Goal: Task Accomplishment & Management: Manage account settings

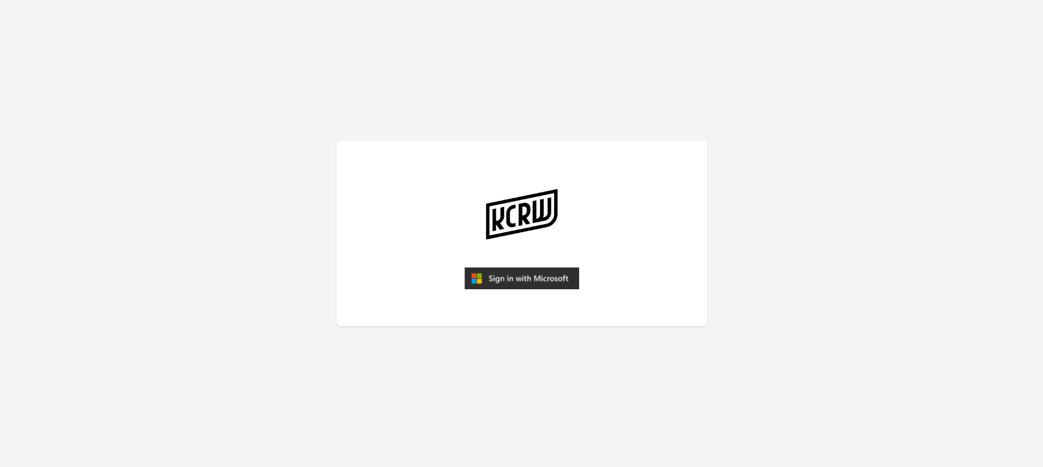
click at [533, 284] on img "submit" at bounding box center [522, 278] width 115 height 22
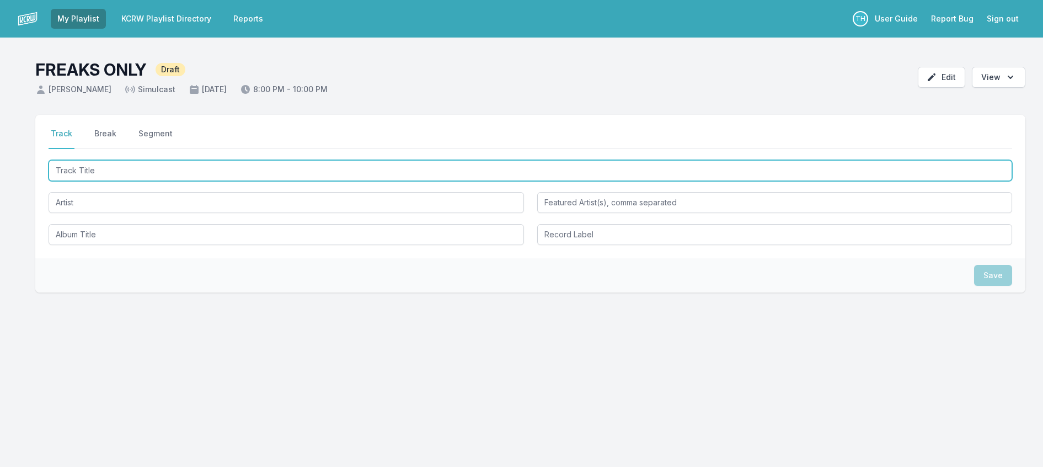
click at [122, 181] on input "Track Title" at bounding box center [531, 170] width 964 height 21
type input "a"
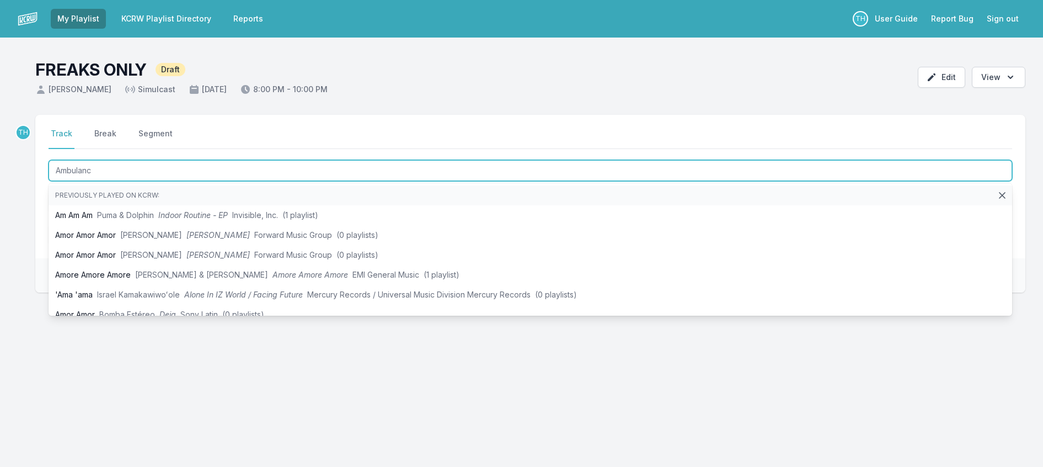
type input "Ambulance"
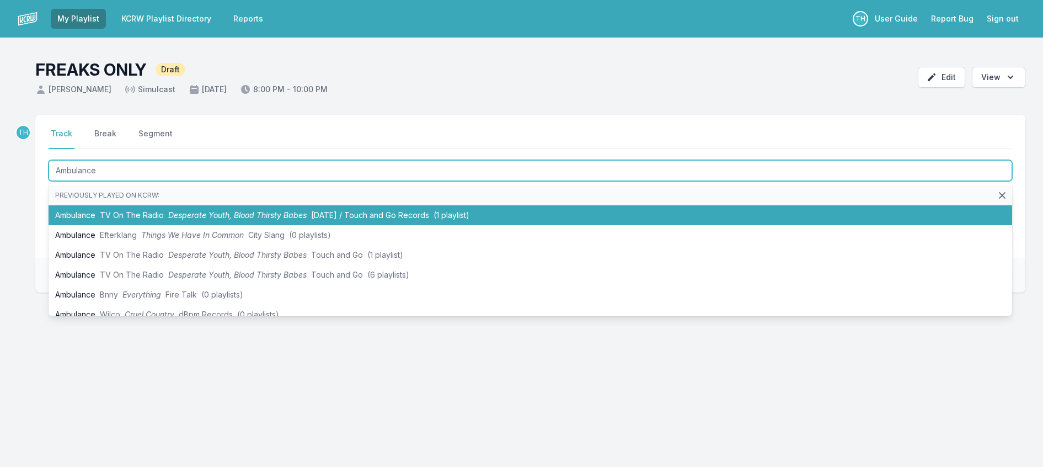
click at [196, 225] on li "Ambulance TV On The Radio Desperate Youth, Blood Thirsty Babes [DATE] / Touch a…" at bounding box center [531, 215] width 964 height 20
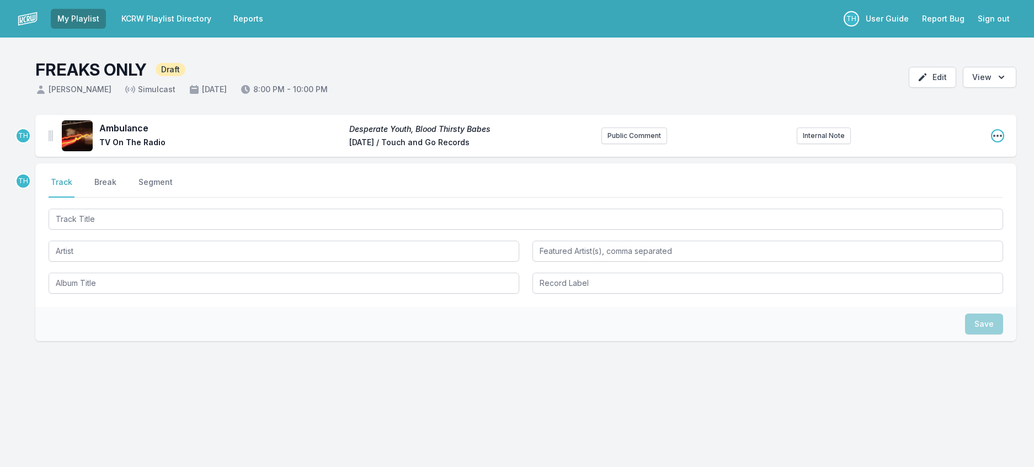
click at [992, 141] on icon "Open playlist item options" at bounding box center [997, 135] width 11 height 11
click at [929, 168] on button "Edit Track Details" at bounding box center [941, 158] width 124 height 20
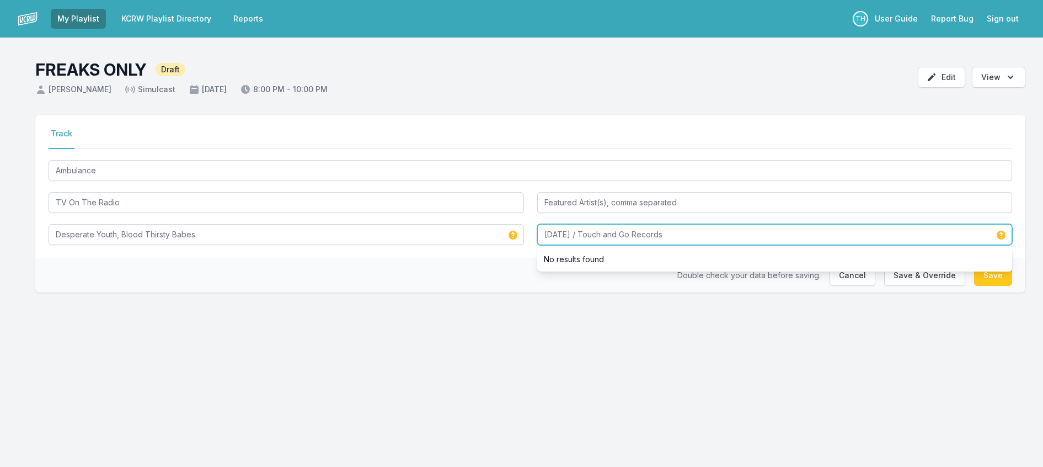
drag, startPoint x: 573, startPoint y: 262, endPoint x: 411, endPoint y: 258, distance: 162.8
click at [411, 245] on div "Ambulance TV On The Radio Desperate Youth, Blood Thirsty Babes [DATE] / Touch a…" at bounding box center [531, 201] width 964 height 87
drag, startPoint x: 601, startPoint y: 262, endPoint x: 833, endPoint y: 287, distance: 233.7
click at [833, 245] on div "Touch and Go Records No results found" at bounding box center [775, 234] width 476 height 21
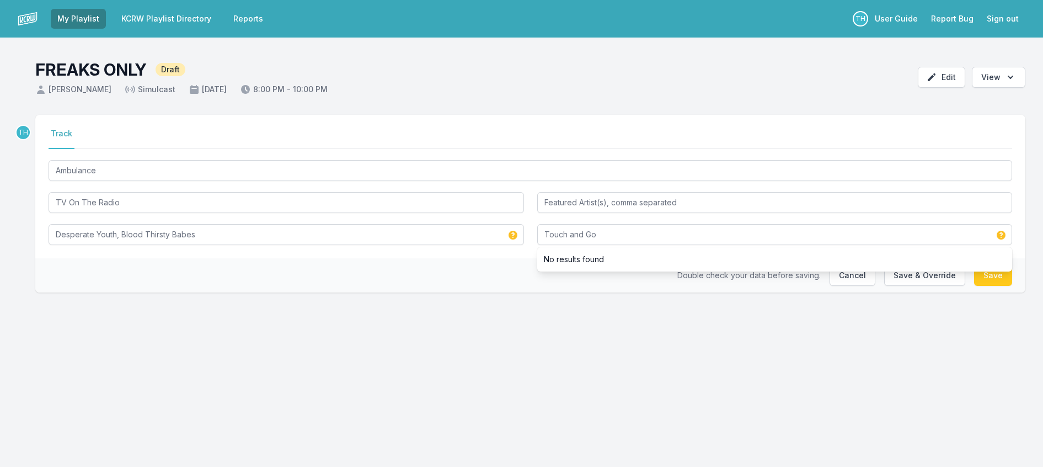
drag, startPoint x: 494, startPoint y: 300, endPoint x: 503, endPoint y: 300, distance: 9.4
click at [497, 292] on div "Double check your data before saving. Cancel Save & Override Save" at bounding box center [530, 275] width 990 height 34
click at [928, 286] on button "Save & Override" at bounding box center [924, 275] width 81 height 21
type input "[DATE] / Touch and Go Records"
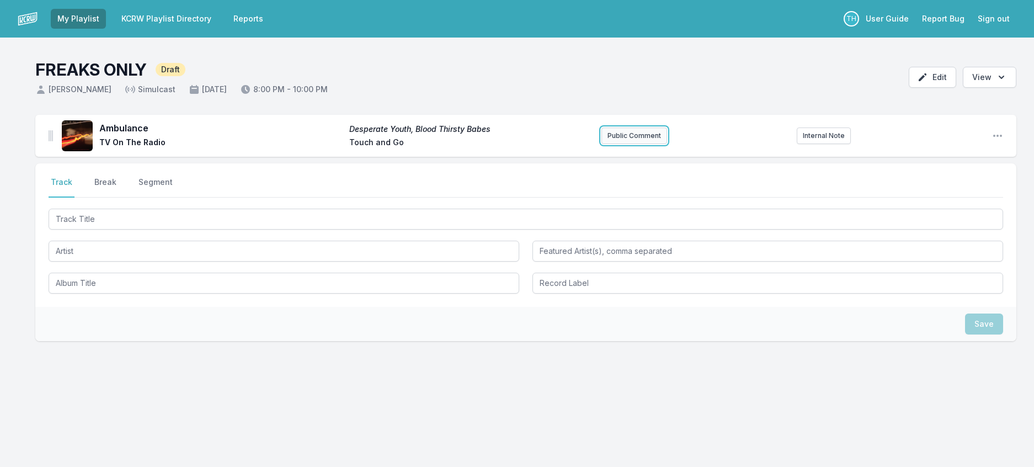
click at [628, 144] on button "Public Comment" at bounding box center [634, 135] width 66 height 17
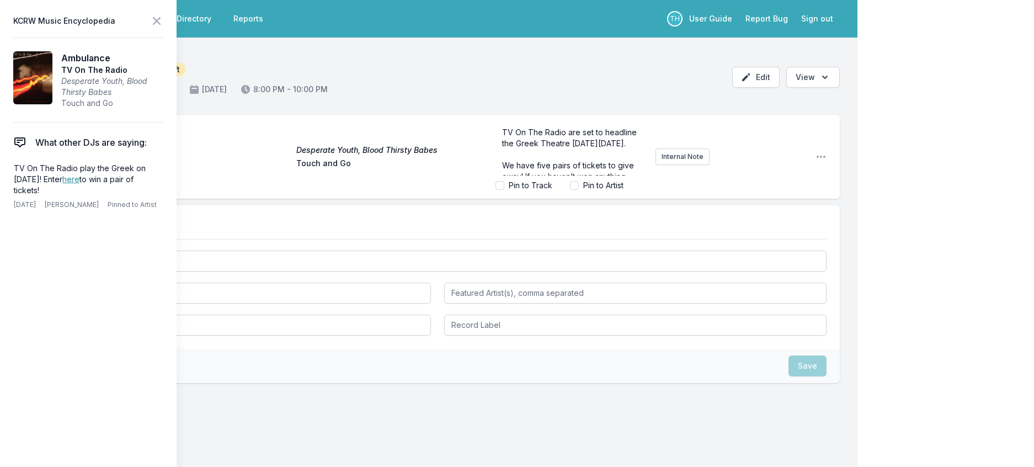
scroll to position [62, 0]
click at [562, 170] on span "We have five pairs of tickets to give away! If you haven’t won anything from us…" at bounding box center [570, 148] width 137 height 42
drag, startPoint x: 586, startPoint y: 173, endPoint x: 568, endPoint y: 172, distance: 17.7
click at [568, 170] on span "We have five pairs of tickets to give away! If you haven’t won anything from us…" at bounding box center [569, 148] width 134 height 42
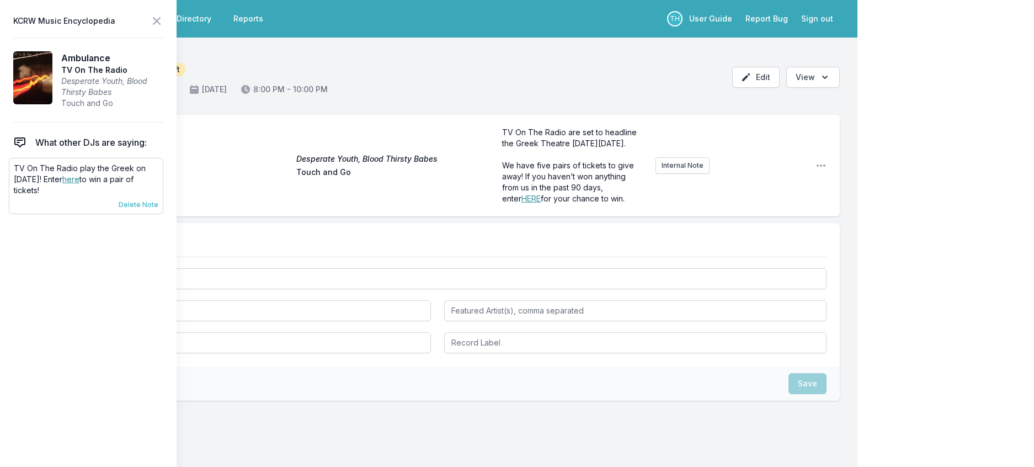
click at [158, 209] on span "Delete Note" at bounding box center [139, 204] width 40 height 9
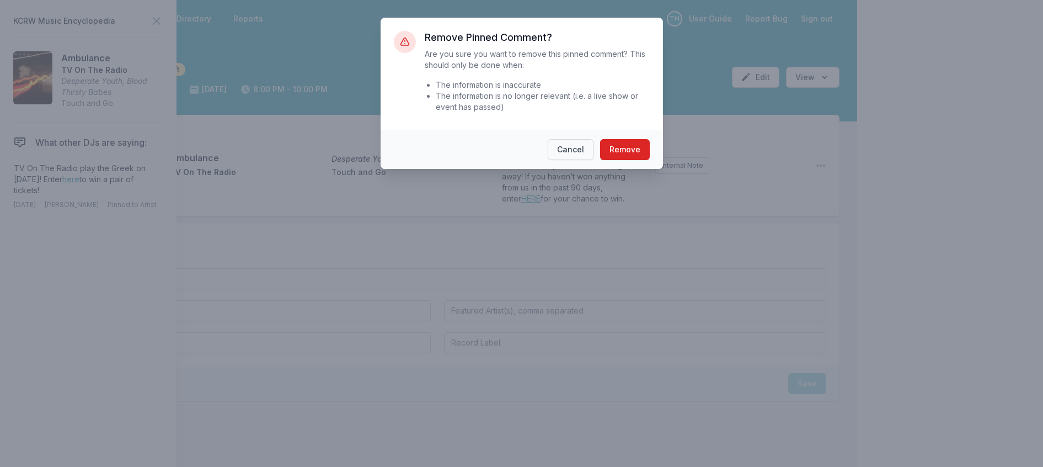
click at [593, 160] on button "Cancel" at bounding box center [571, 149] width 46 height 21
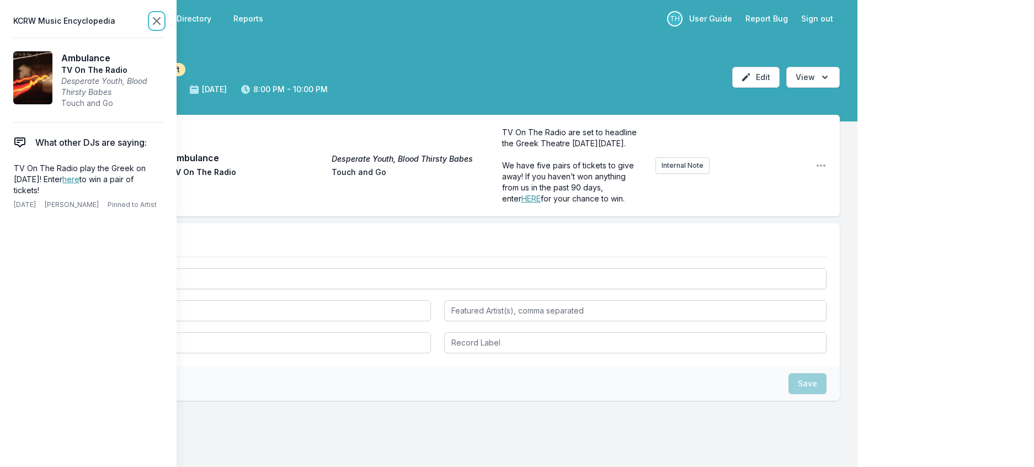
click at [163, 16] on icon at bounding box center [156, 20] width 13 height 13
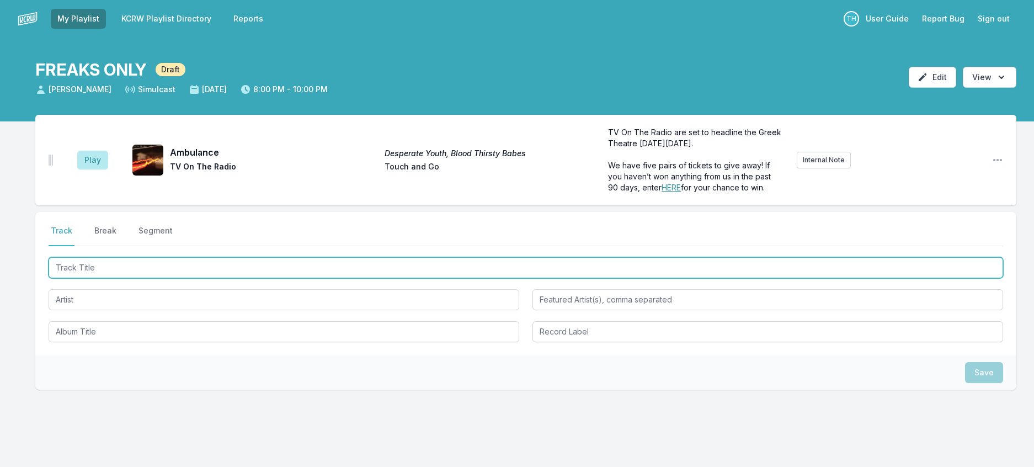
click at [106, 278] on input "Track Title" at bounding box center [526, 267] width 955 height 21
type input "UFO"
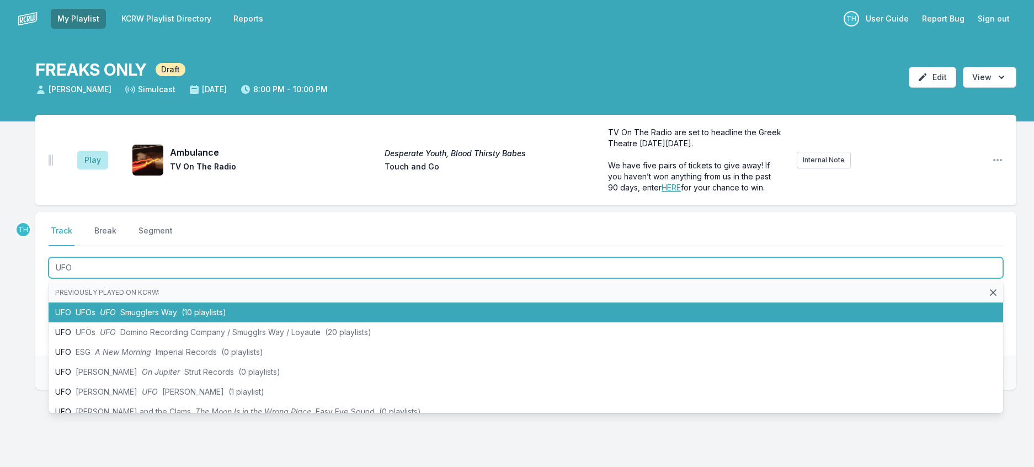
click at [141, 317] on span "Smugglers Way" at bounding box center [148, 311] width 57 height 9
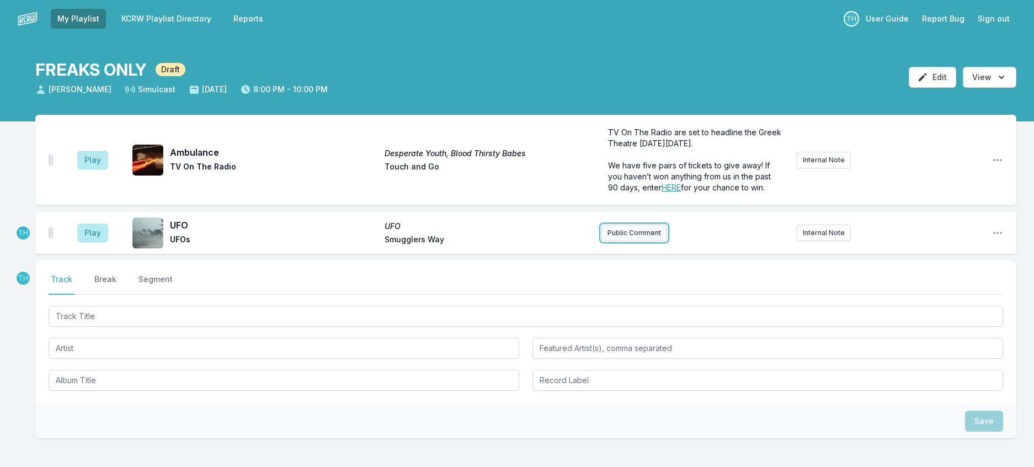
click at [616, 241] on button "Public Comment" at bounding box center [634, 233] width 66 height 17
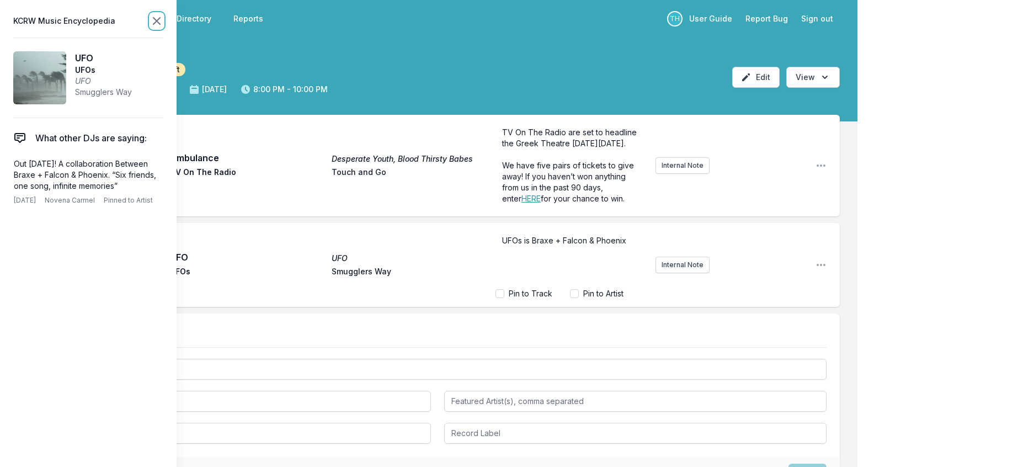
click at [160, 24] on icon at bounding box center [156, 21] width 7 height 7
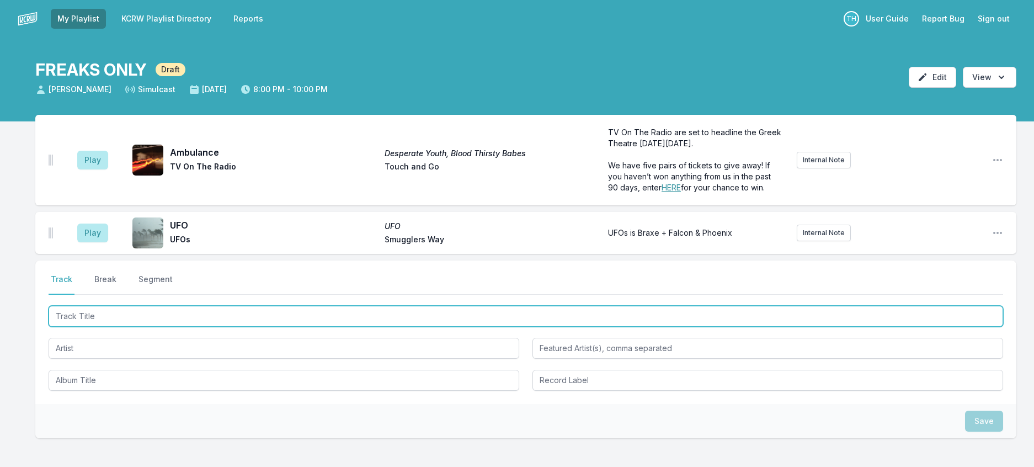
click at [106, 327] on input "Track Title" at bounding box center [526, 316] width 955 height 21
type input "endless"
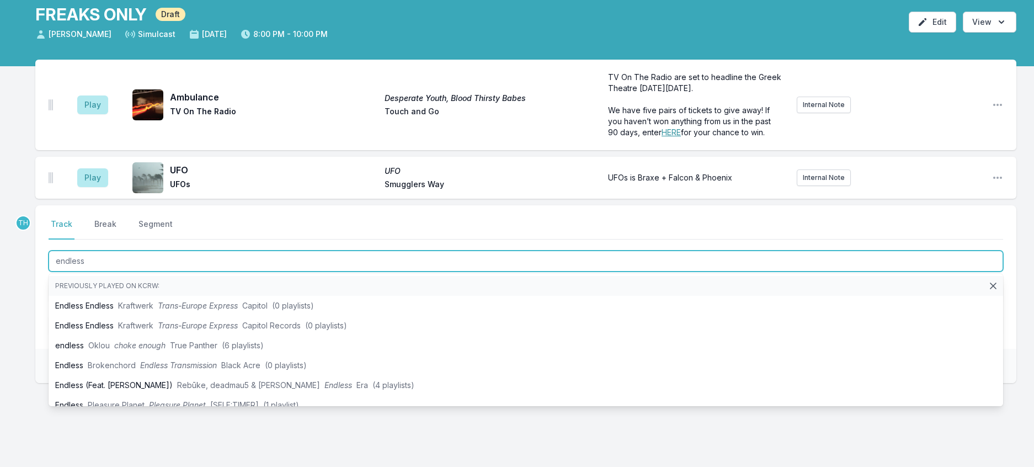
scroll to position [157, 0]
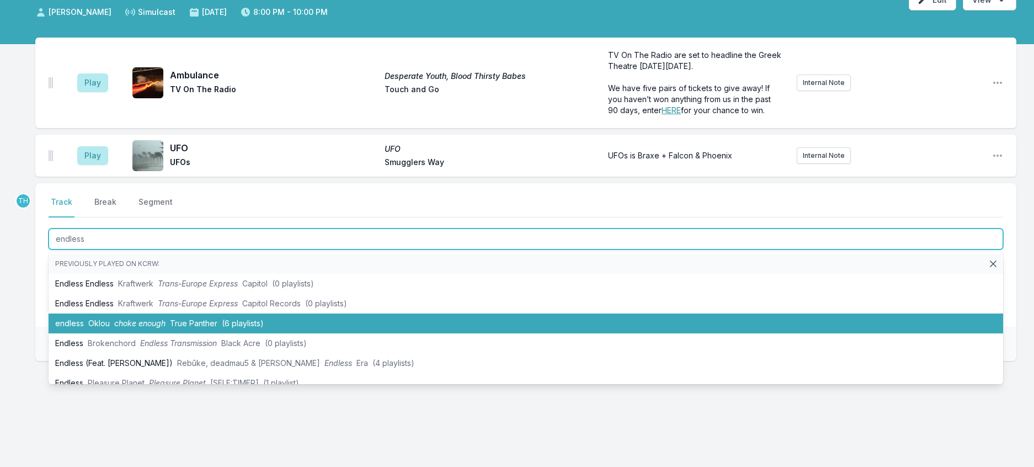
click at [248, 313] on li "endless Oklou choke enough True Panther (6 playlists)" at bounding box center [526, 323] width 955 height 20
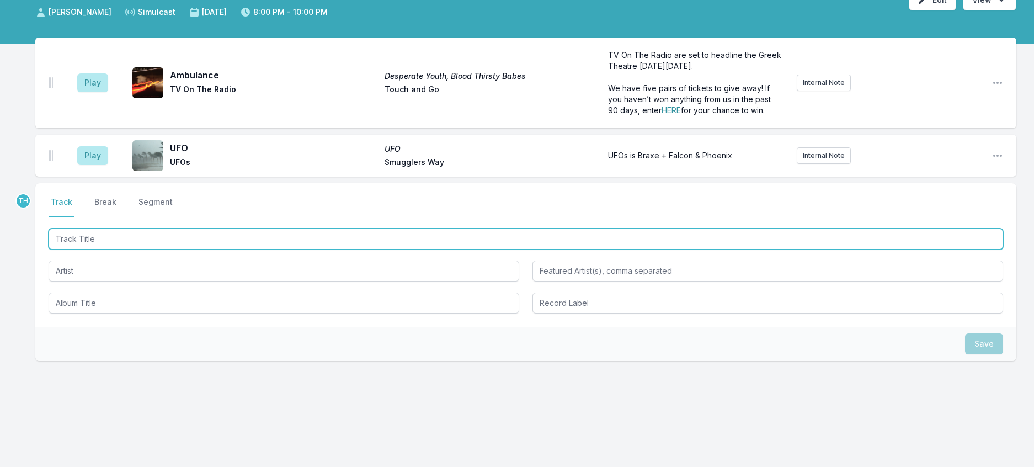
scroll to position [212, 0]
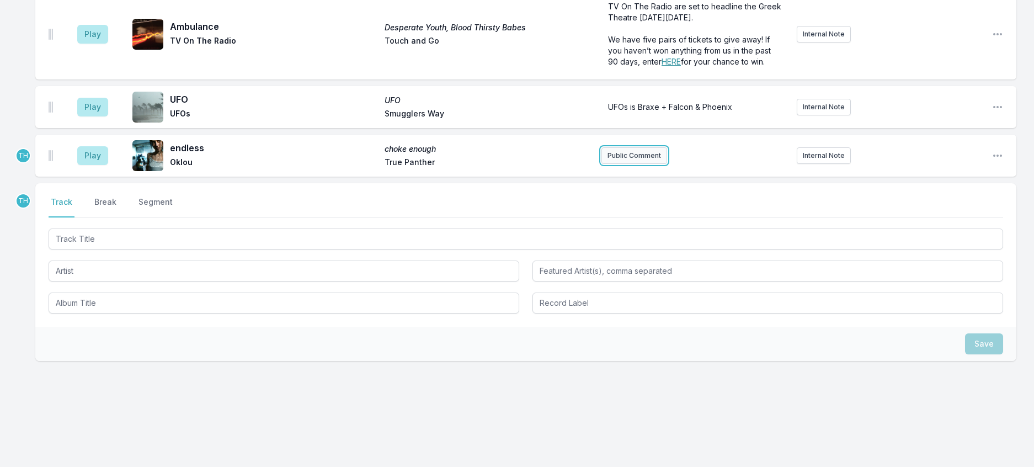
click at [653, 147] on button "Public Comment" at bounding box center [634, 155] width 66 height 17
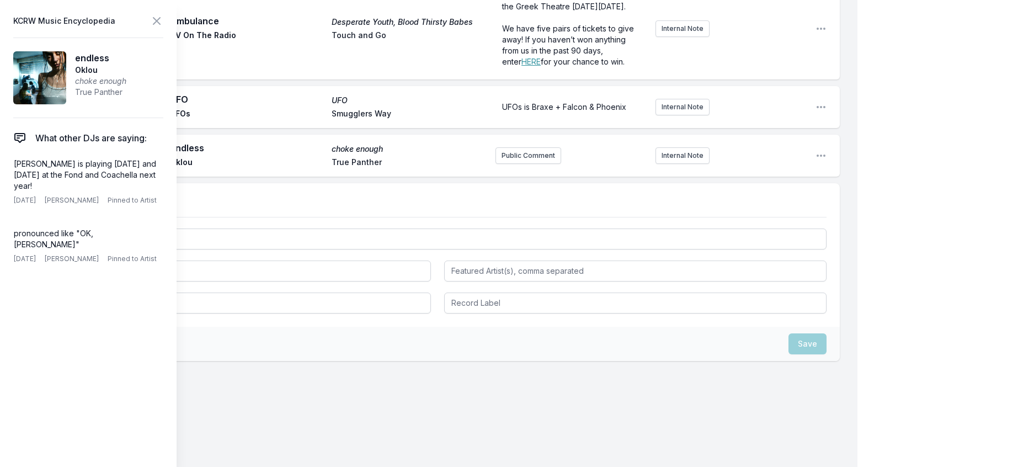
drag, startPoint x: 70, startPoint y: 209, endPoint x: 8, endPoint y: 184, distance: 66.6
click at [8, 184] on aside "KCRW Music Encyclopedia endless Oklou choke enough True Panther What other DJs …" at bounding box center [88, 233] width 177 height 467
copy p "[PERSON_NAME] is playing [DATE] and [DATE] at the Fond and Coachella next year!"
click at [504, 148] on button "Public Comment" at bounding box center [528, 155] width 66 height 17
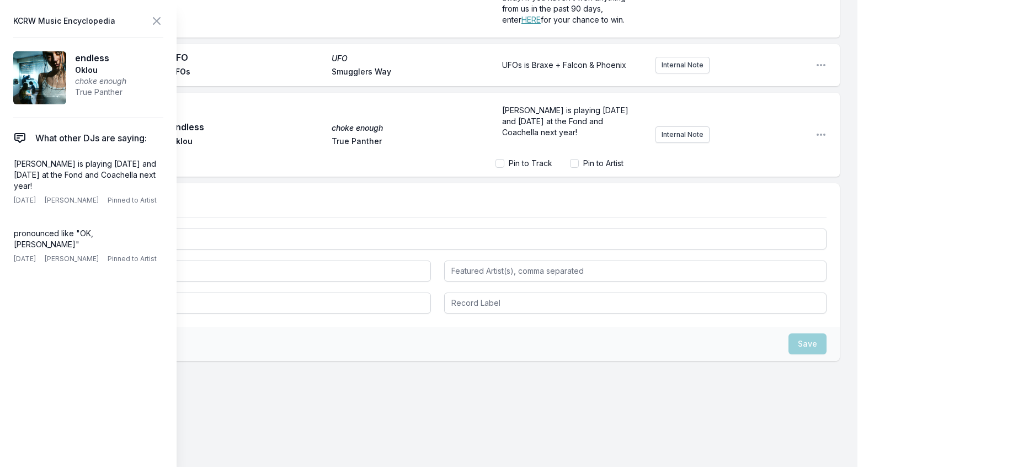
click at [599, 110] on span "[PERSON_NAME] is playing [DATE] and [DATE] at the Fond and Coachella next year!" at bounding box center [566, 120] width 129 height 31
click at [502, 119] on span "[PERSON_NAME] is playing [DATE] and [DATE] at the [PERSON_NAME] and Coachella n…" at bounding box center [567, 120] width 131 height 31
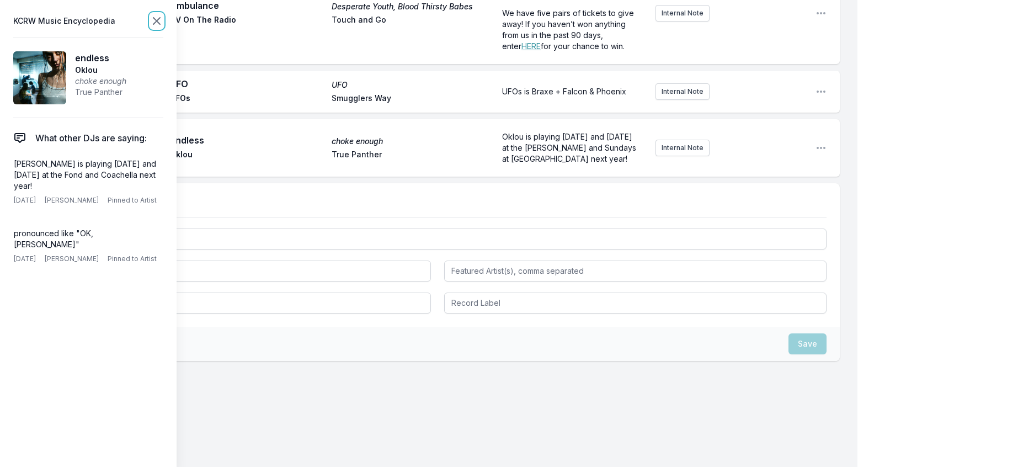
click at [163, 21] on icon at bounding box center [156, 20] width 13 height 13
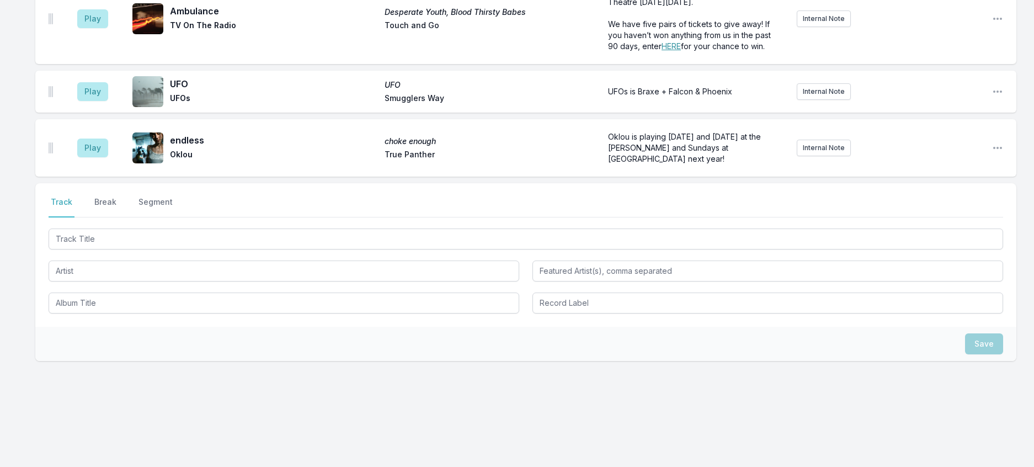
scroll to position [229, 0]
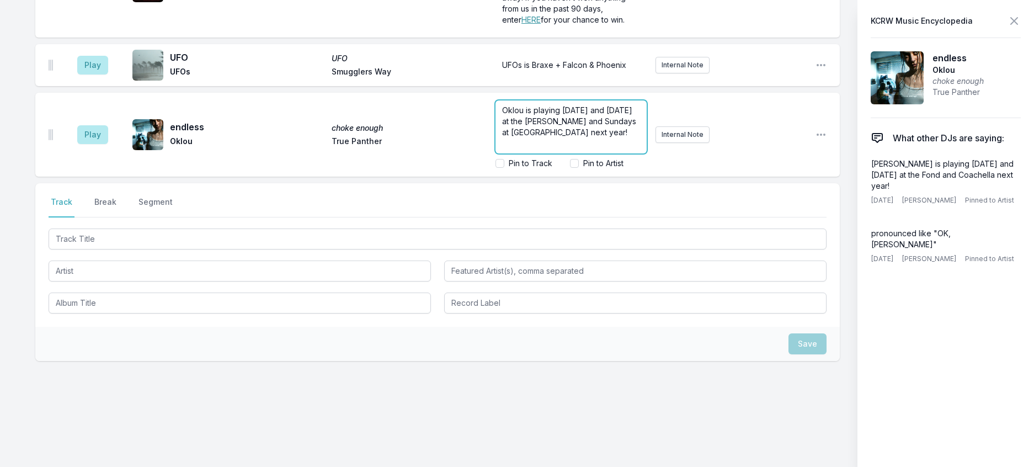
click at [647, 119] on form "Oklou is playing [DATE] and [DATE] at the [PERSON_NAME] and Sundays at [GEOGRAP…" at bounding box center [570, 134] width 151 height 68
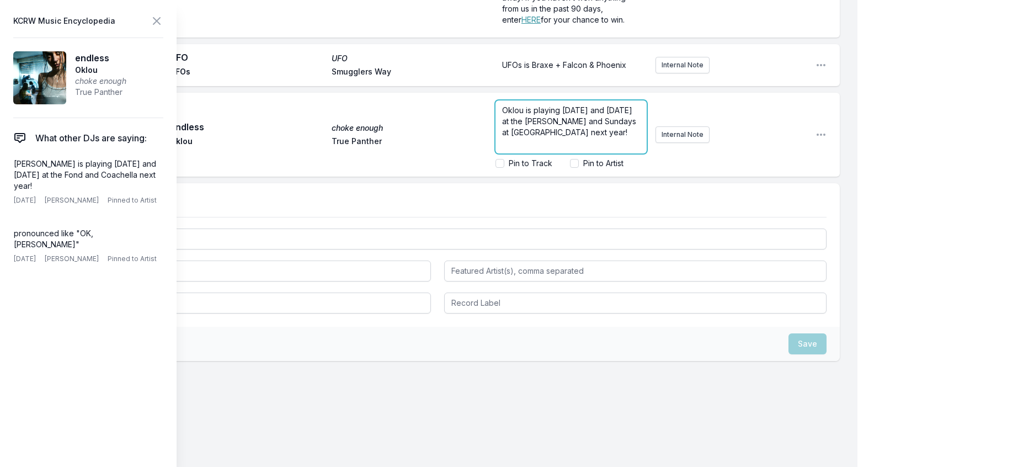
click at [523, 133] on p "Oklou is playing [DATE] and [DATE] at the [PERSON_NAME] and Sundays at [GEOGRAP…" at bounding box center [571, 121] width 138 height 33
click at [163, 20] on icon at bounding box center [156, 20] width 13 height 13
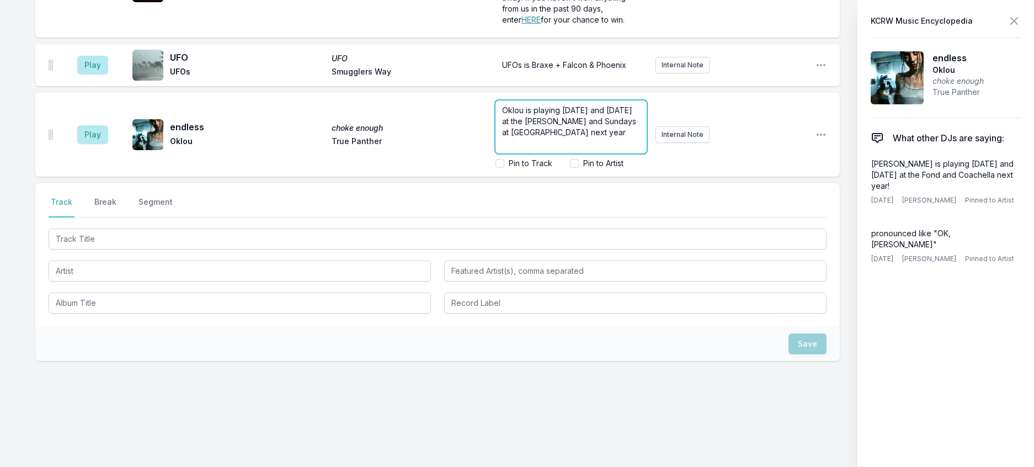
click at [647, 119] on form "[PERSON_NAME] is playing [DATE] and [DATE] at the [PERSON_NAME] and Sundays at …" at bounding box center [570, 134] width 151 height 68
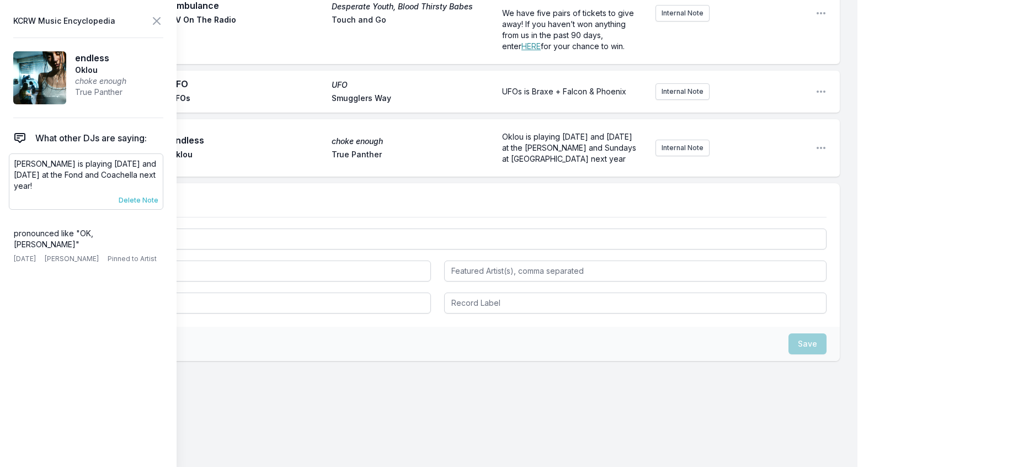
click at [154, 205] on span "Delete Note" at bounding box center [139, 200] width 40 height 9
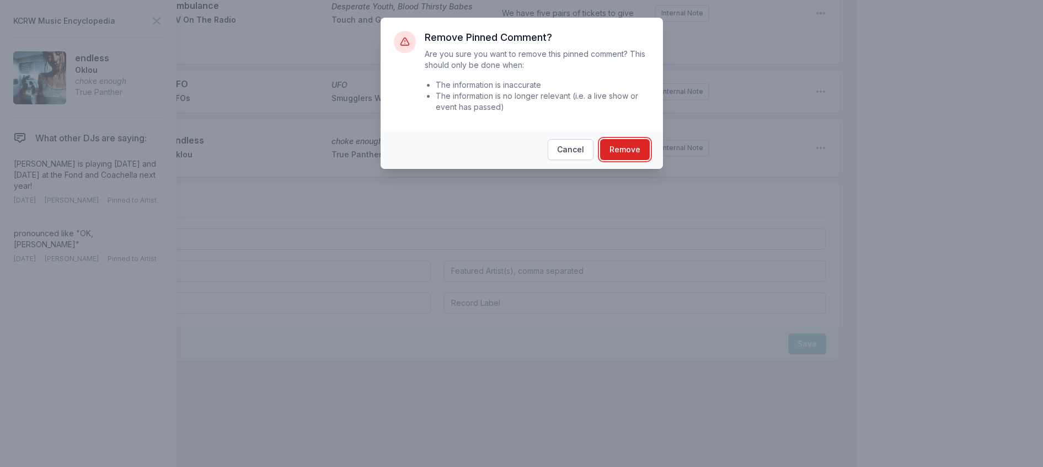
drag, startPoint x: 638, startPoint y: 172, endPoint x: 621, endPoint y: 170, distance: 17.2
click at [636, 160] on button "Remove" at bounding box center [625, 149] width 50 height 21
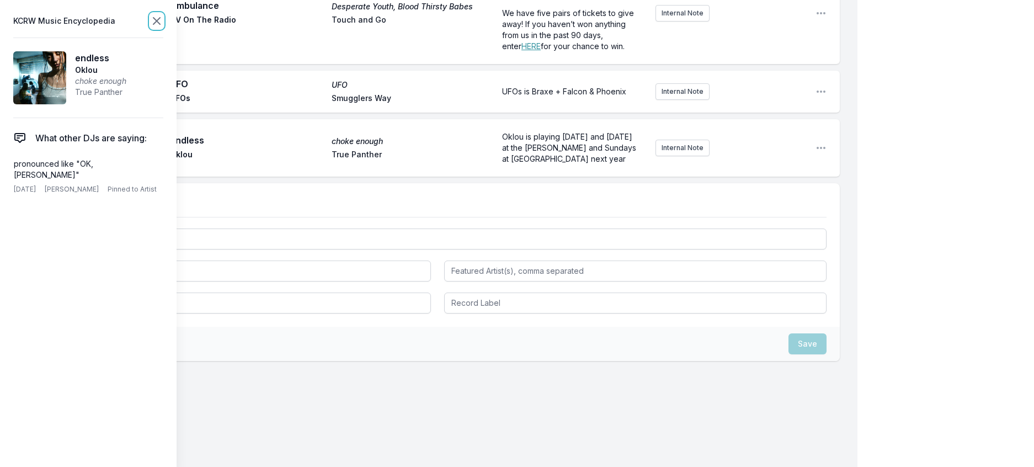
click at [163, 28] on icon at bounding box center [156, 20] width 13 height 13
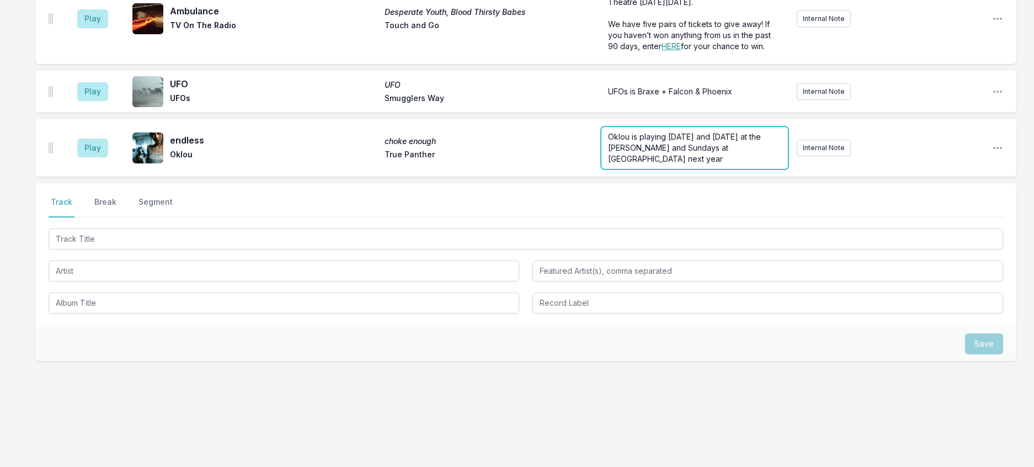
click at [665, 127] on form "Oklou is playing [DATE] and [DATE] at the [PERSON_NAME] and Sundays at [GEOGRAP…" at bounding box center [694, 148] width 186 height 42
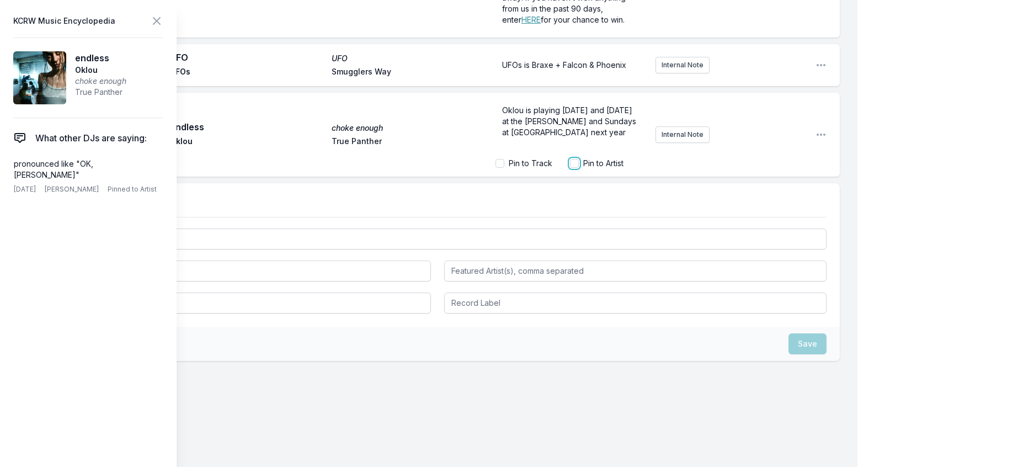
click at [570, 159] on input "Pin to Artist" at bounding box center [574, 163] width 9 height 9
checkbox input "true"
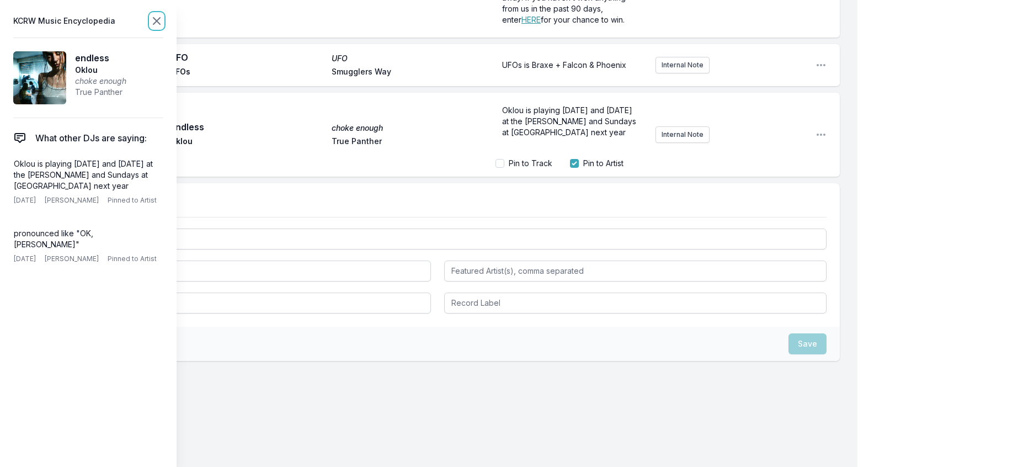
click at [163, 22] on icon at bounding box center [156, 20] width 13 height 13
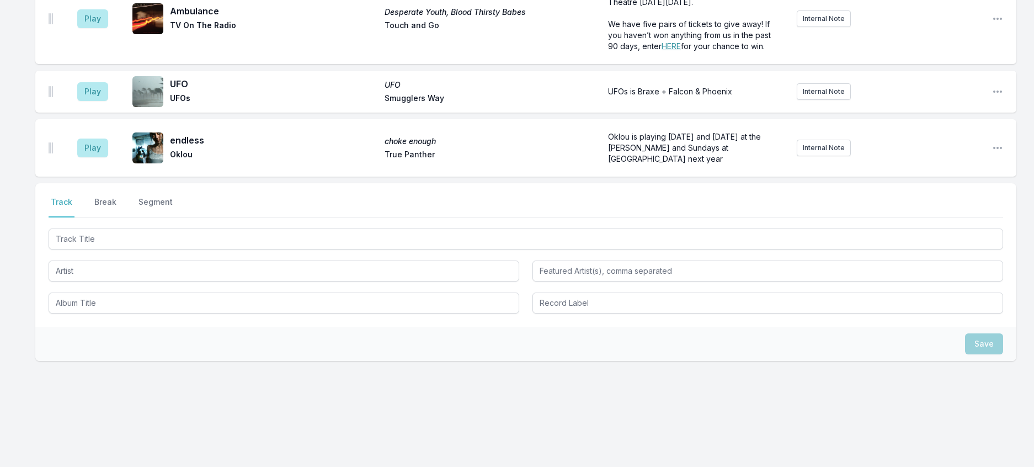
scroll to position [229, 0]
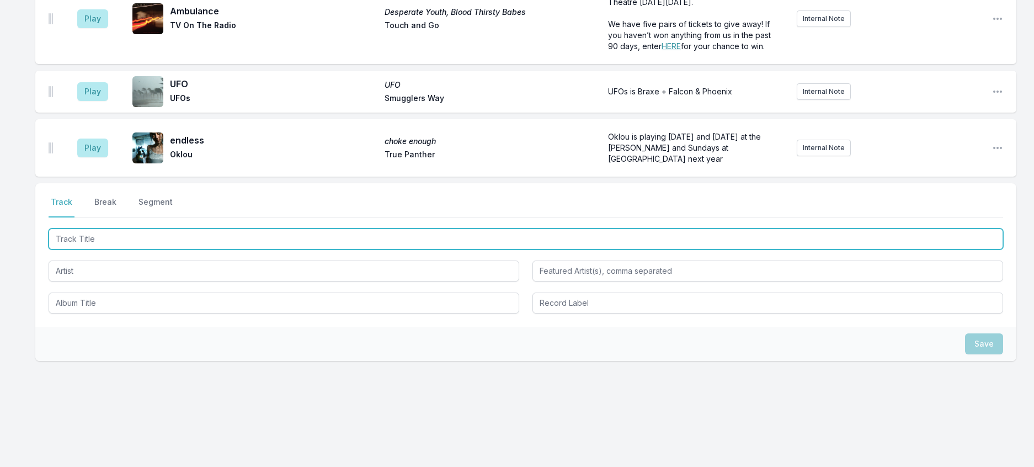
click at [194, 228] on input "Track Title" at bounding box center [526, 238] width 955 height 21
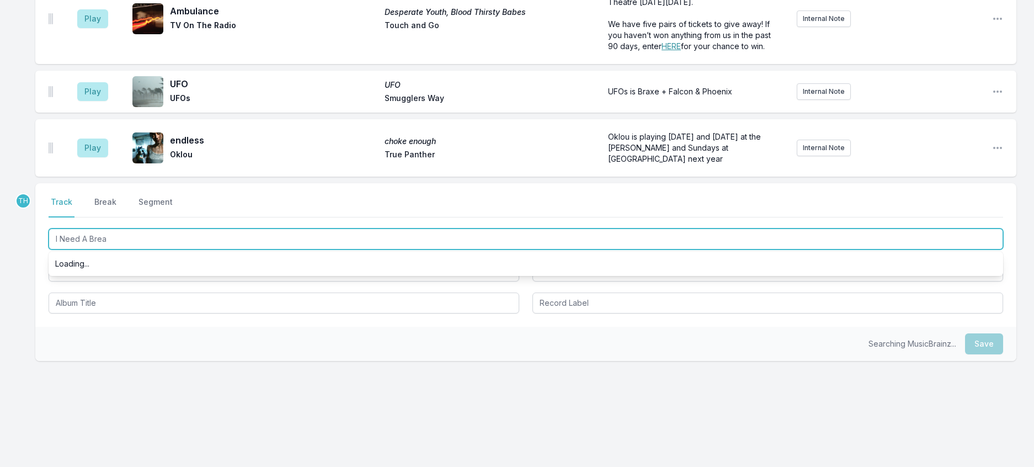
type input "I Need A Break"
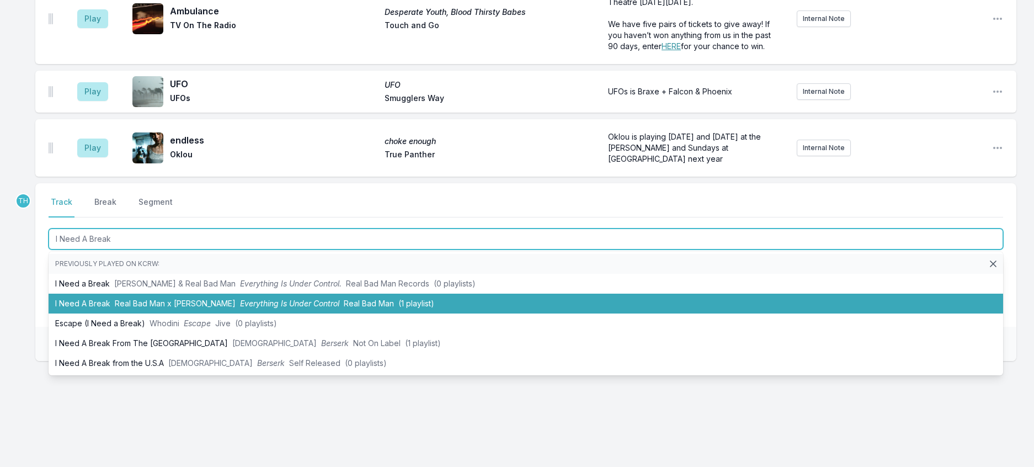
click at [203, 294] on li "I Need A Break Real Bad Man x [PERSON_NAME] Everything Is Under Control Real Ba…" at bounding box center [526, 304] width 955 height 20
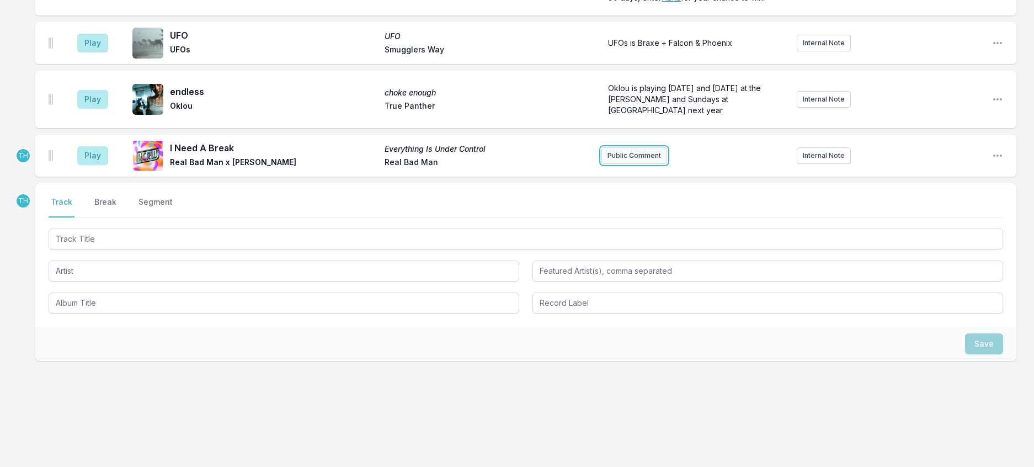
click at [632, 147] on button "Public Comment" at bounding box center [634, 155] width 66 height 17
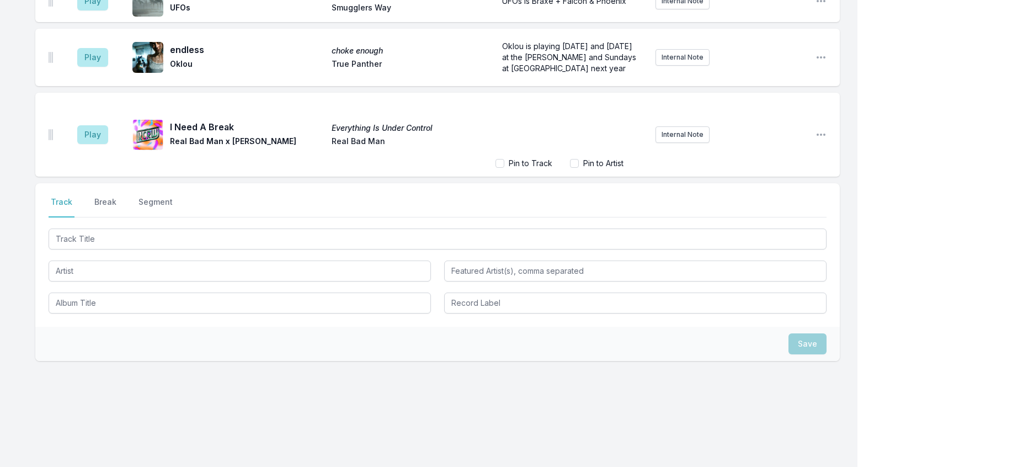
scroll to position [331, 0]
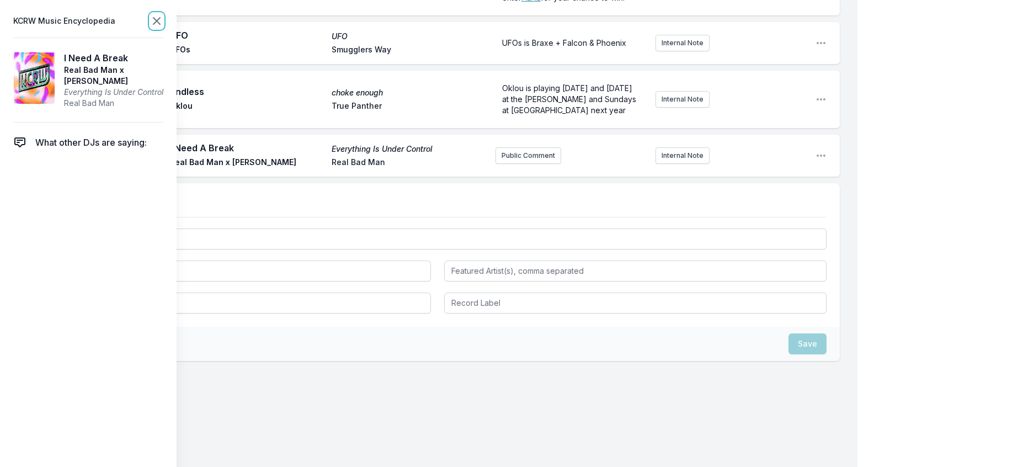
click at [163, 18] on icon at bounding box center [156, 20] width 13 height 13
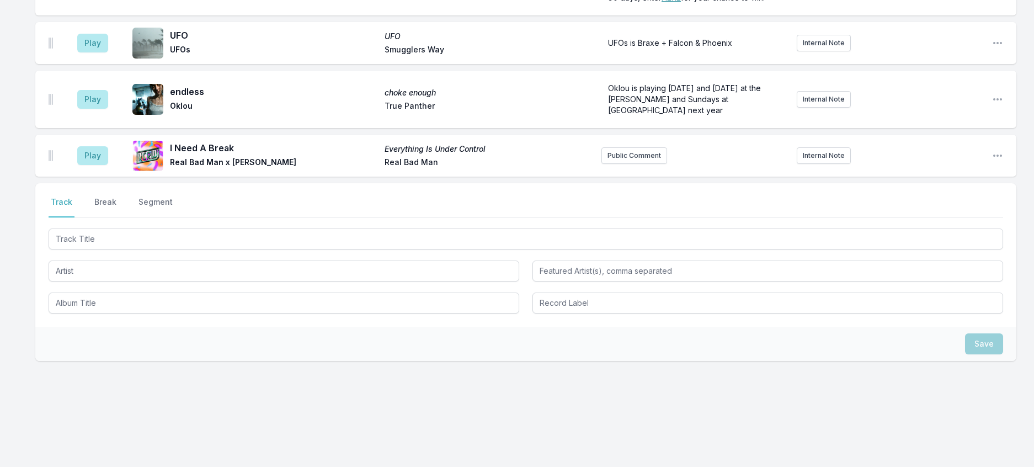
scroll to position [173, 0]
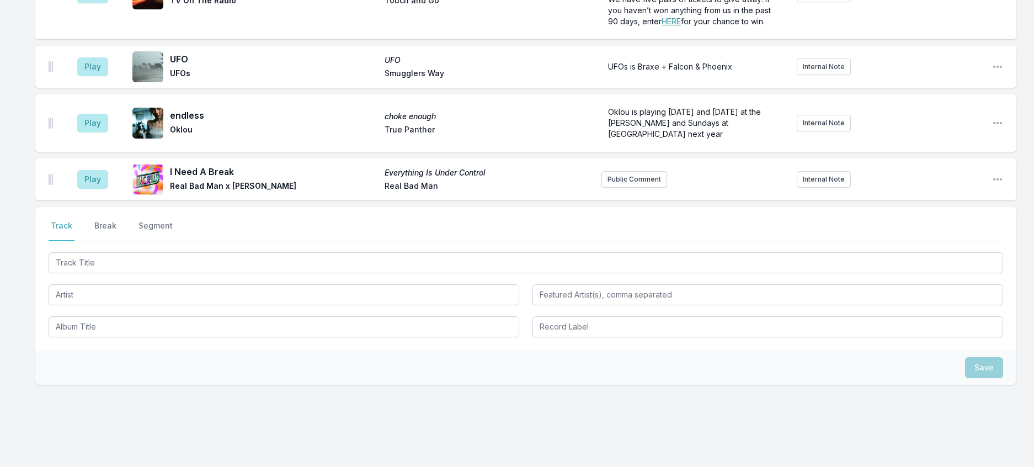
scroll to position [168, 0]
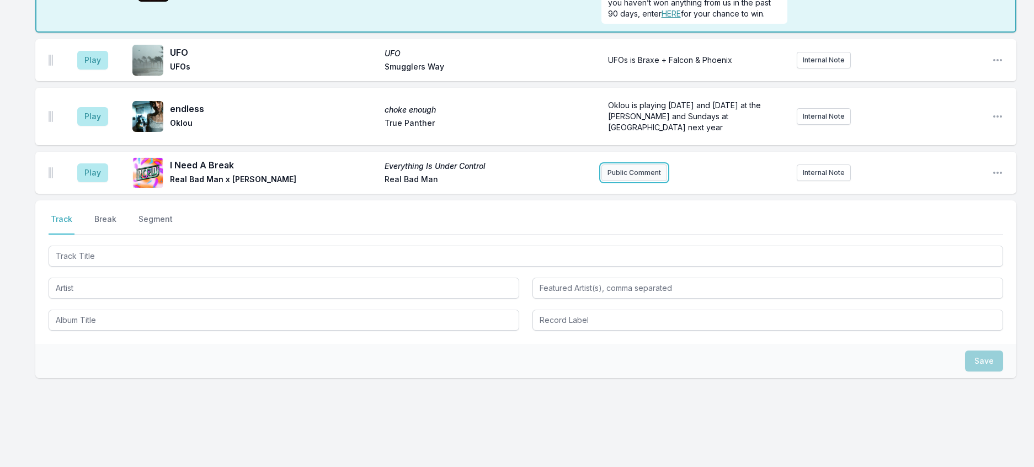
click at [642, 181] on button "Public Comment" at bounding box center [634, 172] width 66 height 17
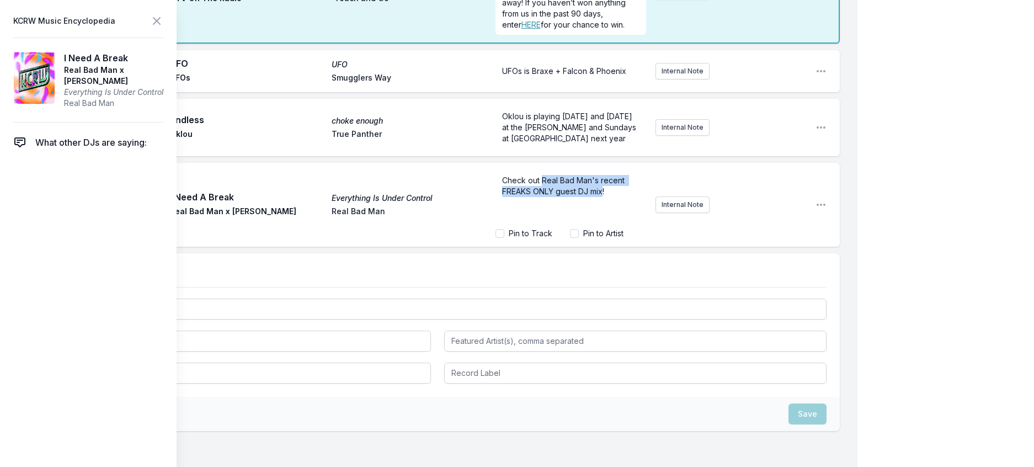
drag, startPoint x: 502, startPoint y: 290, endPoint x: 531, endPoint y: 266, distance: 37.3
click at [531, 196] on span "Check out Real Bad Man's recent FREAKS ONLY guest DJ mix!" at bounding box center [564, 185] width 125 height 20
click at [163, 22] on icon at bounding box center [156, 20] width 13 height 13
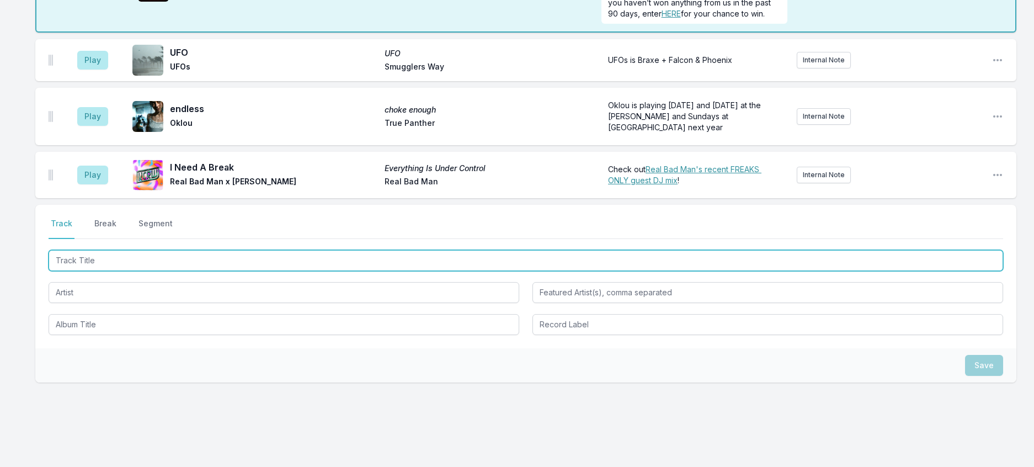
click at [234, 271] on input "Track Title" at bounding box center [526, 260] width 955 height 21
type input "centro (alt"
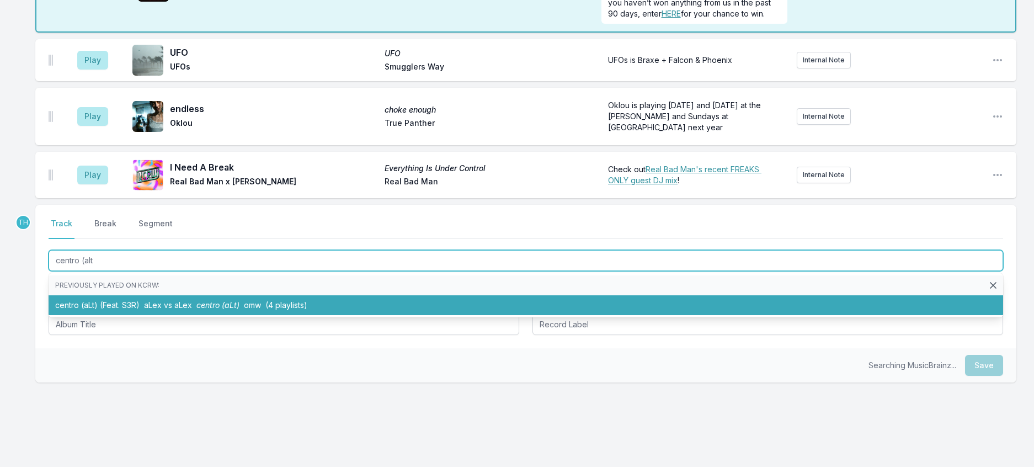
click at [246, 315] on li "centro (aLt) (Feat. S3R) aLex vs aLex centro (aLt) omw (4 playlists)" at bounding box center [526, 305] width 955 height 20
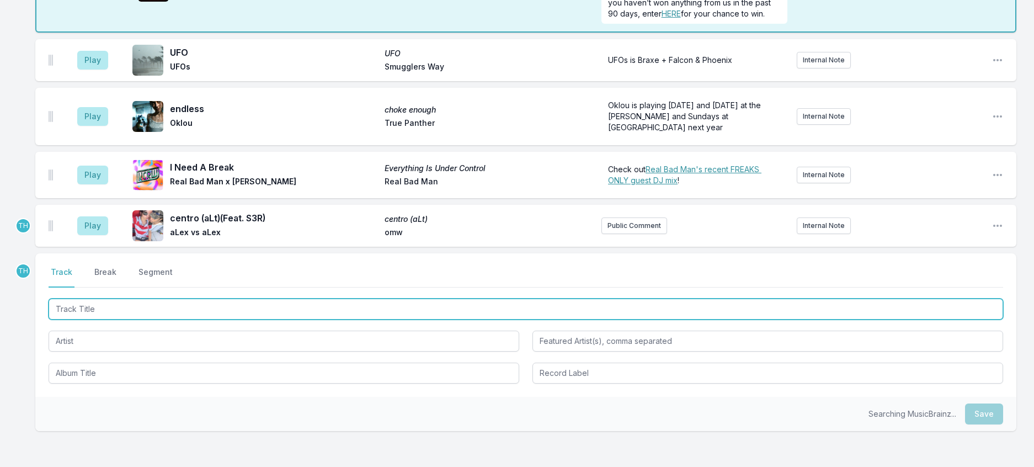
click at [158, 319] on input "Track Title" at bounding box center [526, 308] width 955 height 21
type input "68"
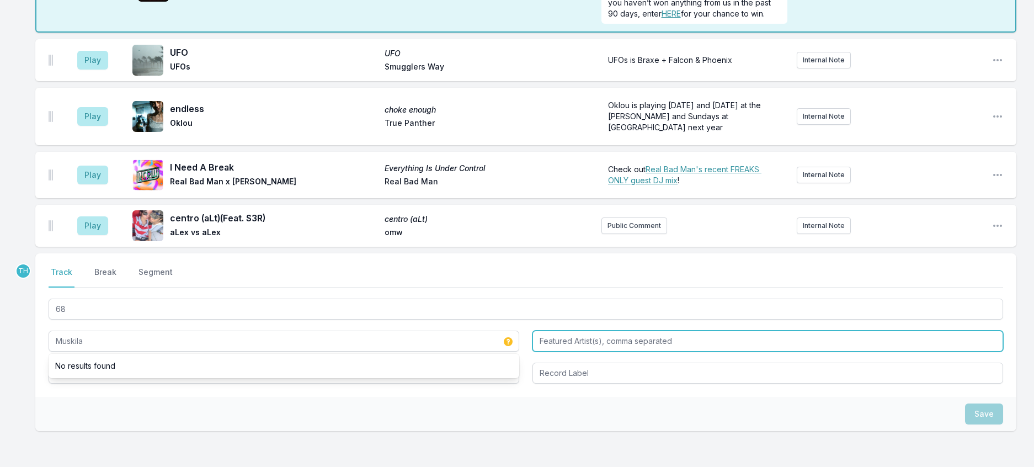
type input "Muskila"
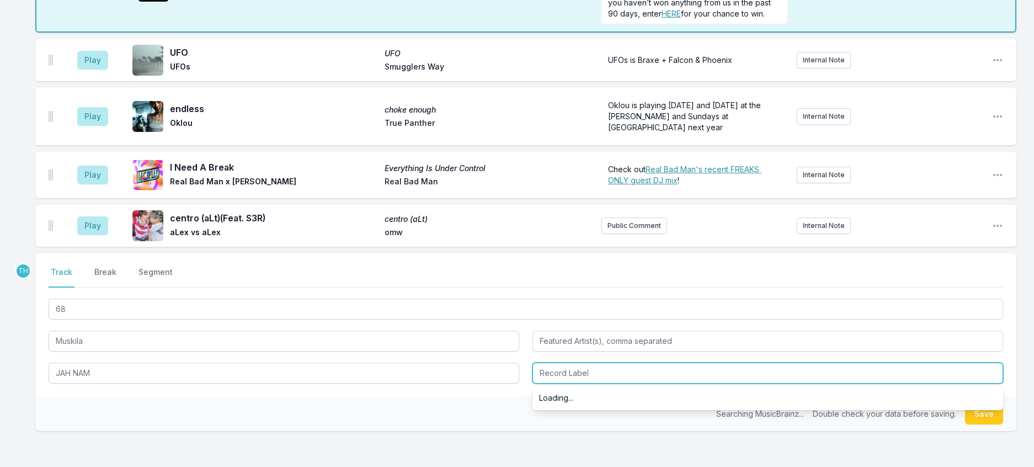
type input "JAH NAM"
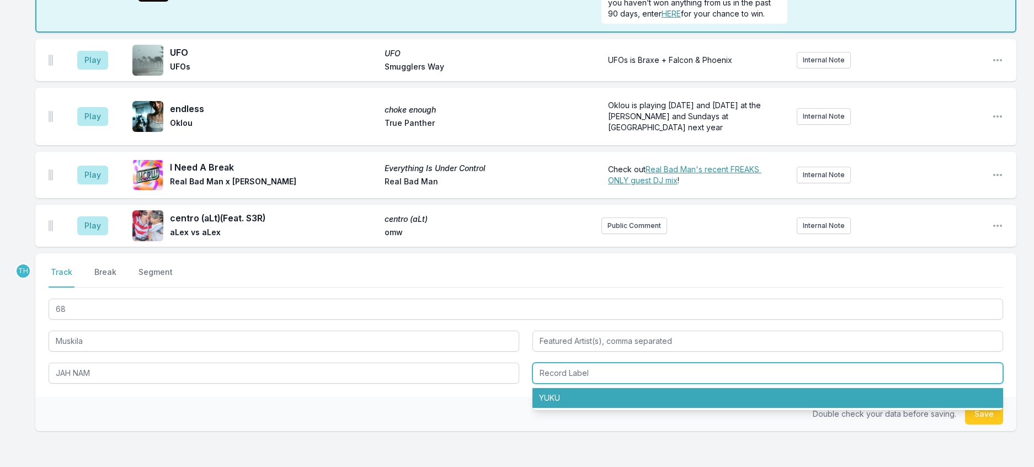
type input "U"
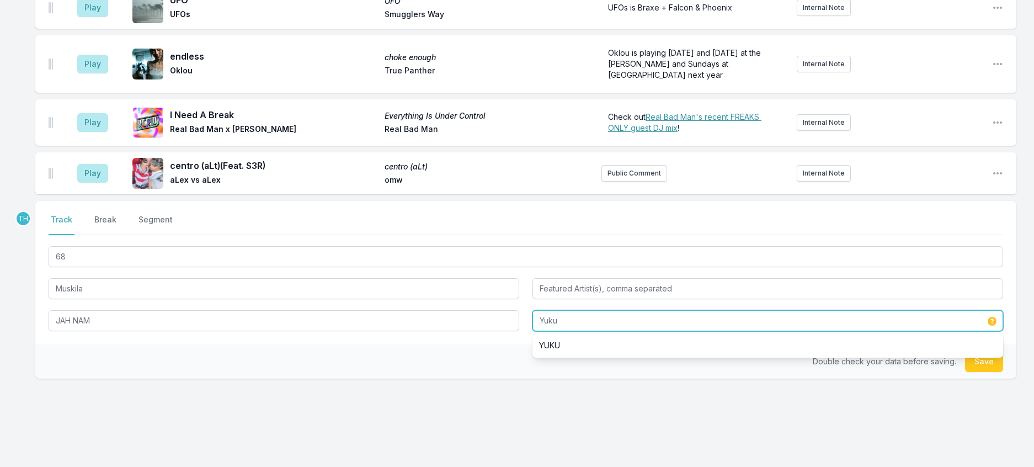
scroll to position [334, 0]
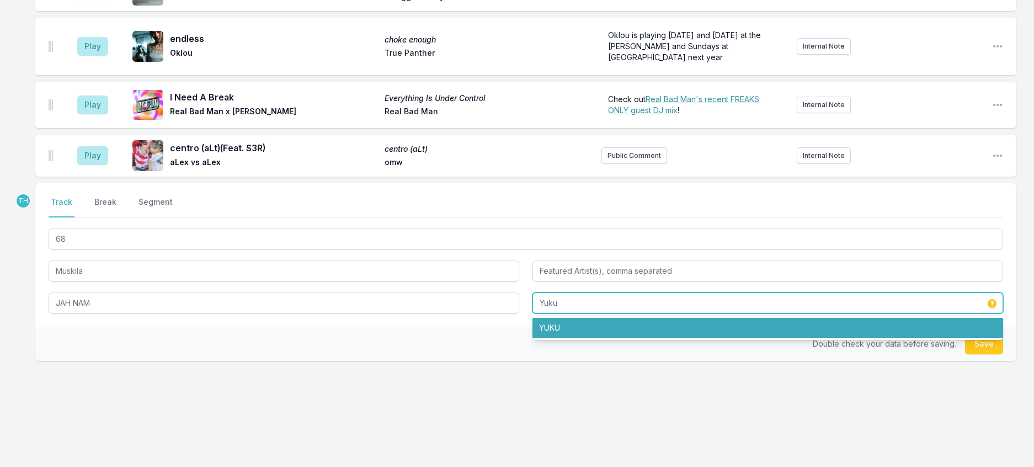
click at [537, 318] on li "YUKU" at bounding box center [767, 328] width 471 height 20
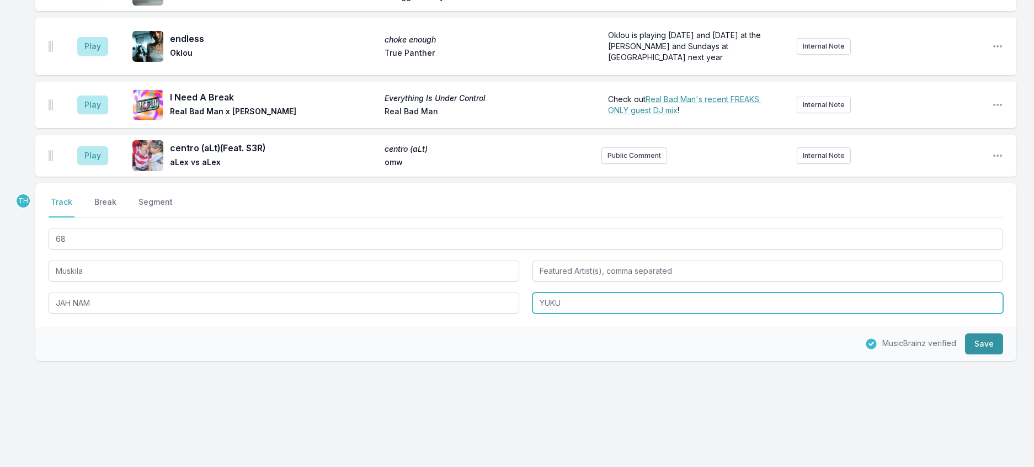
type input "YUKU"
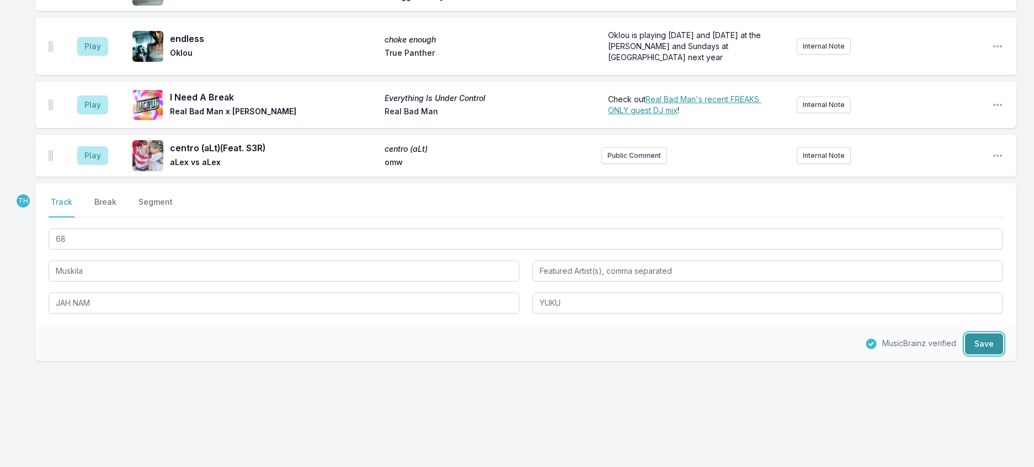
click at [971, 335] on button "Save" at bounding box center [984, 343] width 38 height 21
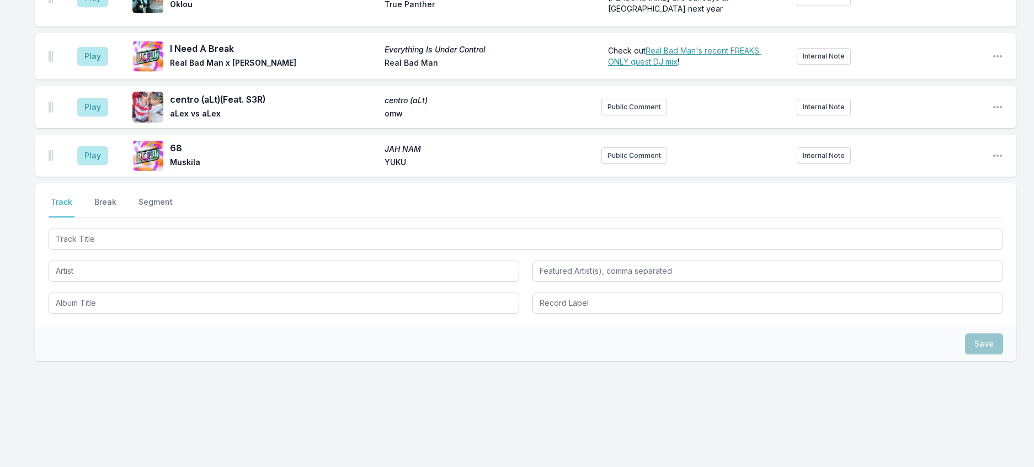
scroll to position [388, 0]
click at [119, 196] on button "Break" at bounding box center [105, 206] width 26 height 21
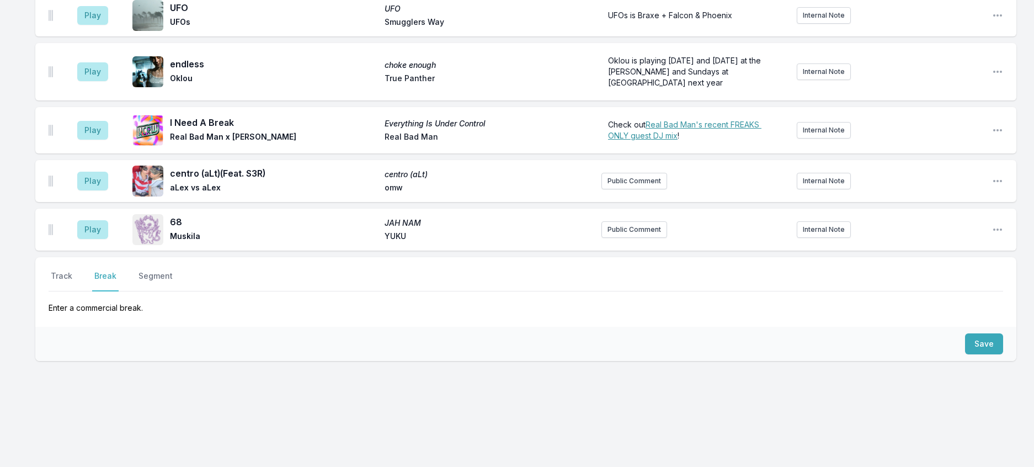
scroll to position [310, 0]
click at [983, 333] on button "Save" at bounding box center [984, 343] width 38 height 21
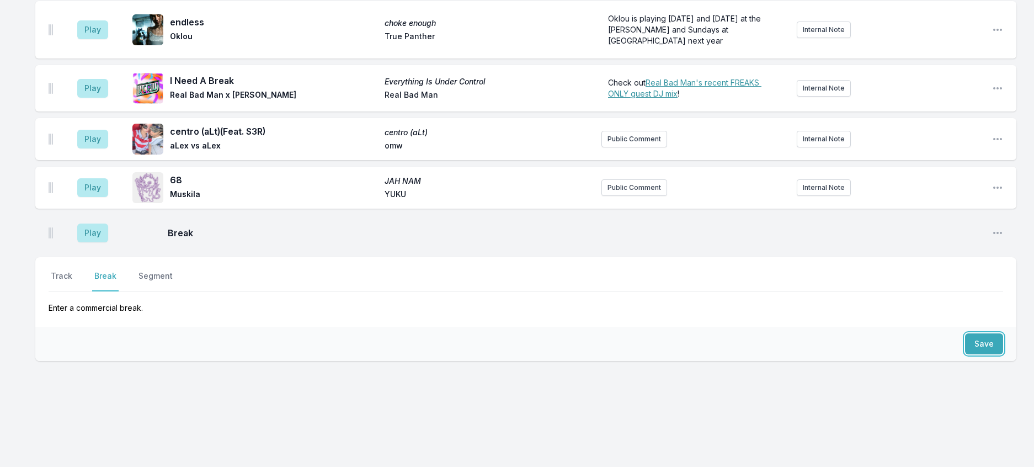
scroll to position [357, 0]
drag, startPoint x: 77, startPoint y: 246, endPoint x: 72, endPoint y: 259, distance: 14.1
click at [74, 270] on button "Track" at bounding box center [62, 280] width 26 height 21
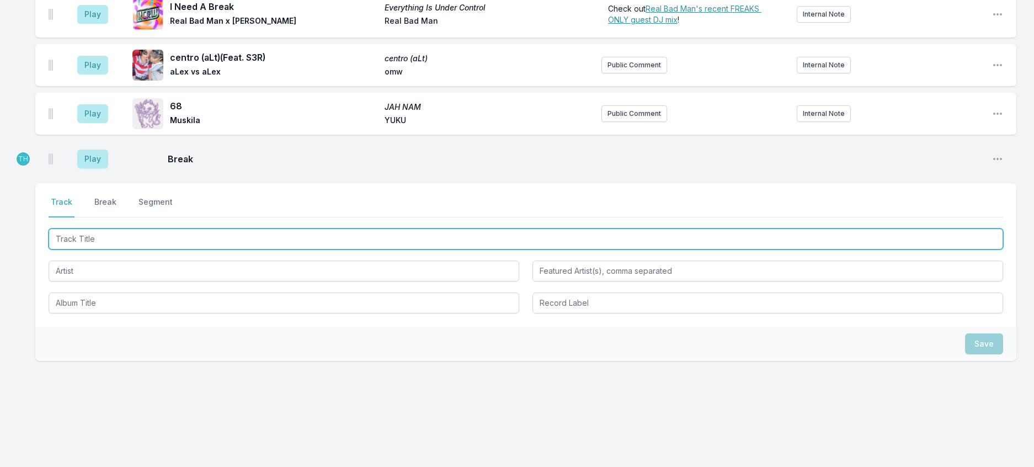
click at [79, 249] on input "Track Title" at bounding box center [526, 238] width 955 height 21
type input "Bankroll Peelers"
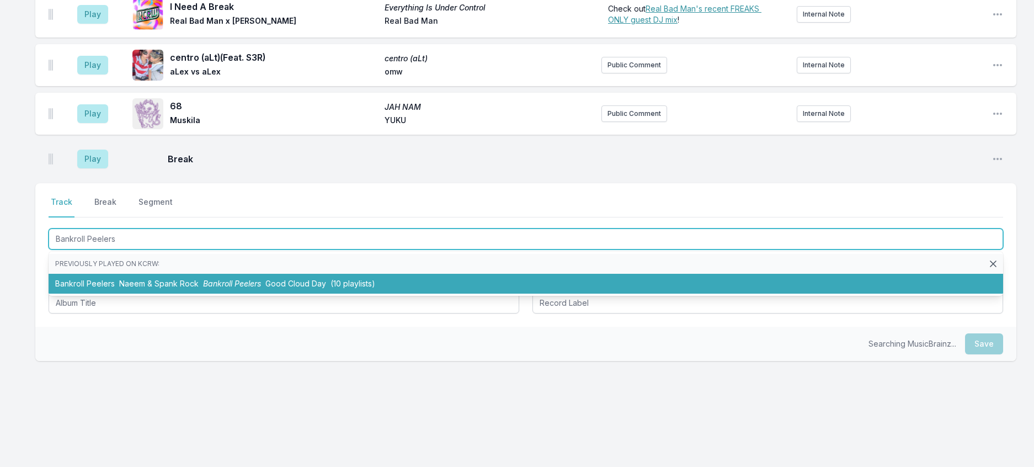
click at [170, 294] on li "Bankroll Peelers Naeem & Spank Rock Bankroll Peelers Good Cloud Day (10 playlis…" at bounding box center [526, 284] width 955 height 20
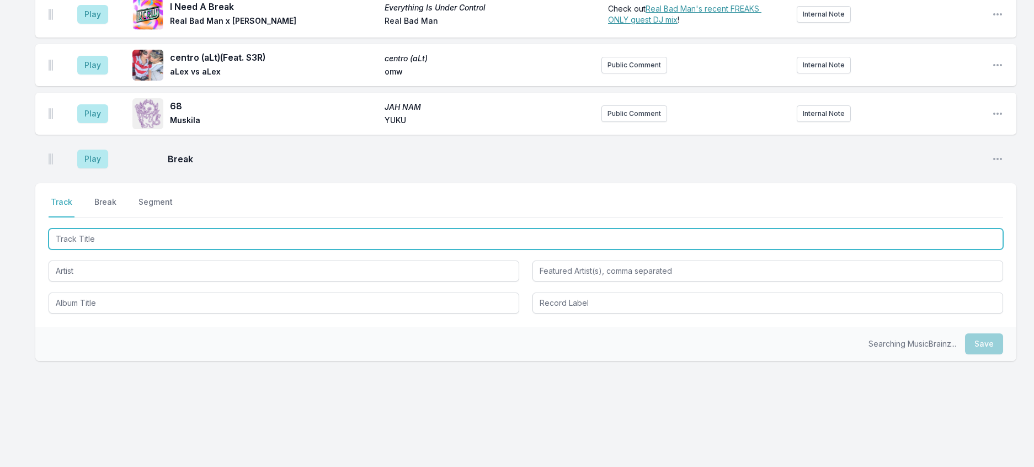
scroll to position [412, 0]
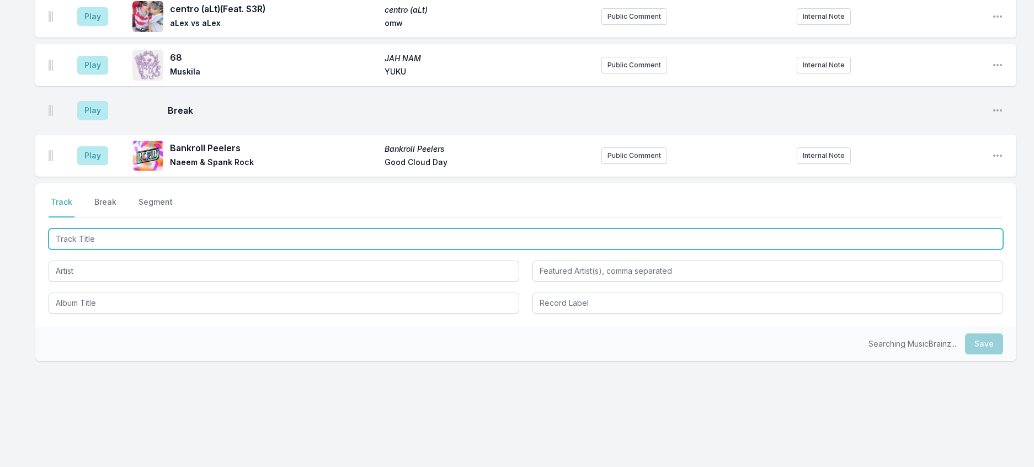
click at [226, 249] on input "Track Title" at bounding box center [526, 238] width 955 height 21
type input "[MEDICAL_DATA]"
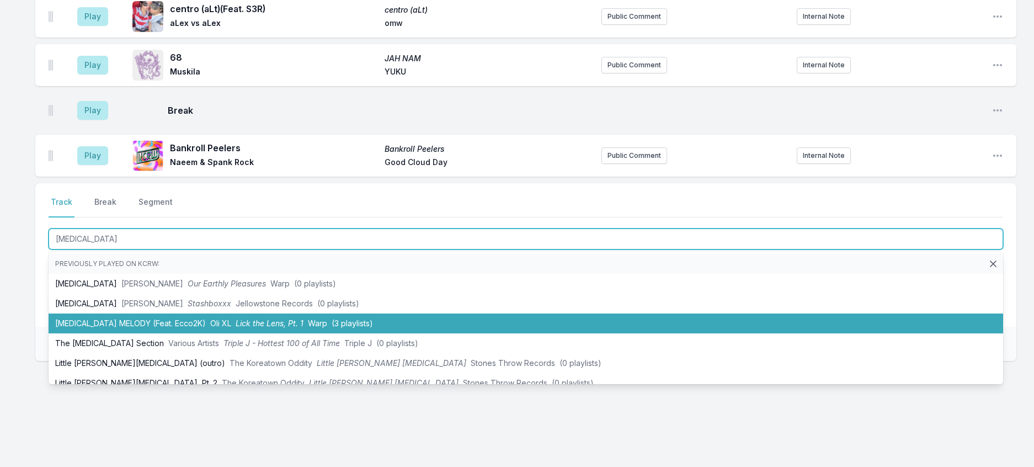
click at [225, 333] on li "[MEDICAL_DATA] MELODY (Feat. Ecco2K) Oli XL Lick the Lens, Pt. 1 Warp (3 playli…" at bounding box center [526, 323] width 955 height 20
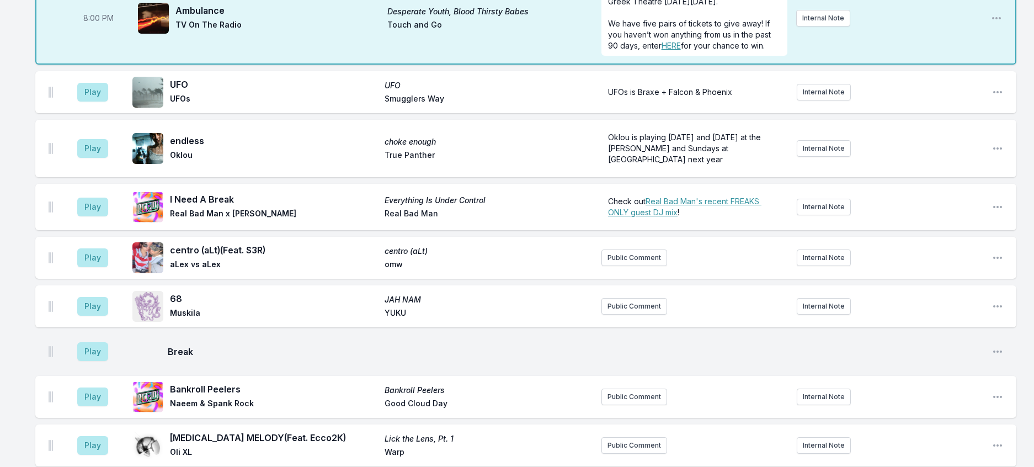
scroll to position [135, 0]
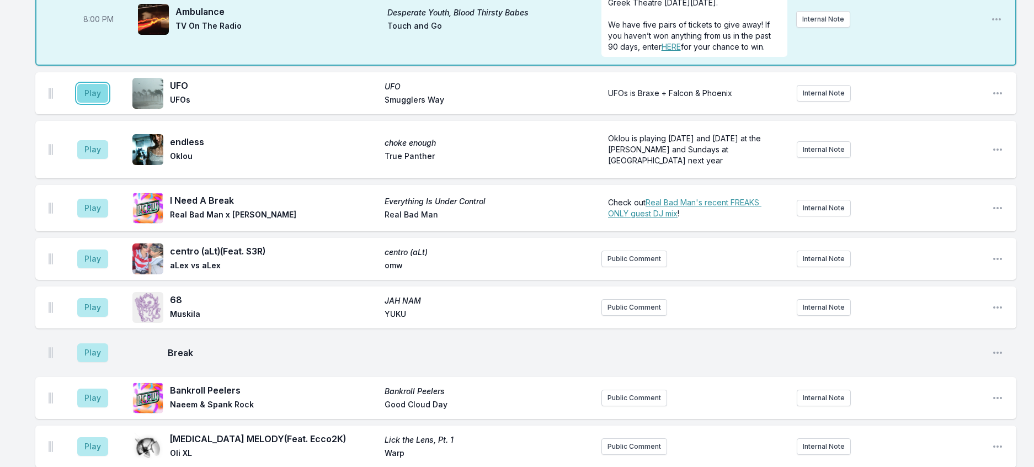
click at [104, 103] on button "Play" at bounding box center [92, 93] width 31 height 19
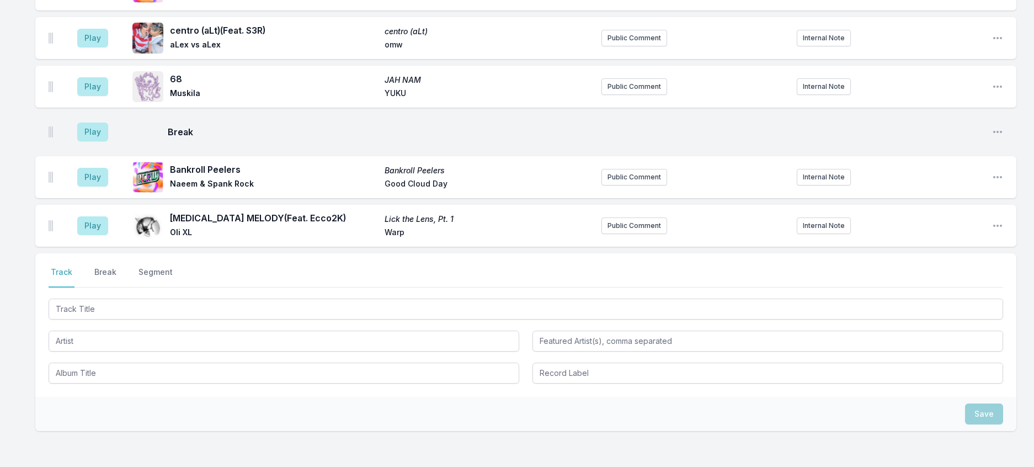
scroll to position [466, 0]
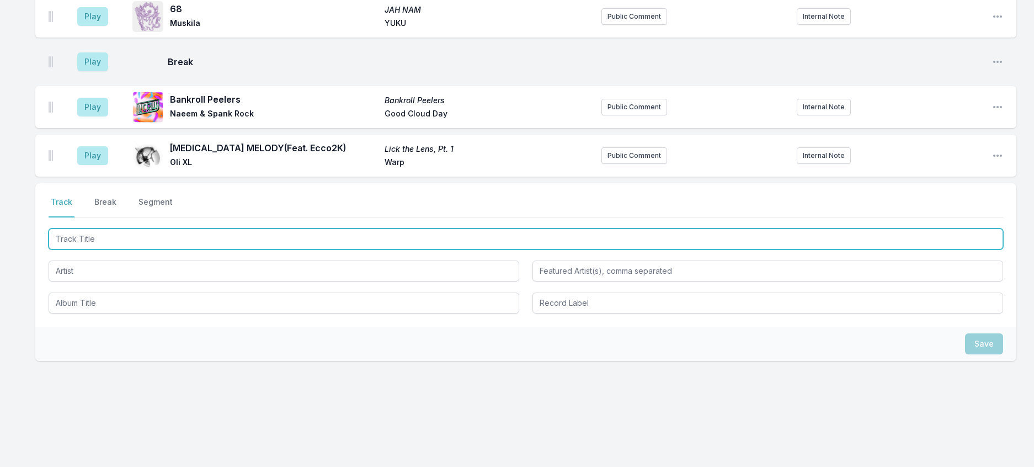
click at [120, 249] on input "Track Title" at bounding box center [526, 238] width 955 height 21
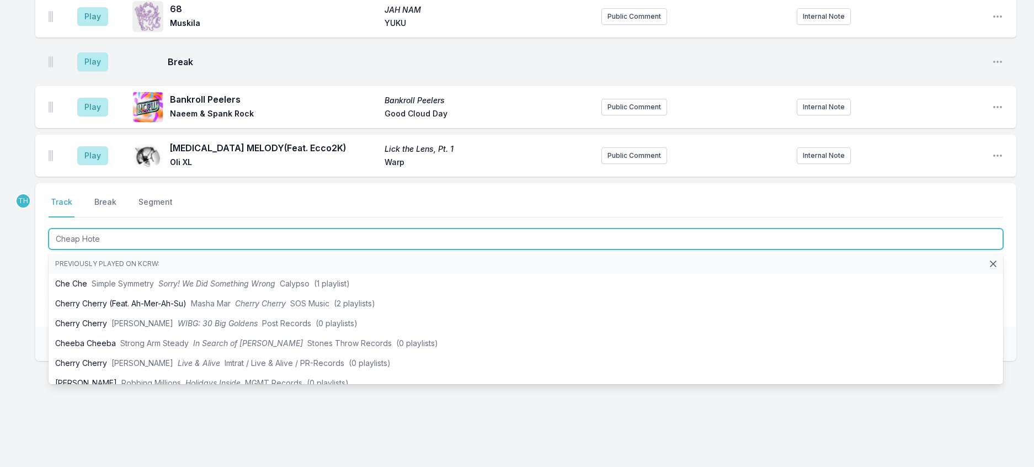
type input "[GEOGRAPHIC_DATA]"
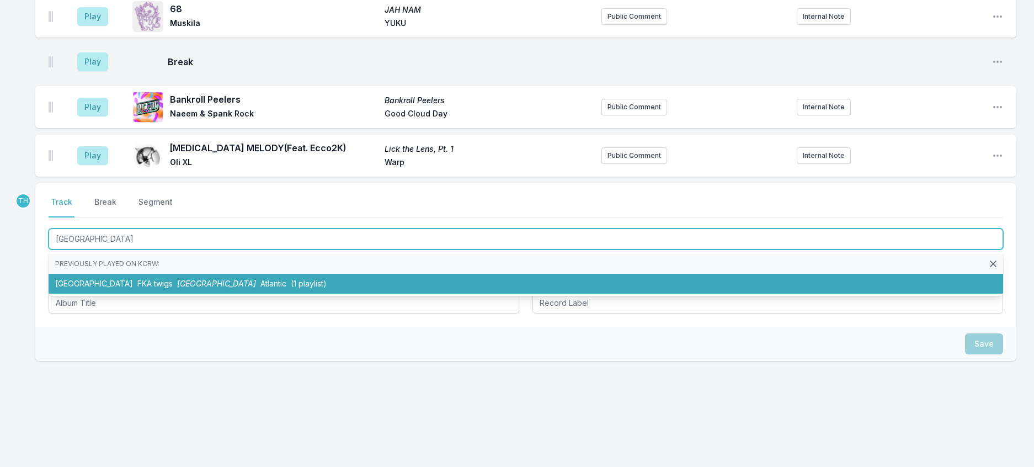
click at [177, 288] on span "[GEOGRAPHIC_DATA]" at bounding box center [216, 283] width 79 height 9
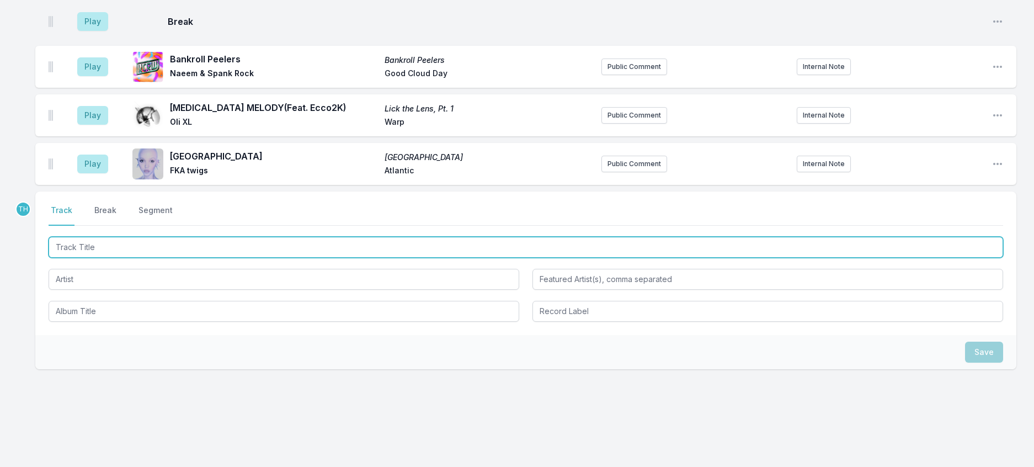
scroll to position [521, 0]
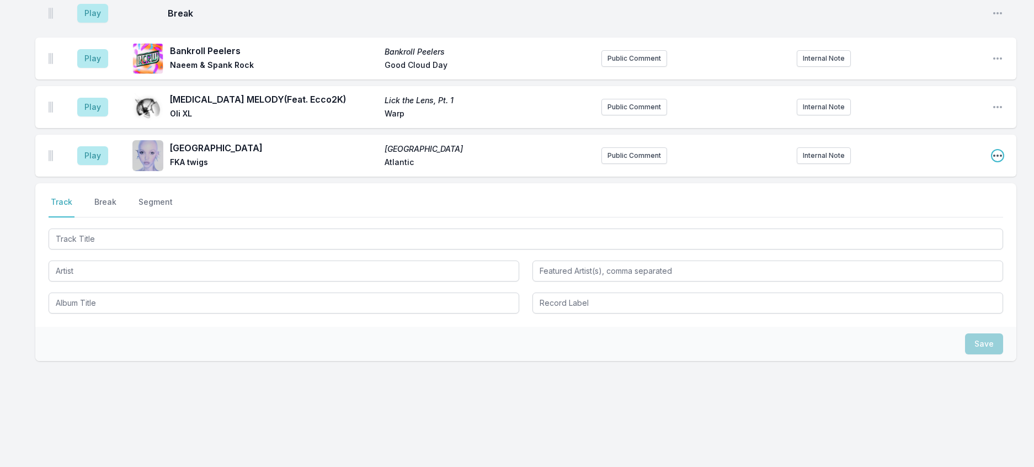
click at [993, 161] on icon "Open playlist item options" at bounding box center [997, 155] width 11 height 11
click at [925, 207] on button "Edit Track Details" at bounding box center [941, 198] width 124 height 20
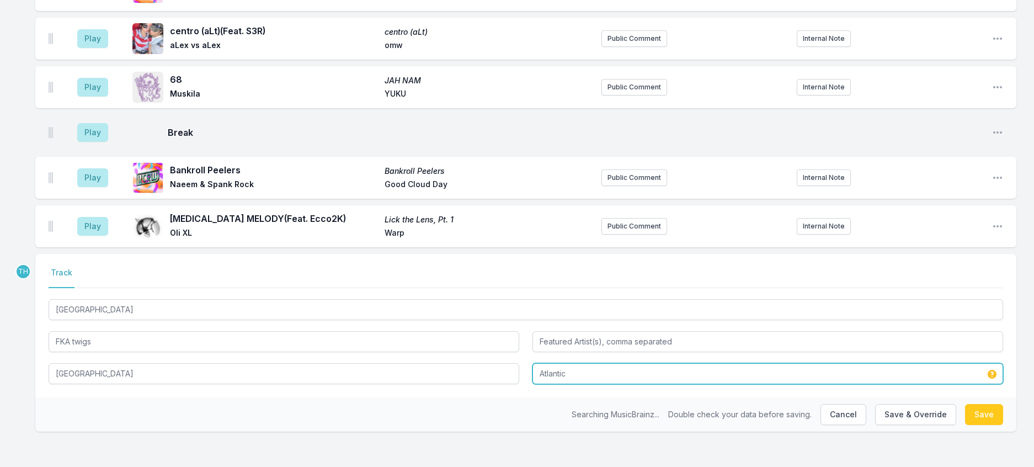
click at [543, 363] on input "Atlantic" at bounding box center [767, 373] width 471 height 21
drag, startPoint x: 545, startPoint y: 362, endPoint x: 492, endPoint y: 355, distance: 53.5
click at [492, 355] on div "Cheap Hotel FKA twigs Cheap Hotel young / Atlantic No results found" at bounding box center [526, 340] width 955 height 87
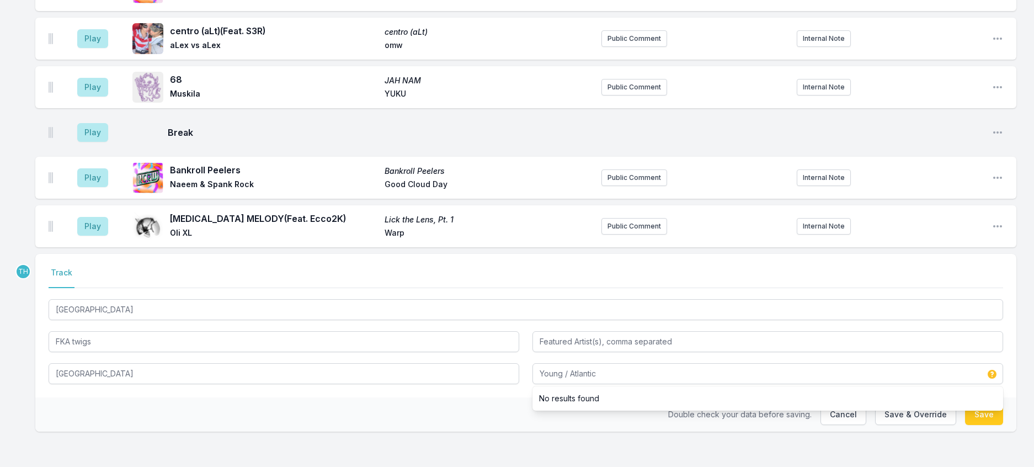
click at [460, 406] on div "Double check your data before saving. Cancel Save & Override Save" at bounding box center [525, 414] width 981 height 34
click at [883, 411] on button "Save & Override" at bounding box center [915, 414] width 81 height 21
type input "Atlantic"
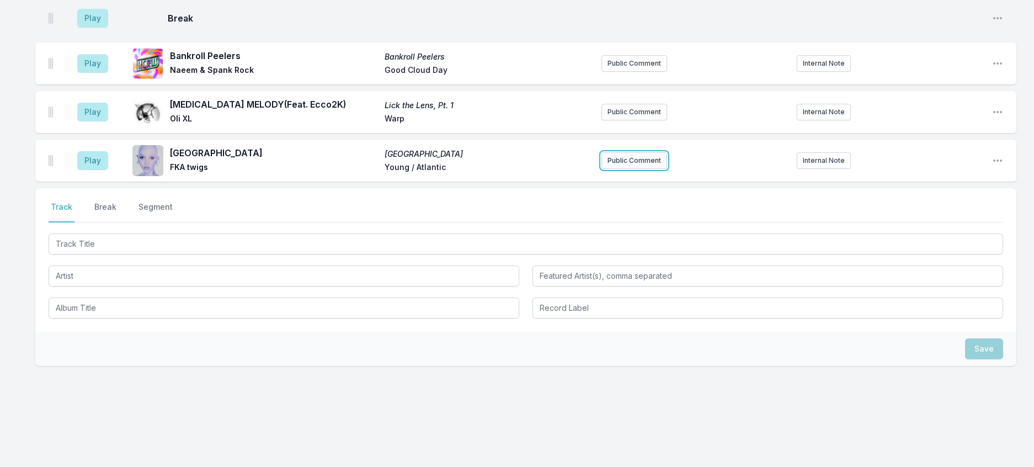
click at [626, 169] on button "Public Comment" at bounding box center [634, 160] width 66 height 17
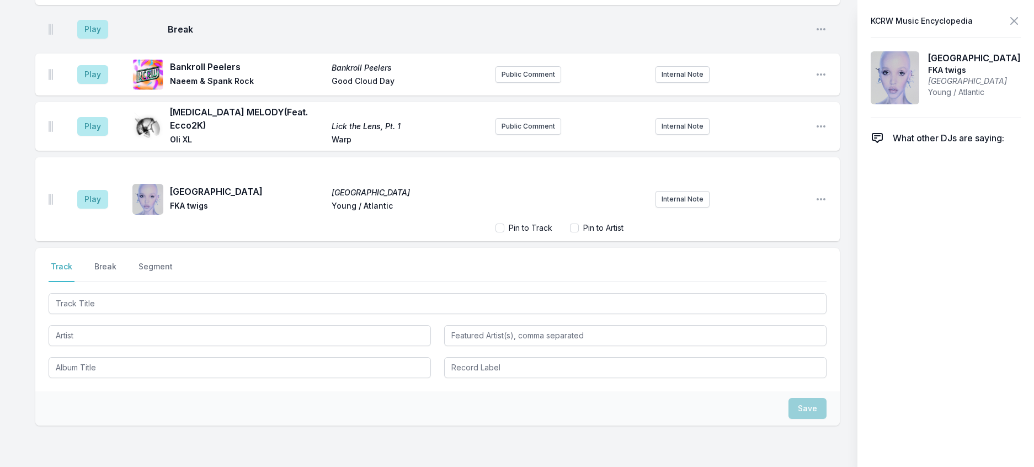
scroll to position [517, 0]
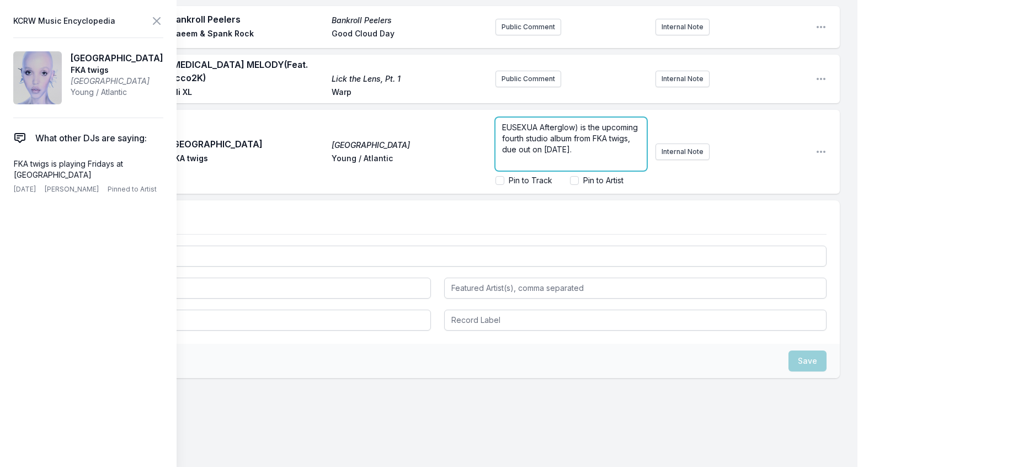
click at [575, 155] on p "EUSEXUA Afterglow) is the upcoming fourth studio album from FKA twigs, due out …" at bounding box center [571, 138] width 138 height 33
drag, startPoint x: 559, startPoint y: 281, endPoint x: 534, endPoint y: 280, distance: 25.4
click at [534, 167] on span "EUSEXUA Afterglow) is the upcoming fourth studio album from FKA twigs, due out …" at bounding box center [572, 124] width 140 height 87
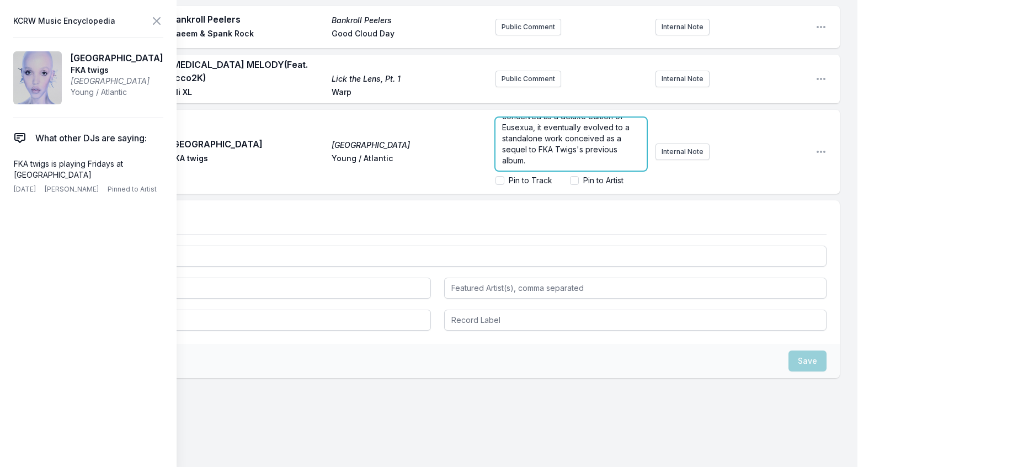
click at [598, 166] on p "EUSEXUA Afterglow) is the upcoming fourth studio album from FKA twigs, due out …" at bounding box center [571, 122] width 138 height 88
click at [502, 165] on span "EUSEXUA Afterglow) is the upcoming fourth studio album from FKA twigs, due out …" at bounding box center [571, 116] width 138 height 98
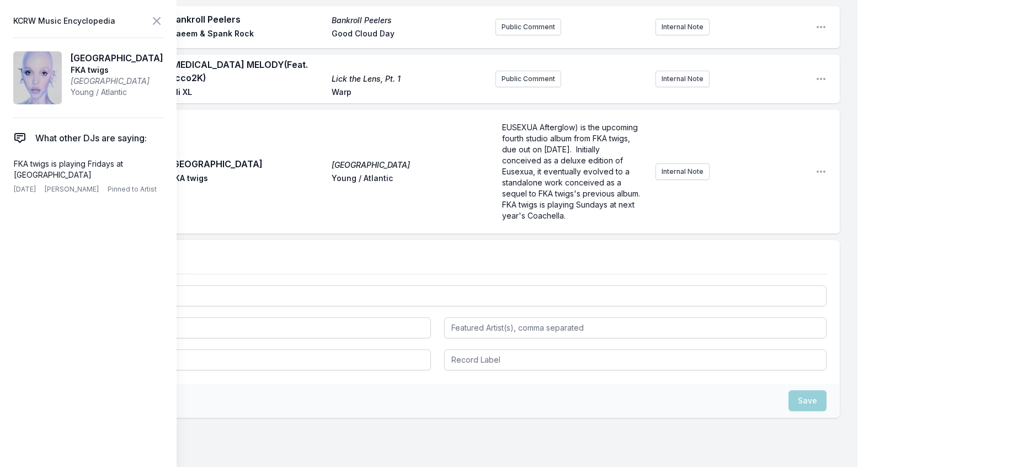
scroll to position [587, 0]
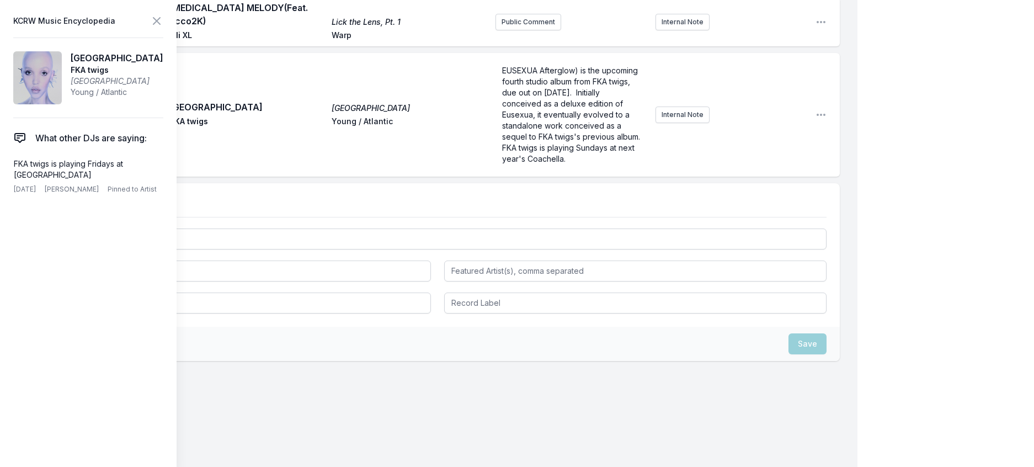
click at [830, 297] on div "8:00 PM Ambulance Desperate Youth, Blood Thirsty Babes TV On The Radio Touch an…" at bounding box center [428, 0] width 857 height 932
click at [151, 194] on span "Delete Note" at bounding box center [139, 189] width 40 height 9
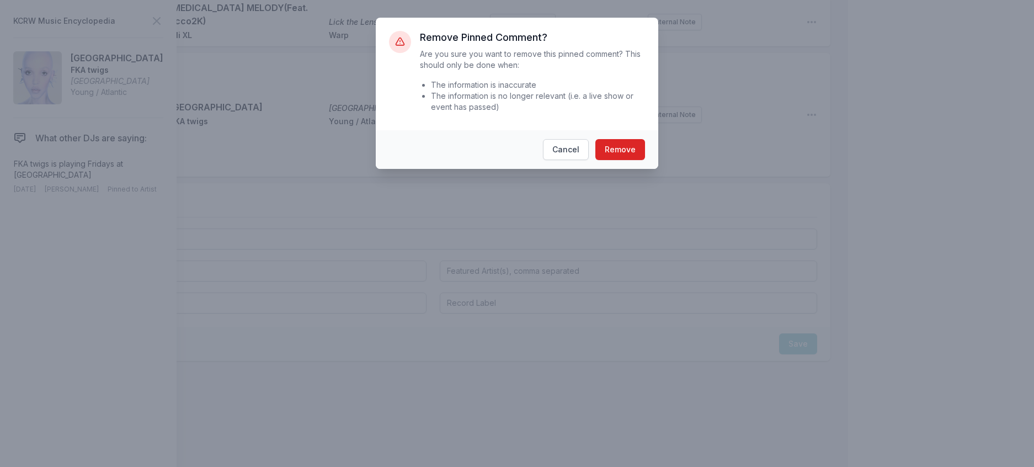
scroll to position [562, 0]
click at [638, 160] on button "Remove" at bounding box center [625, 149] width 50 height 21
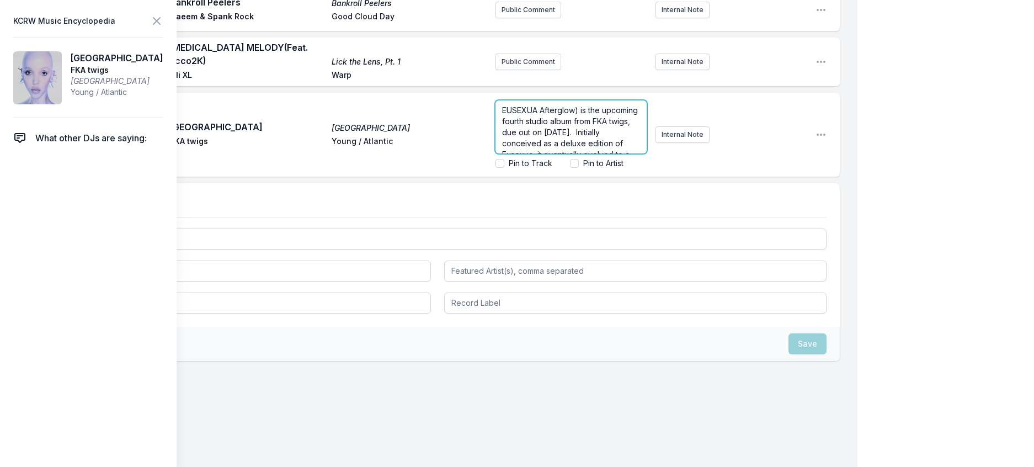
scroll to position [492, 0]
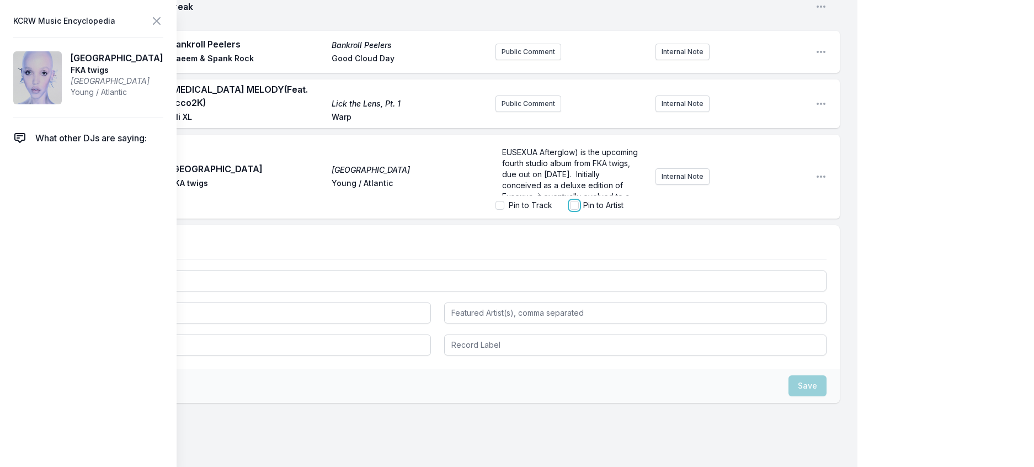
click at [570, 210] on input "Pin to Artist" at bounding box center [574, 205] width 9 height 9
checkbox input "true"
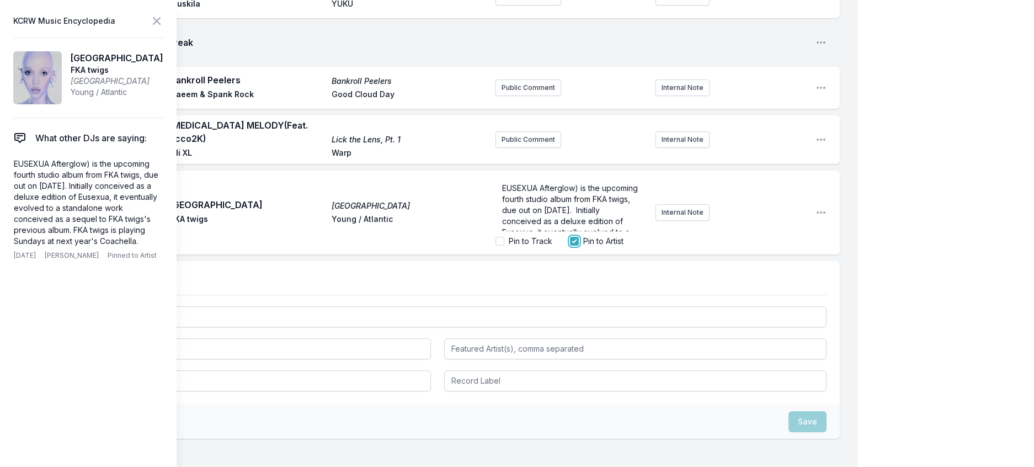
scroll to position [437, 0]
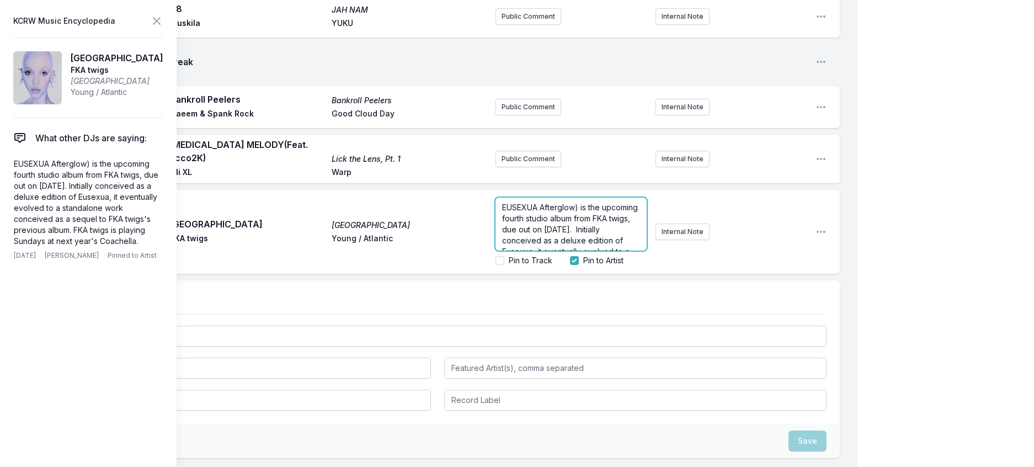
click at [570, 300] on span "EUSEXUA Afterglow) is the upcoming fourth studio album from FKA twigs, due out …" at bounding box center [572, 251] width 140 height 98
drag, startPoint x: 568, startPoint y: 343, endPoint x: 466, endPoint y: 345, distance: 102.6
click at [466, 274] on div "Play Cheap Hotel Cheap Hotel FKA twigs Young / Atlantic EUSEXUA Afterglow is th…" at bounding box center [437, 232] width 804 height 84
copy span "EUSEXUA Afterglow"
click at [800, 274] on div "Play Cheap Hotel Cheap Hotel FKA twigs Young / Atlantic EUSEXUA Afterglow is th…" at bounding box center [437, 232] width 804 height 84
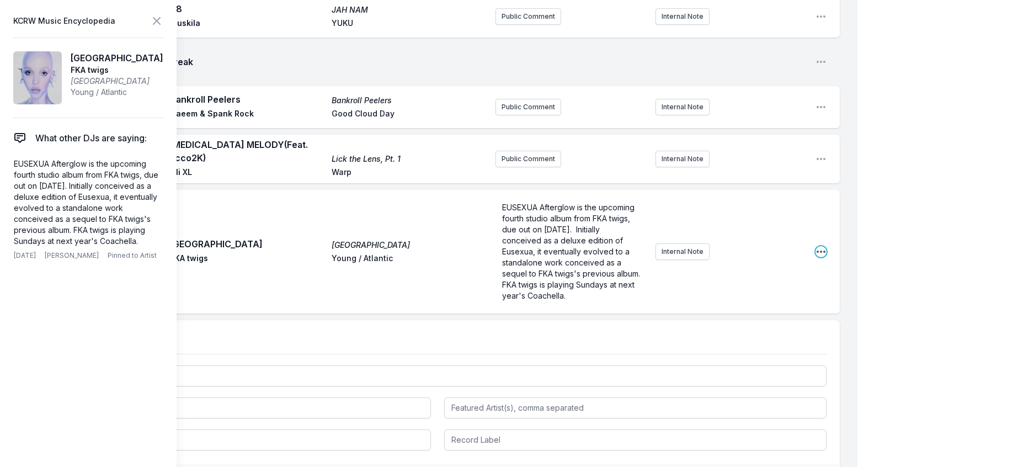
scroll to position [507, 0]
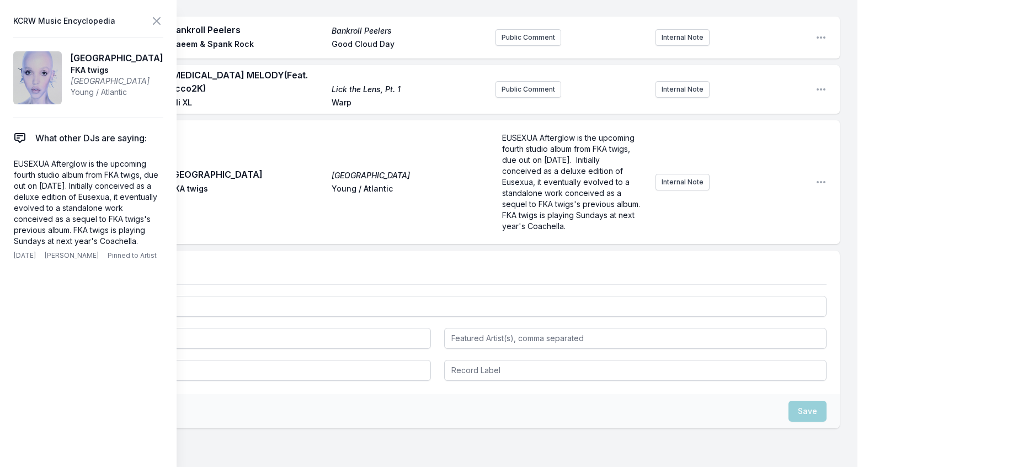
click at [372, 181] on span "[GEOGRAPHIC_DATA]" at bounding box center [409, 175] width 155 height 11
click at [815, 188] on icon "Open playlist item options" at bounding box center [820, 182] width 11 height 11
click at [732, 234] on button "Edit Track Details" at bounding box center [765, 224] width 124 height 20
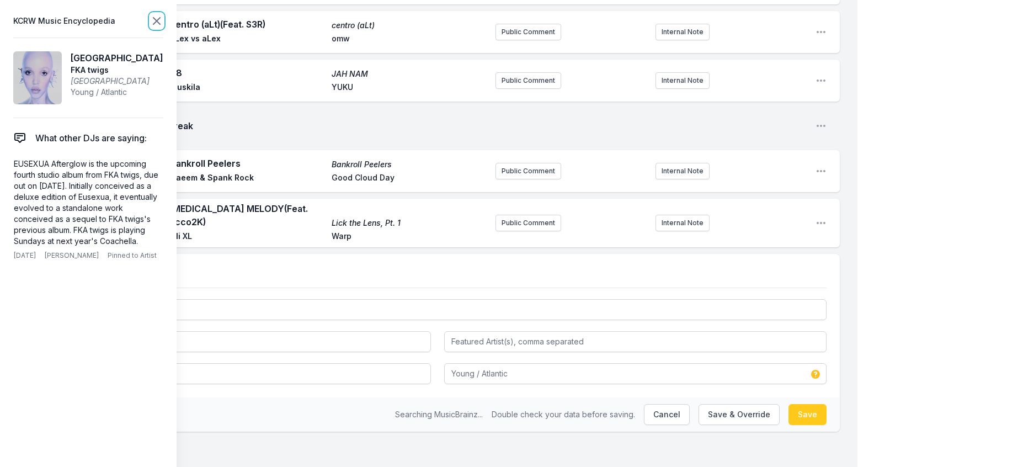
click at [160, 24] on icon at bounding box center [156, 21] width 7 height 7
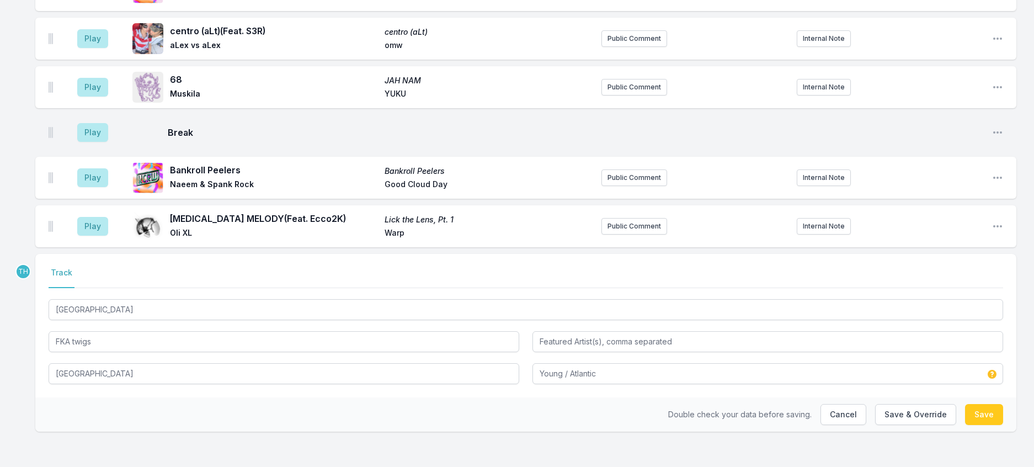
scroll to position [470, 0]
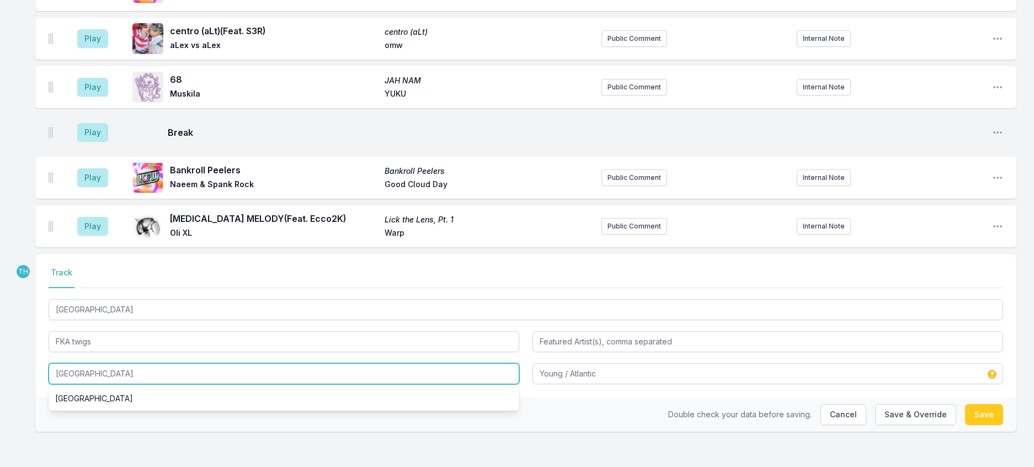
drag, startPoint x: 121, startPoint y: 364, endPoint x: 39, endPoint y: 352, distance: 83.6
click at [39, 352] on div "8:00 PM Ambulance Desperate Youth, Blood Thirsty Babes TV On The Radio Touch an…" at bounding box center [517, 110] width 1034 height 714
paste input "EUSEXUA Afterglow"
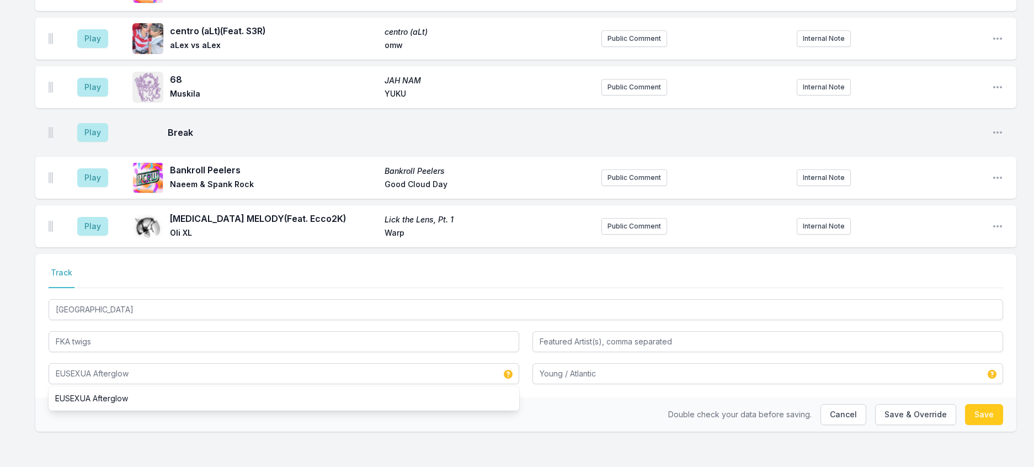
click at [617, 408] on div "Double check your data before saving. Cancel Save & Override Save" at bounding box center [525, 414] width 981 height 34
click at [879, 404] on button "Save & Override" at bounding box center [915, 414] width 81 height 21
type input "[GEOGRAPHIC_DATA]"
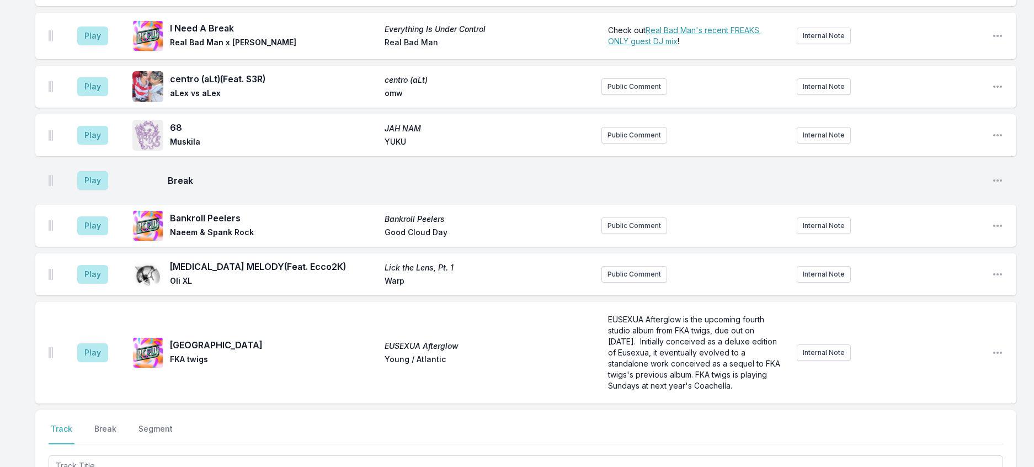
scroll to position [249, 0]
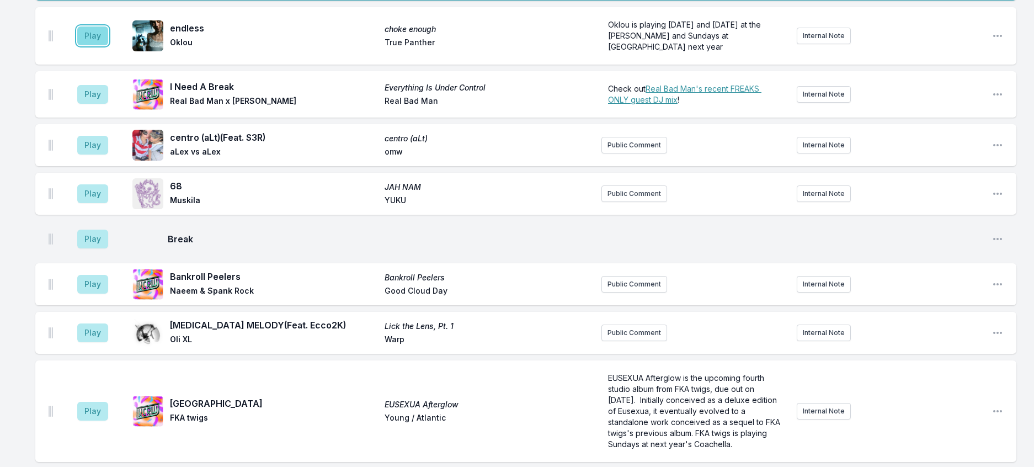
click at [99, 45] on button "Play" at bounding box center [92, 35] width 31 height 19
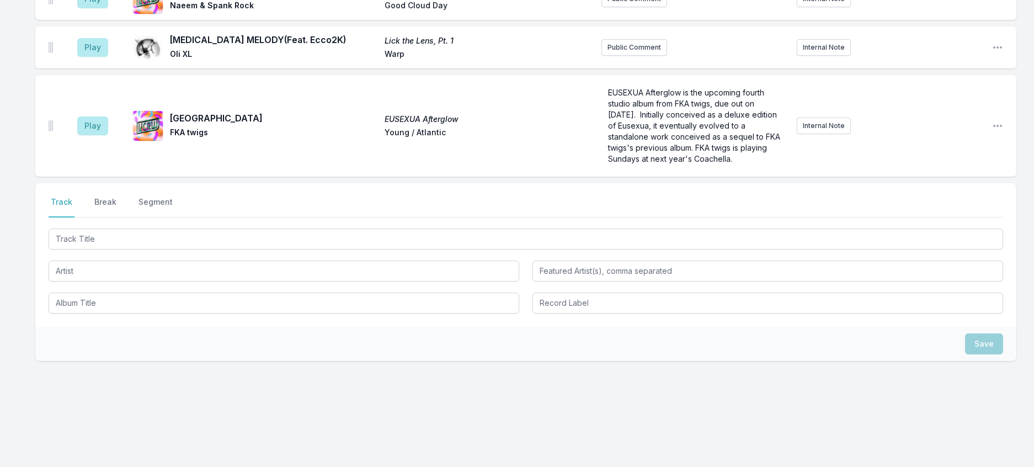
scroll to position [579, 0]
click at [186, 313] on div at bounding box center [526, 269] width 955 height 87
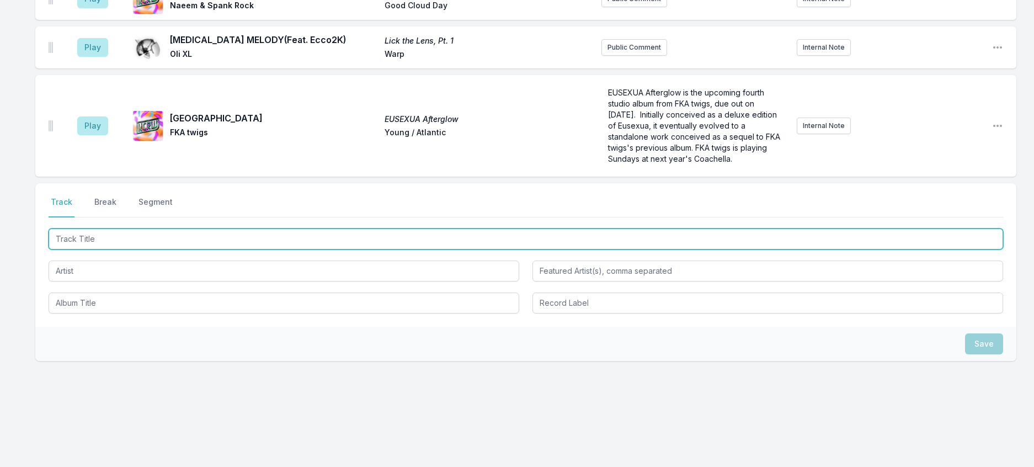
click at [193, 249] on input "Track Title" at bounding box center [526, 238] width 955 height 21
type input "Hit My Head All Day"
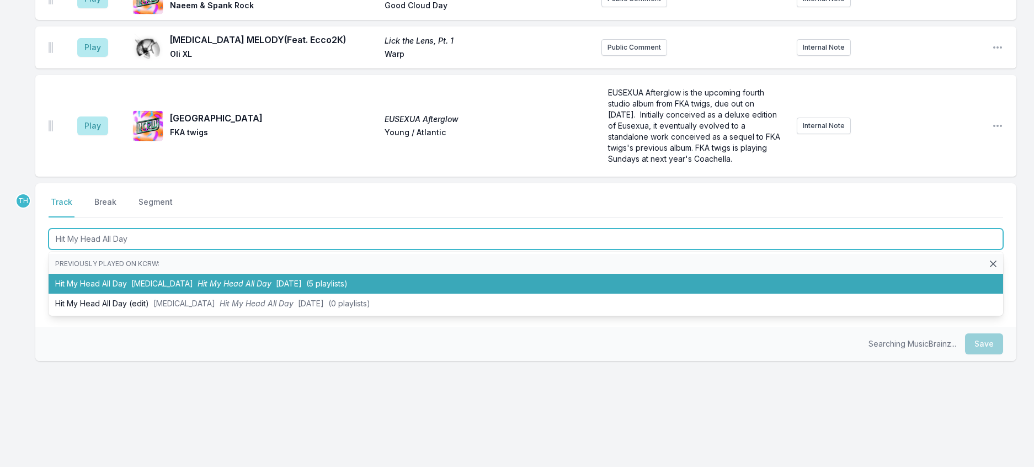
click at [200, 294] on li "Hit My Head All Day [MEDICAL_DATA] Hit My Head All Day [DATE] (5 playlists)" at bounding box center [526, 284] width 955 height 20
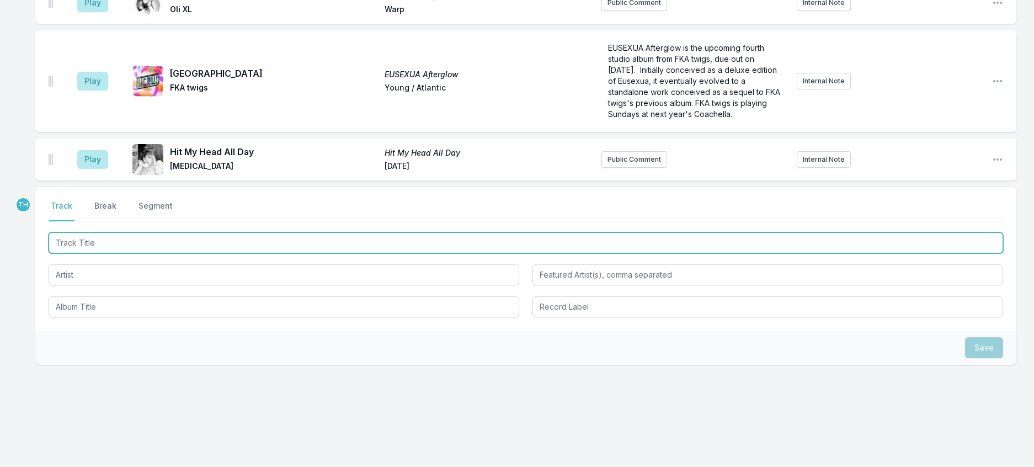
scroll to position [633, 0]
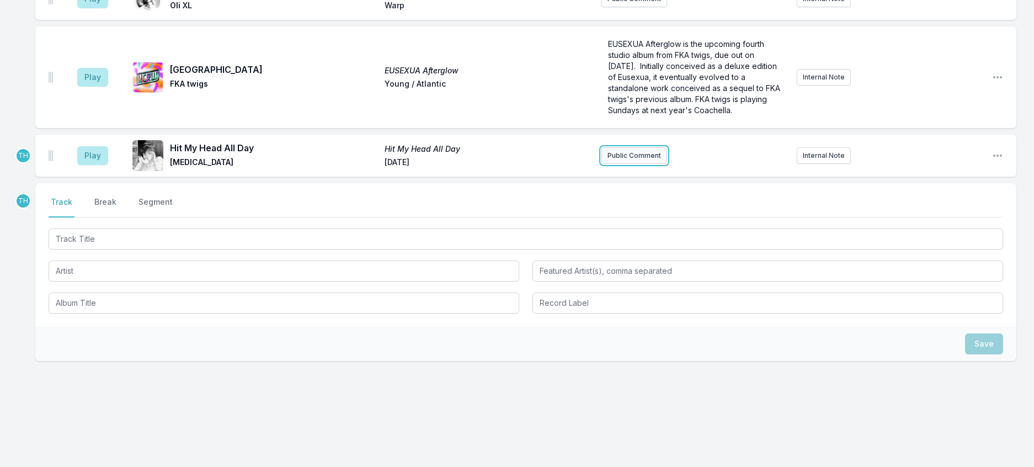
click at [613, 164] on button "Public Comment" at bounding box center [634, 155] width 66 height 17
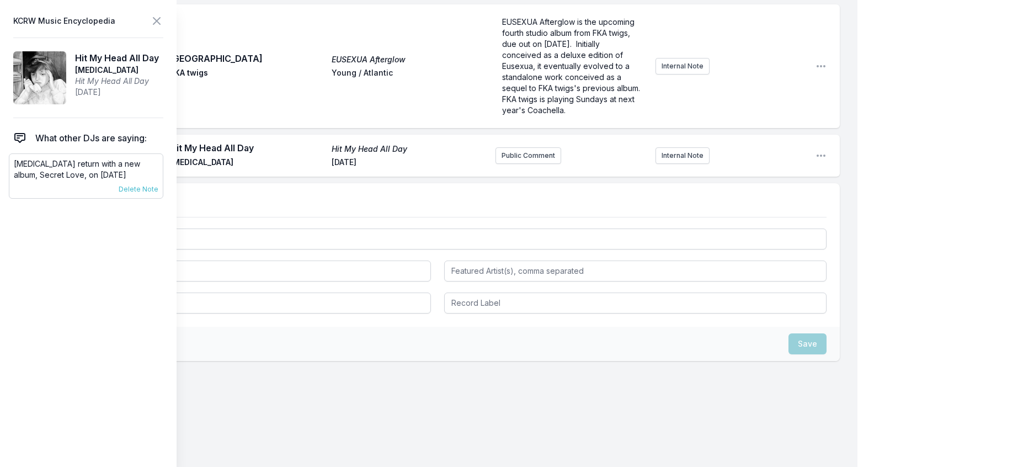
drag, startPoint x: 141, startPoint y: 193, endPoint x: 10, endPoint y: 189, distance: 130.8
click at [10, 189] on div "[MEDICAL_DATA] return with a new album, Secret Love, on [DATE] [DATE] [PERSON_N…" at bounding box center [86, 175] width 154 height 45
copy p "[MEDICAL_DATA] return with a new album, Secret Love, on [DATE]"
click at [509, 164] on button "Public Comment" at bounding box center [528, 155] width 66 height 17
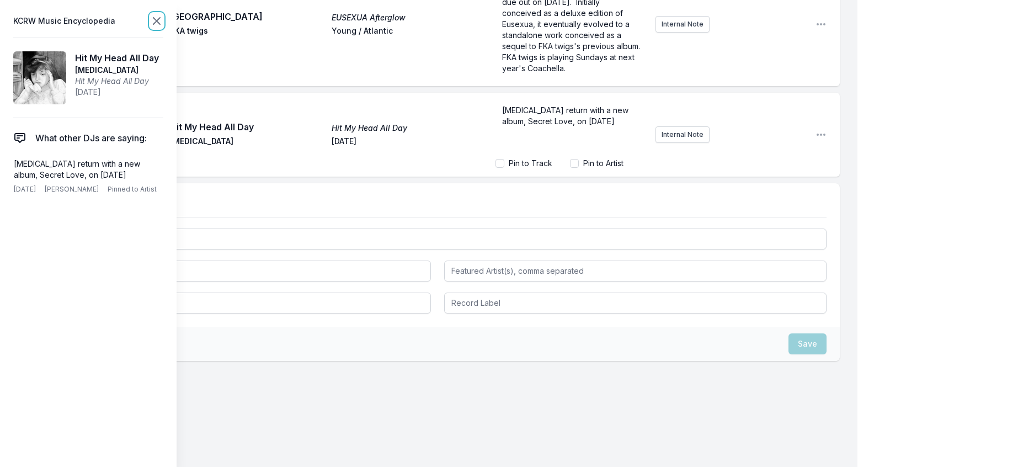
click at [163, 26] on icon at bounding box center [156, 20] width 13 height 13
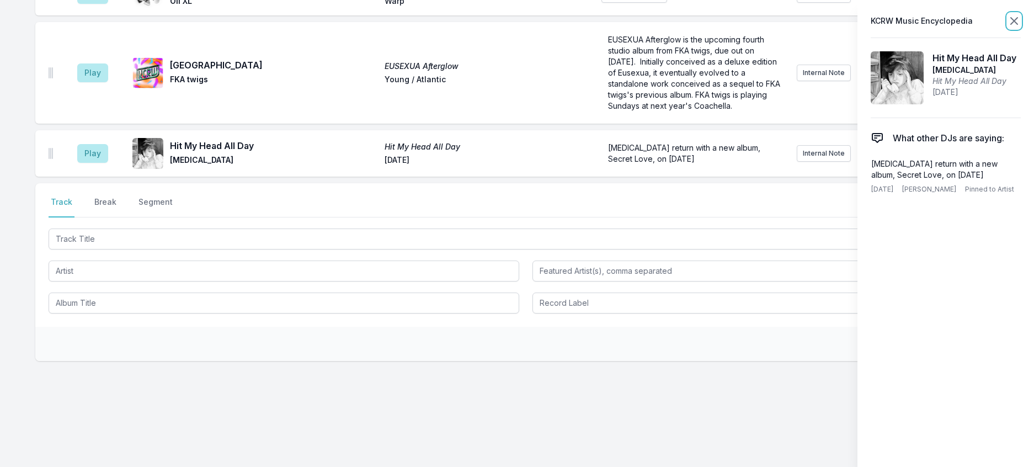
scroll to position [651, 0]
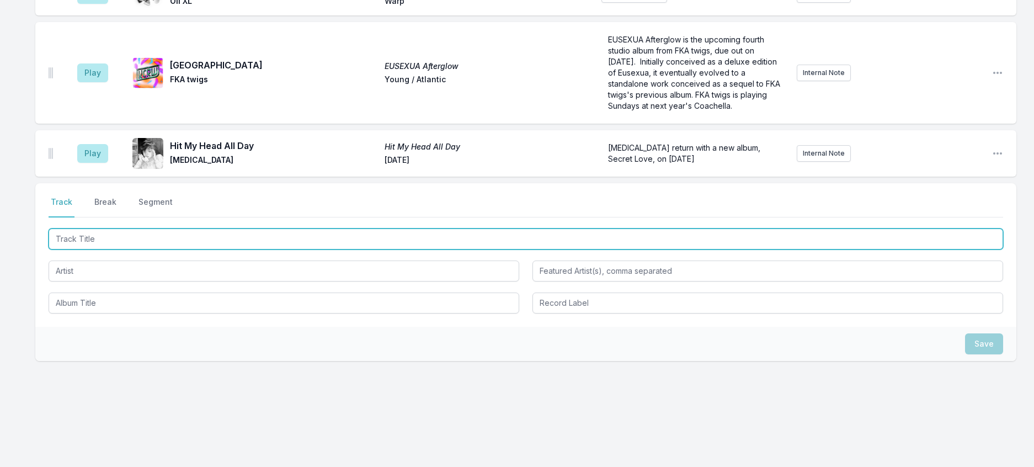
click at [156, 249] on input "Track Title" at bounding box center [526, 238] width 955 height 21
type input "Dozer"
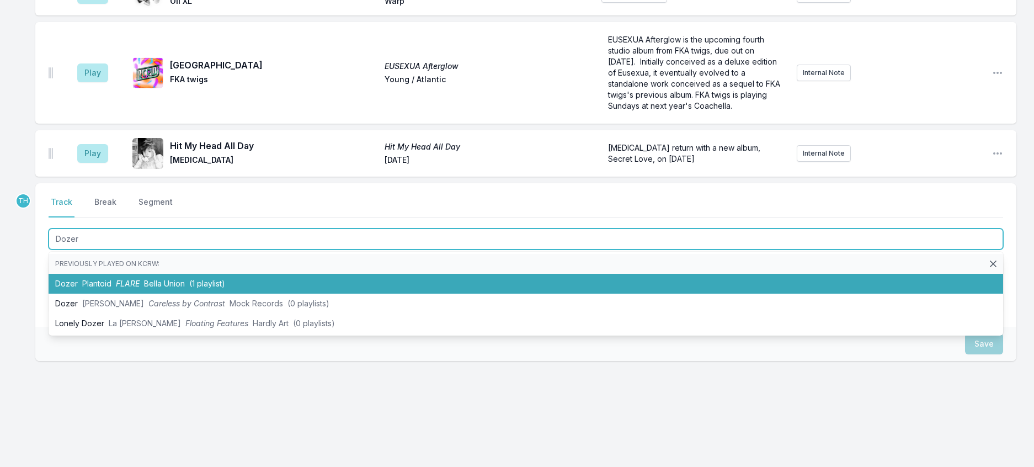
click at [169, 294] on li "Dozer Plantoid FLARE Bella Union (1 playlist)" at bounding box center [526, 284] width 955 height 20
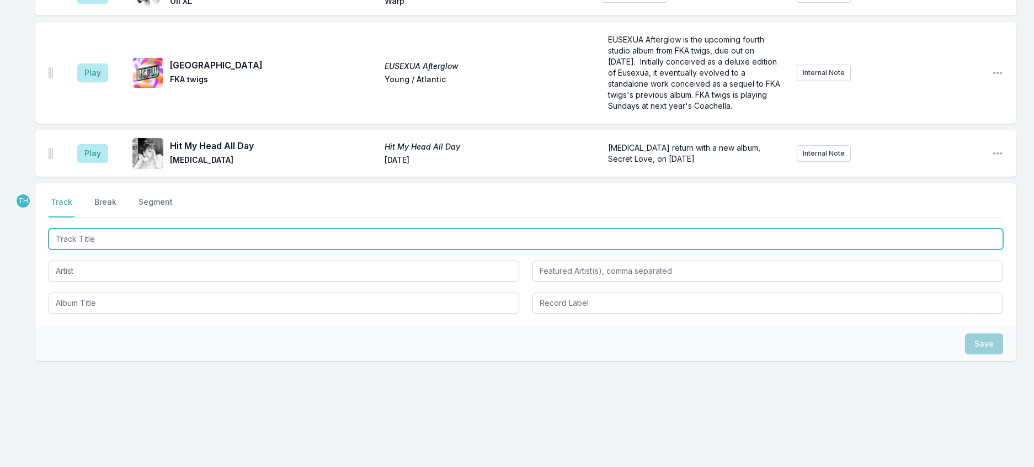
scroll to position [706, 0]
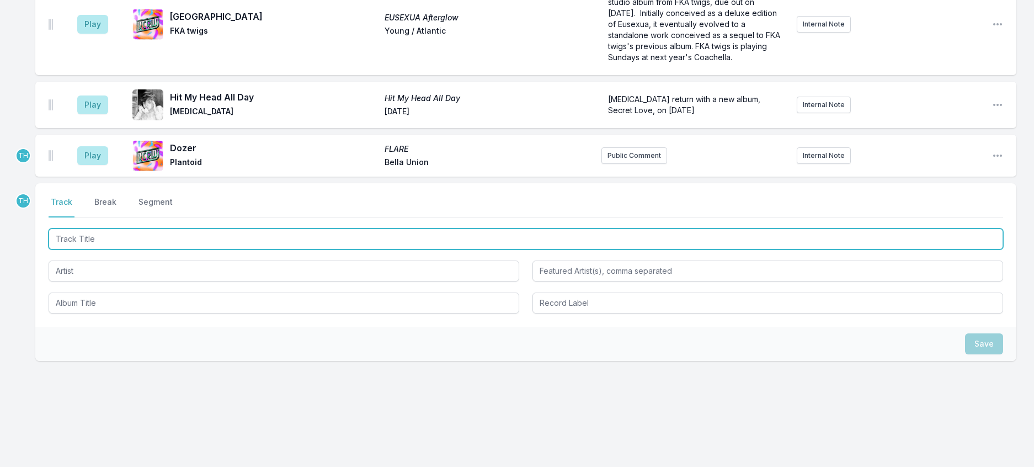
click at [229, 249] on input "Track Title" at bounding box center [526, 238] width 955 height 21
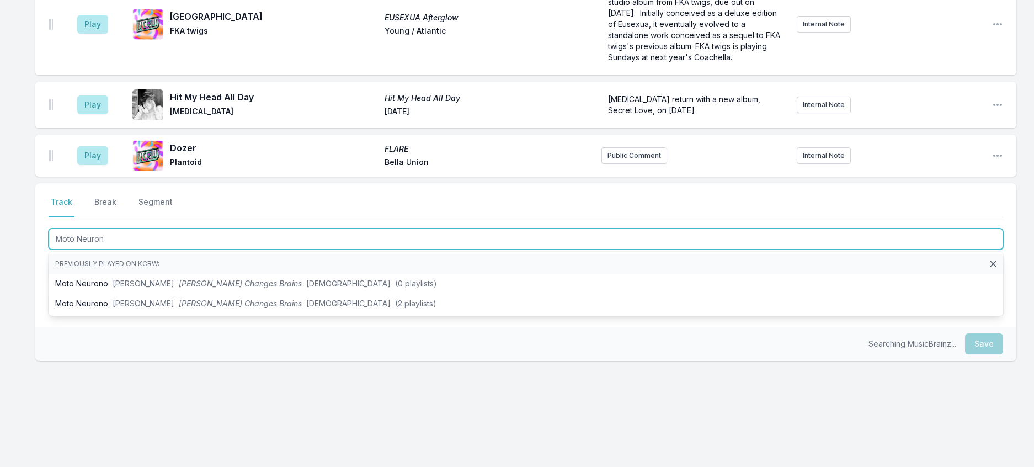
type input "Moto Neurono"
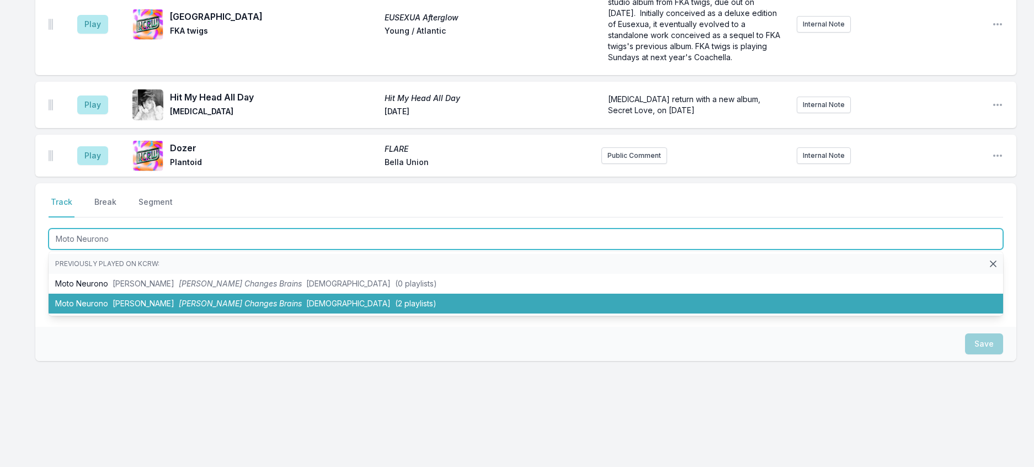
click at [313, 308] on span "[DEMOGRAPHIC_DATA]" at bounding box center [348, 302] width 84 height 9
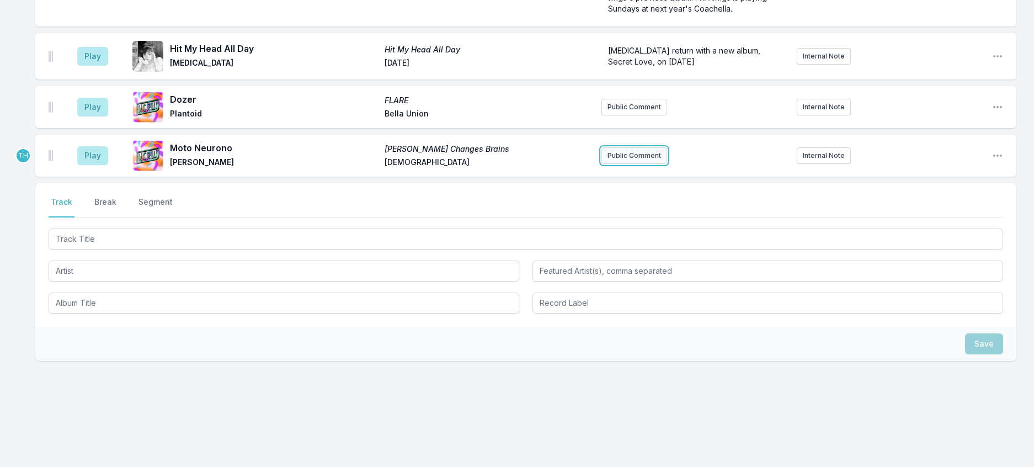
click at [644, 164] on button "Public Comment" at bounding box center [634, 155] width 66 height 17
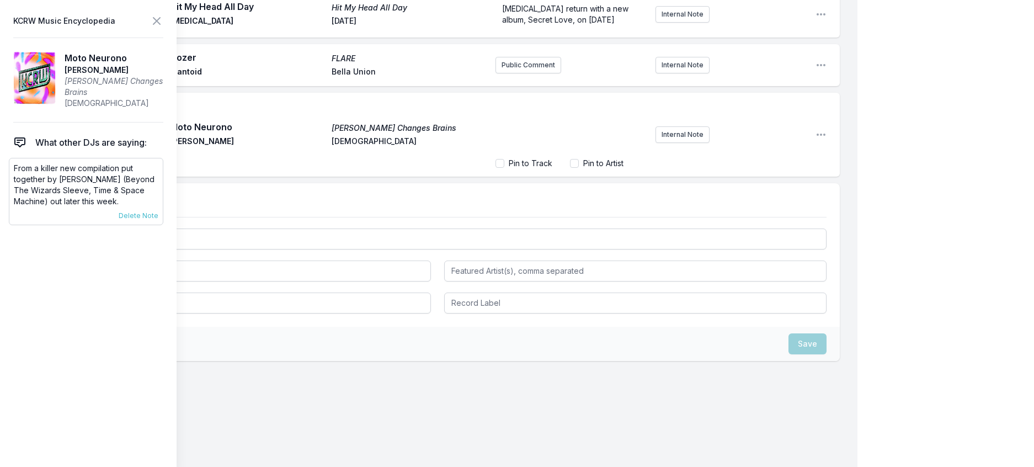
scroll to position [761, 0]
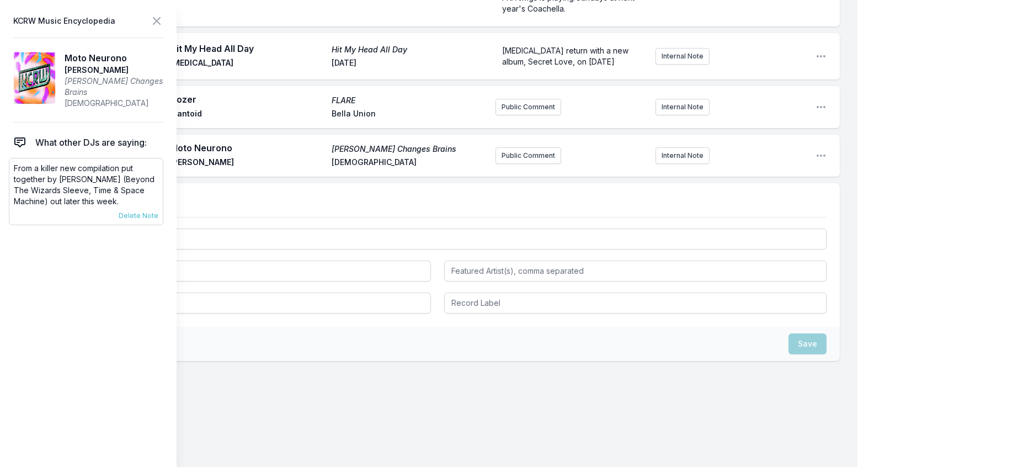
click at [57, 207] on p "From a killer new compilation put together by [PERSON_NAME] (Beyond The Wizards…" at bounding box center [86, 185] width 145 height 44
drag, startPoint x: 139, startPoint y: 214, endPoint x: 3, endPoint y: 183, distance: 139.7
click at [3, 183] on aside "KCRW Music Encyclopedia Moto Neurono Higamos Hogamos [PERSON_NAME] Changes Brai…" at bounding box center [88, 233] width 177 height 467
copy p "From a killer new compilation put together by [PERSON_NAME] (Beyond The Wizards…"
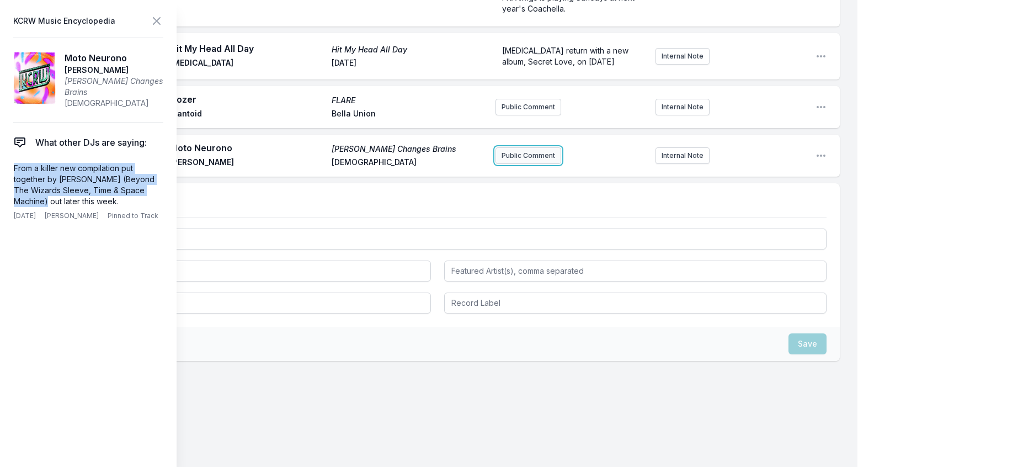
click at [515, 164] on button "Public Comment" at bounding box center [528, 155] width 66 height 17
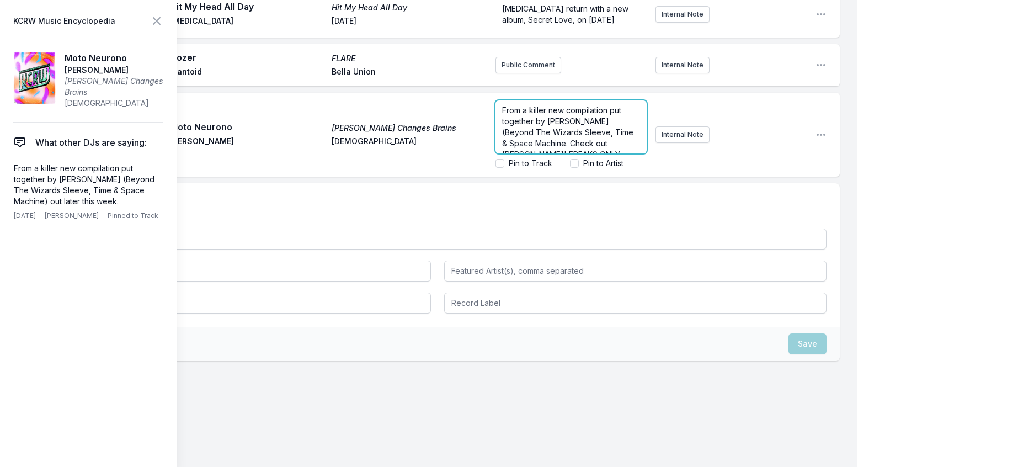
scroll to position [25, 0]
drag, startPoint x: 588, startPoint y: 307, endPoint x: 568, endPoint y: 309, distance: 20.0
click at [568, 148] on span "From a killer new compilation put together by [PERSON_NAME] (Beyond The Wizards…" at bounding box center [569, 115] width 134 height 65
click at [163, 20] on icon at bounding box center [156, 20] width 13 height 13
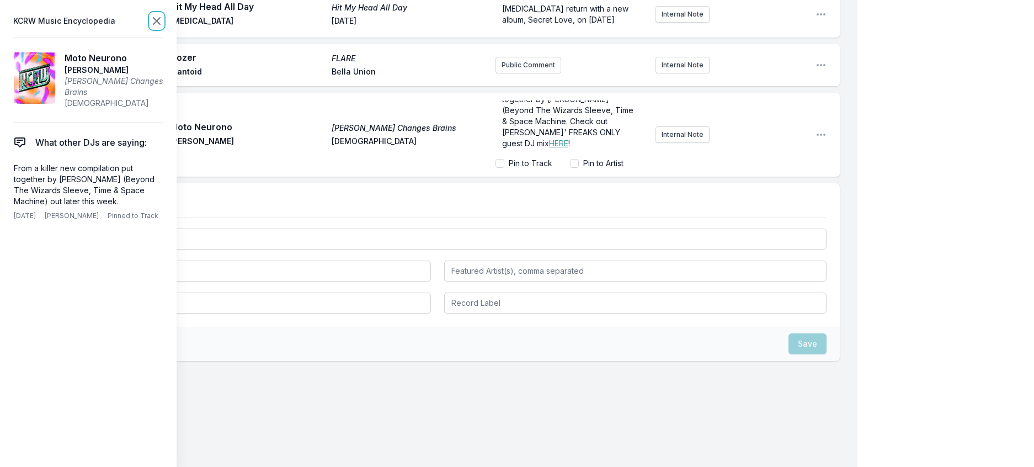
scroll to position [0, 0]
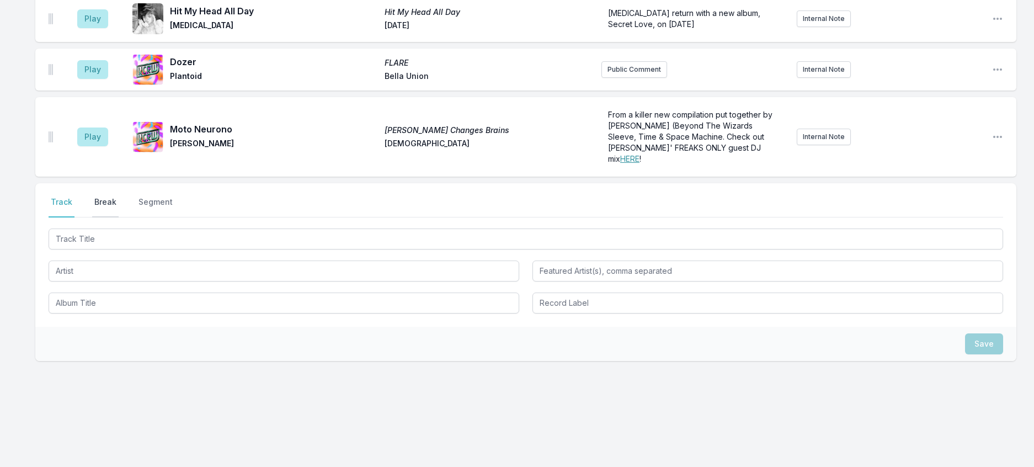
click at [119, 217] on button "Break" at bounding box center [105, 206] width 26 height 21
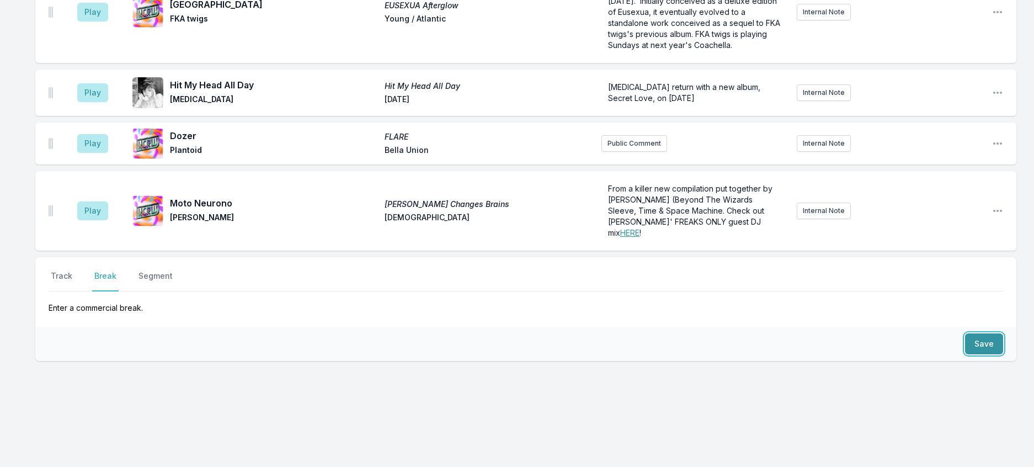
click at [973, 333] on button "Save" at bounding box center [984, 343] width 38 height 21
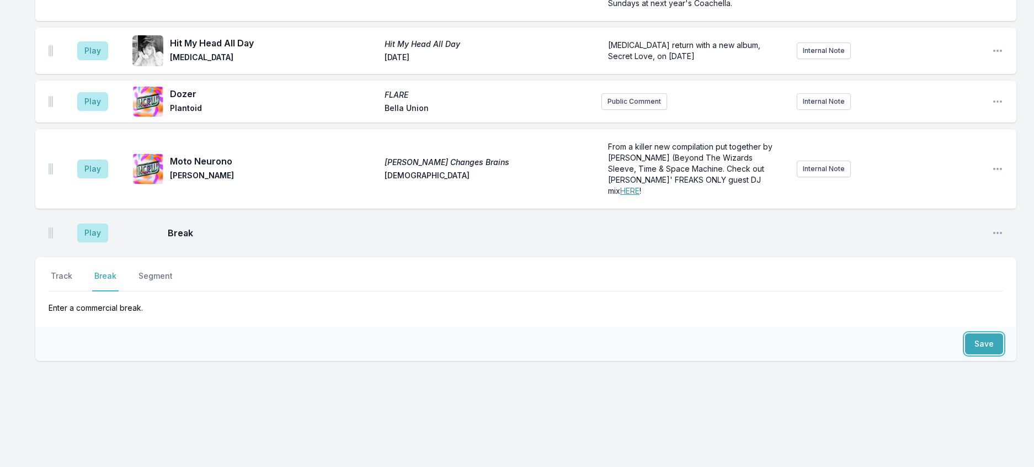
scroll to position [859, 0]
click at [67, 270] on button "Track" at bounding box center [62, 280] width 26 height 21
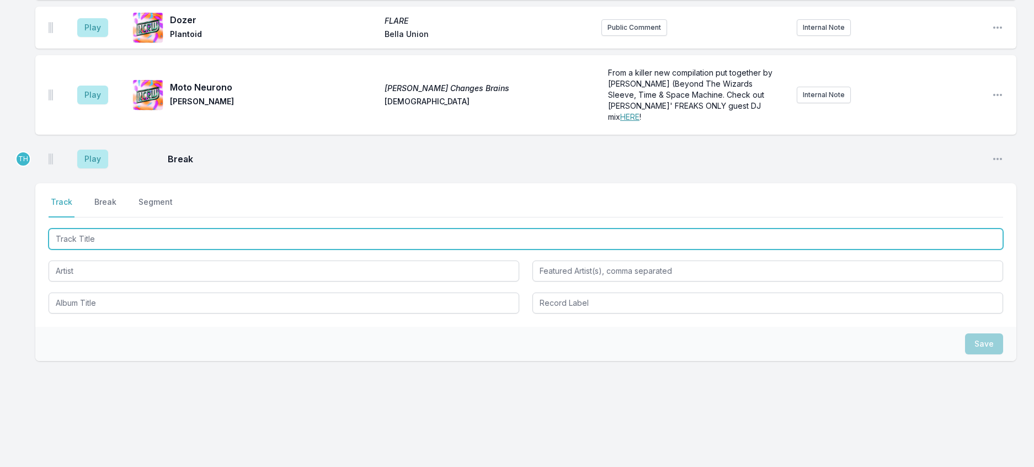
click at [77, 249] on input "Track Title" at bounding box center [526, 238] width 955 height 21
type input "All The Way"
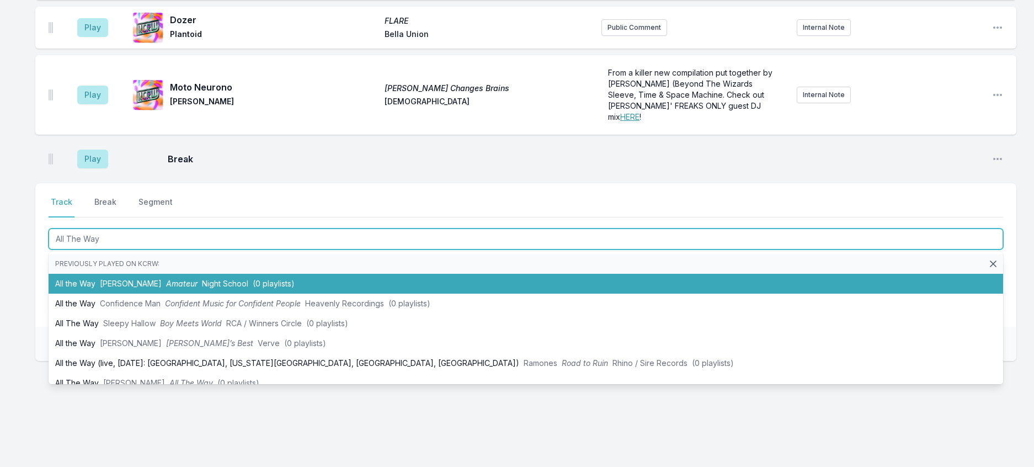
click at [123, 288] on span "[PERSON_NAME]" at bounding box center [131, 283] width 62 height 9
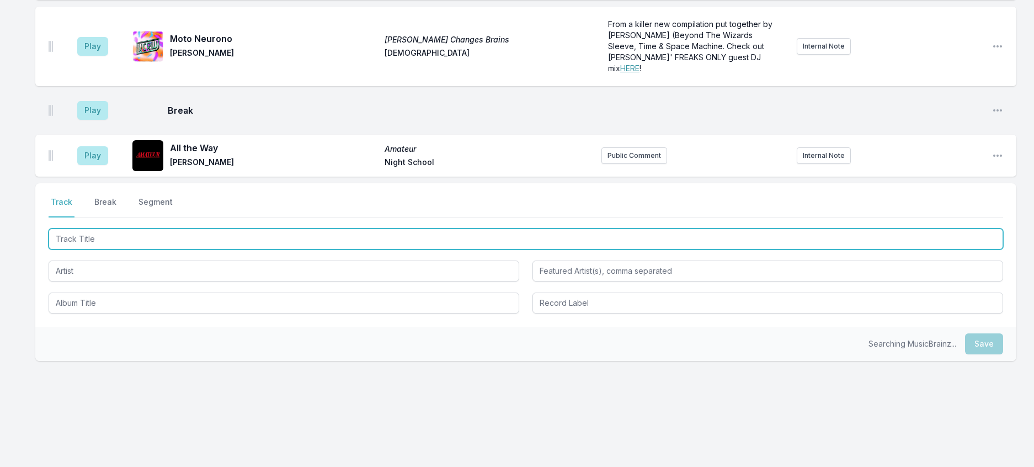
scroll to position [913, 0]
click at [209, 249] on input "Track Title" at bounding box center [526, 238] width 955 height 21
type input "In Another Life"
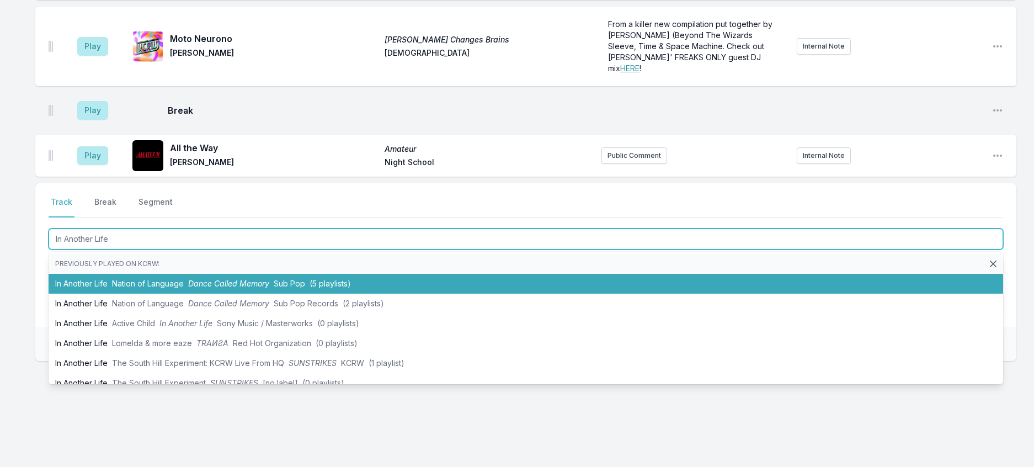
click at [212, 288] on span "Dance Called Memory" at bounding box center [228, 283] width 81 height 9
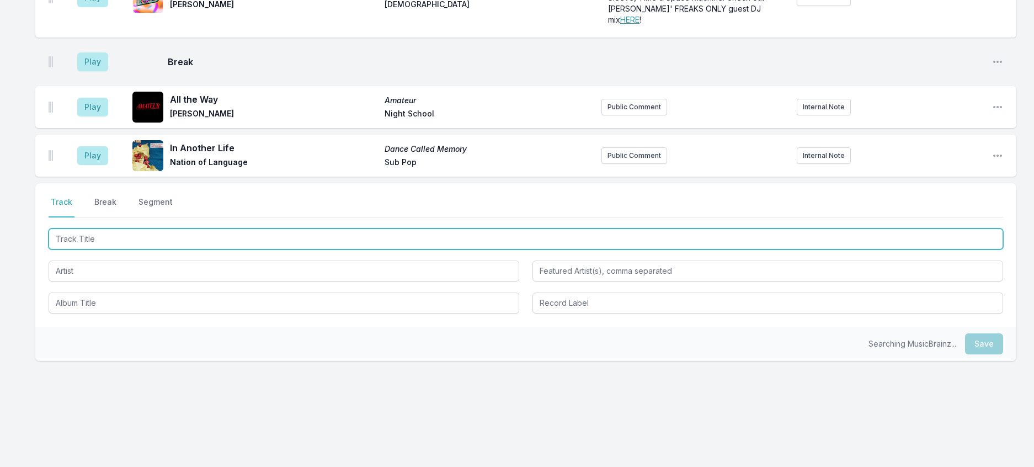
scroll to position [968, 0]
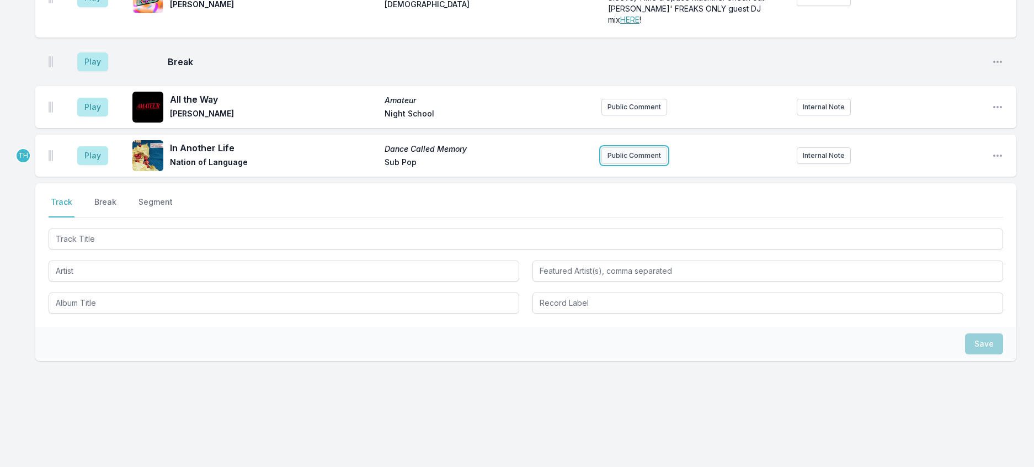
click at [652, 164] on button "Public Comment" at bounding box center [634, 155] width 66 height 17
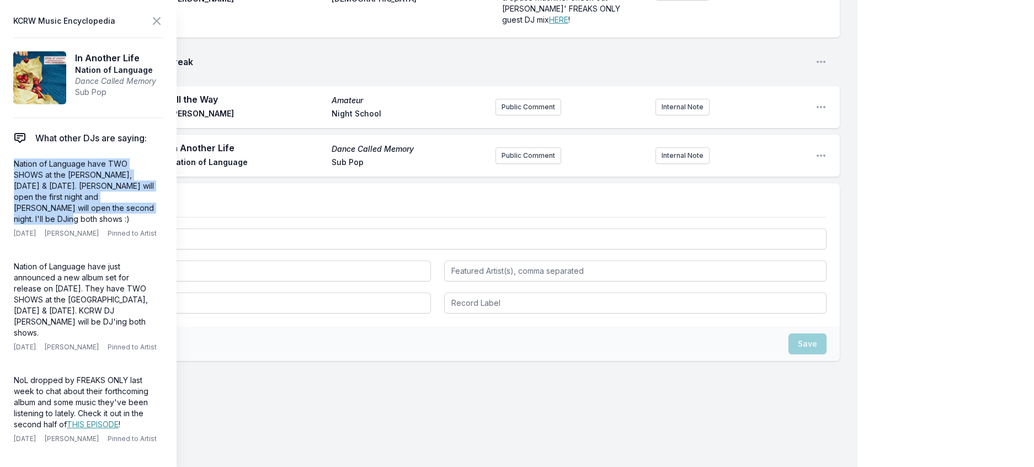
drag, startPoint x: 111, startPoint y: 237, endPoint x: 3, endPoint y: 188, distance: 118.3
click at [3, 188] on aside "KCRW Music Encyclopedia In Another Life Nation of Language Dance Called Memory …" at bounding box center [88, 233] width 177 height 467
copy p "Nation of Language have TWO SHOWS at the [PERSON_NAME], [DATE] & [DATE]. [PERSO…"
click at [498, 164] on button "Public Comment" at bounding box center [528, 155] width 66 height 17
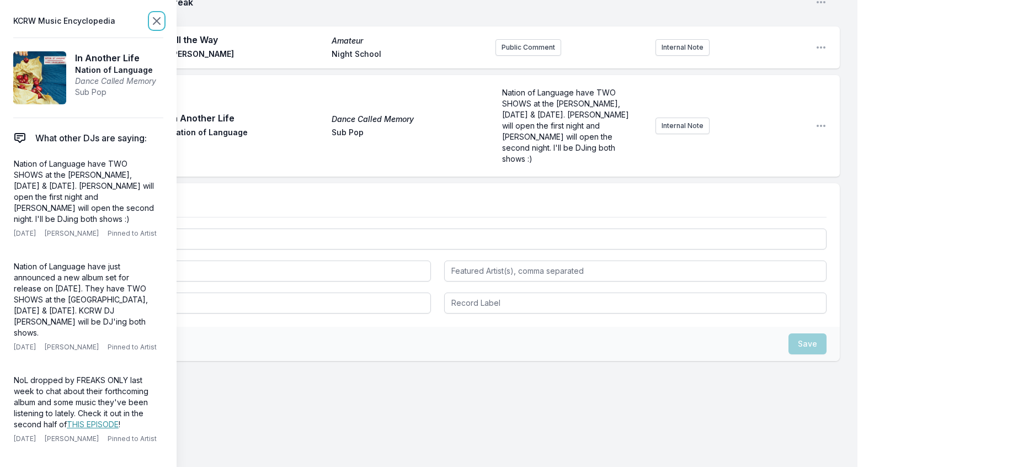
scroll to position [1022, 0]
click at [160, 20] on icon at bounding box center [156, 21] width 7 height 7
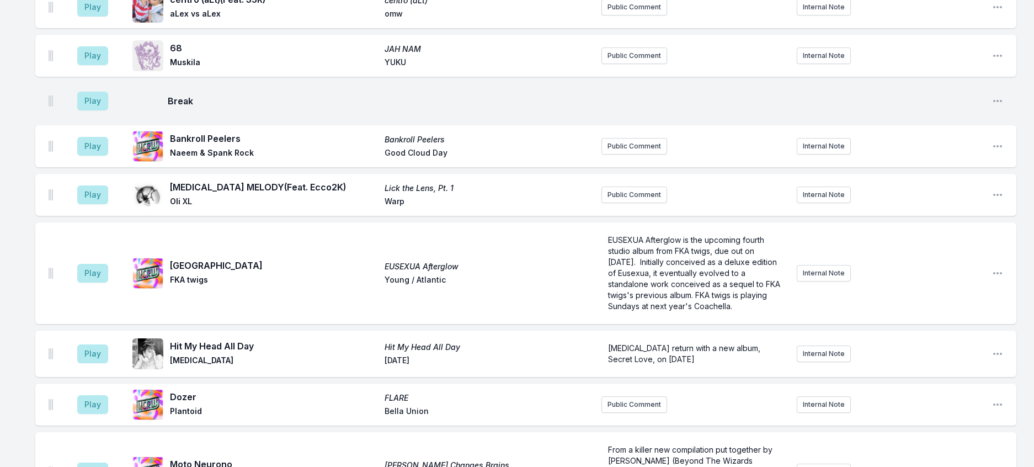
scroll to position [250, 0]
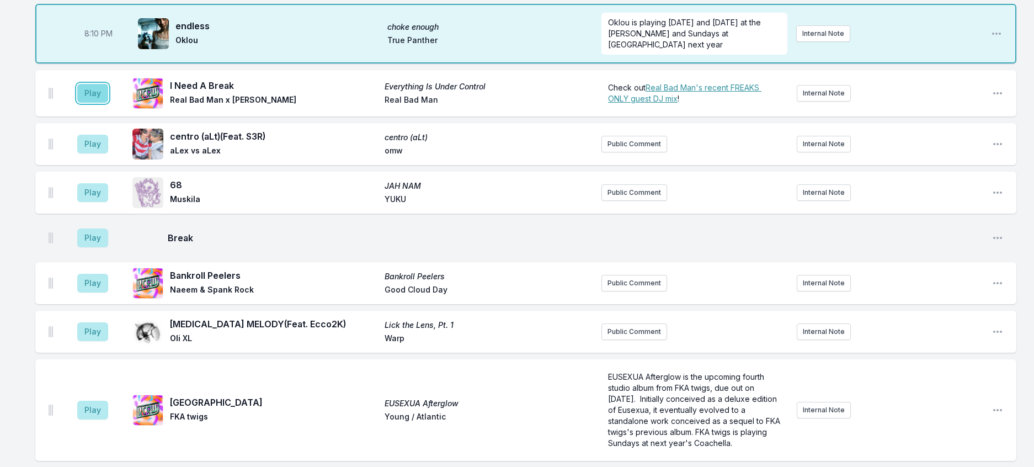
click at [108, 103] on button "Play" at bounding box center [92, 93] width 31 height 19
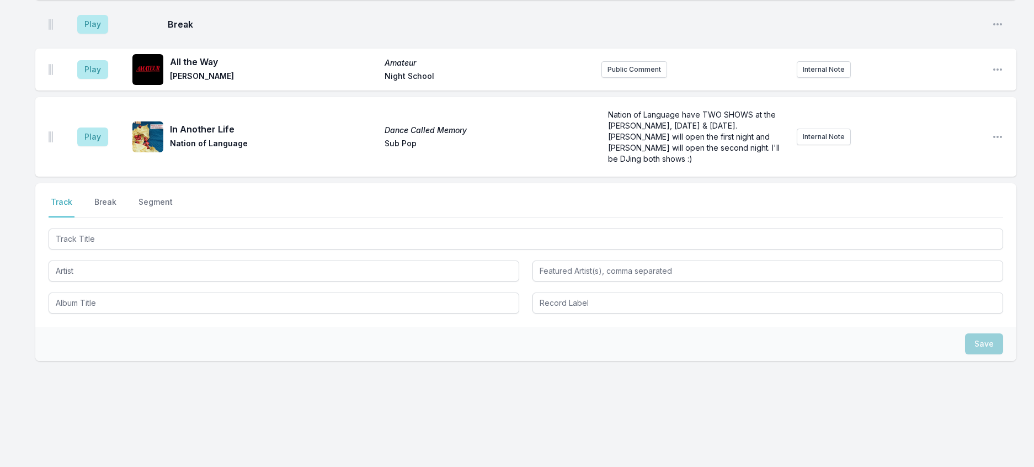
scroll to position [967, 0]
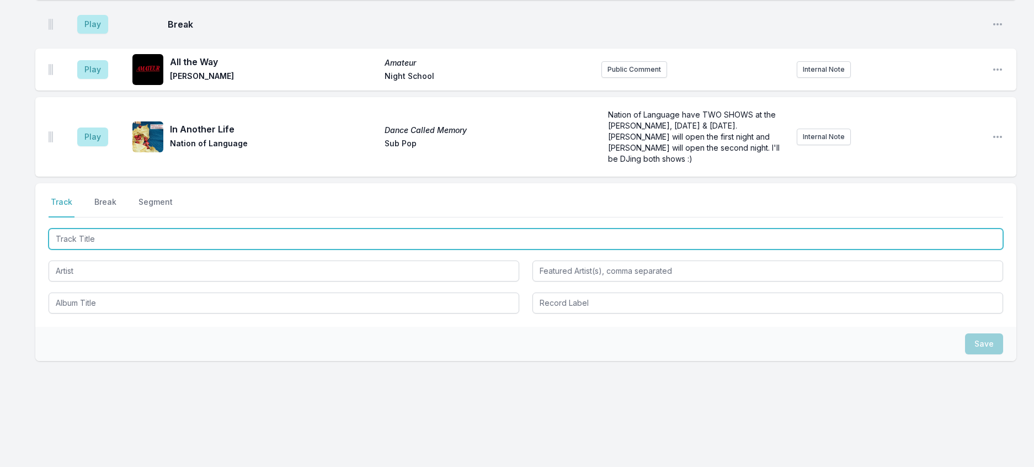
click at [178, 249] on input "Track Title" at bounding box center [526, 238] width 955 height 21
type input "[MEDICAL_DATA] Summer"
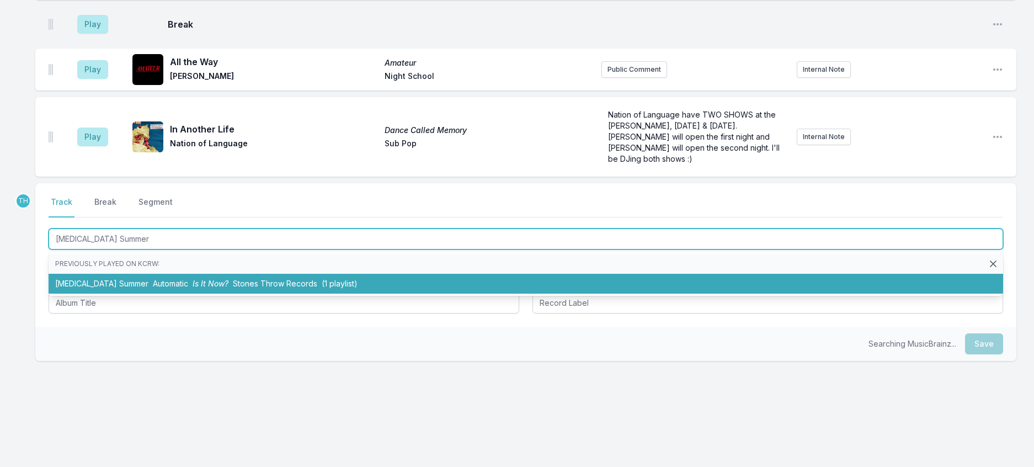
click at [206, 288] on span "Is It Now?" at bounding box center [211, 283] width 36 height 9
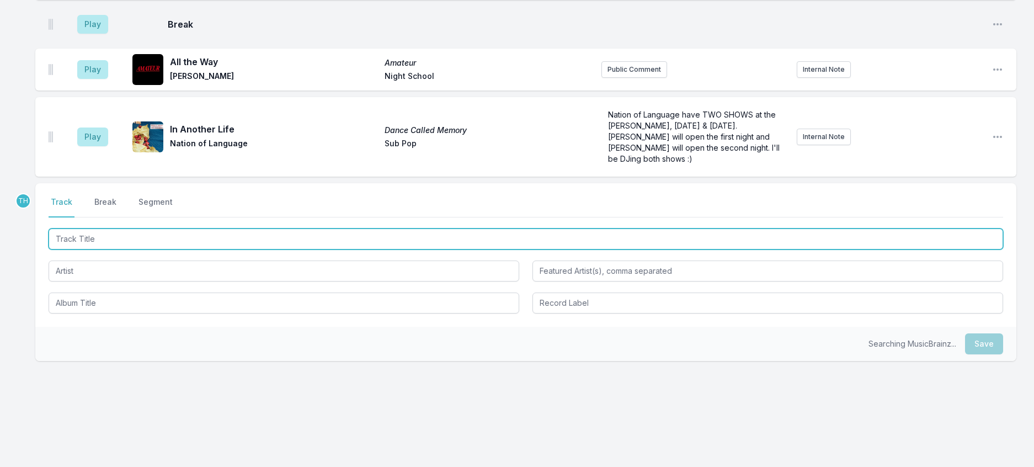
scroll to position [1022, 0]
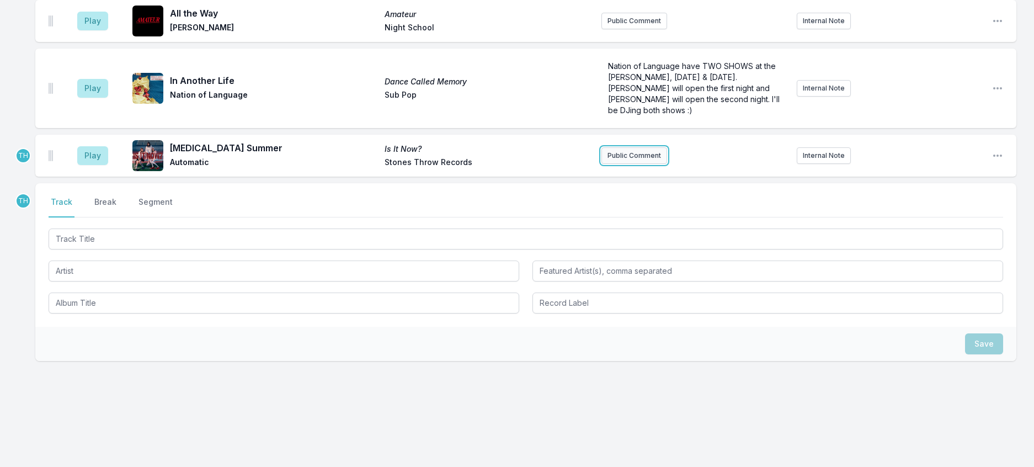
click at [649, 164] on button "Public Comment" at bounding box center [634, 155] width 66 height 17
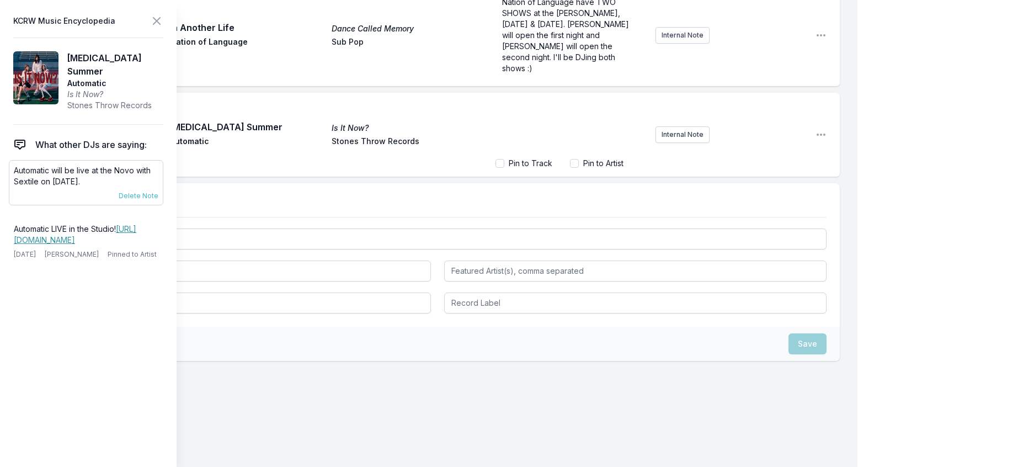
scroll to position [1021, 0]
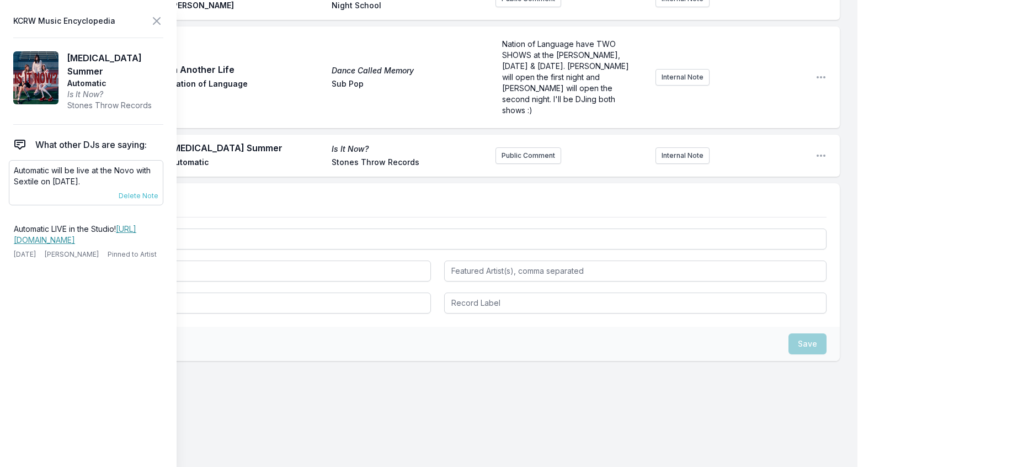
drag, startPoint x: 129, startPoint y: 198, endPoint x: 13, endPoint y: 187, distance: 115.8
click at [13, 187] on div "Automatic will be live at the Novo with Sextile on [DATE]. [DATE] [PERSON_NAME]…" at bounding box center [86, 182] width 154 height 45
copy p "Automatic will be live at the Novo with Sextile on [DATE]."
click at [530, 164] on button "Public Comment" at bounding box center [528, 155] width 66 height 17
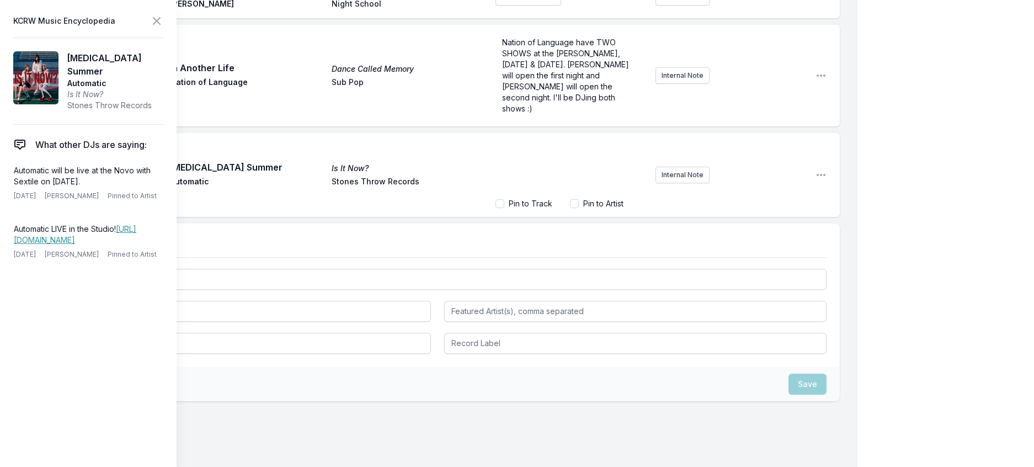
scroll to position [1069, 0]
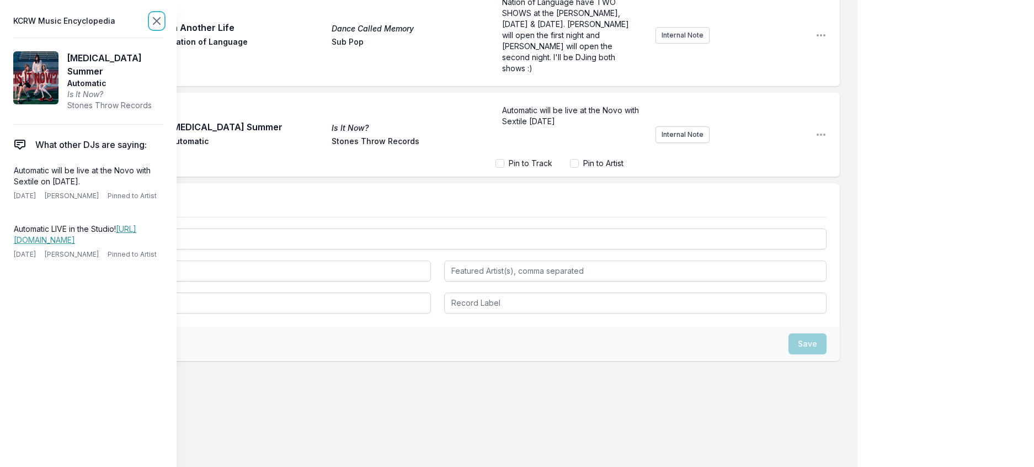
click at [163, 20] on icon at bounding box center [156, 20] width 13 height 13
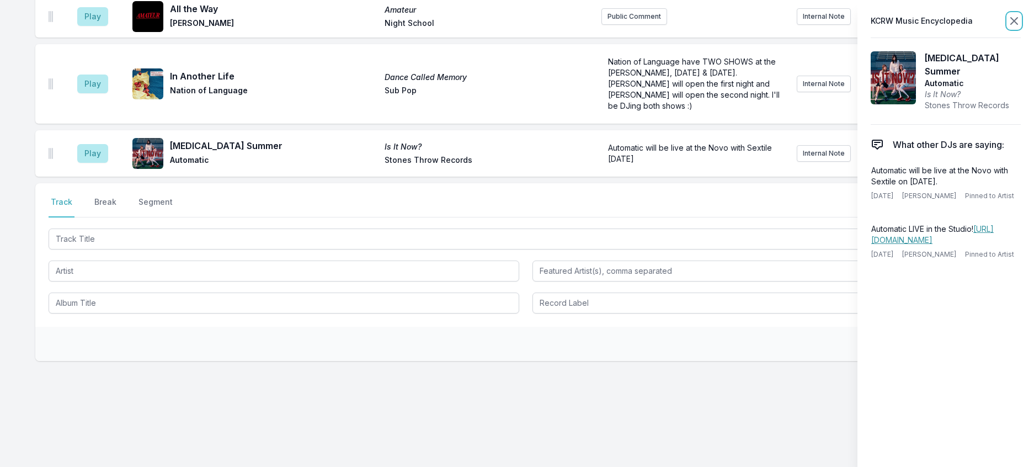
scroll to position [1026, 0]
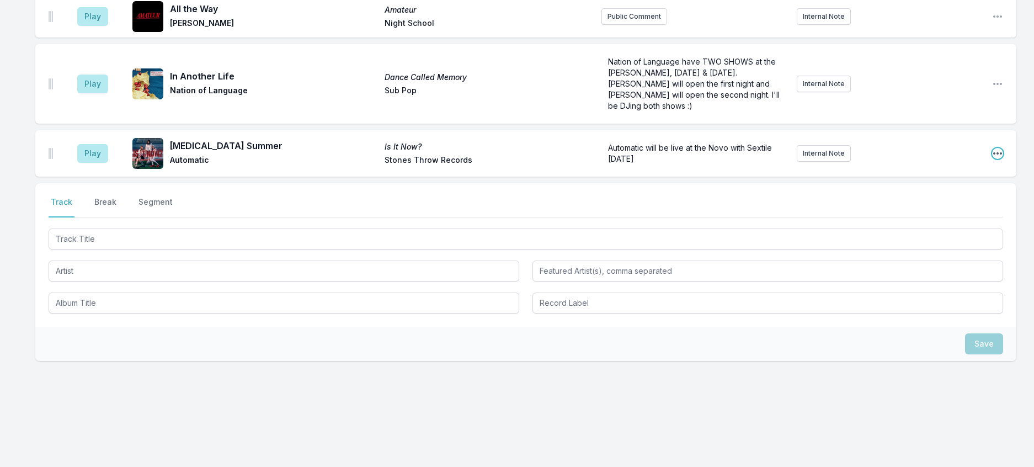
click at [992, 159] on icon "Open playlist item options" at bounding box center [997, 153] width 11 height 11
click at [927, 205] on button "Edit Track Details" at bounding box center [941, 195] width 124 height 20
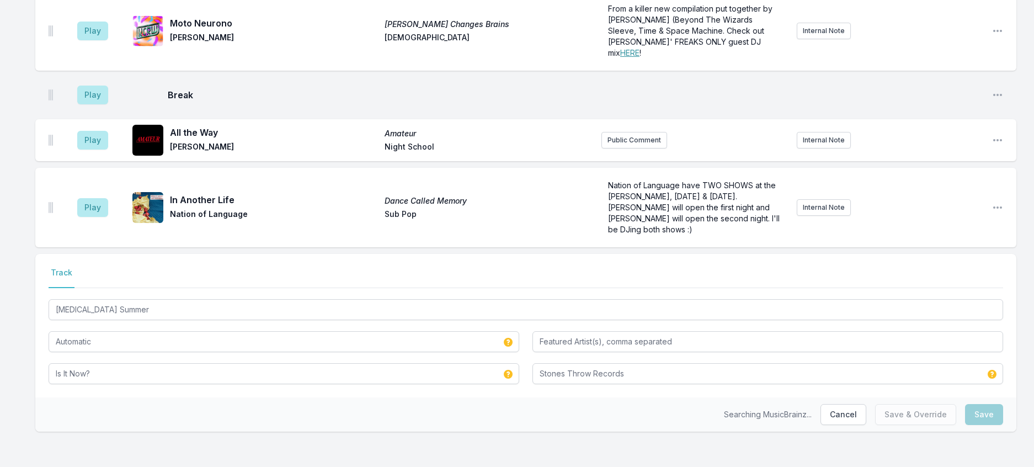
scroll to position [1014, 0]
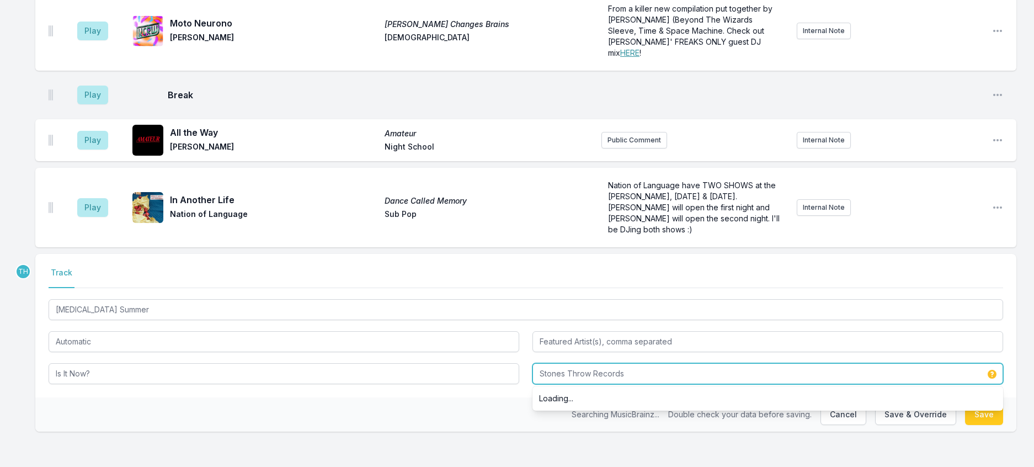
drag, startPoint x: 600, startPoint y: 361, endPoint x: 698, endPoint y: 377, distance: 99.5
click at [710, 379] on div "Stones Throw Records Loading..." at bounding box center [767, 373] width 471 height 21
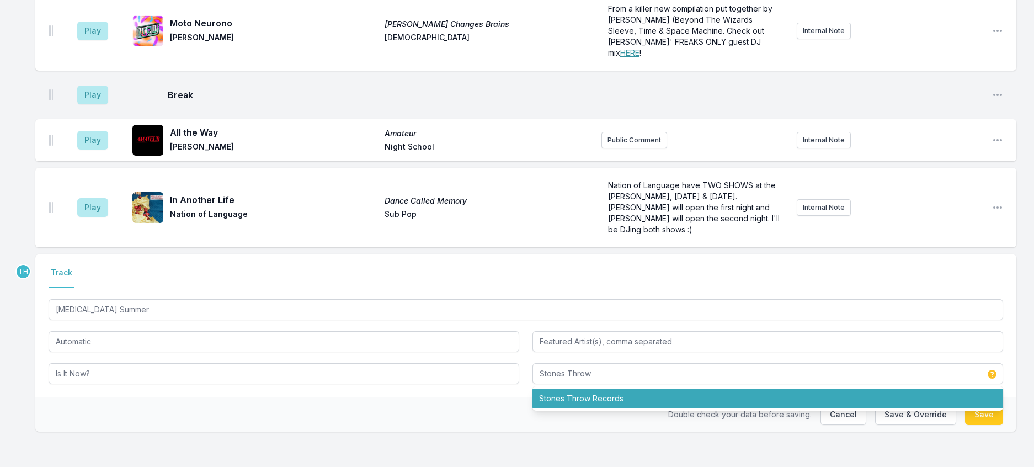
click at [475, 402] on div "Double check your data before saving. Cancel Save & Override Save" at bounding box center [525, 414] width 981 height 34
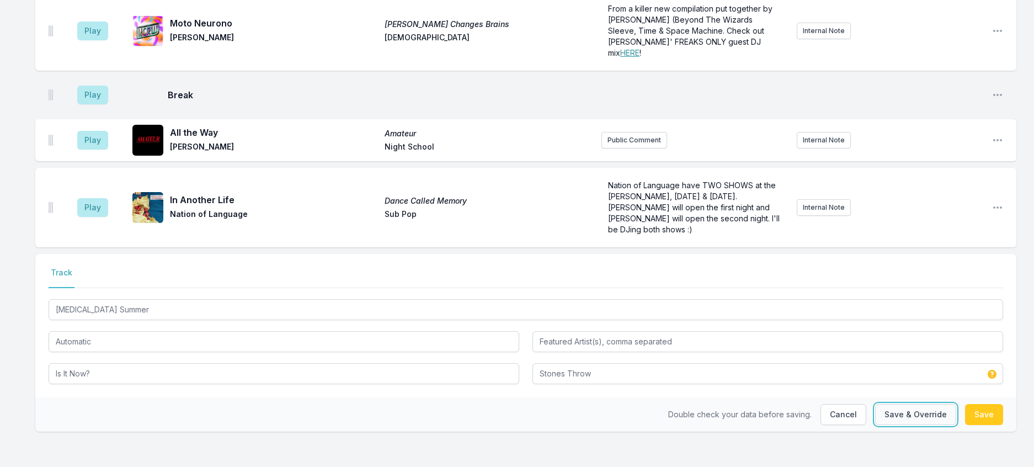
click at [913, 414] on button "Save & Override" at bounding box center [915, 414] width 81 height 21
type input "Stones Throw Records"
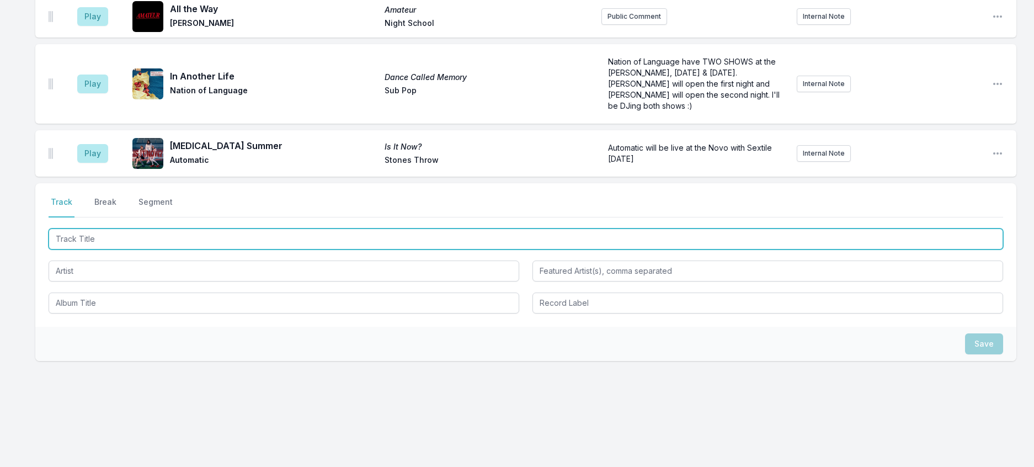
click at [109, 249] on input "Track Title" at bounding box center [526, 238] width 955 height 21
type input "[MEDICAL_DATA] Is Painless"
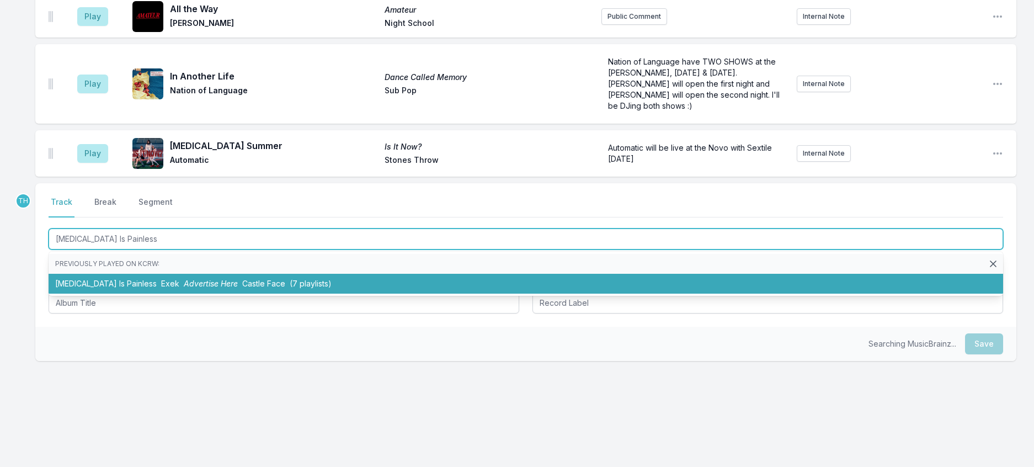
click at [199, 294] on li "[MEDICAL_DATA] Is Painless Exek Advertise Here Castle Face (7 playlists)" at bounding box center [526, 284] width 955 height 20
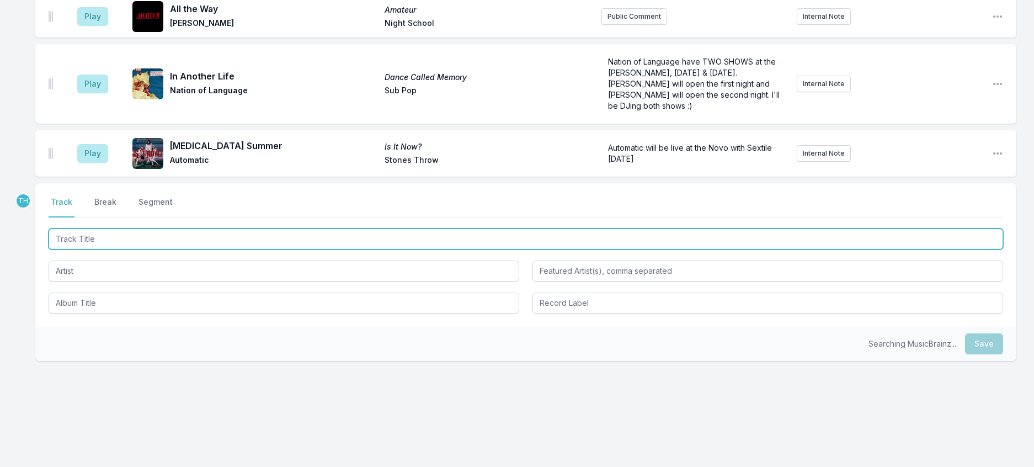
scroll to position [1068, 0]
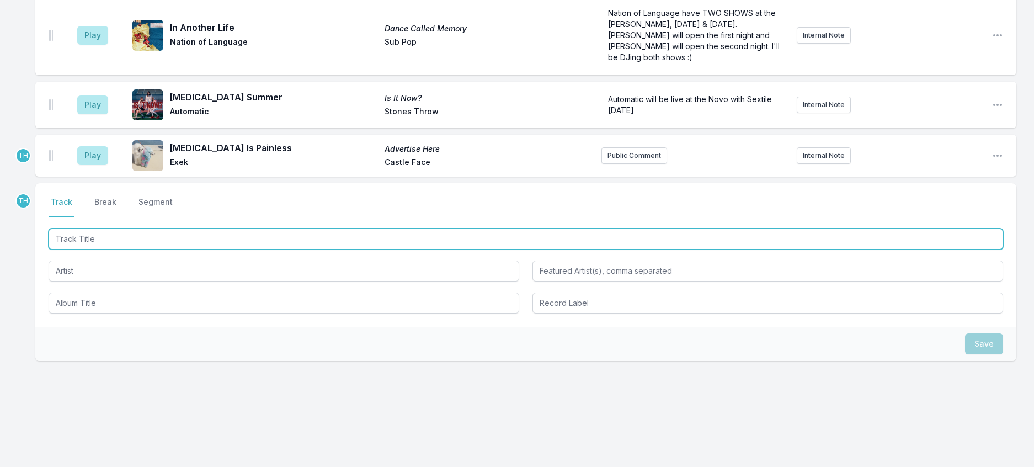
click at [234, 249] on input "Track Title" at bounding box center [526, 238] width 955 height 21
type input "Amazone C"
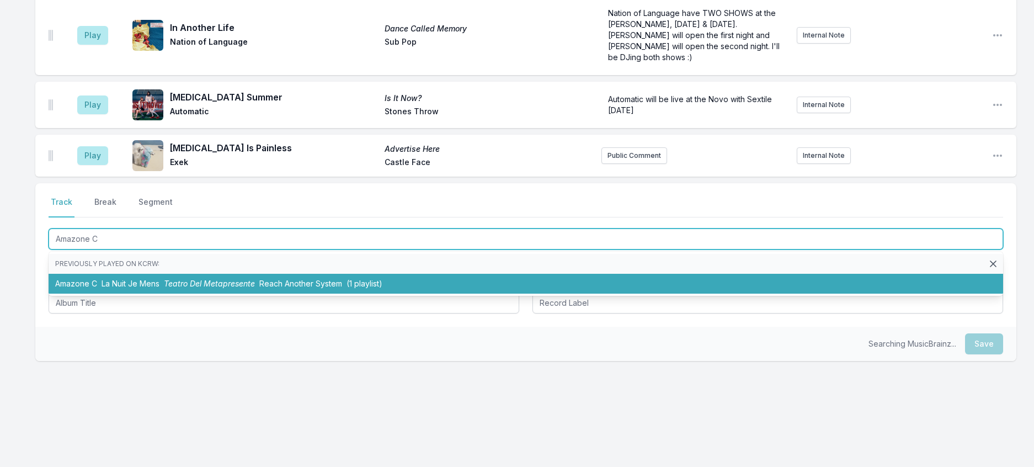
click at [257, 294] on li "Amazone C La Nuit Je Mens Teatro Del Metapresente Reach Another System (1 playl…" at bounding box center [526, 284] width 955 height 20
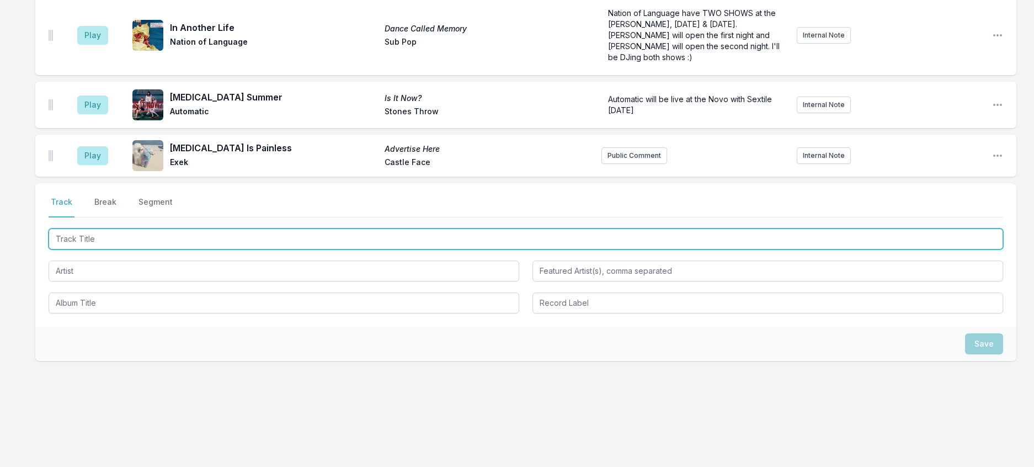
scroll to position [1123, 0]
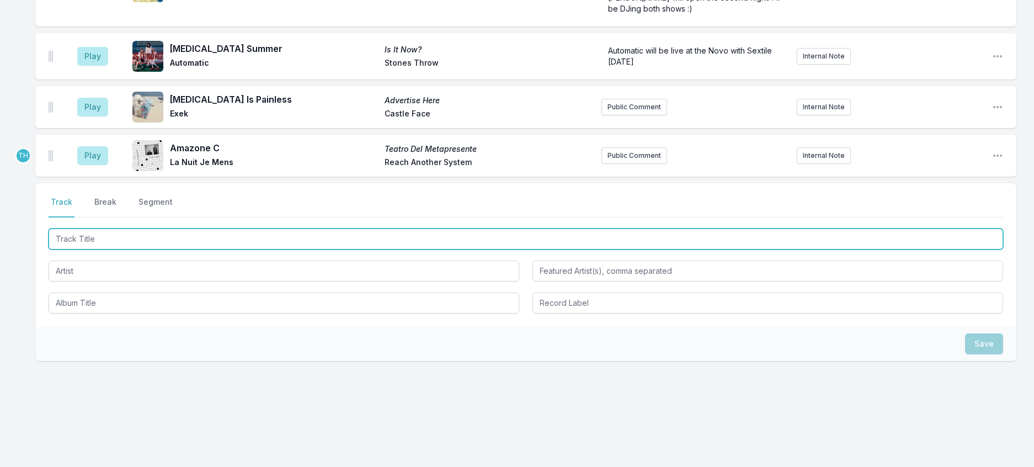
click at [250, 249] on input "Track Title" at bounding box center [526, 238] width 955 height 21
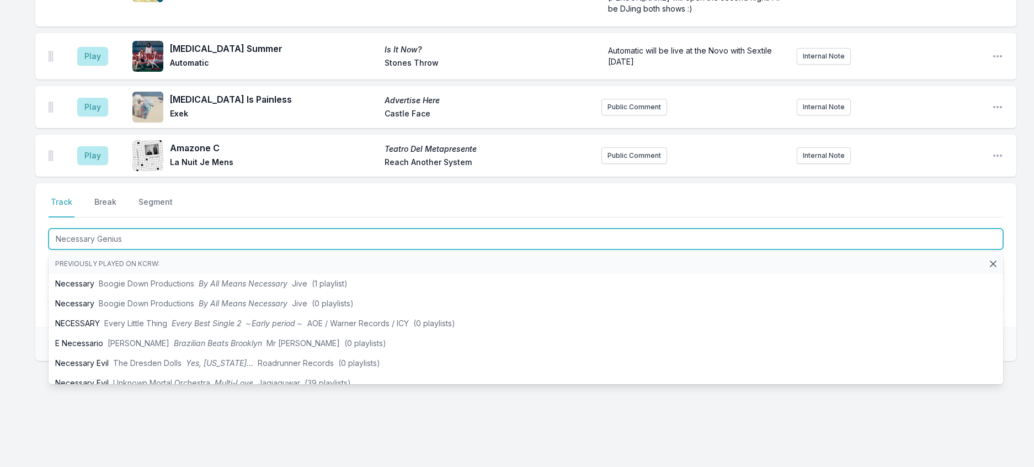
type input "Necessary Genius ("
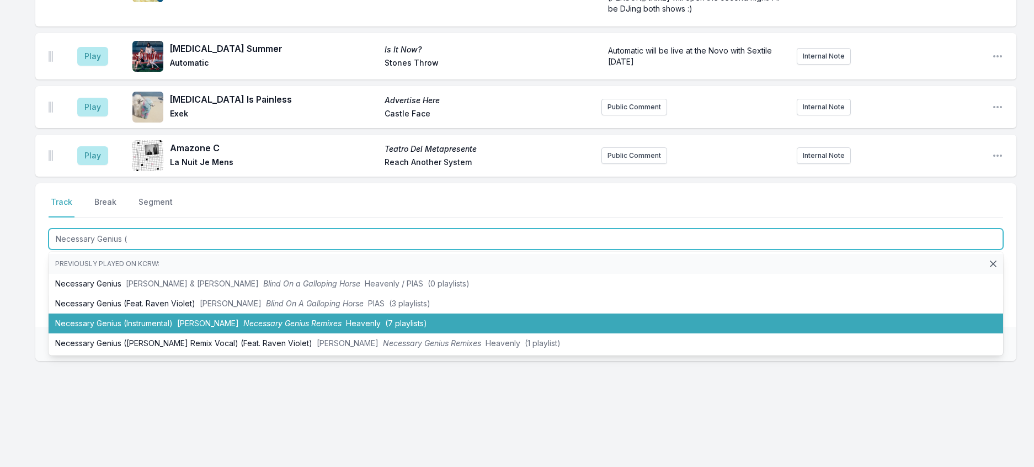
click at [327, 333] on li "Necessary Genius (Instrumental) [PERSON_NAME] Necessary Genius Remixes Heavenly…" at bounding box center [526, 323] width 955 height 20
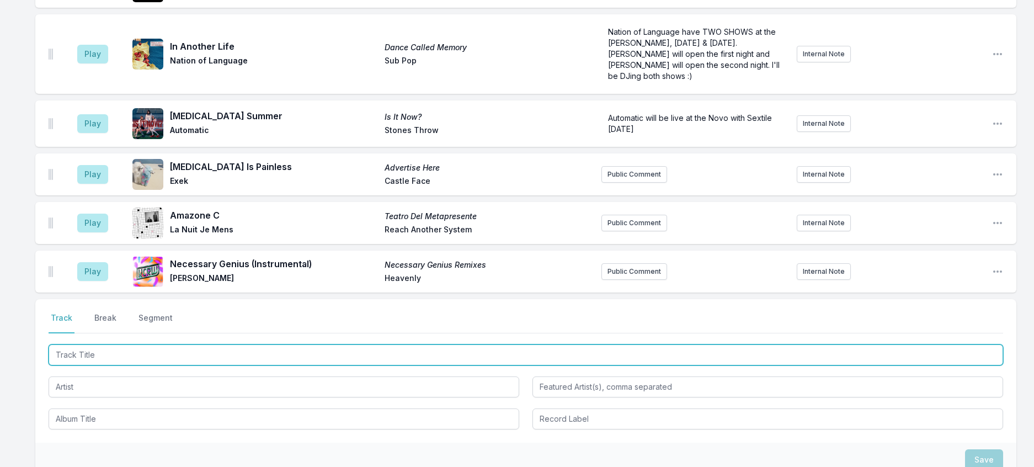
scroll to position [1177, 0]
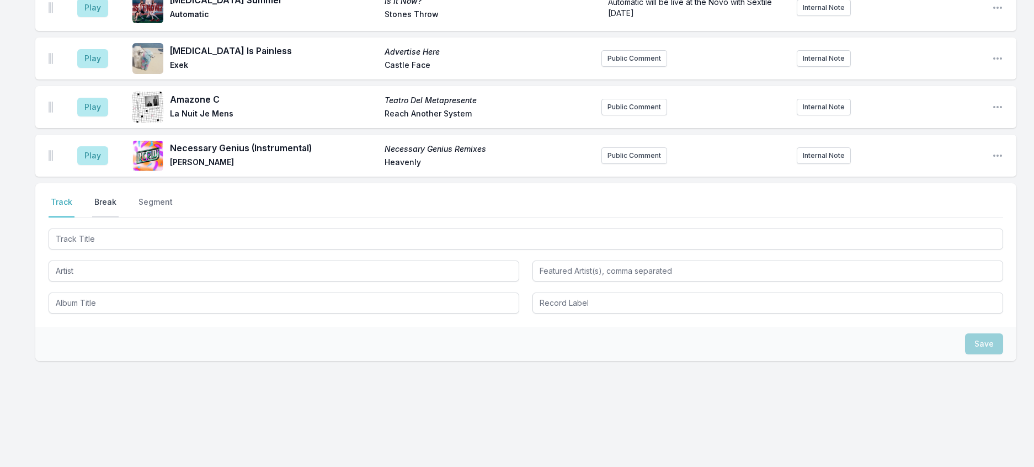
click at [119, 217] on button "Break" at bounding box center [105, 206] width 26 height 21
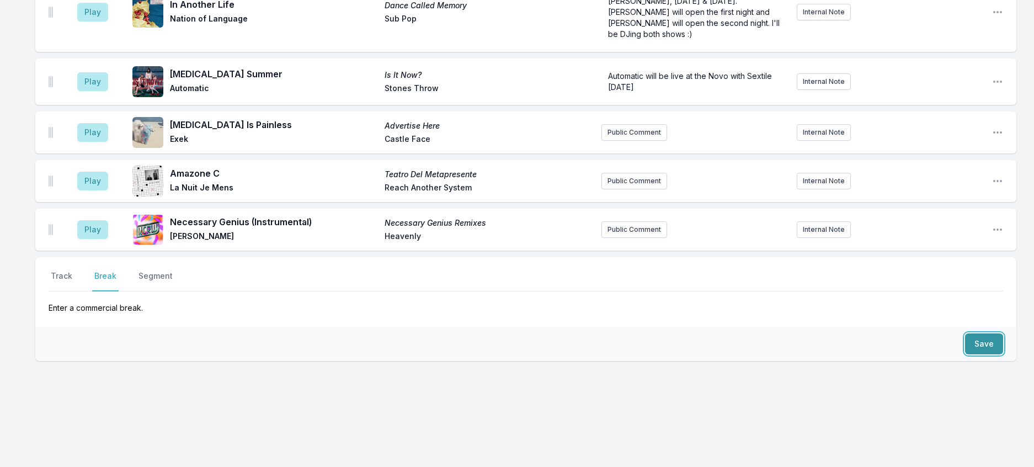
click at [966, 354] on button "Save" at bounding box center [984, 343] width 38 height 21
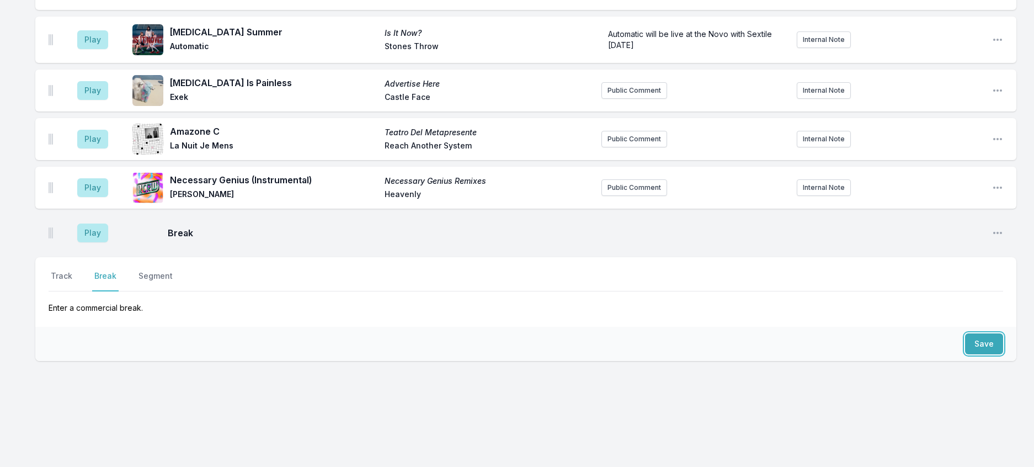
scroll to position [1224, 0]
drag, startPoint x: 69, startPoint y: 310, endPoint x: 151, endPoint y: 308, distance: 82.2
click at [70, 291] on button "Track" at bounding box center [62, 280] width 26 height 21
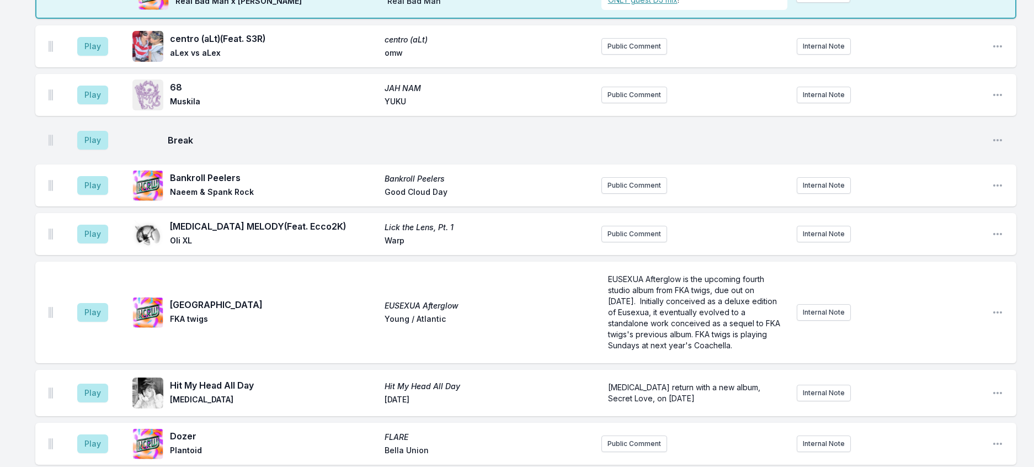
scroll to position [286, 0]
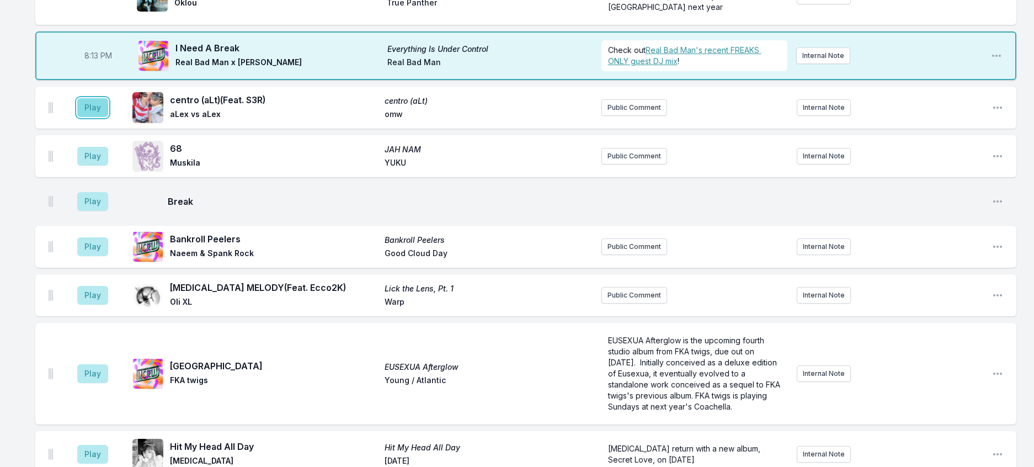
click at [102, 117] on button "Play" at bounding box center [92, 107] width 31 height 19
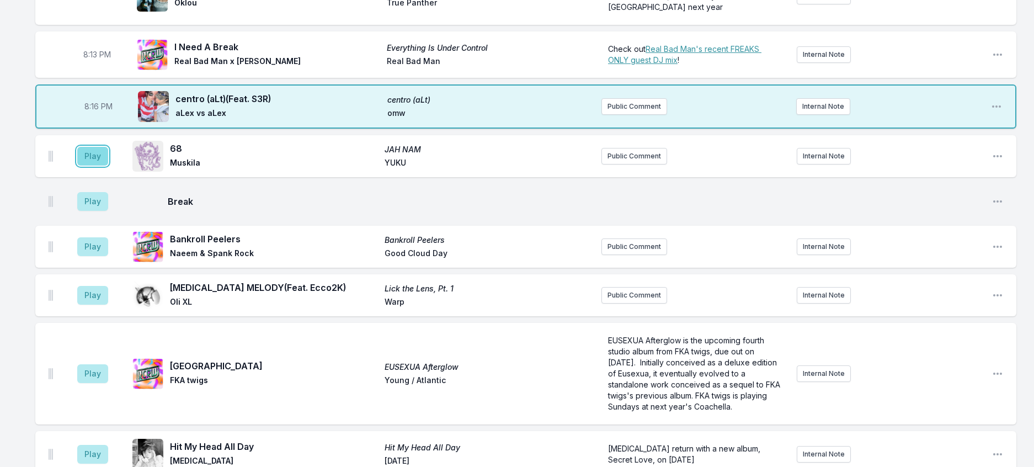
click at [102, 166] on button "Play" at bounding box center [92, 156] width 31 height 19
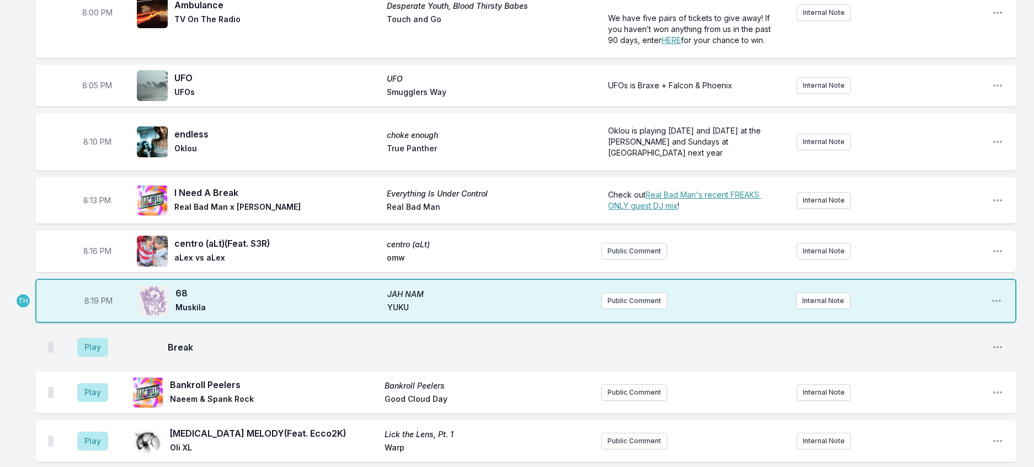
scroll to position [121, 0]
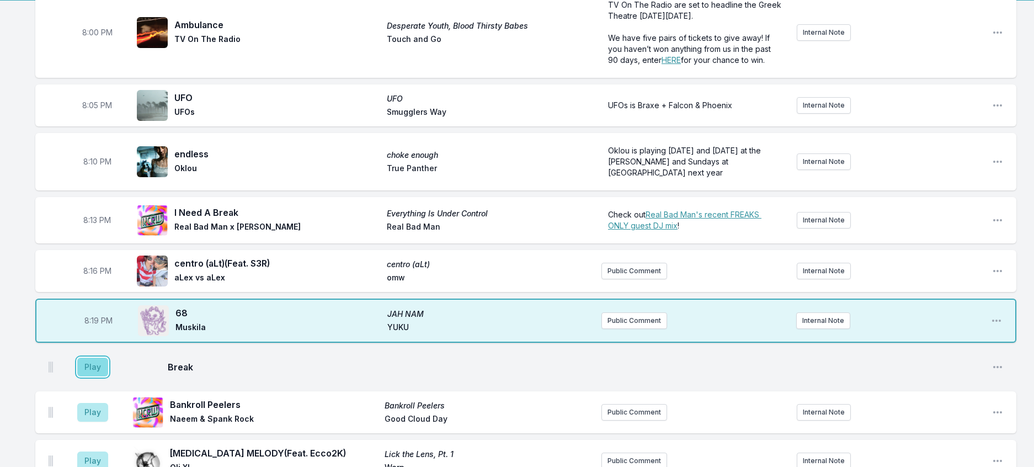
click at [108, 376] on button "Play" at bounding box center [92, 367] width 31 height 19
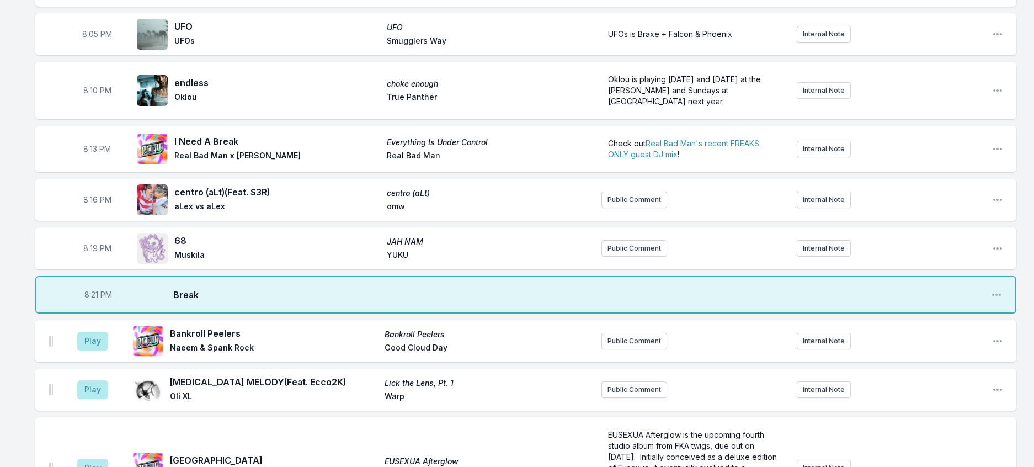
scroll to position [342, 0]
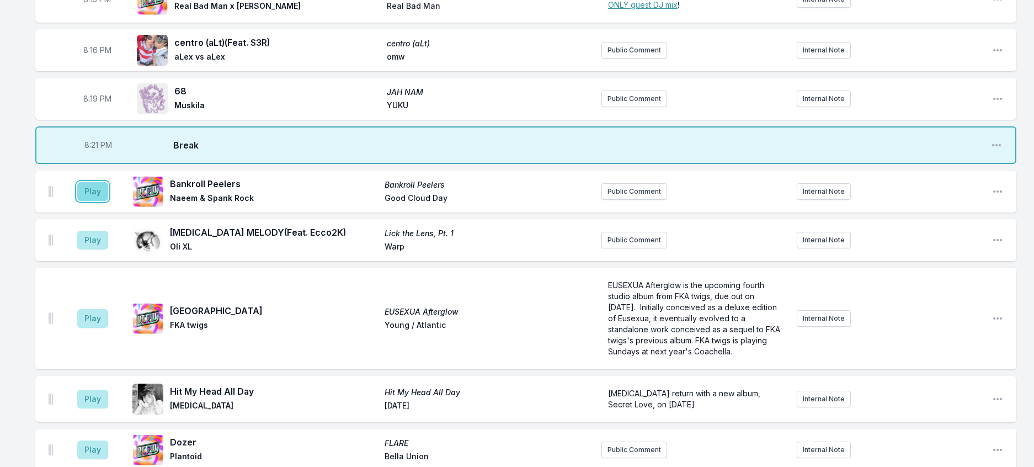
click at [88, 201] on button "Play" at bounding box center [92, 191] width 31 height 19
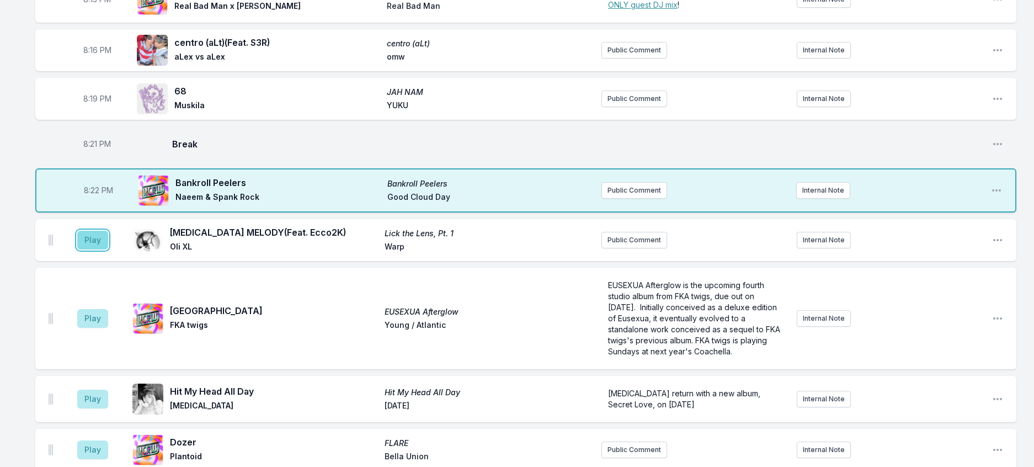
click at [108, 249] on button "Play" at bounding box center [92, 240] width 31 height 19
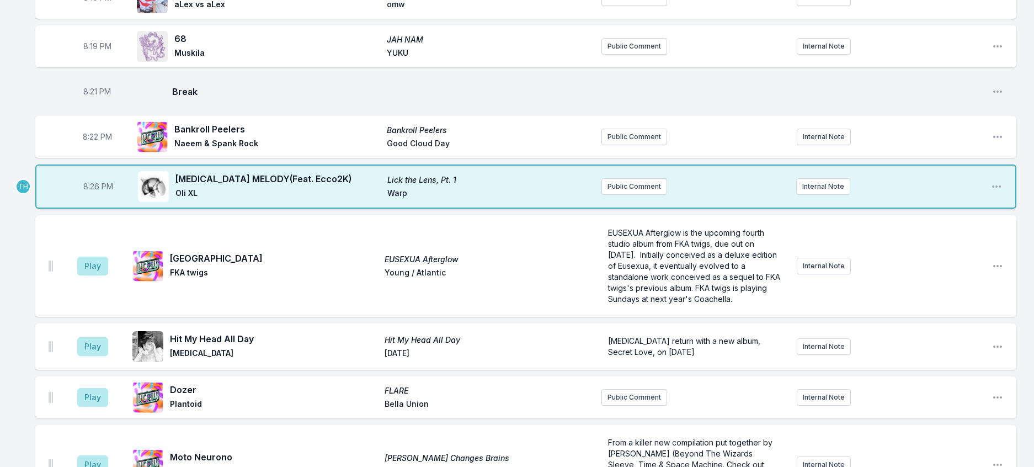
scroll to position [507, 0]
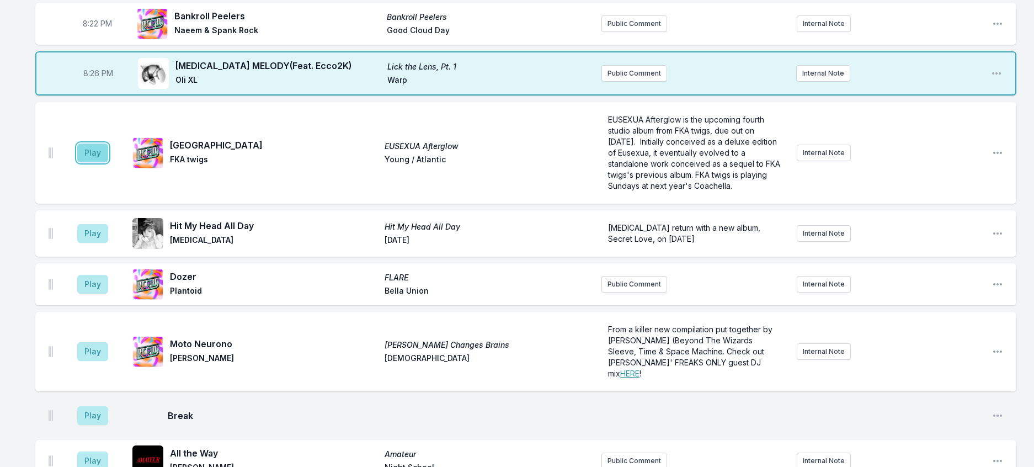
click at [90, 162] on button "Play" at bounding box center [92, 152] width 31 height 19
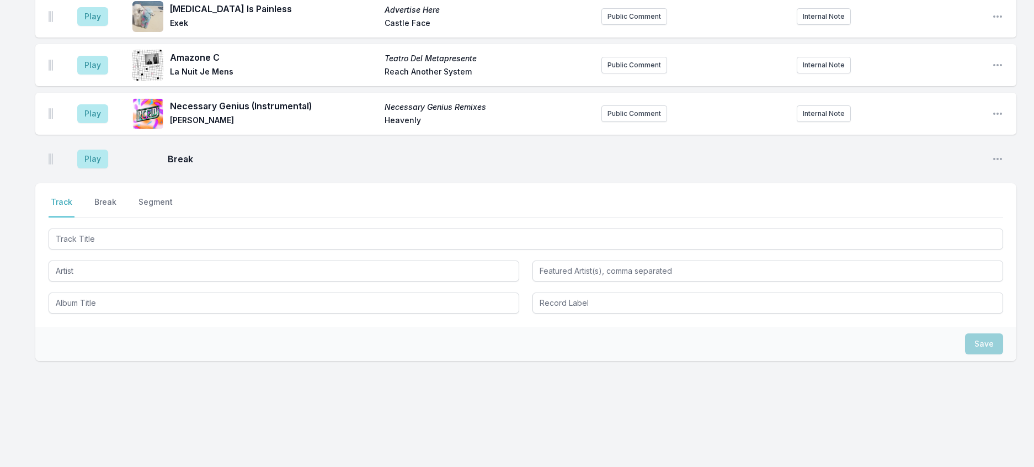
scroll to position [1280, 0]
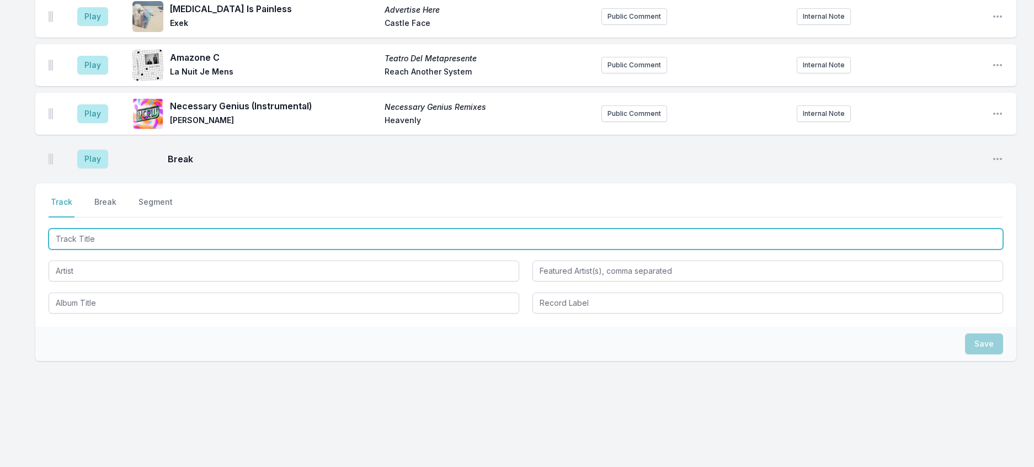
click at [137, 249] on input "Track Title" at bounding box center [526, 238] width 955 height 21
type input "Dracula"
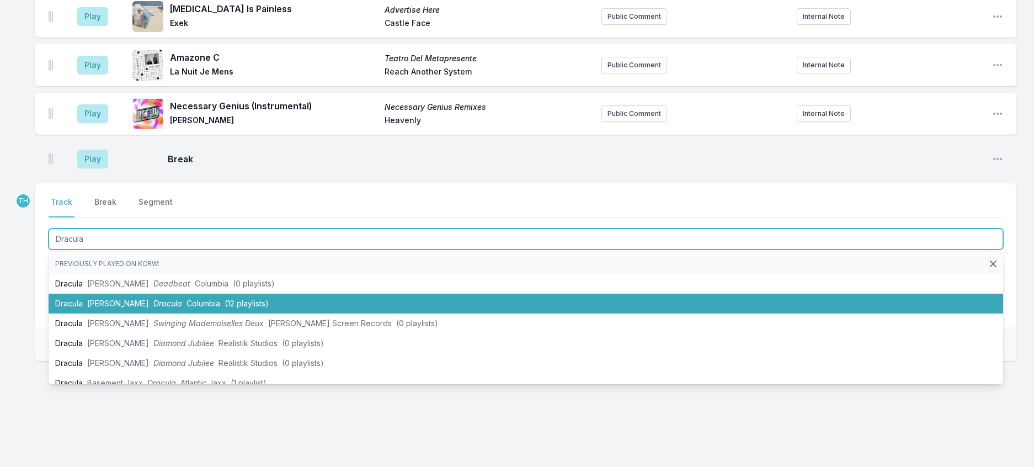
click at [155, 313] on li "Dracula [PERSON_NAME] Dracula Columbia (12 playlists)" at bounding box center [526, 304] width 955 height 20
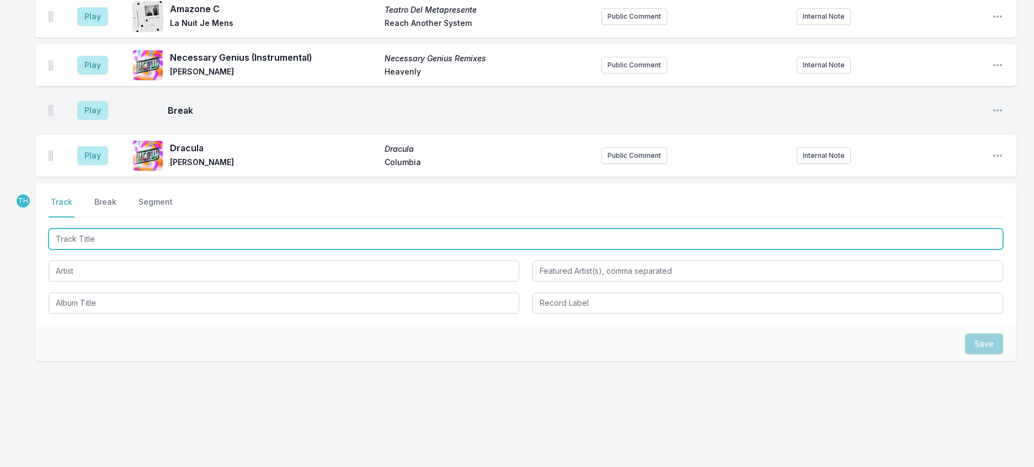
scroll to position [1334, 0]
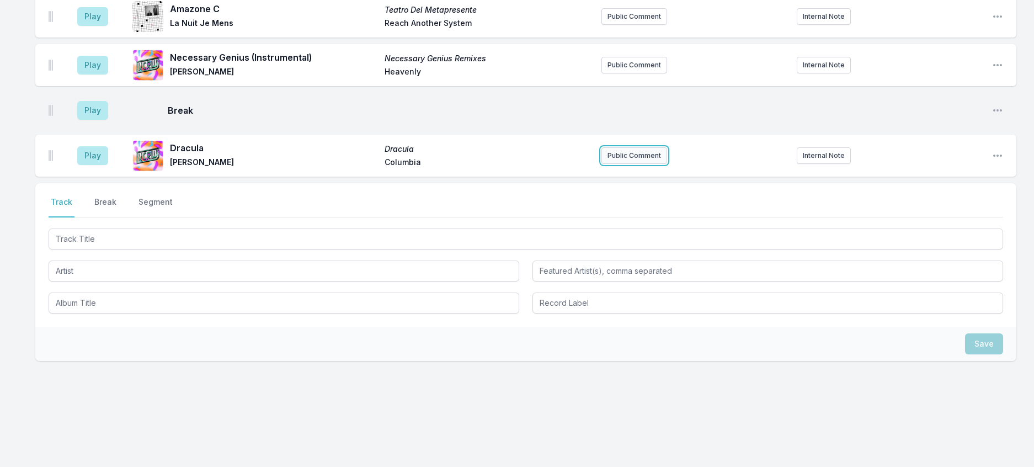
click at [619, 164] on button "Public Comment" at bounding box center [634, 155] width 66 height 17
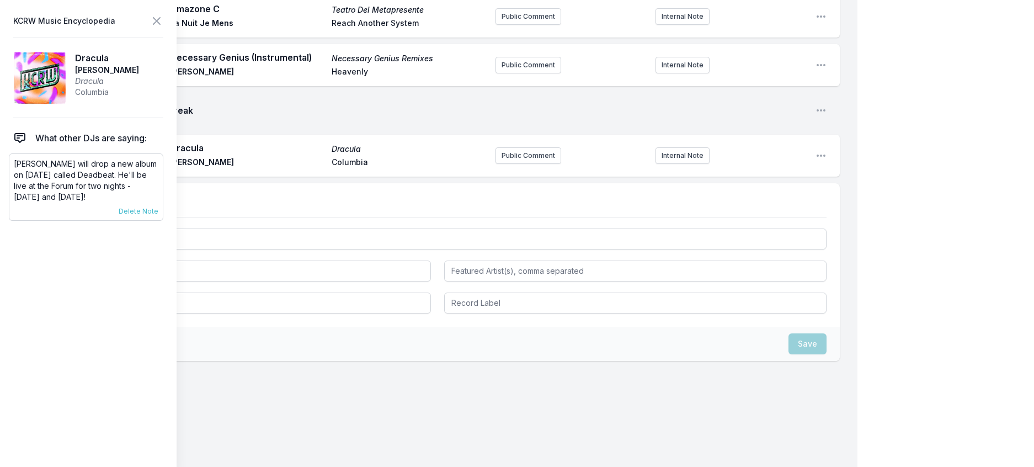
drag, startPoint x: 136, startPoint y: 226, endPoint x: 13, endPoint y: 189, distance: 128.8
click at [13, 189] on div "[PERSON_NAME] will drop a new album on [DATE] called Deadbeat. He'll be live at…" at bounding box center [86, 186] width 154 height 67
copy p "[PERSON_NAME] will drop a new album on [DATE] called Deadbeat. He'll be live at…"
click at [508, 164] on button "Public Comment" at bounding box center [528, 155] width 66 height 17
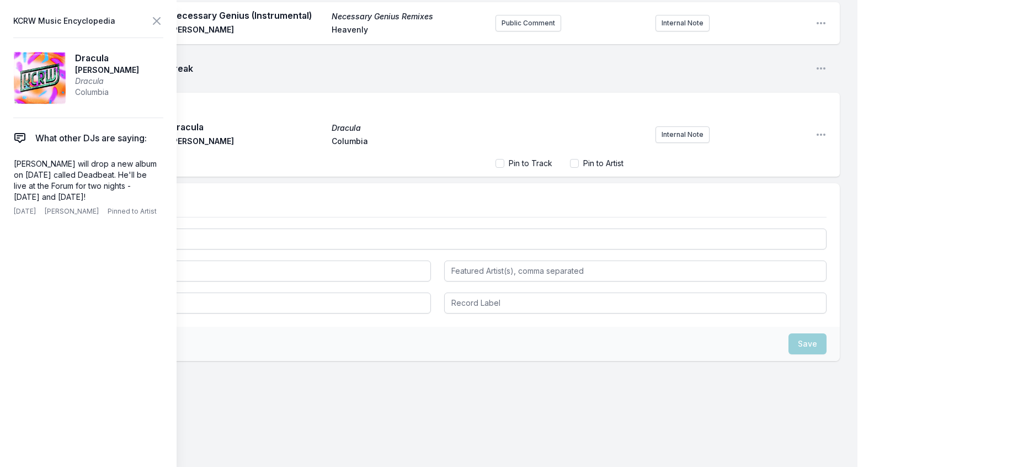
scroll to position [13, 0]
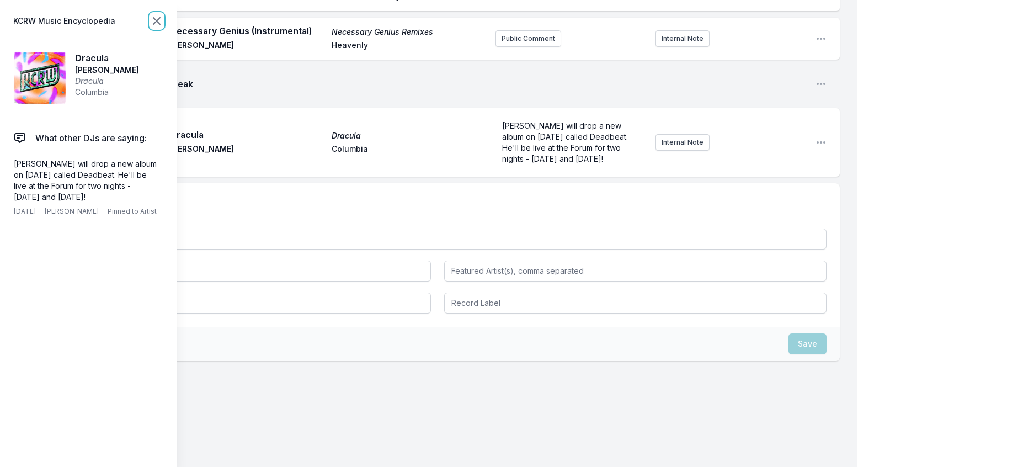
click at [163, 21] on icon at bounding box center [156, 20] width 13 height 13
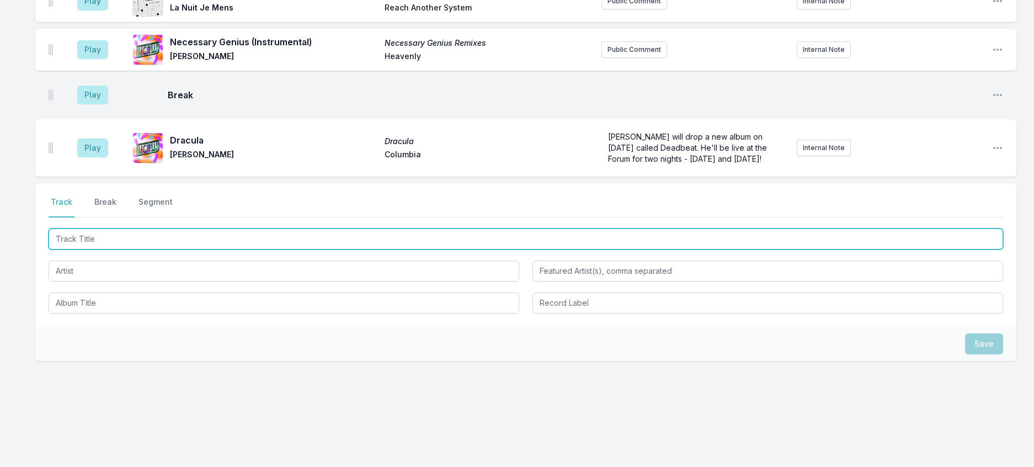
click at [118, 249] on input "Track Title" at bounding box center [526, 238] width 955 height 21
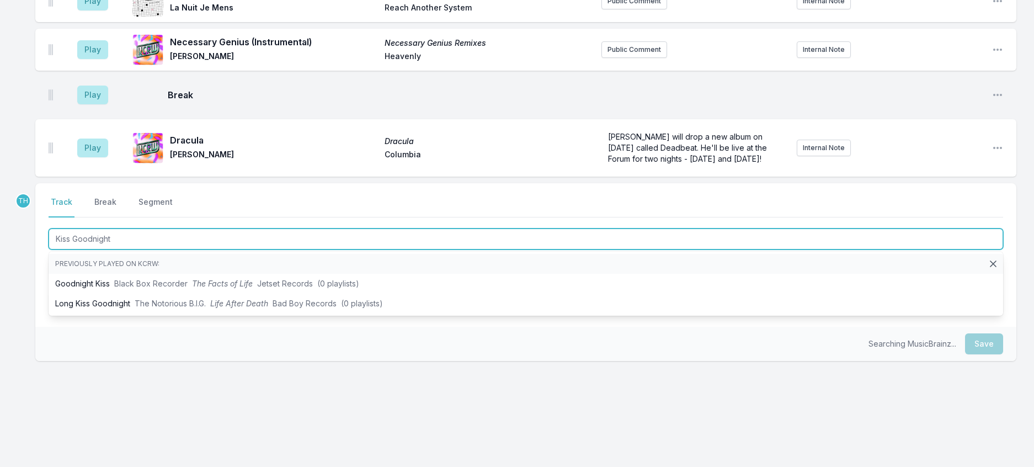
type input "Kiss Goodnight"
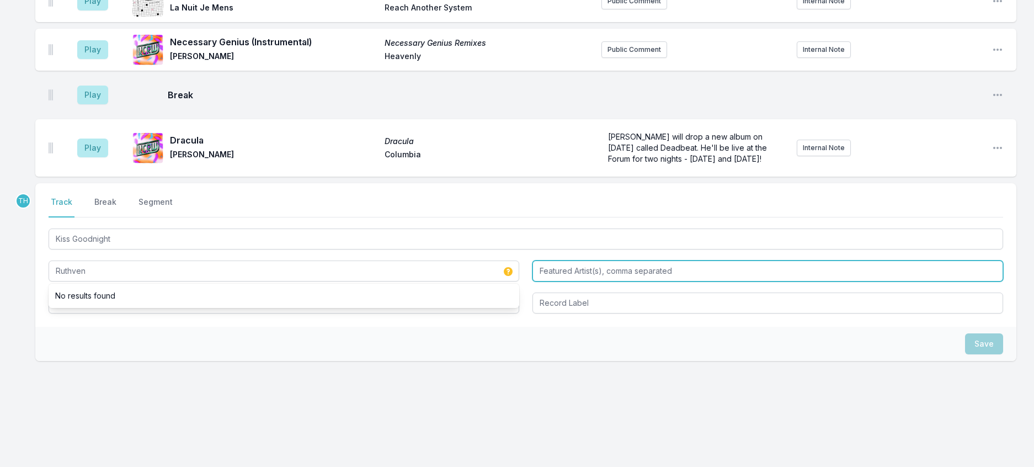
type input "Ruthven"
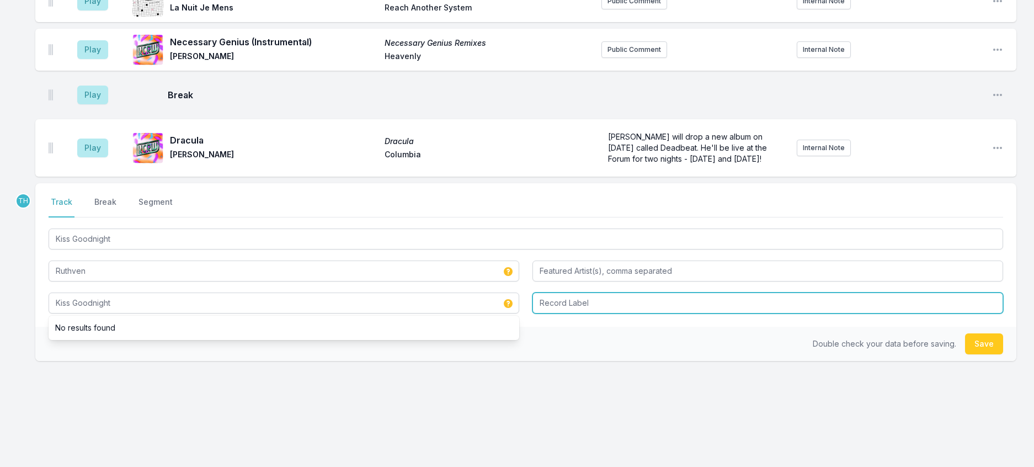
type input "Kiss Goodnight"
type input "[PERSON_NAME] Institute"
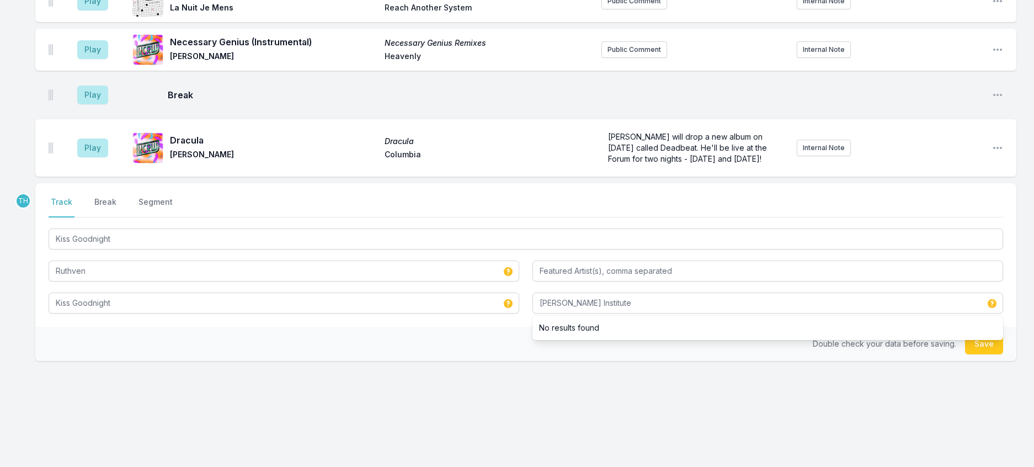
drag, startPoint x: 509, startPoint y: 407, endPoint x: 702, endPoint y: 380, distance: 194.4
click at [510, 361] on div "Double check your data before saving. Save" at bounding box center [525, 344] width 981 height 34
click at [977, 354] on button "Save" at bounding box center [984, 343] width 38 height 21
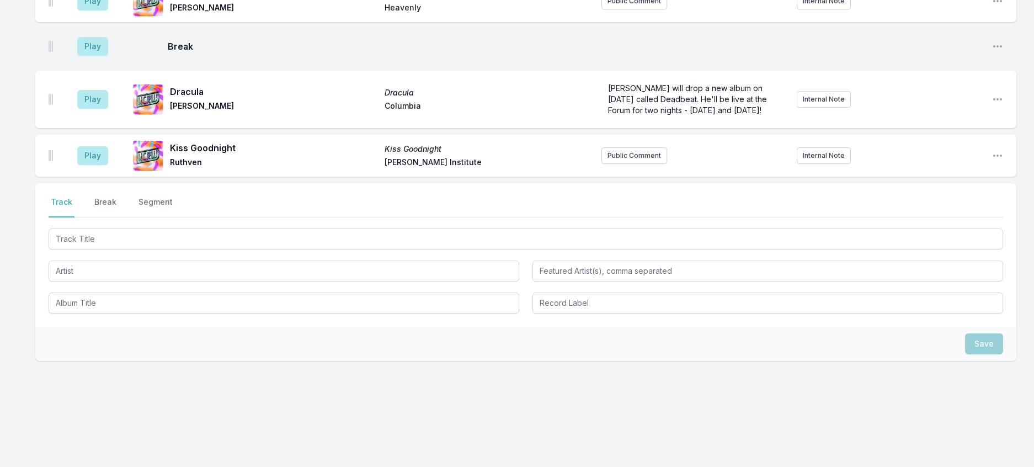
scroll to position [1431, 0]
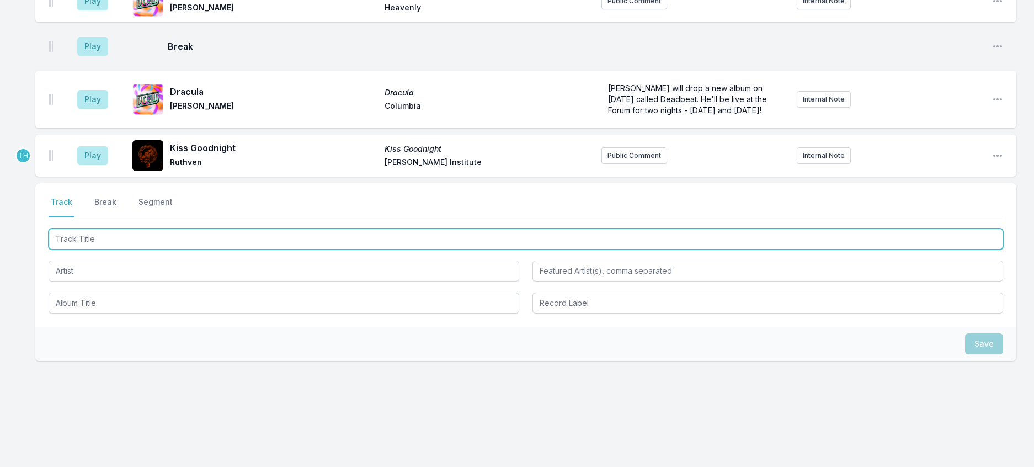
click at [149, 249] on input "Track Title" at bounding box center [526, 238] width 955 height 21
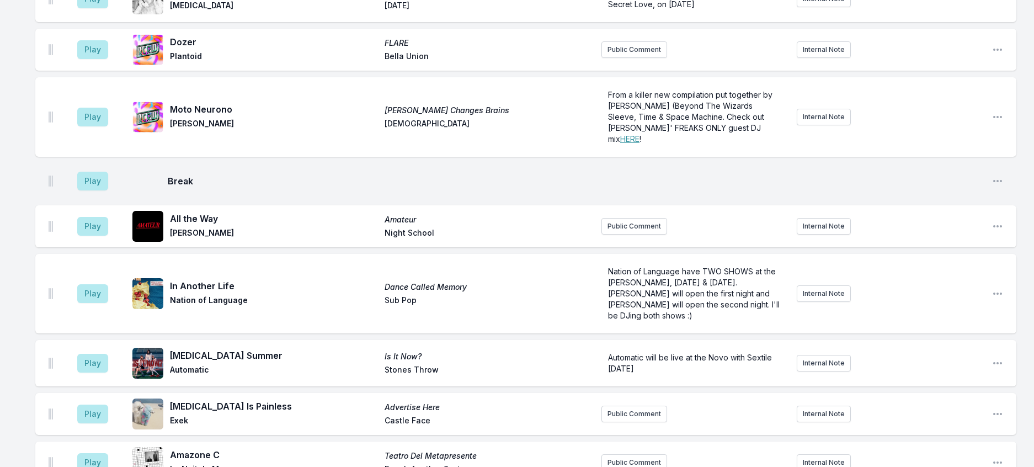
scroll to position [714, 0]
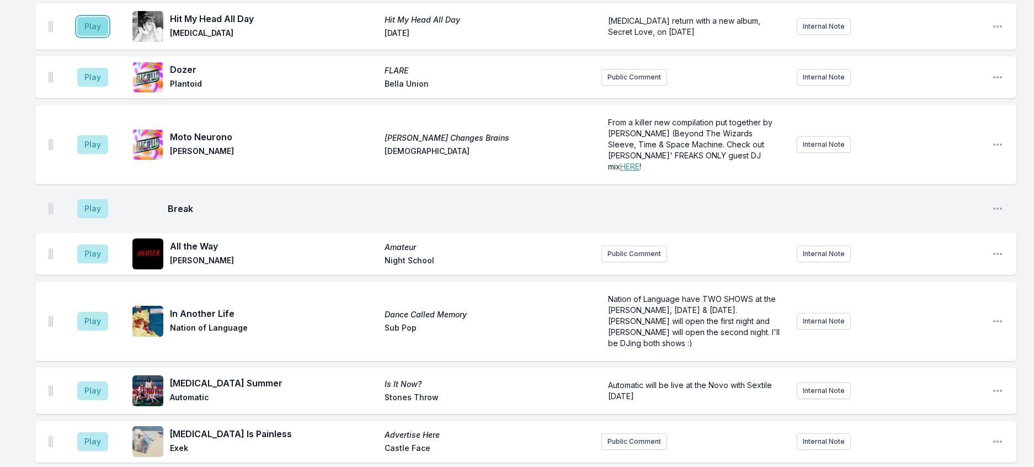
click at [105, 36] on button "Play" at bounding box center [92, 26] width 31 height 19
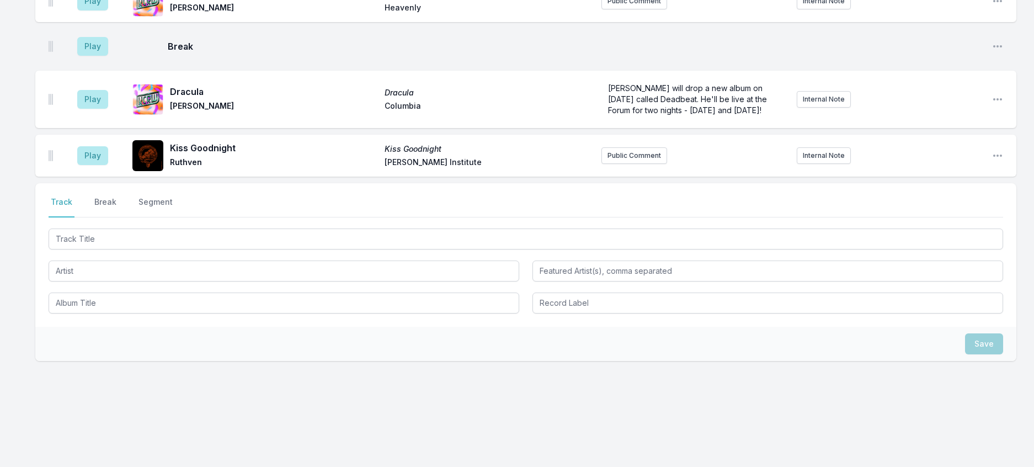
scroll to position [1375, 0]
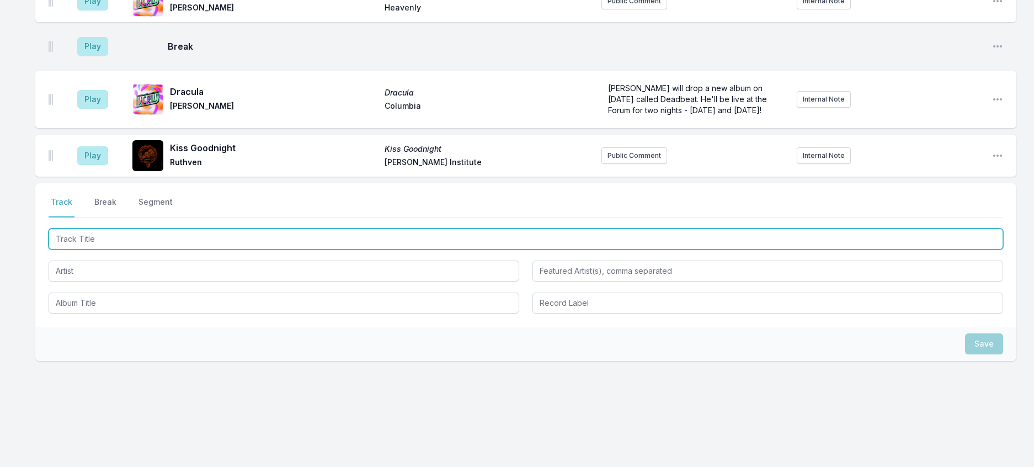
click at [175, 249] on input "Track Title" at bounding box center [526, 238] width 955 height 21
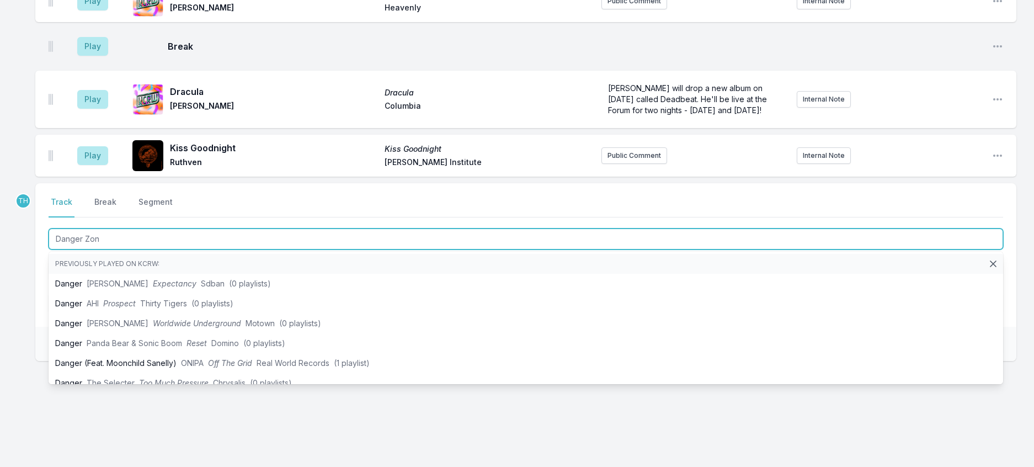
type input "Danger Zone"
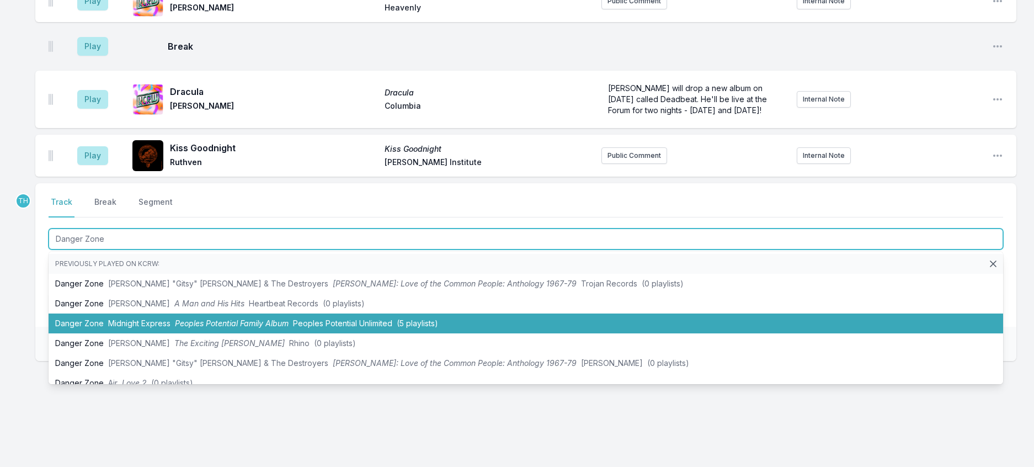
click at [253, 328] on span "Peoples Potential Family Album" at bounding box center [232, 322] width 114 height 9
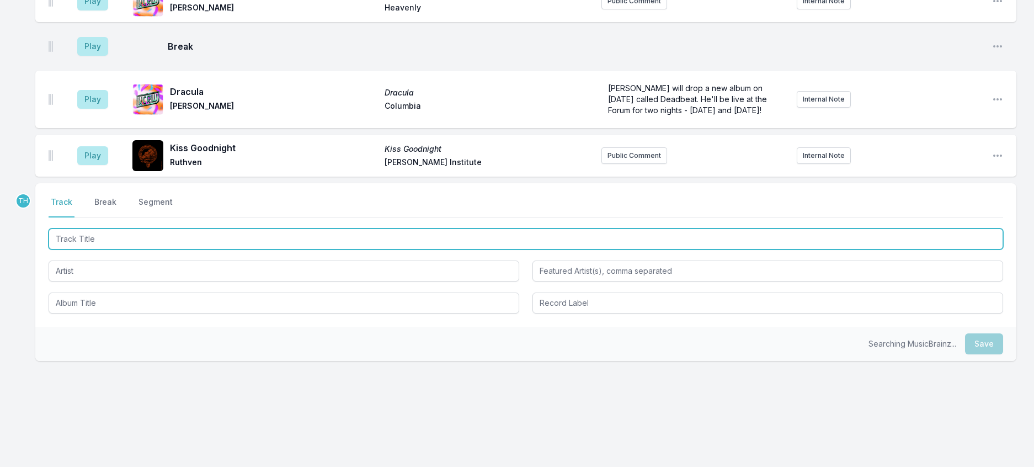
scroll to position [1430, 0]
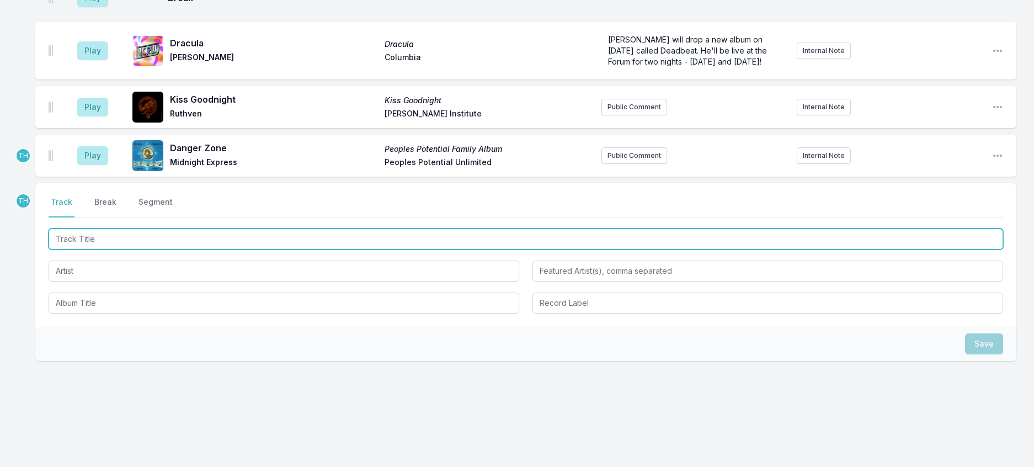
click at [286, 249] on input "Track Title" at bounding box center [526, 238] width 955 height 21
type input "Fache"
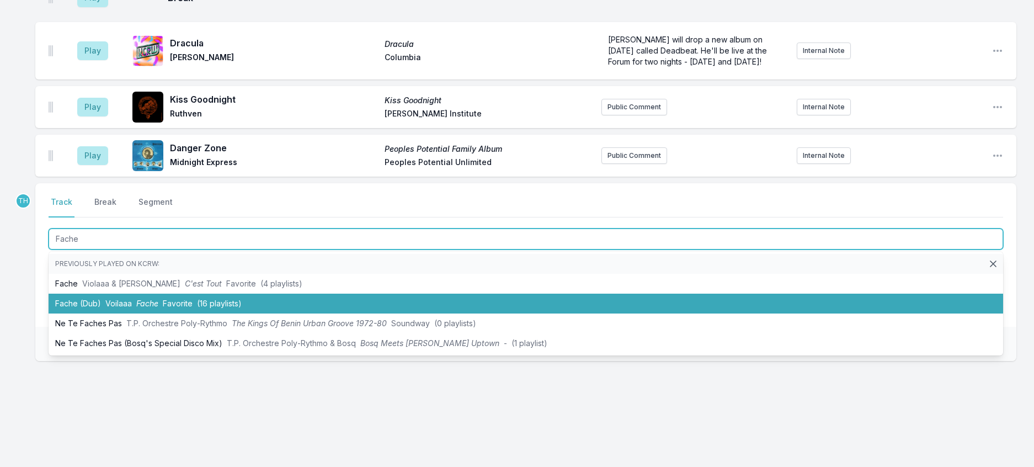
click at [248, 313] on li "Fache (Dub) Voilaaa Fache Favorite (16 playlists)" at bounding box center [526, 304] width 955 height 20
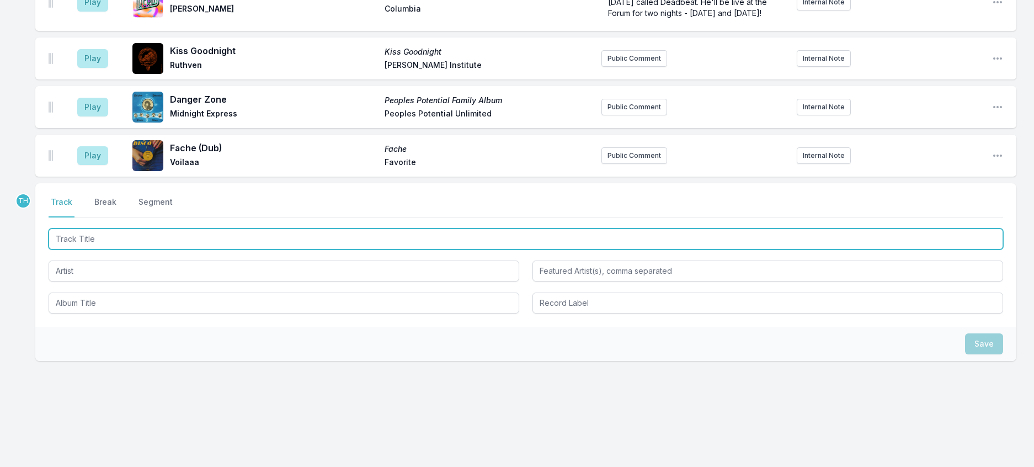
scroll to position [1484, 0]
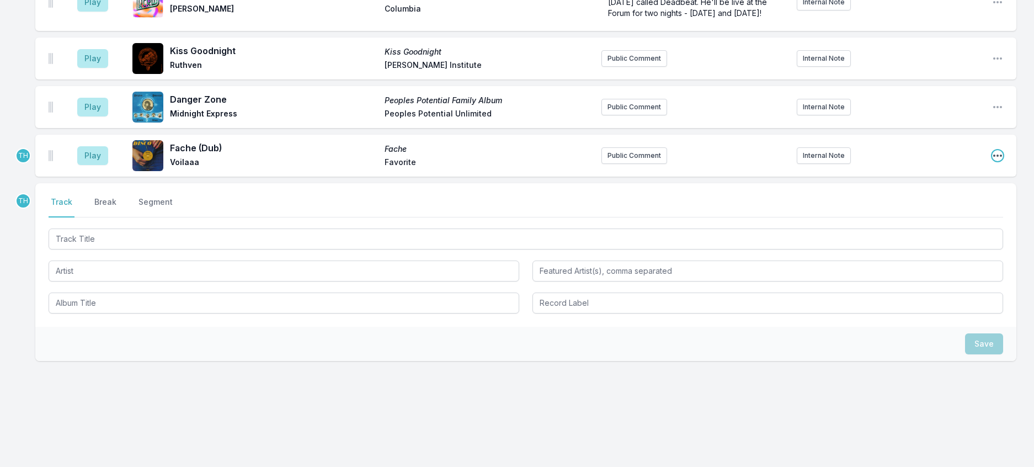
click at [998, 161] on icon "Open playlist item options" at bounding box center [997, 155] width 11 height 11
click at [942, 207] on button "Edit Track Details" at bounding box center [941, 198] width 124 height 20
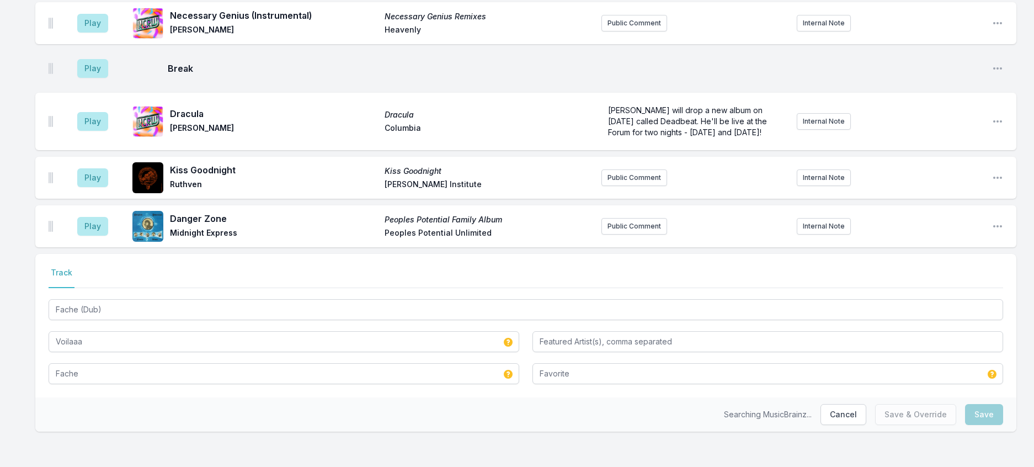
scroll to position [1478, 0]
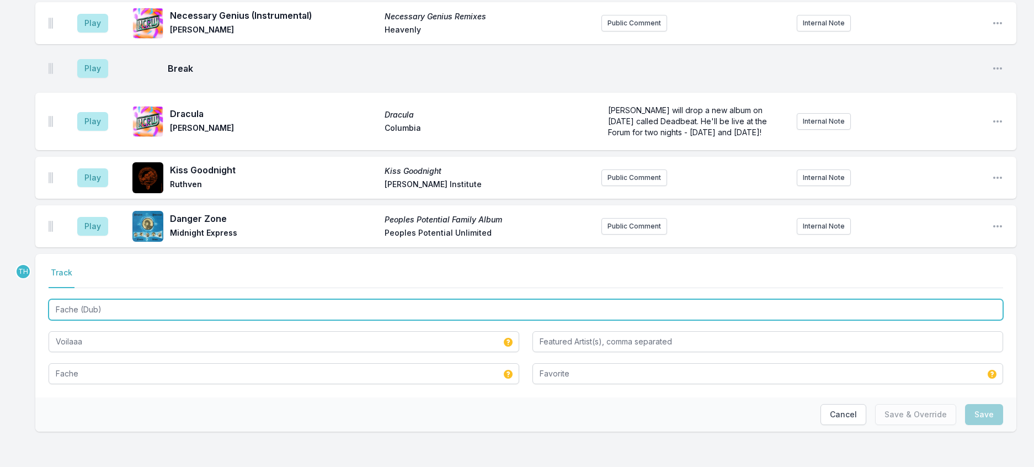
drag, startPoint x: 86, startPoint y: 291, endPoint x: 270, endPoint y: 300, distance: 184.5
click at [270, 300] on input "Fache (Dub)" at bounding box center [526, 309] width 955 height 21
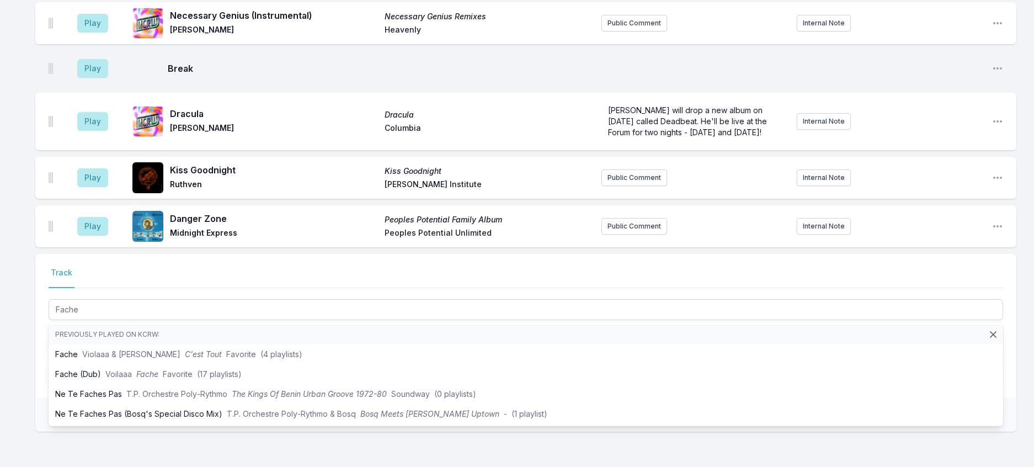
click at [45, 331] on div "Select a tab Track Track Fache Previously played on KCRW: Fache Violaaa & [PERS…" at bounding box center [525, 325] width 981 height 143
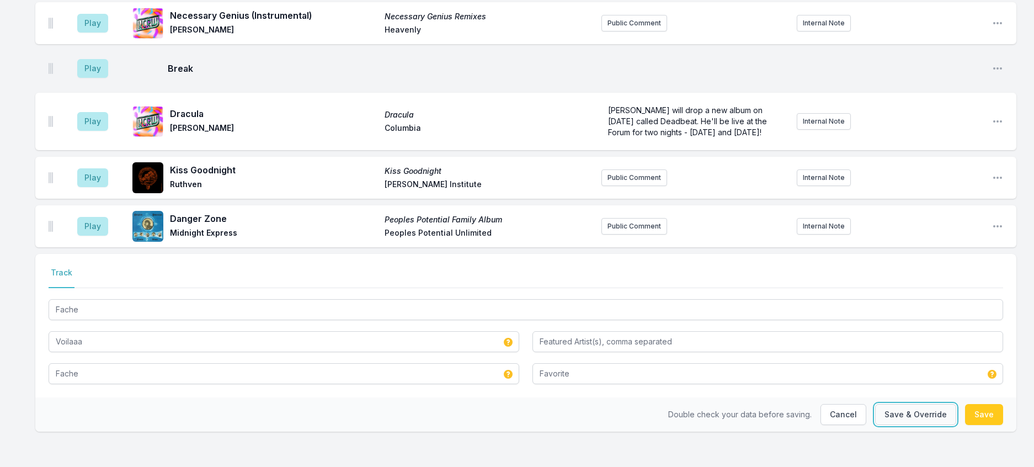
click at [905, 404] on button "Save & Override" at bounding box center [915, 414] width 81 height 21
type input "Fache (Dub)"
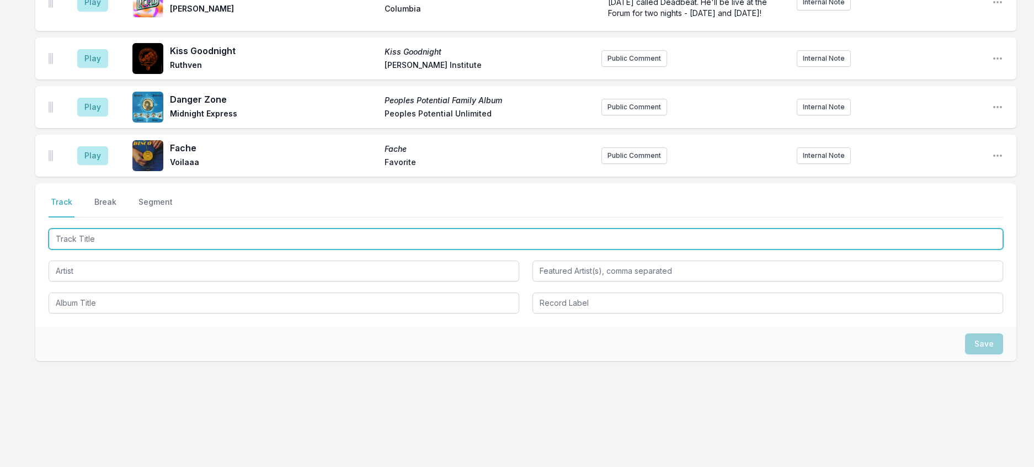
click at [194, 249] on input "Track Title" at bounding box center [526, 238] width 955 height 21
type input "Pepper"
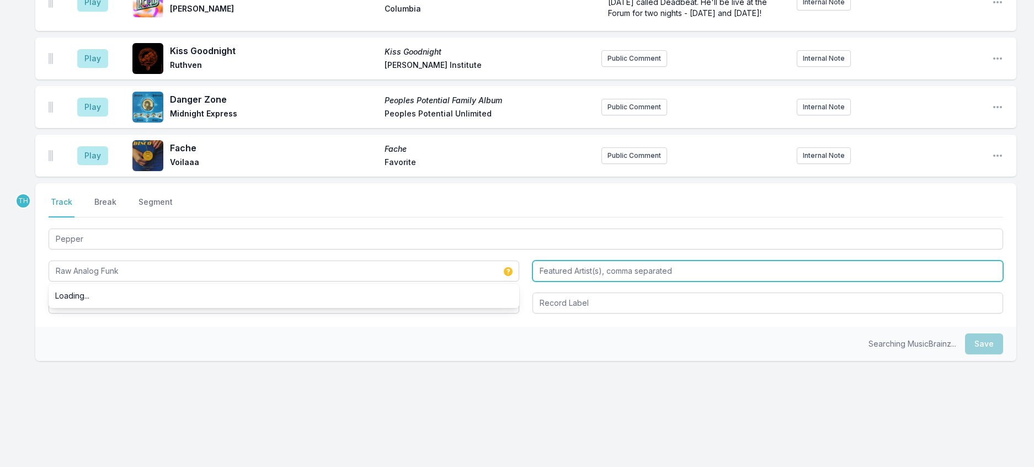
type input "Raw Analog Funk"
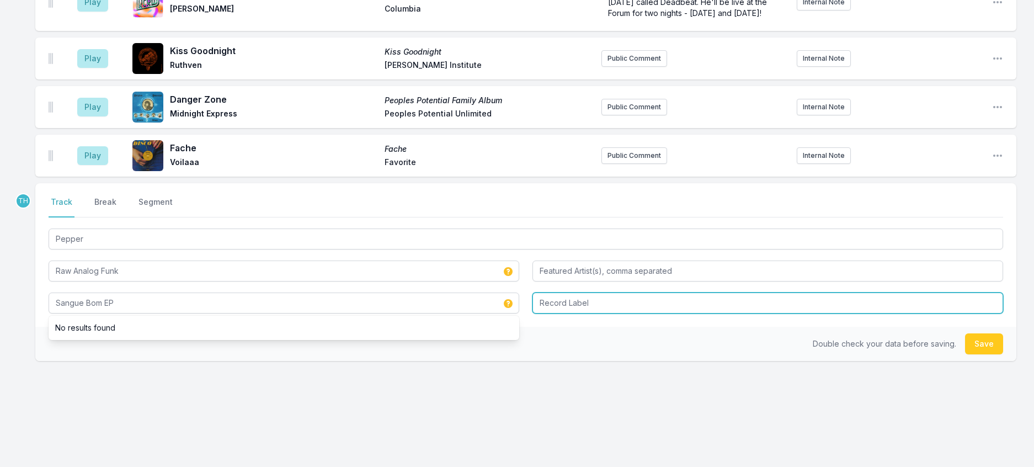
type input "Sangue Bom EP"
type input "Mondo Dingo"
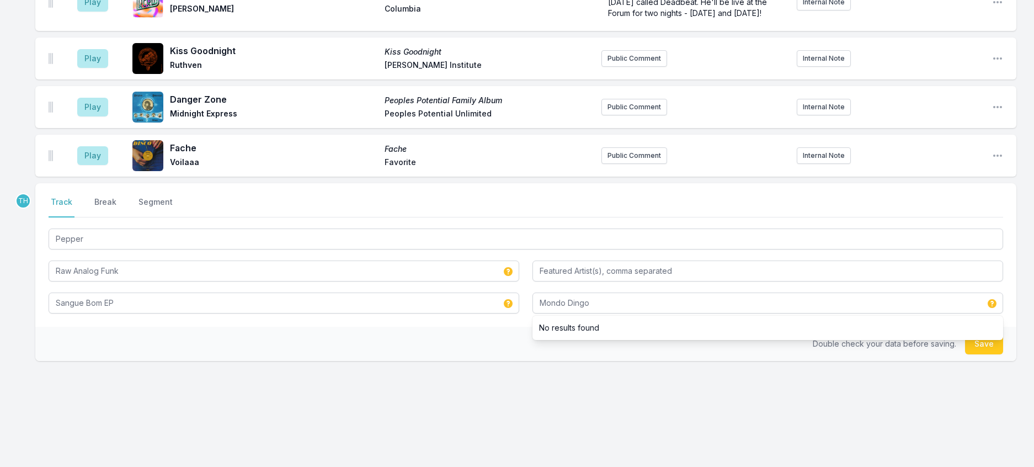
click at [445, 361] on div "Double check your data before saving. Save" at bounding box center [525, 344] width 981 height 34
click at [984, 333] on button "Save" at bounding box center [984, 343] width 38 height 21
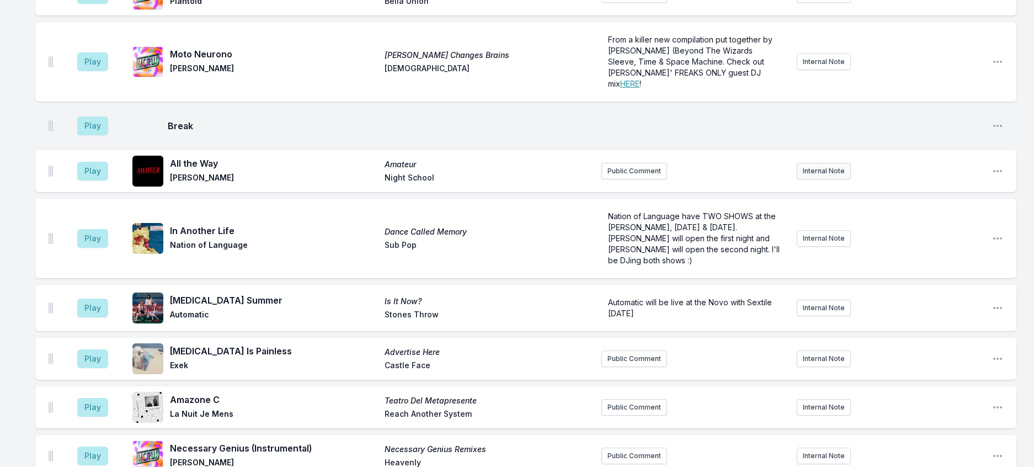
scroll to position [783, 0]
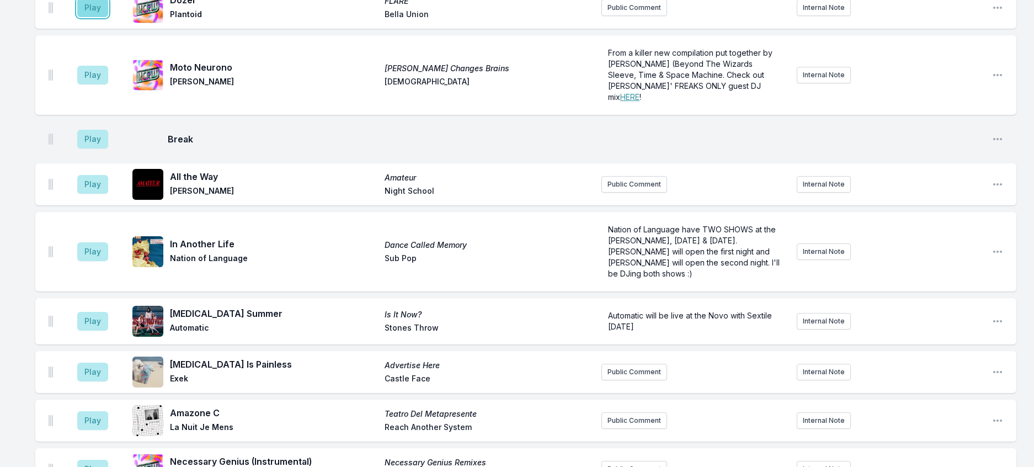
click at [108, 17] on button "Play" at bounding box center [92, 7] width 31 height 19
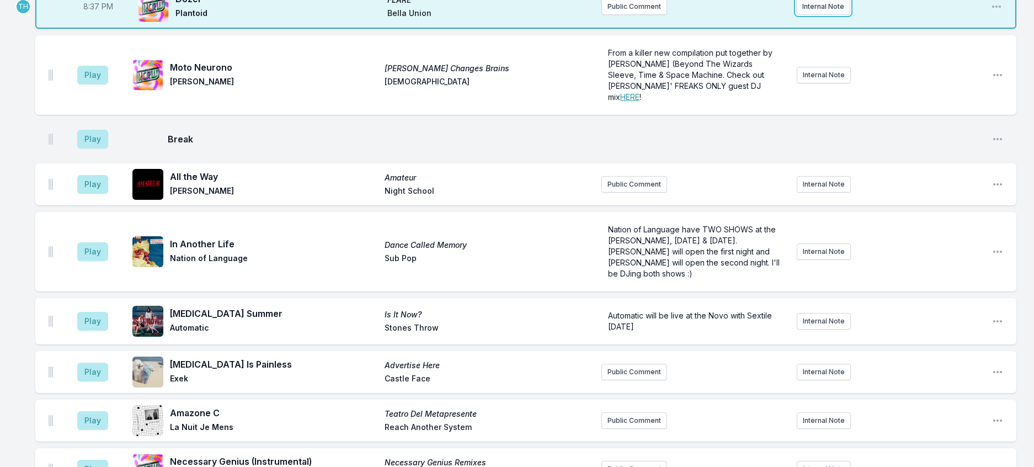
click at [825, 15] on button "Internal Note" at bounding box center [823, 6] width 54 height 17
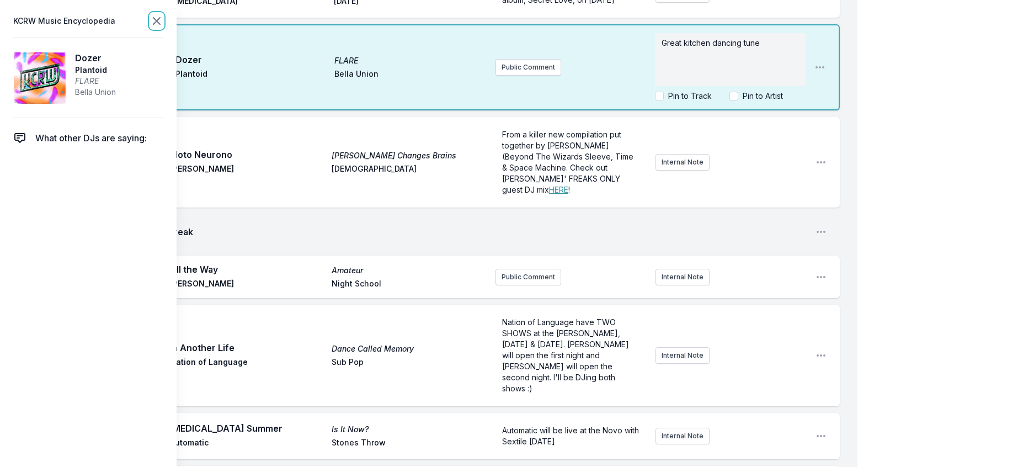
click at [163, 21] on icon at bounding box center [156, 20] width 13 height 13
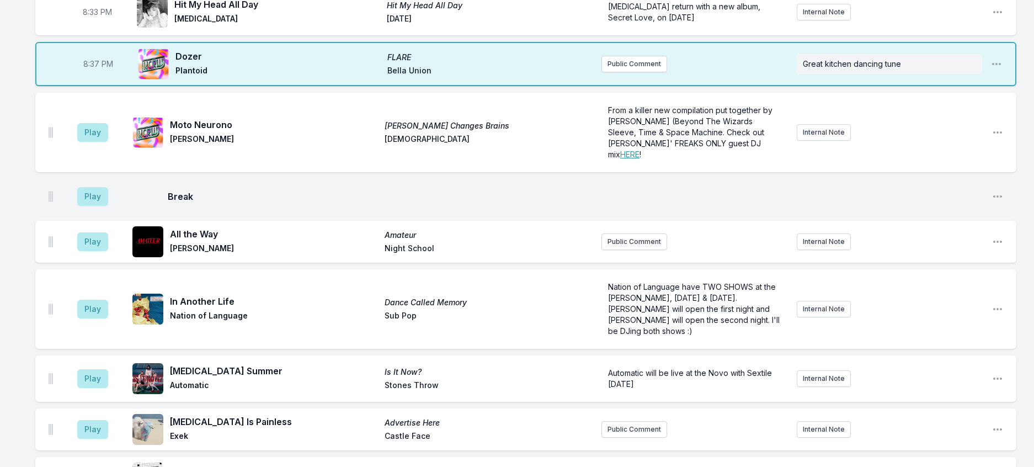
scroll to position [728, 0]
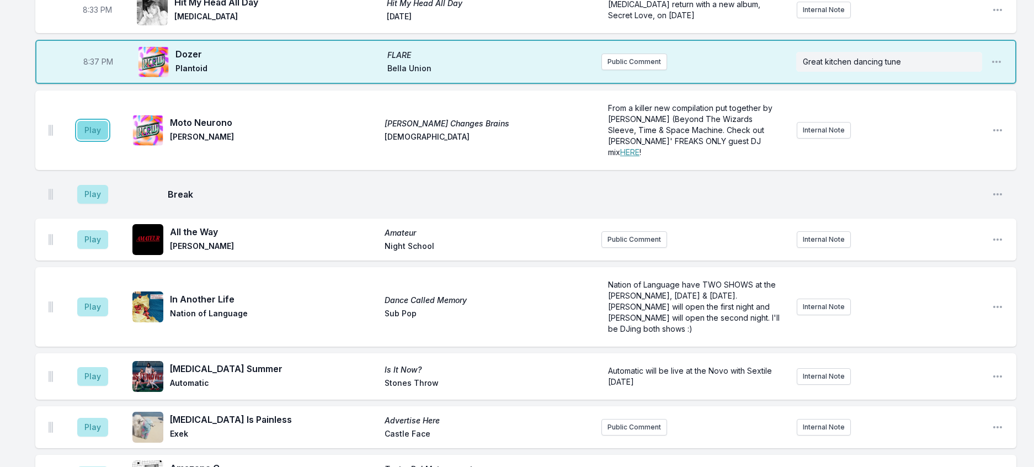
click at [103, 140] on button "Play" at bounding box center [92, 130] width 31 height 19
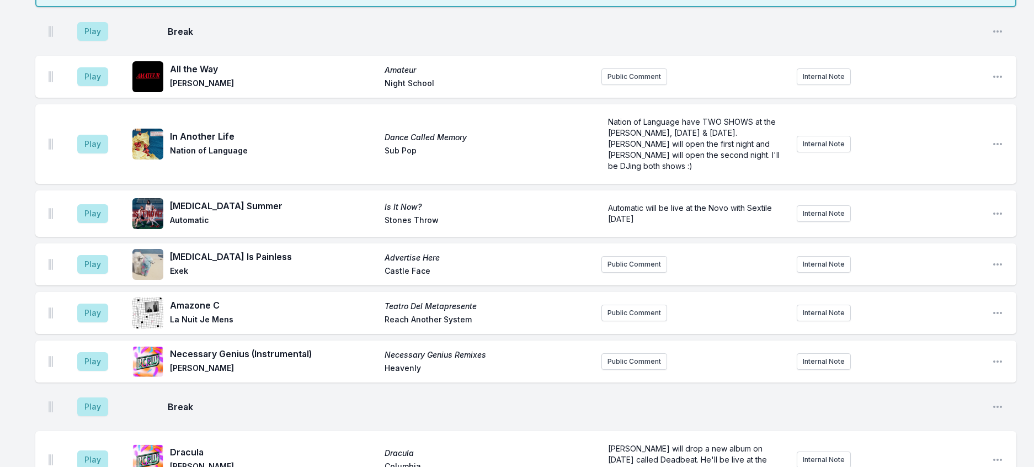
scroll to position [1004, 0]
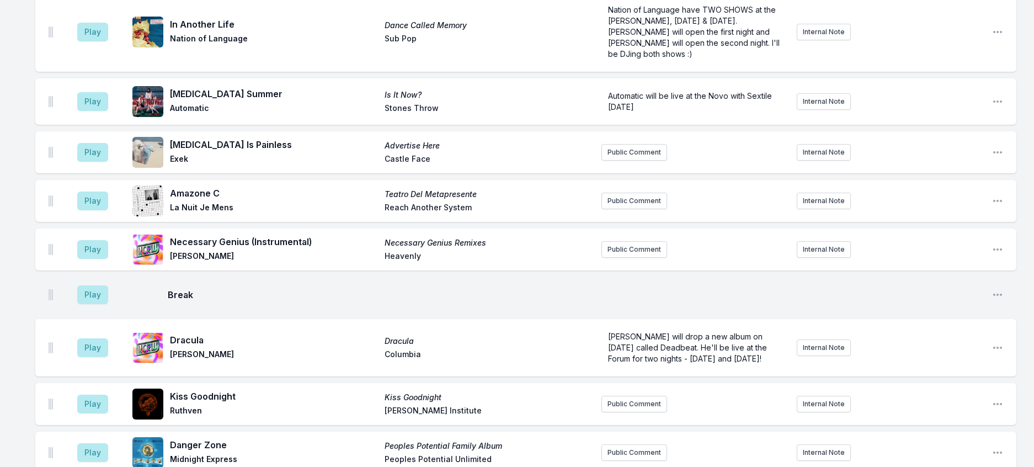
type input "20:43"
click at [89, 41] on button "Play" at bounding box center [92, 32] width 31 height 19
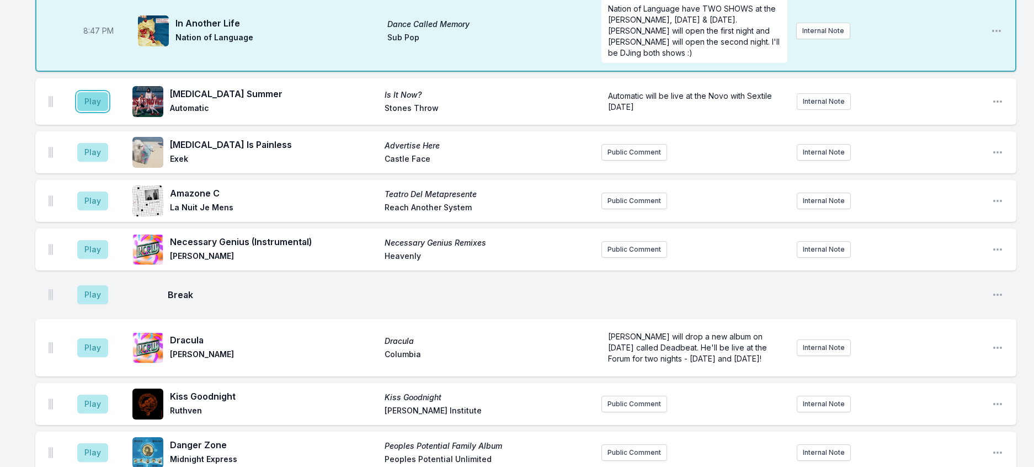
click at [106, 111] on button "Play" at bounding box center [92, 101] width 31 height 19
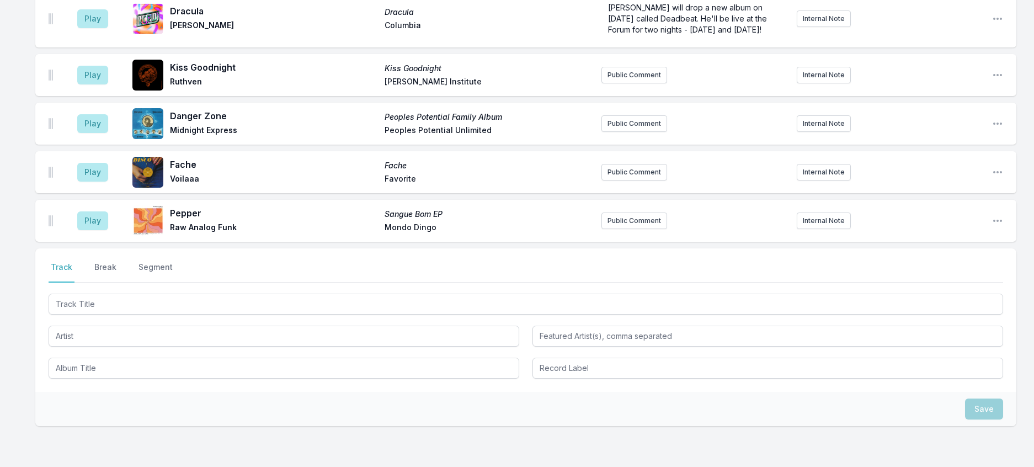
scroll to position [1389, 0]
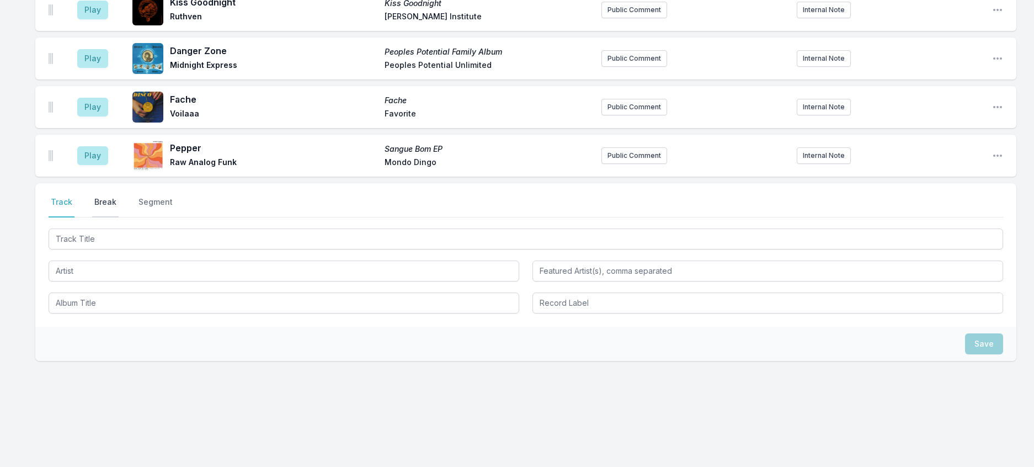
click at [115, 217] on button "Break" at bounding box center [105, 206] width 26 height 21
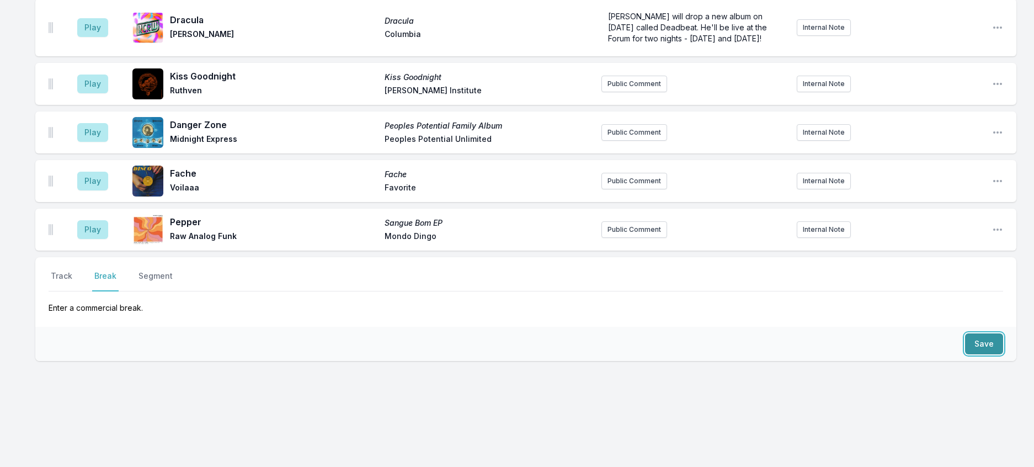
click at [968, 333] on button "Save" at bounding box center [984, 343] width 38 height 21
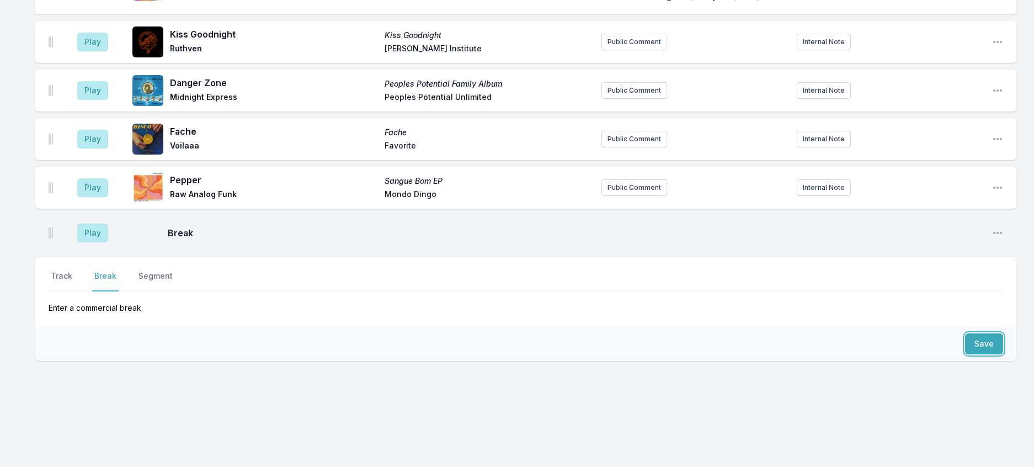
scroll to position [1631, 0]
click at [74, 270] on button "Track" at bounding box center [62, 280] width 26 height 21
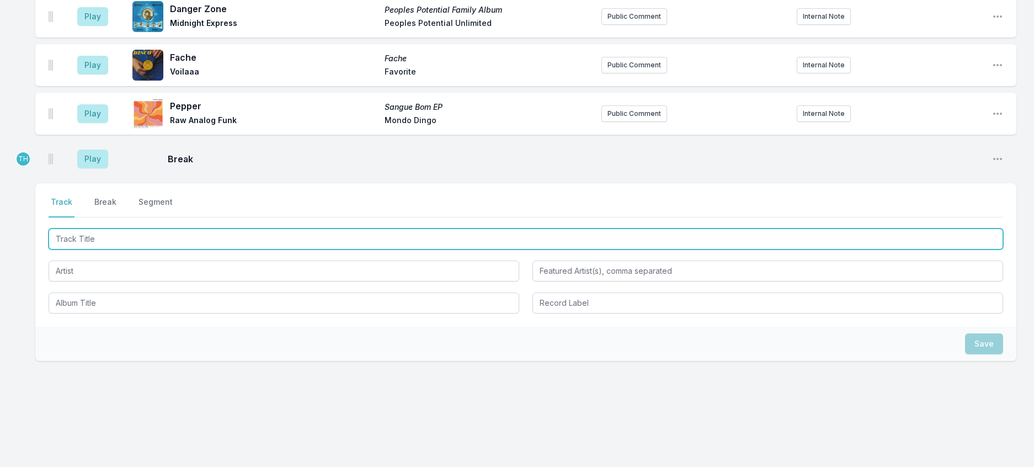
click at [130, 249] on input "Track Title" at bounding box center [526, 238] width 955 height 21
type input "New Earth Time"
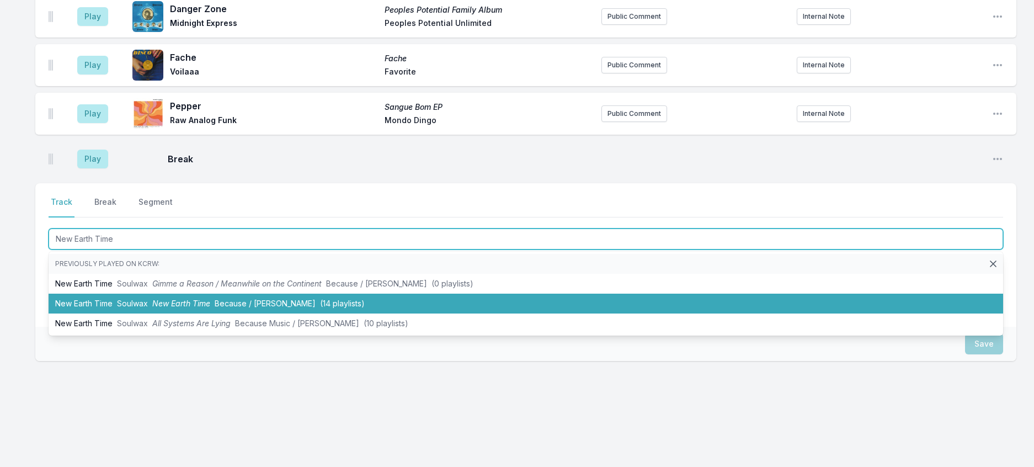
click at [198, 308] on span "New Earth Time" at bounding box center [181, 302] width 58 height 9
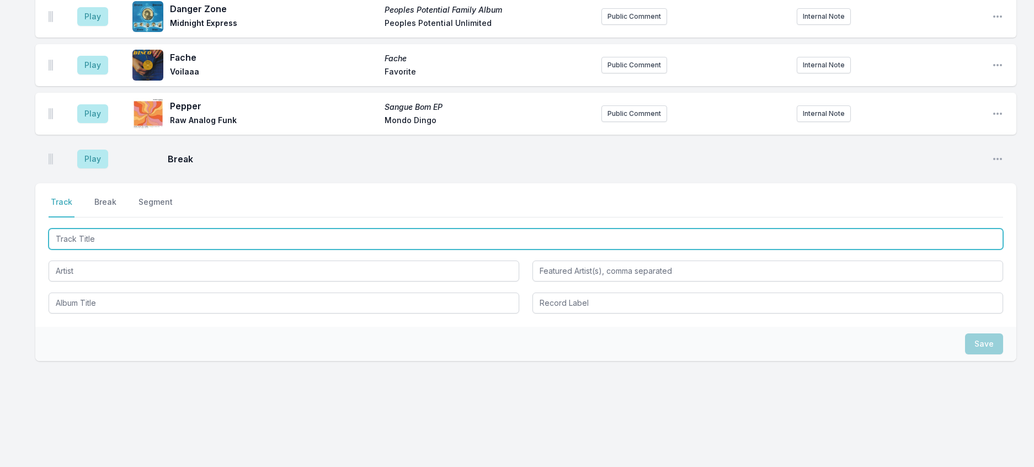
scroll to position [1686, 0]
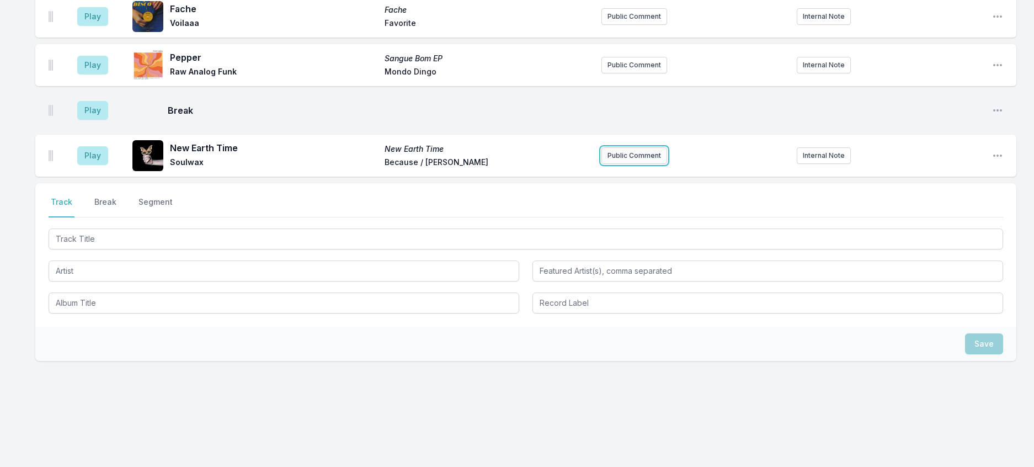
click at [659, 164] on button "Public Comment" at bounding box center [634, 155] width 66 height 17
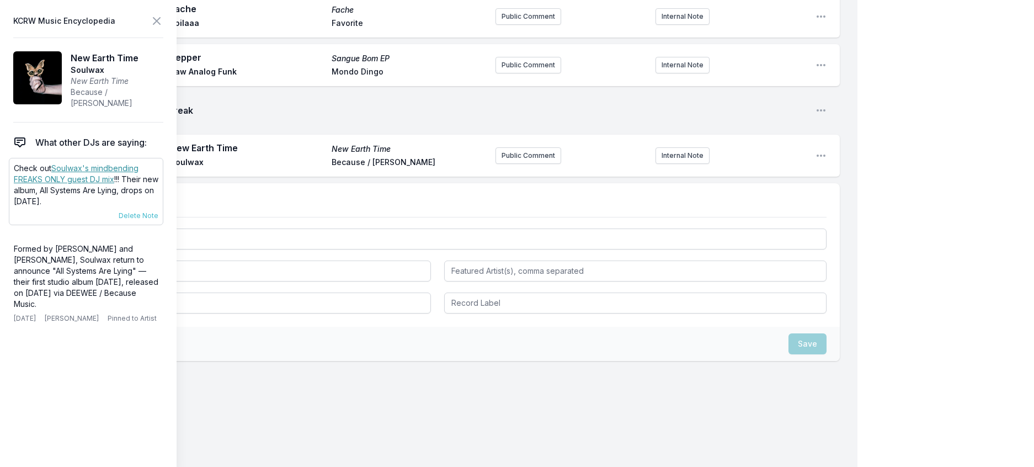
scroll to position [1685, 0]
drag, startPoint x: 84, startPoint y: 225, endPoint x: 11, endPoint y: 186, distance: 82.9
click at [11, 186] on div "Check out [PERSON_NAME]'s mindbending FREAKS ONLY guest DJ mix !!! Their new al…" at bounding box center [86, 191] width 154 height 67
copy p "Check out [PERSON_NAME]'s mindbending FREAKS ONLY guest DJ mix !!! Their new al…"
click at [507, 164] on button "Public Comment" at bounding box center [528, 155] width 66 height 17
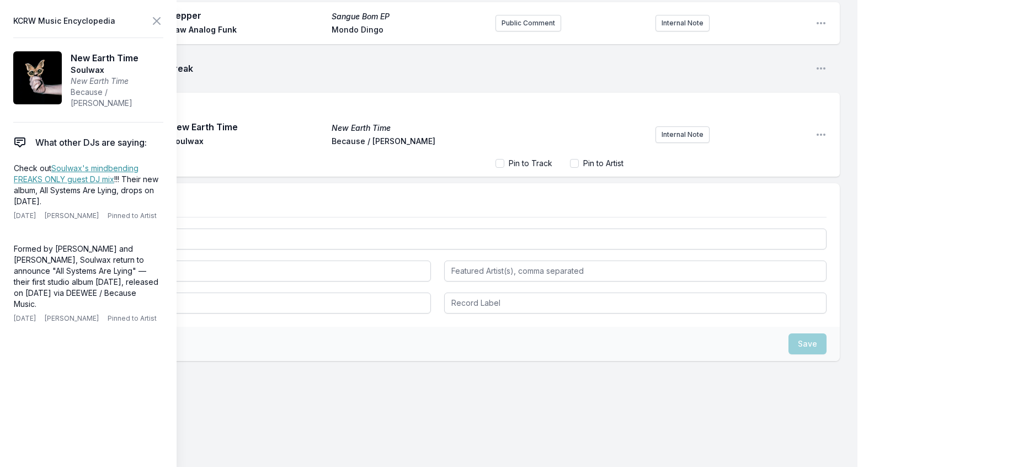
scroll to position [13, 0]
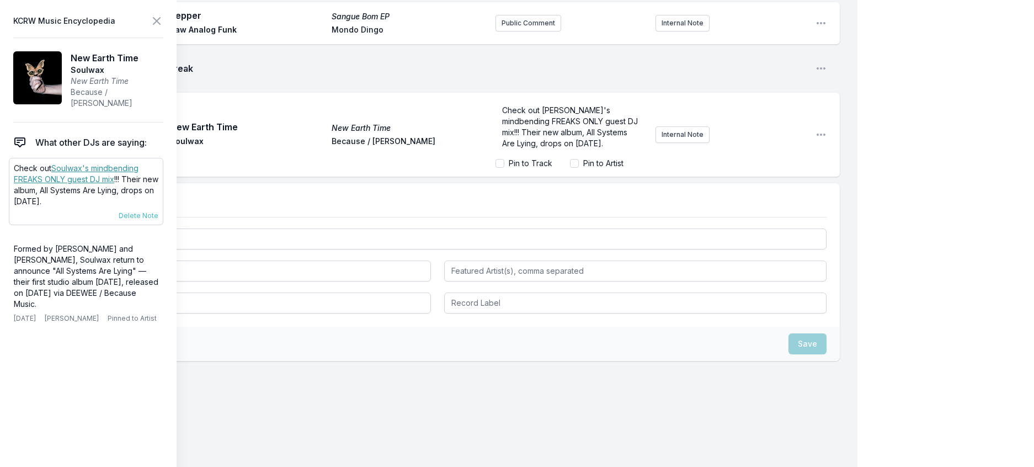
click at [104, 184] on link "Soulwax's mindbending FREAKS ONLY guest DJ mix" at bounding box center [76, 173] width 125 height 20
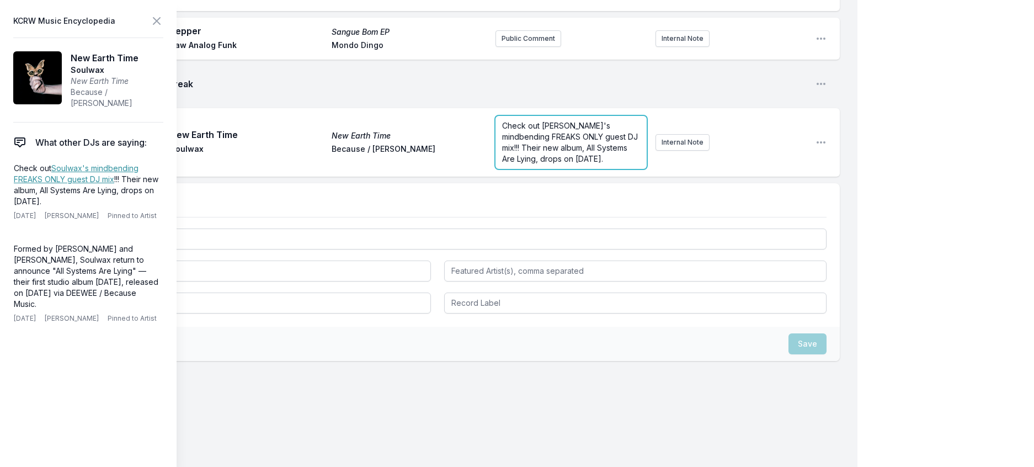
scroll to position [1732, 0]
click at [536, 163] on span "Check out [PERSON_NAME]'s mindbending FREAKS ONLY guest DJ mix!!! Their new alb…" at bounding box center [571, 142] width 138 height 42
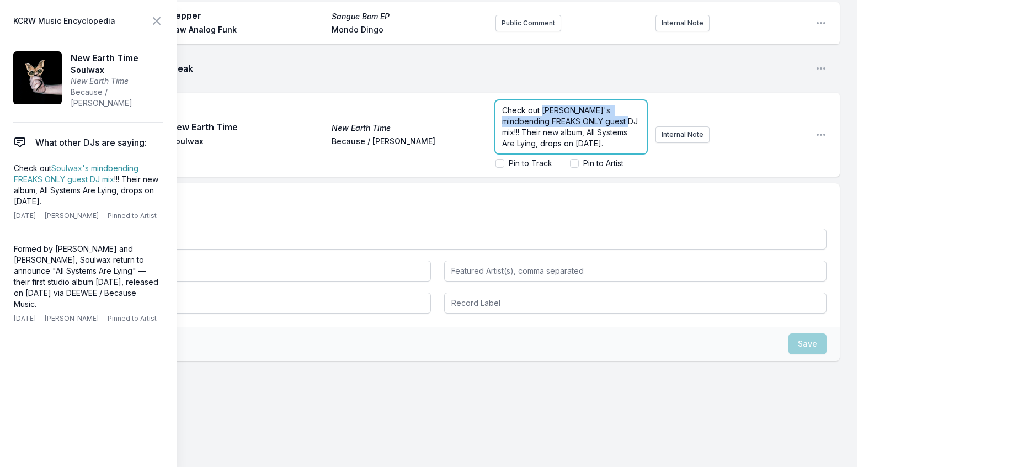
drag, startPoint x: 537, startPoint y: 332, endPoint x: 530, endPoint y: 307, distance: 26.2
click at [530, 148] on span "Check out [PERSON_NAME]'s mindbending FREAKS ONLY guest DJ mix!!! Their new alb…" at bounding box center [571, 126] width 138 height 42
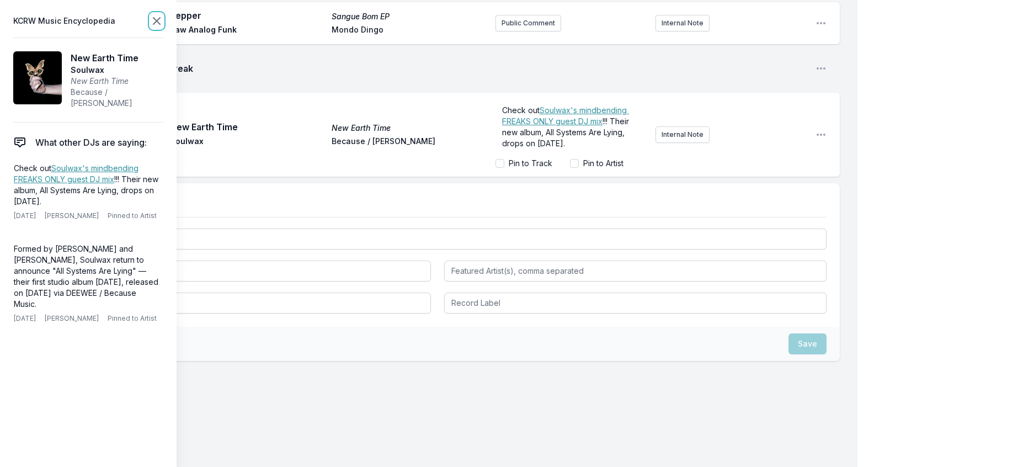
scroll to position [1728, 0]
click at [163, 24] on icon at bounding box center [156, 20] width 13 height 13
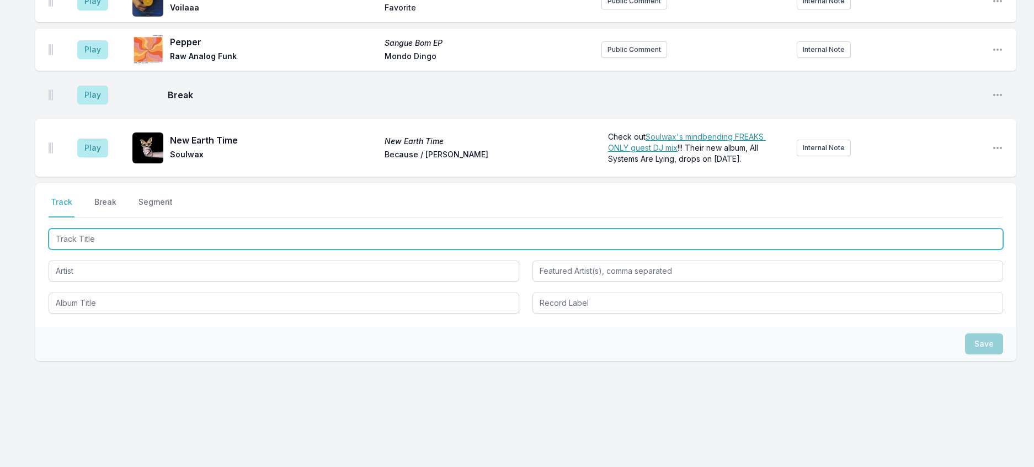
click at [162, 249] on input "Track Title" at bounding box center [526, 238] width 955 height 21
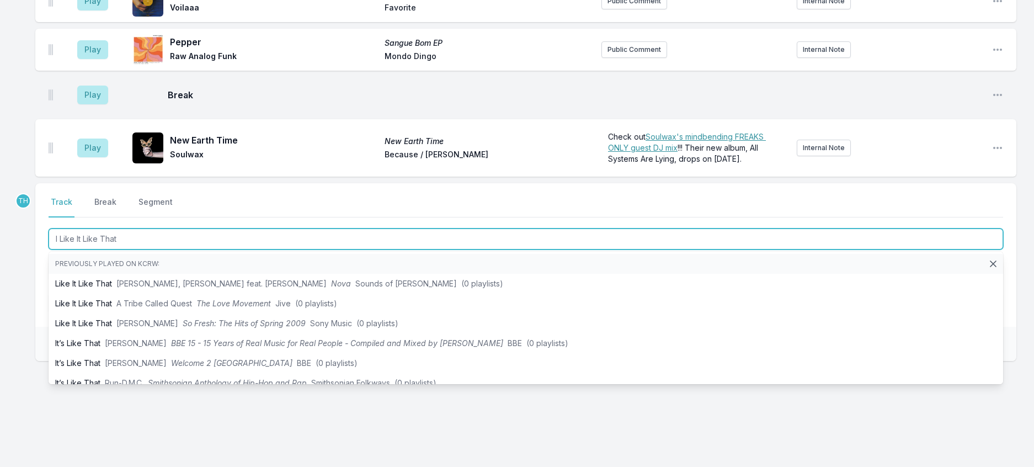
type input "I Like It Like That"
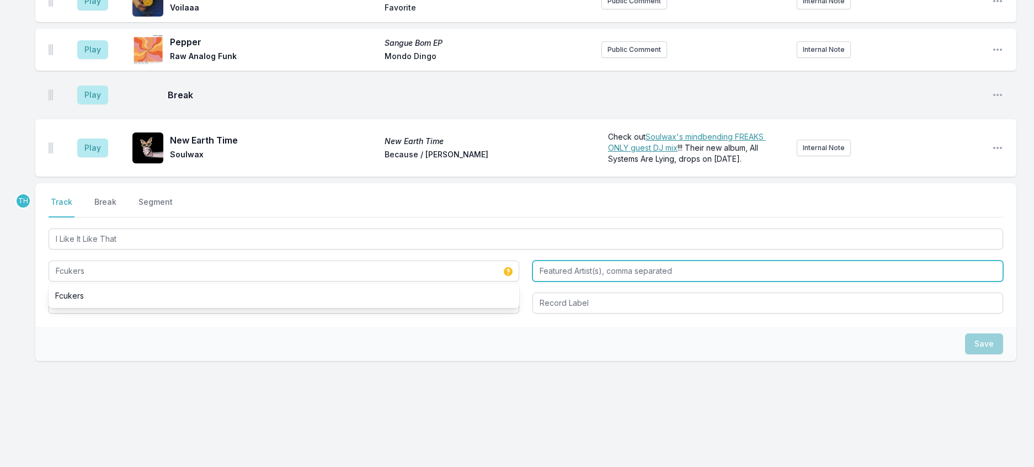
type input "Fcukers"
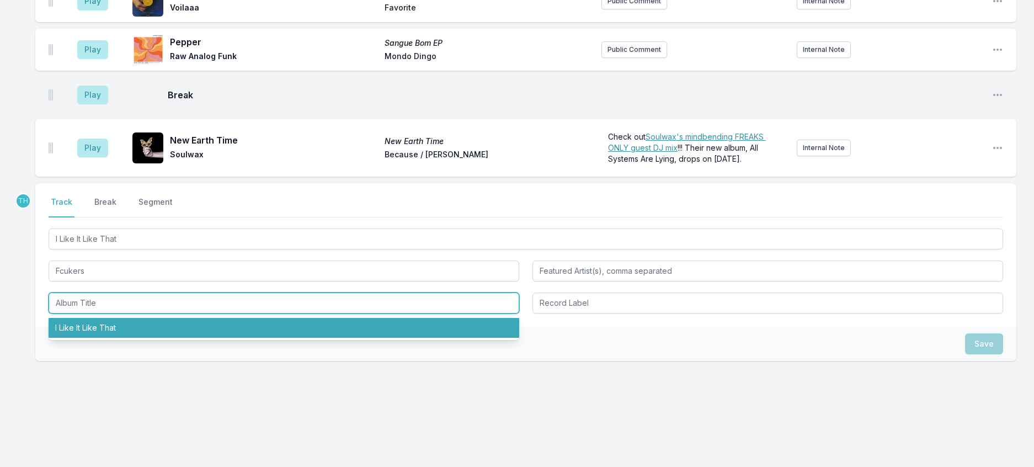
drag, startPoint x: 100, startPoint y: 377, endPoint x: 564, endPoint y: 369, distance: 463.6
click at [104, 338] on li "I Like It Like That" at bounding box center [284, 328] width 471 height 20
type input "I Like It Like That"
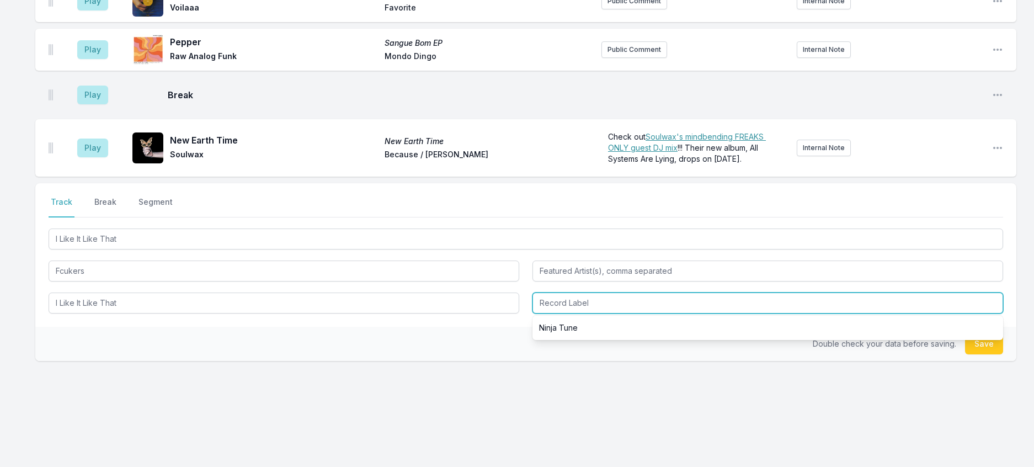
click at [563, 313] on input "Record Label" at bounding box center [767, 302] width 471 height 21
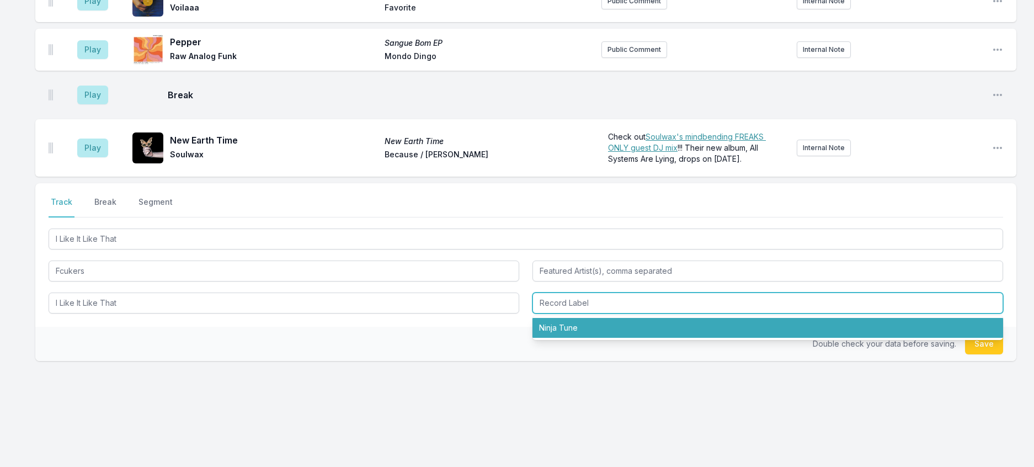
click at [571, 338] on li "Ninja Tune" at bounding box center [767, 328] width 471 height 20
type input "Ninja Tune"
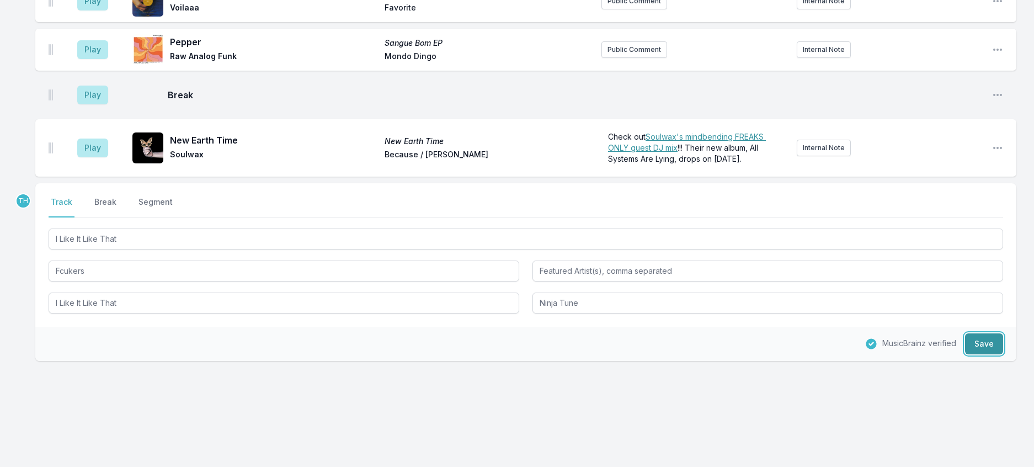
click at [979, 354] on button "Save" at bounding box center [984, 343] width 38 height 21
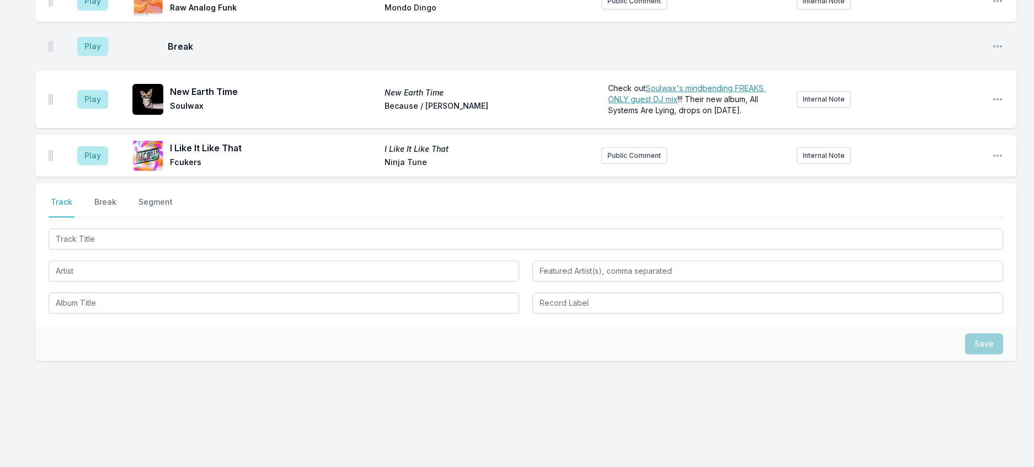
scroll to position [1782, 0]
click at [645, 164] on button "Public Comment" at bounding box center [634, 155] width 66 height 17
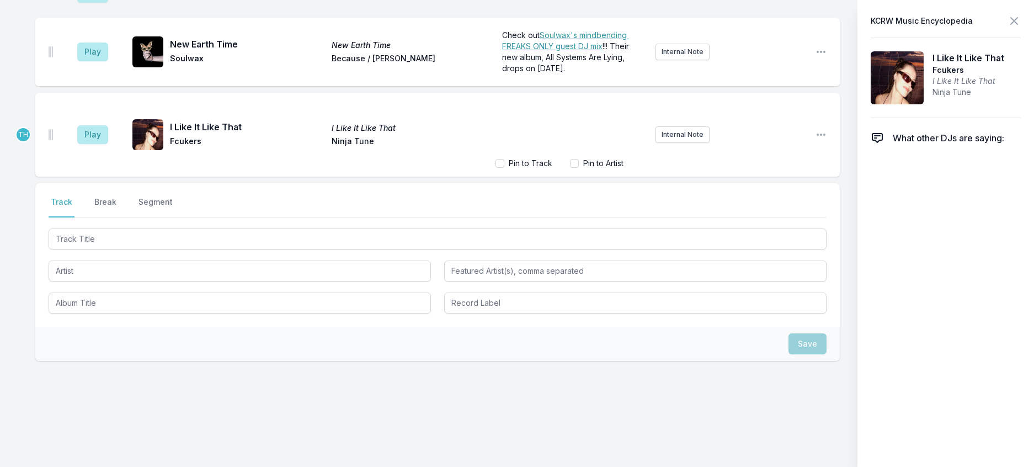
scroll to position [1829, 0]
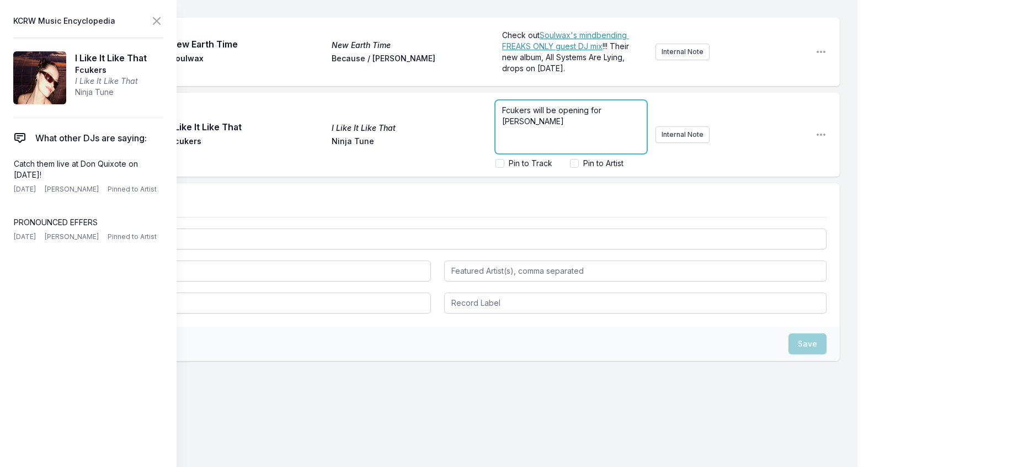
click at [553, 127] on p "Fcukers will be opening for [PERSON_NAME]" at bounding box center [571, 116] width 138 height 22
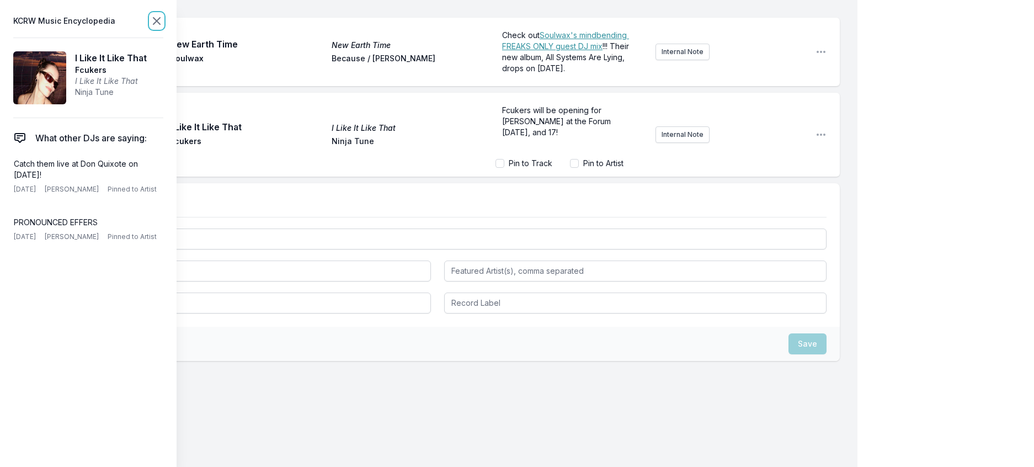
click at [163, 25] on icon at bounding box center [156, 20] width 13 height 13
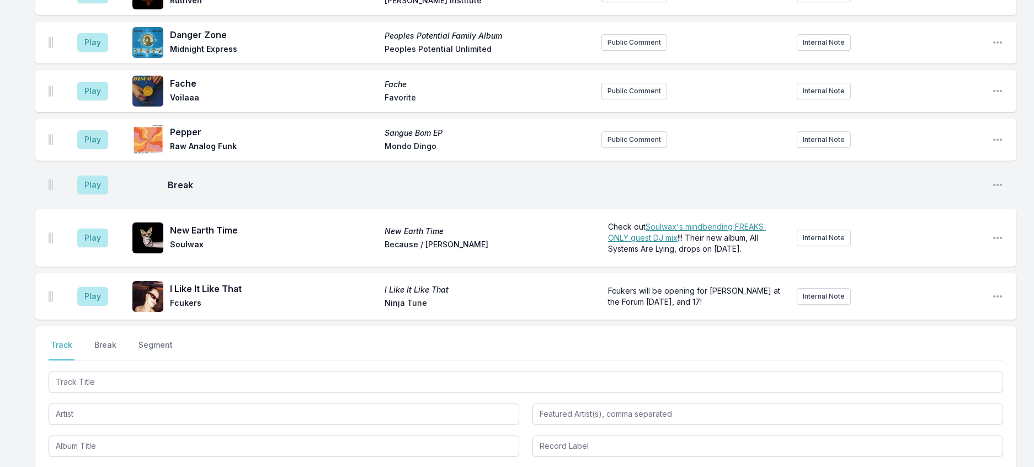
scroll to position [1358, 0]
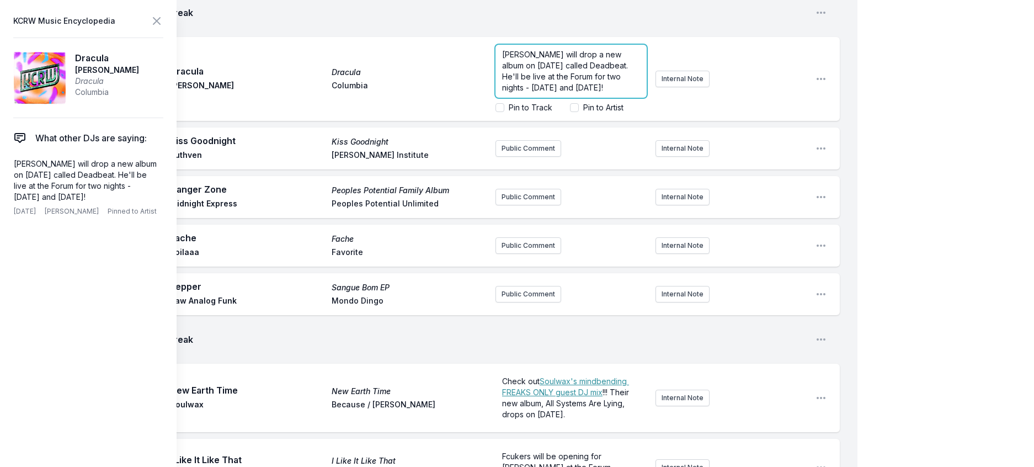
scroll to position [12, 0]
click at [538, 92] on span "[PERSON_NAME] will drop a new album on [DATE] called Deadbeat. He'll be live at…" at bounding box center [566, 71] width 128 height 42
drag, startPoint x: 539, startPoint y: 343, endPoint x: 532, endPoint y: 340, distance: 7.0
click at [532, 92] on span "[PERSON_NAME] will drop a new album on [DATE] called Deadbeat. He'll be live at…" at bounding box center [566, 71] width 128 height 42
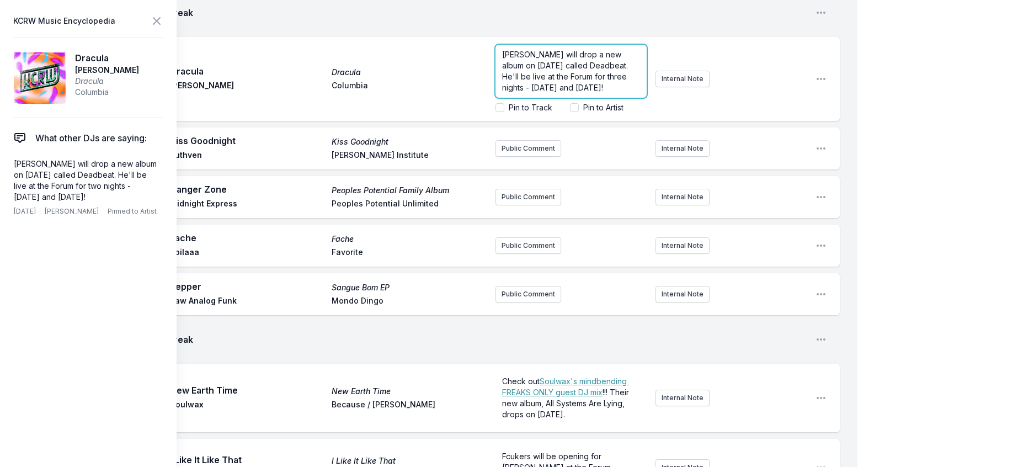
drag, startPoint x: 563, startPoint y: 355, endPoint x: 545, endPoint y: 356, distance: 18.2
click at [545, 92] on span "[PERSON_NAME] will drop a new album on [DATE] called Deadbeat. He'll be live at…" at bounding box center [566, 71] width 128 height 42
click at [564, 92] on span "[PERSON_NAME] will drop a new album on [DATE] called Deadbeat. He'll be live at…" at bounding box center [566, 71] width 128 height 42
click at [570, 112] on input "Pin to Artist" at bounding box center [574, 107] width 9 height 9
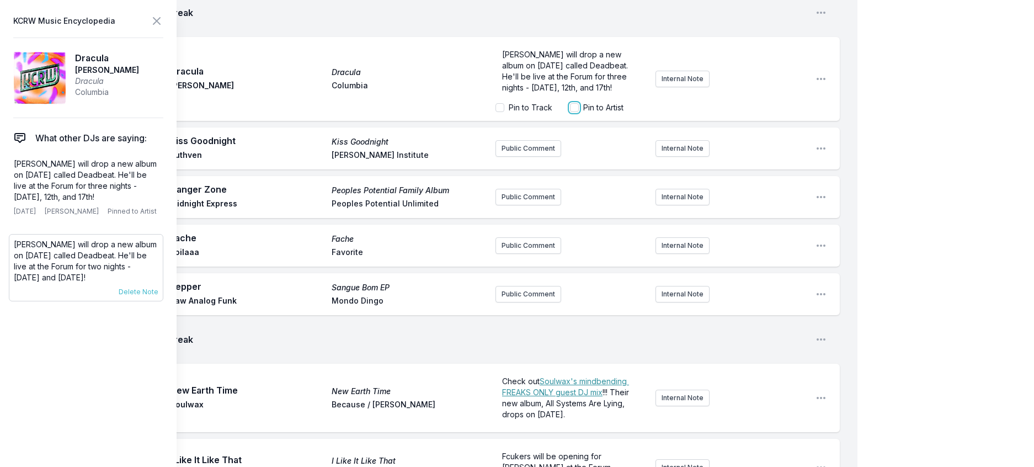
checkbox input "true"
click at [158, 296] on span "Delete Note" at bounding box center [139, 291] width 40 height 9
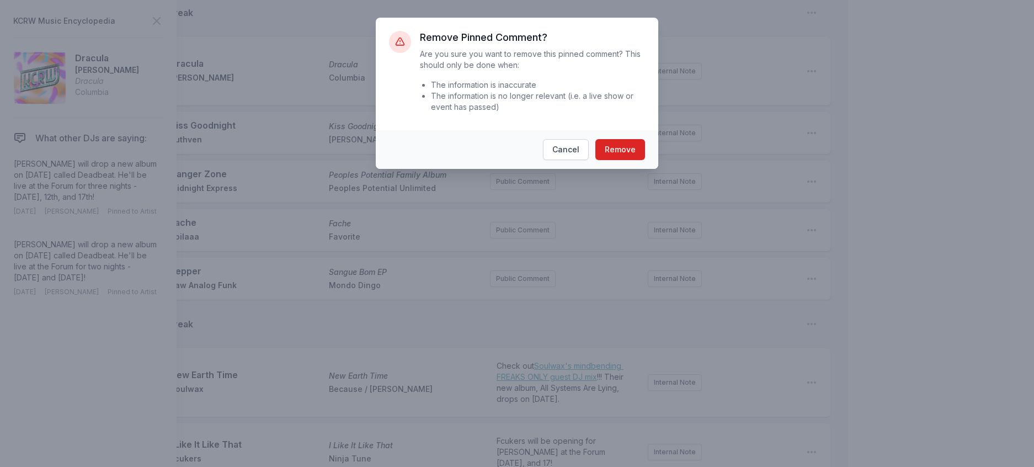
scroll to position [1333, 0]
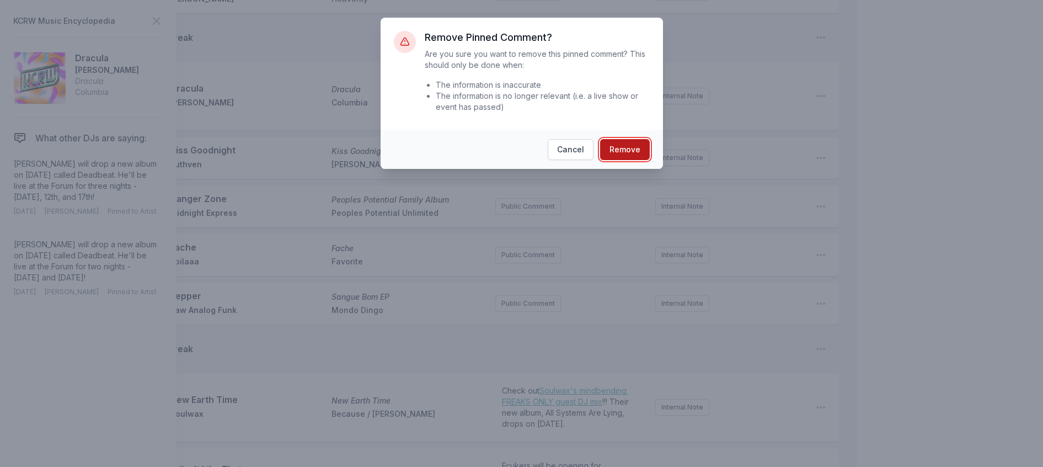
click at [644, 160] on button "Remove" at bounding box center [625, 149] width 50 height 21
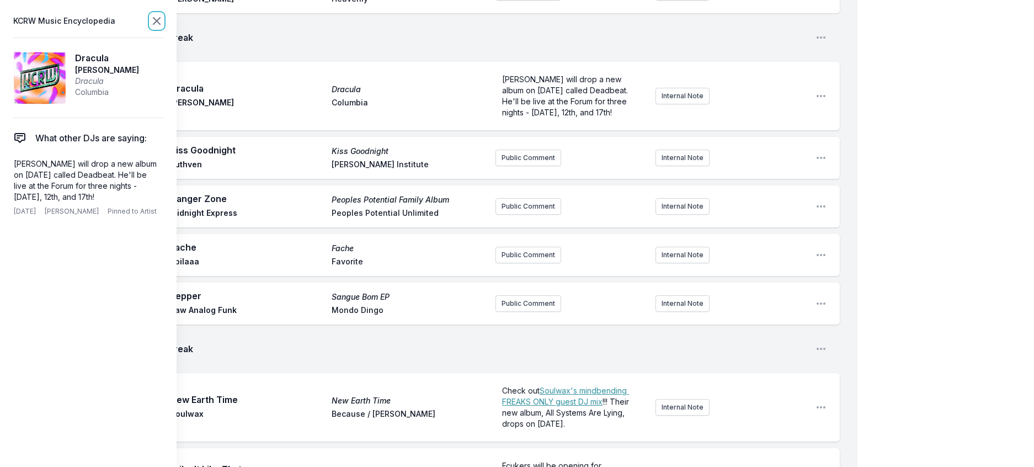
click at [160, 24] on icon at bounding box center [156, 21] width 7 height 7
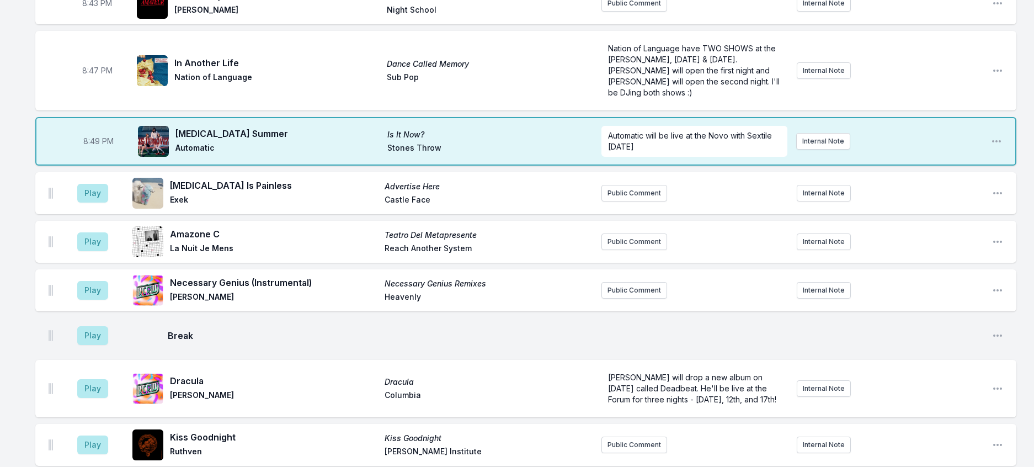
scroll to position [947, 0]
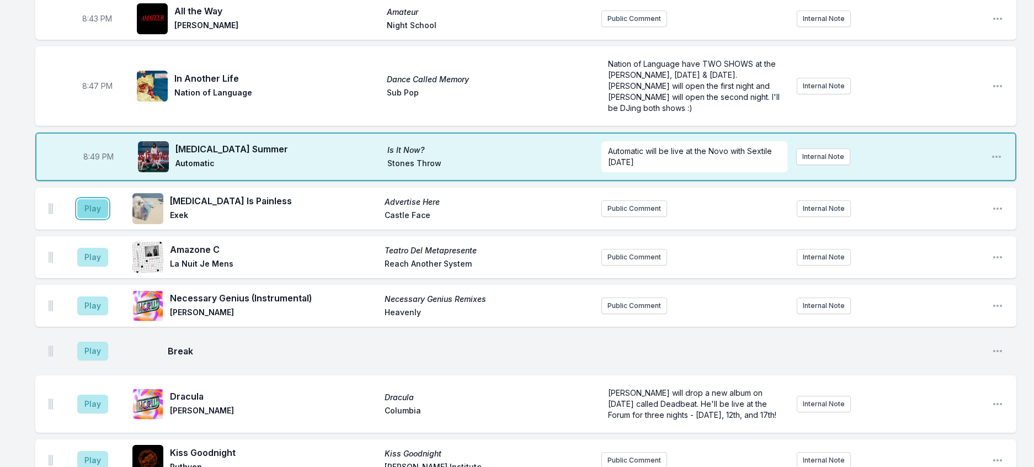
click at [105, 218] on button "Play" at bounding box center [92, 208] width 31 height 19
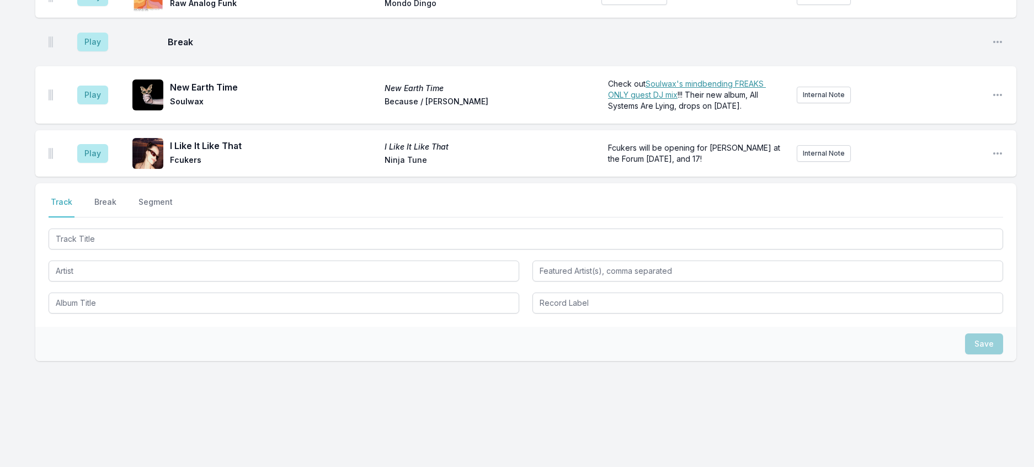
scroll to position [1830, 0]
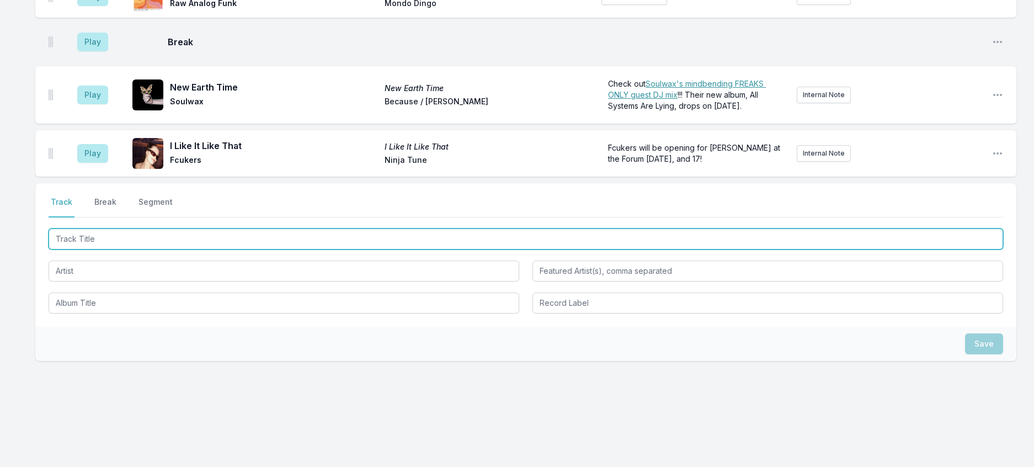
click at [244, 243] on input "Track Title" at bounding box center [526, 238] width 955 height 21
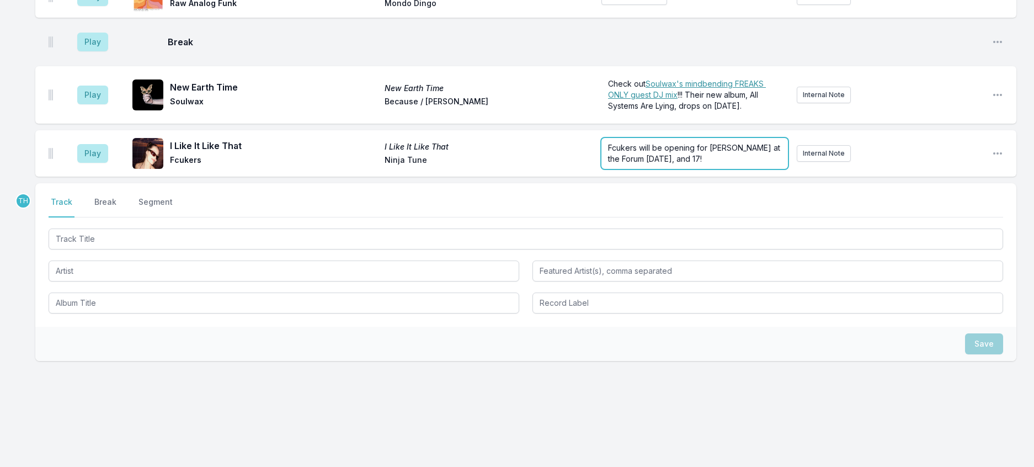
click at [666, 145] on form "Fcukers will be opening for [PERSON_NAME] at the Forum [DATE], and 17!" at bounding box center [694, 153] width 186 height 31
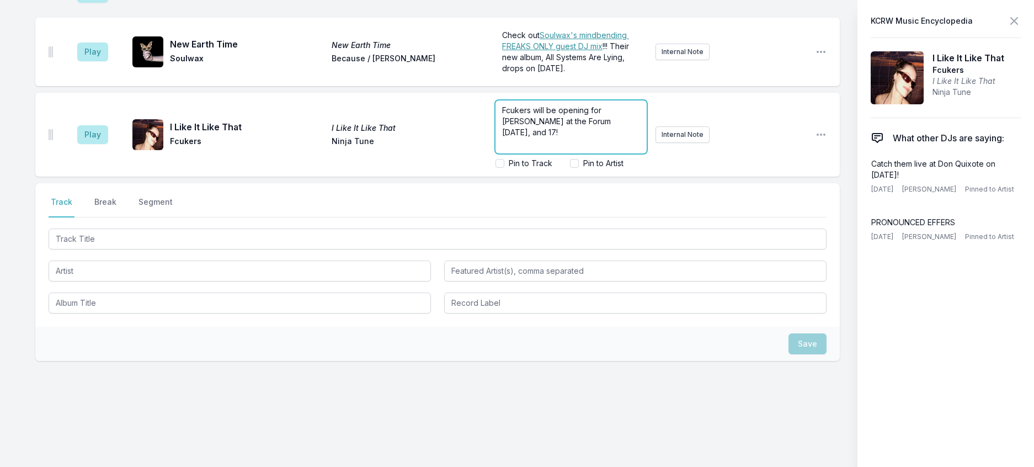
scroll to position [1872, 0]
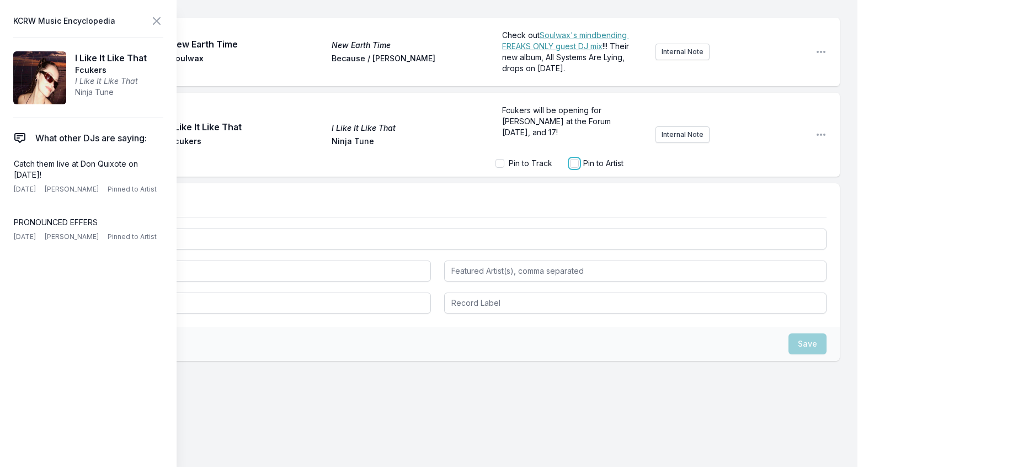
click at [570, 168] on input "Pin to Artist" at bounding box center [574, 163] width 9 height 9
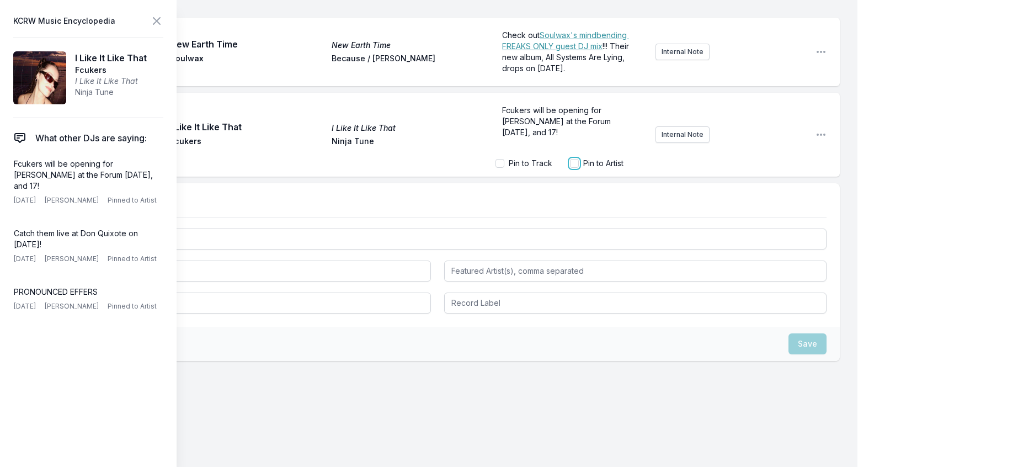
checkbox input "true"
click at [163, 20] on icon at bounding box center [156, 20] width 13 height 13
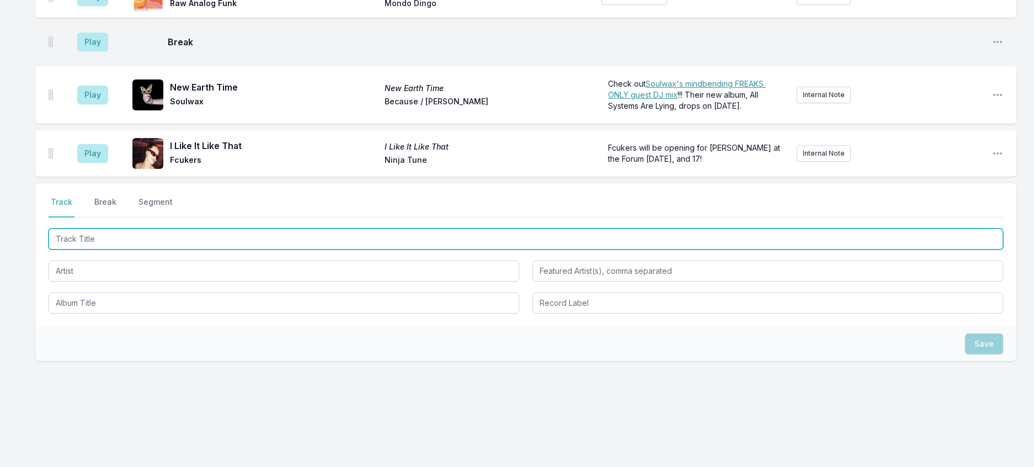
click at [93, 234] on input "Track Title" at bounding box center [526, 238] width 955 height 21
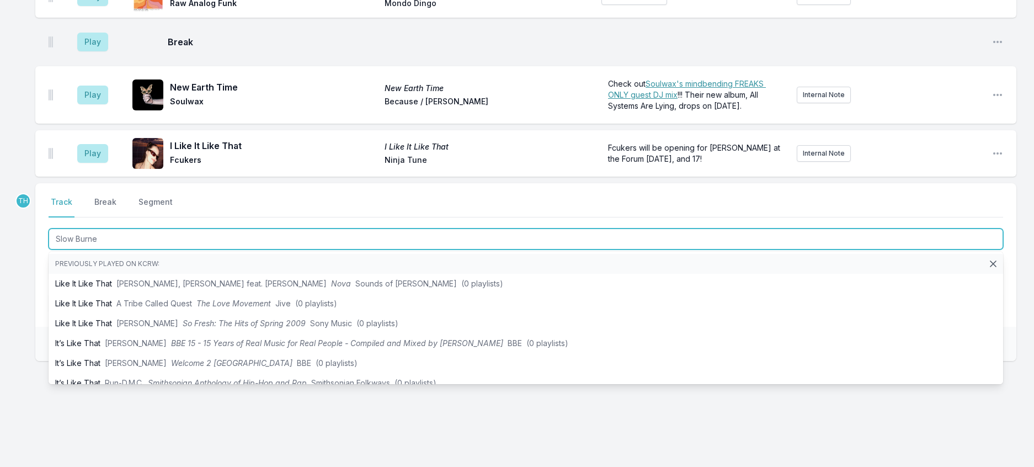
type input "Slow Burner"
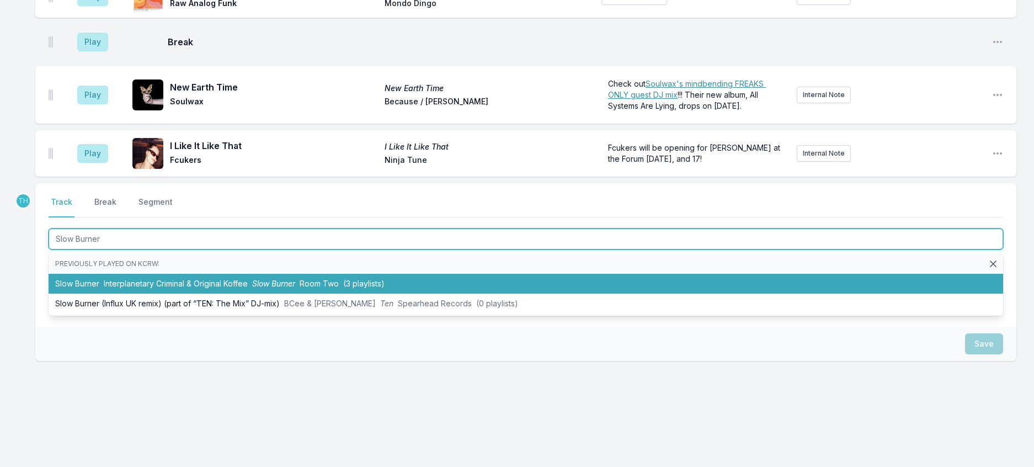
click at [143, 274] on li "Slow Burner Interplanetary Criminal & Original Koffee Slow Burner Room Two (3 p…" at bounding box center [526, 284] width 955 height 20
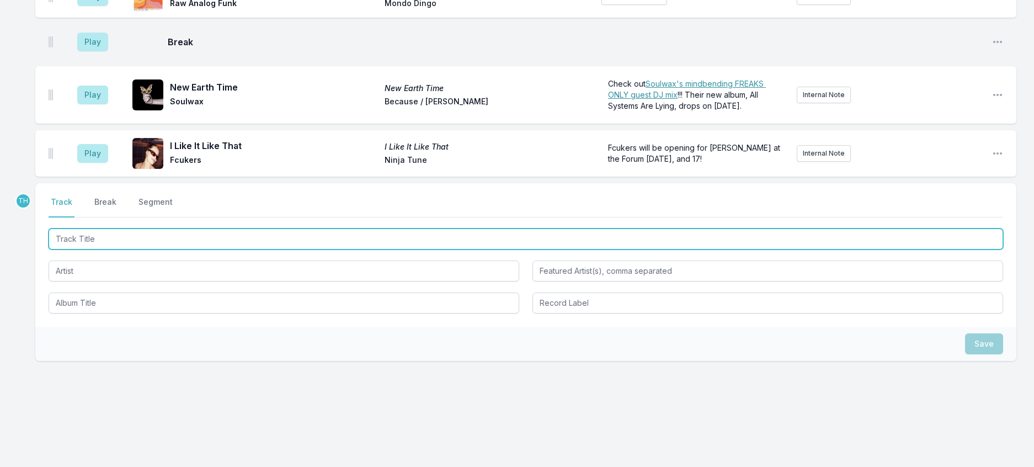
scroll to position [1896, 0]
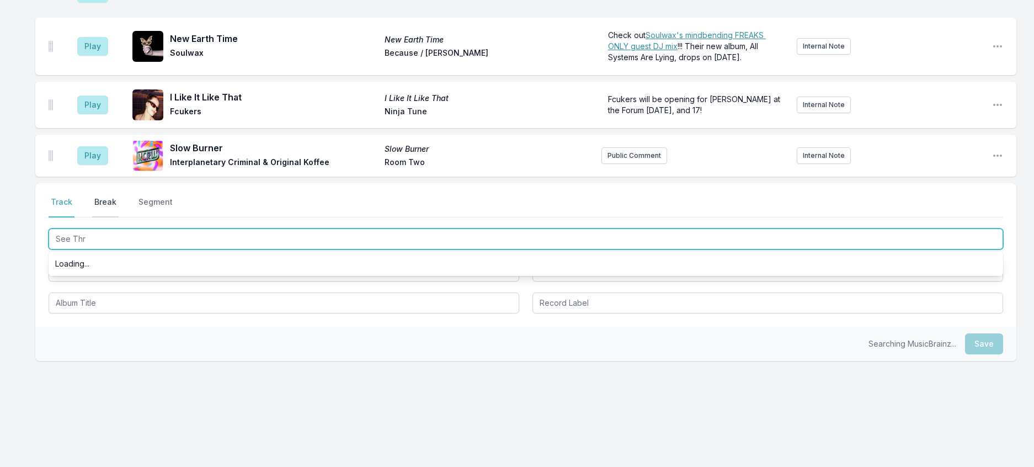
type input "See Thru"
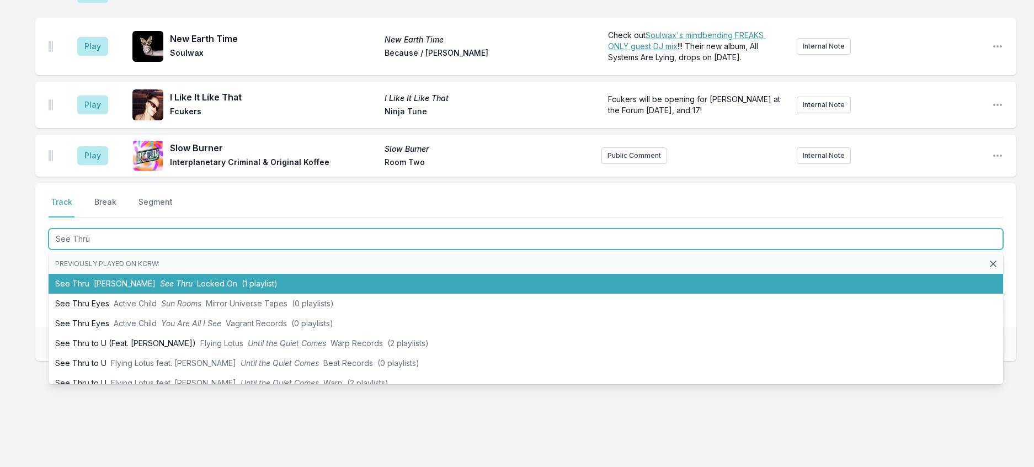
click at [243, 274] on li "See Thru [PERSON_NAME] See Thru Locked On (1 playlist)" at bounding box center [526, 284] width 955 height 20
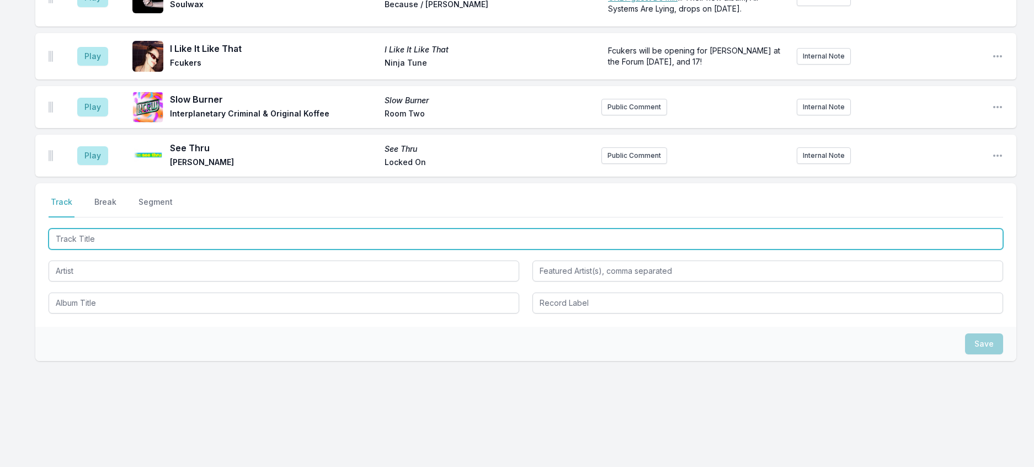
scroll to position [1951, 0]
click at [294, 228] on input "Track Title" at bounding box center [526, 238] width 955 height 21
type input "Hyph Mngo"
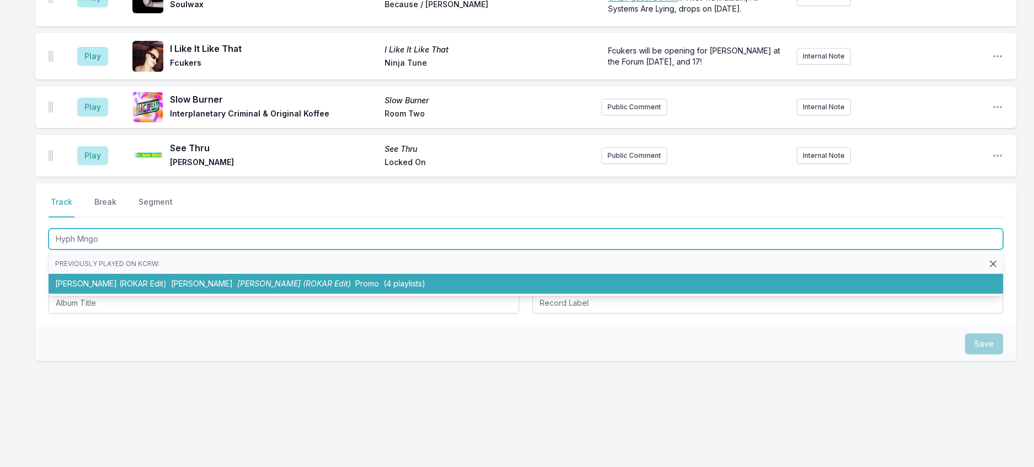
click at [287, 279] on span "[PERSON_NAME] (ROKAR Edit)" at bounding box center [294, 283] width 114 height 9
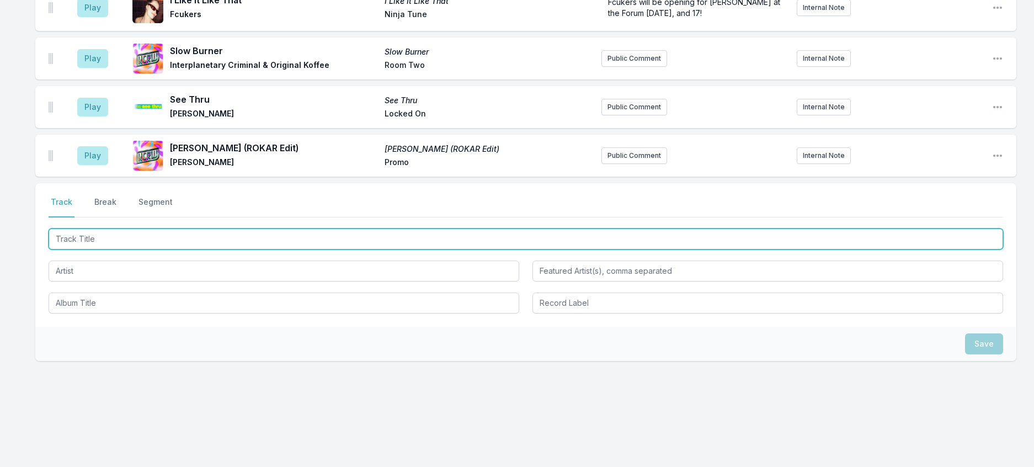
scroll to position [2006, 0]
click at [366, 228] on input "Track Title" at bounding box center [526, 238] width 955 height 21
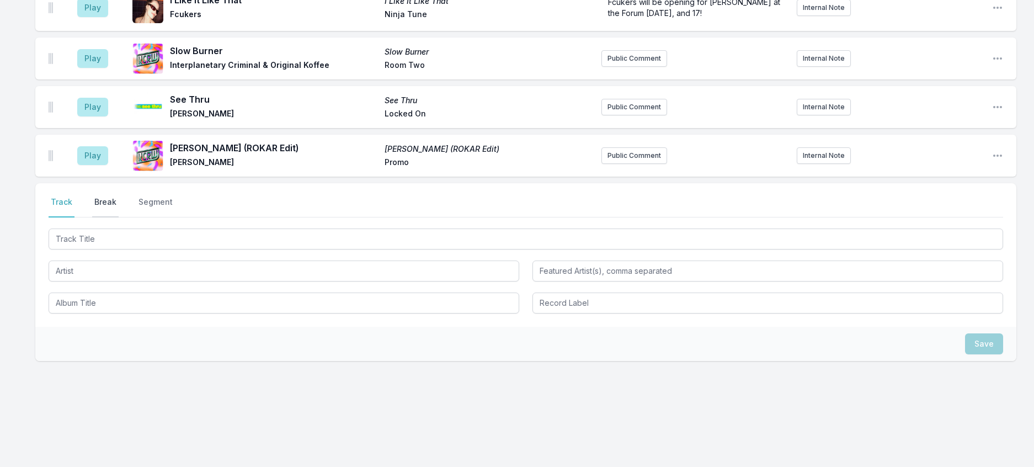
click at [116, 196] on button "Break" at bounding box center [105, 206] width 26 height 21
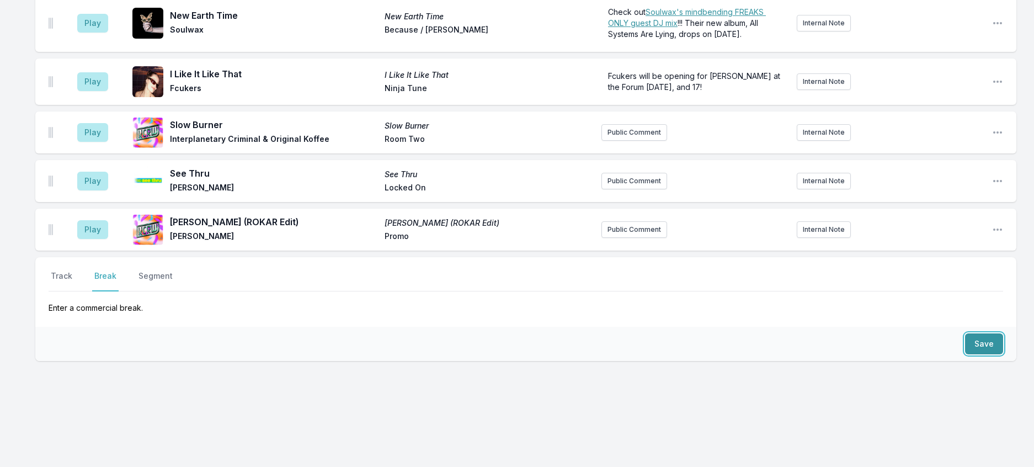
click at [980, 333] on button "Save" at bounding box center [984, 343] width 38 height 21
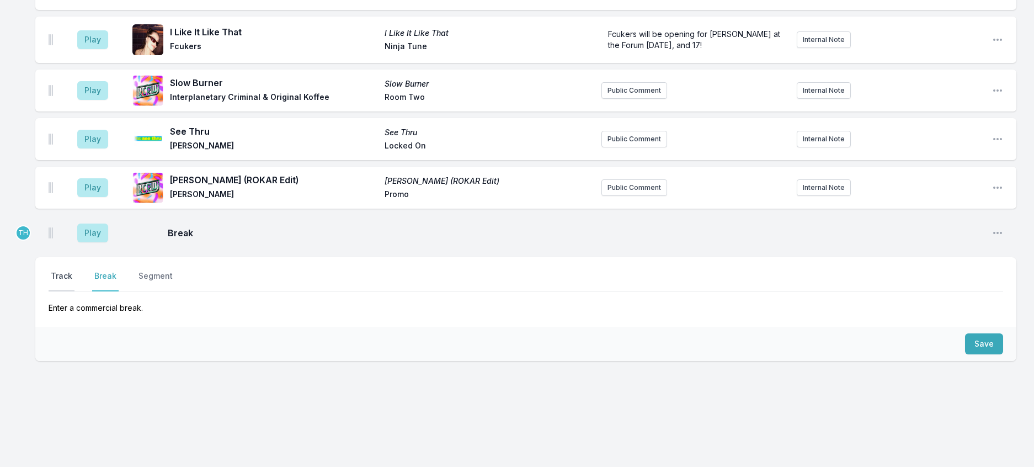
click at [62, 270] on button "Track" at bounding box center [62, 280] width 26 height 21
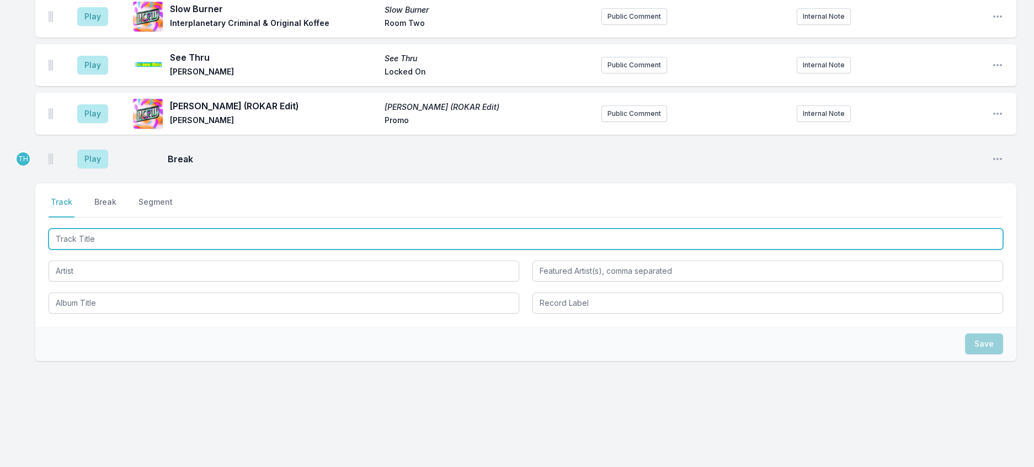
click at [96, 249] on input "Track Title" at bounding box center [526, 238] width 955 height 21
type input "Anzu"
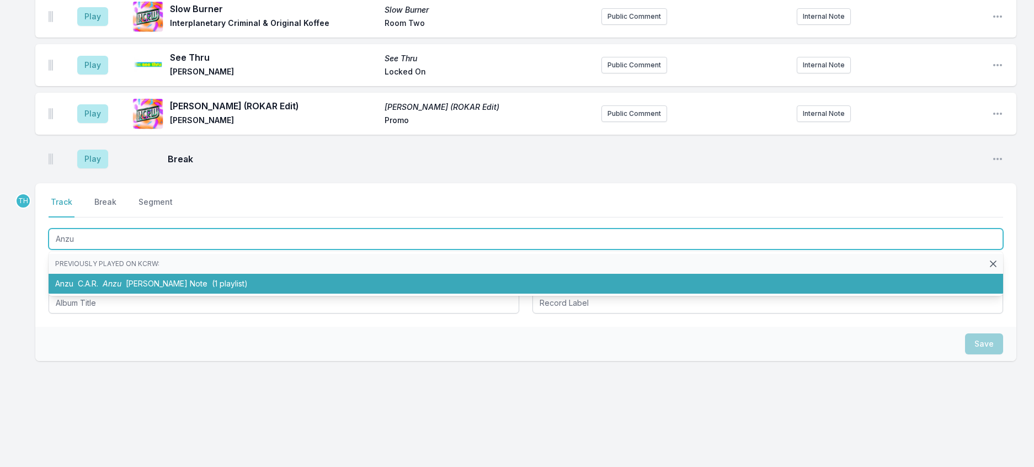
click at [121, 288] on span "Anzu" at bounding box center [112, 283] width 19 height 9
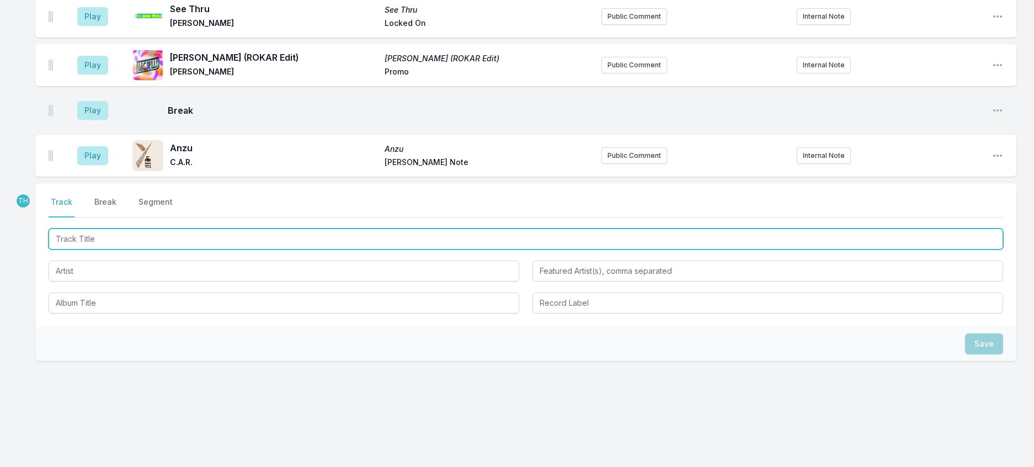
scroll to position [2040, 0]
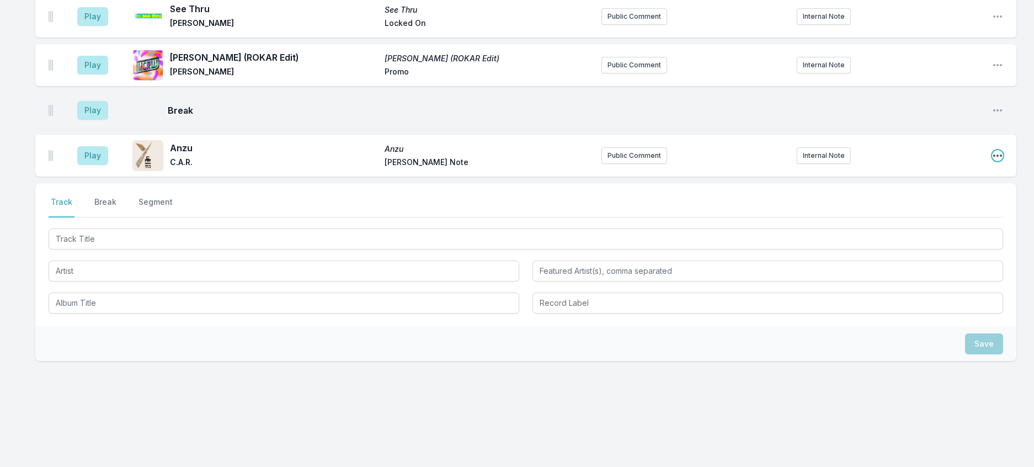
click at [995, 161] on icon "Open playlist item options" at bounding box center [997, 155] width 11 height 11
click at [945, 207] on button "Edit Track Details" at bounding box center [941, 198] width 124 height 20
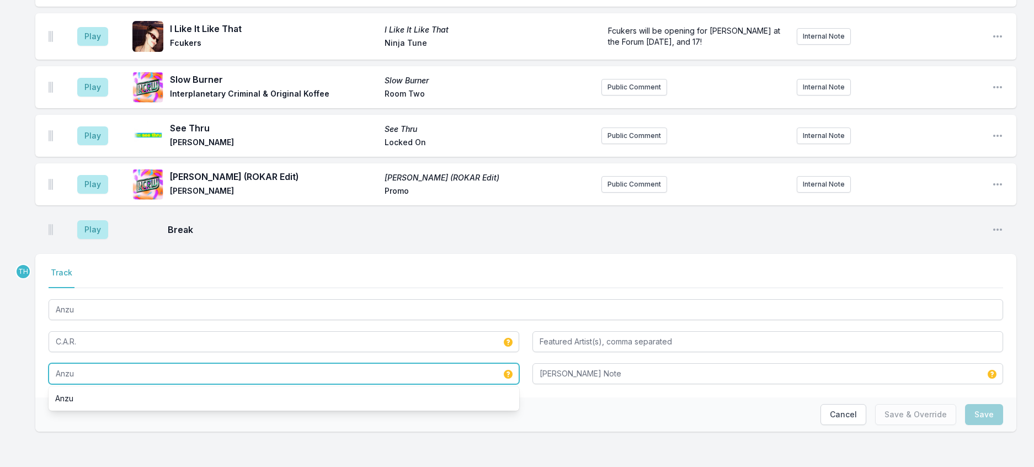
drag, startPoint x: 182, startPoint y: 366, endPoint x: 44, endPoint y: 359, distance: 138.1
click at [44, 359] on div "Select a tab Track Track Anzu C.A.R. [PERSON_NAME] Note" at bounding box center [525, 325] width 981 height 143
type input "Dance At Oscar's"
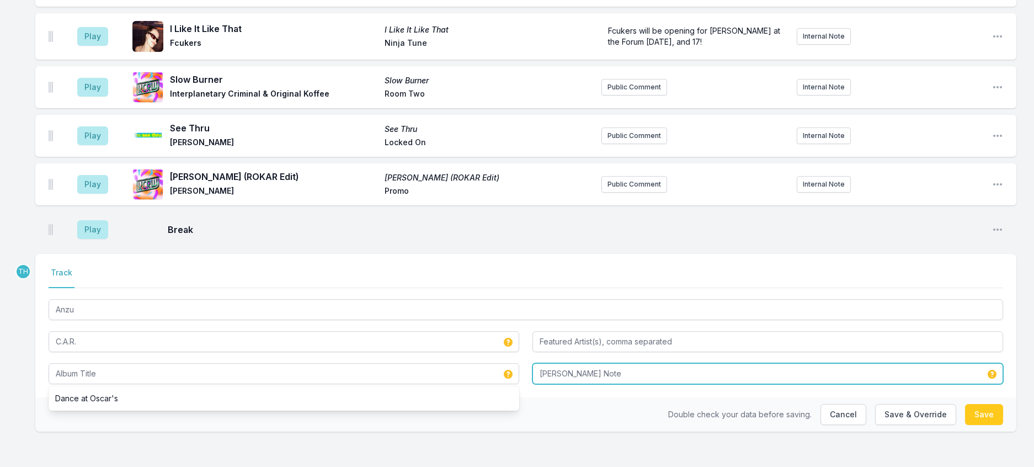
type input "Dance At Oscar's"
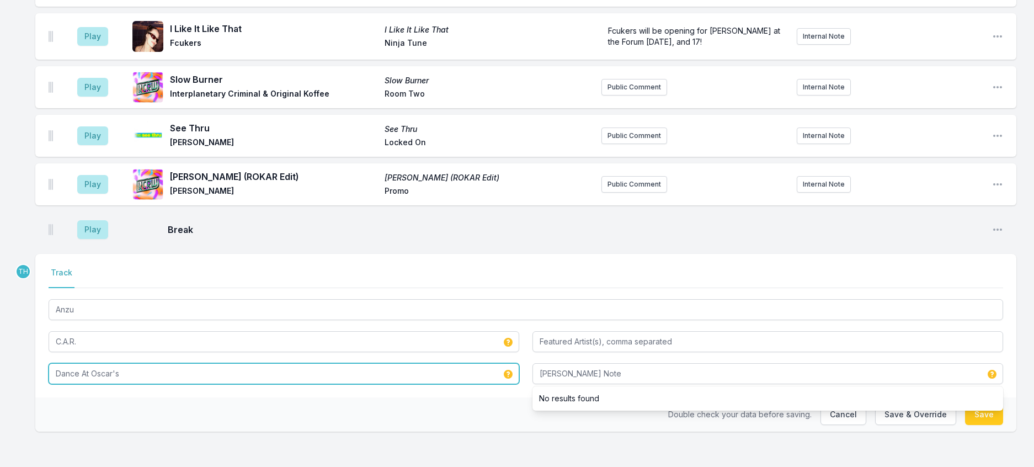
click at [169, 363] on input "Dance At Oscar's" at bounding box center [284, 373] width 471 height 21
drag, startPoint x: 168, startPoint y: 361, endPoint x: 0, endPoint y: 349, distance: 168.7
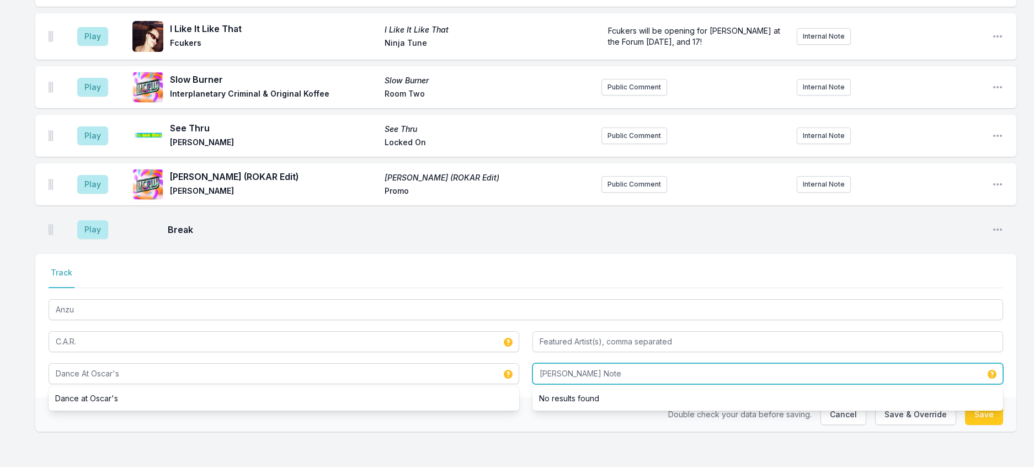
drag, startPoint x: 614, startPoint y: 364, endPoint x: 518, endPoint y: 351, distance: 96.8
click at [518, 351] on div "Anzu C.A.R. Dance At Oscar's Dance at Oscar's [PERSON_NAME] Note No results fou…" at bounding box center [526, 340] width 955 height 87
type input "The Nothing Special"
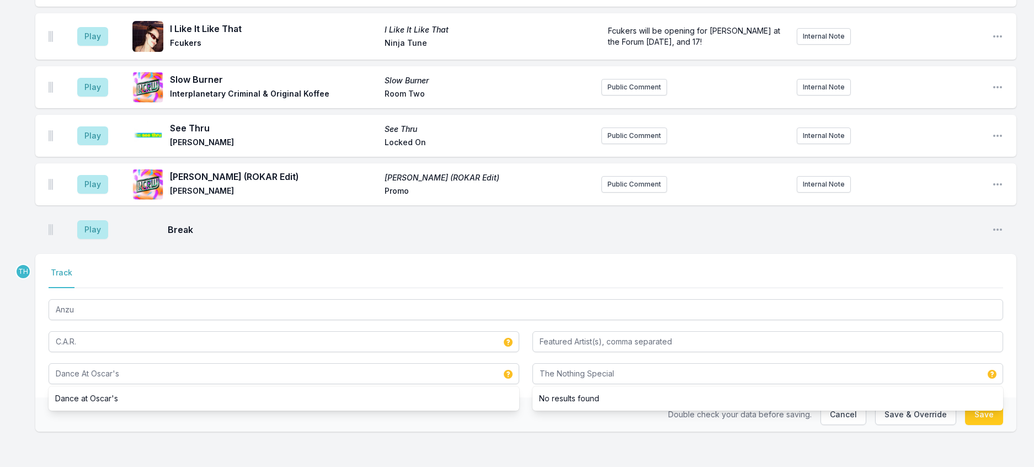
click at [540, 420] on div "Double check your data before saving. Cancel Save & Override Save" at bounding box center [525, 414] width 981 height 34
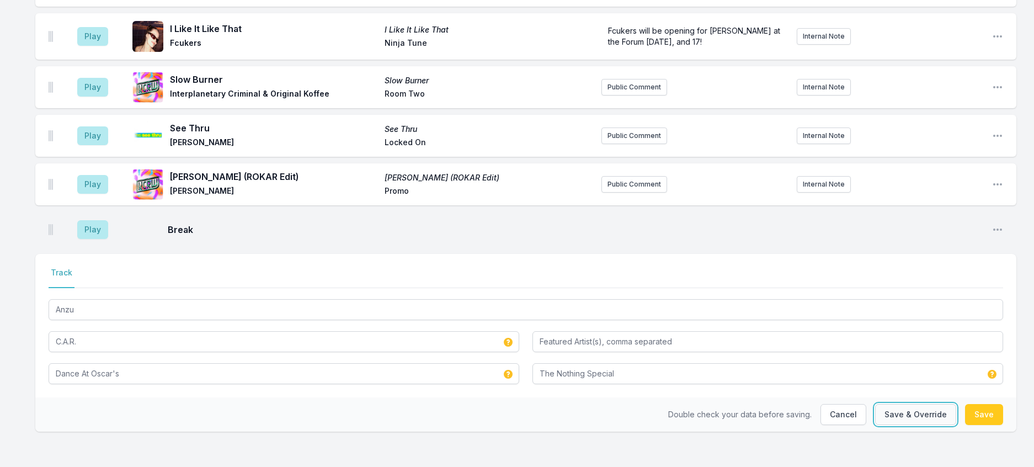
click at [907, 404] on button "Save & Override" at bounding box center [915, 414] width 81 height 21
type input "Anzu"
type input "[PERSON_NAME] Note"
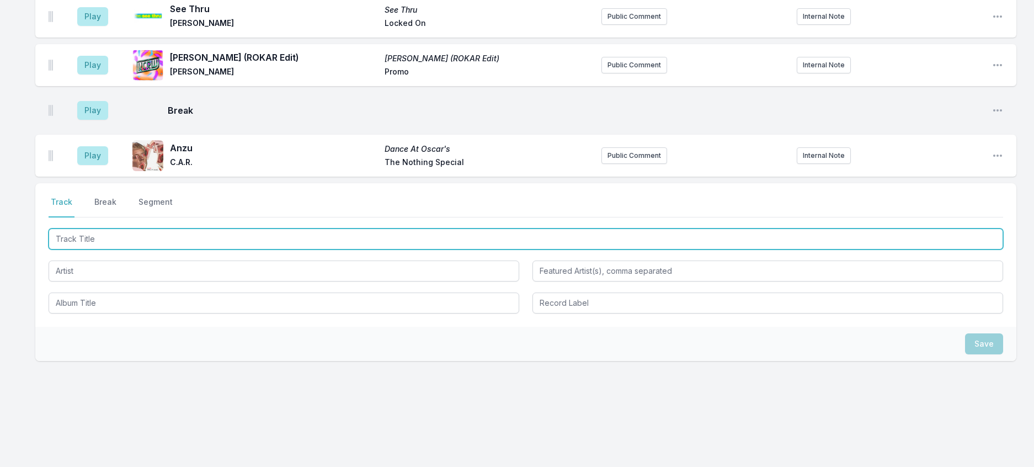
click at [232, 249] on input "Track Title" at bounding box center [526, 238] width 955 height 21
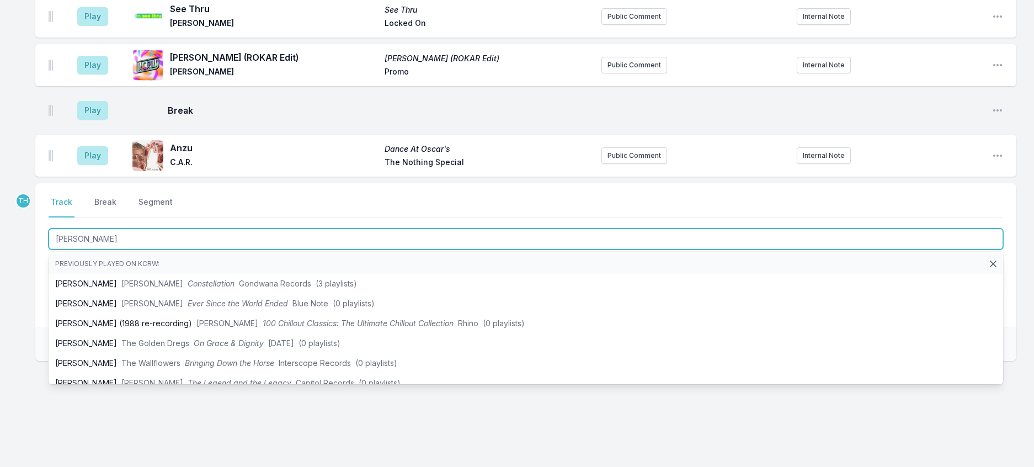
type input "[PERSON_NAME]"
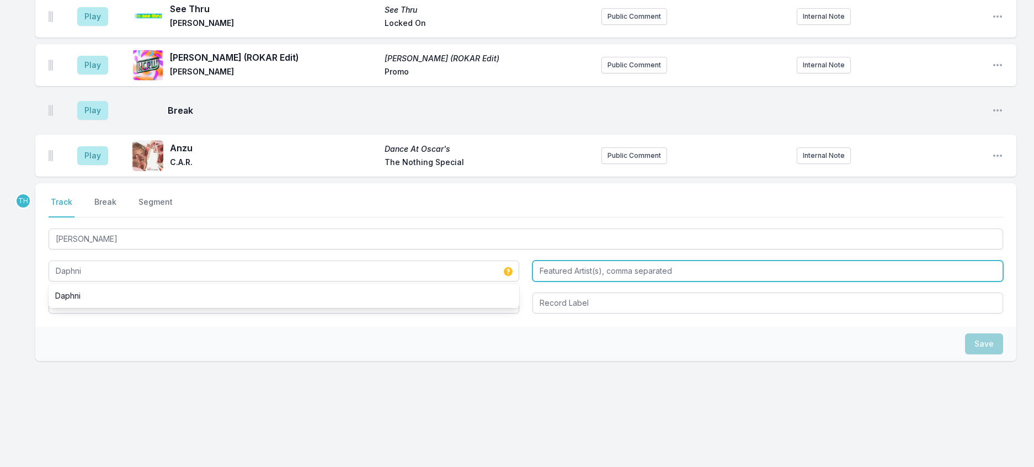
type input "Daphni"
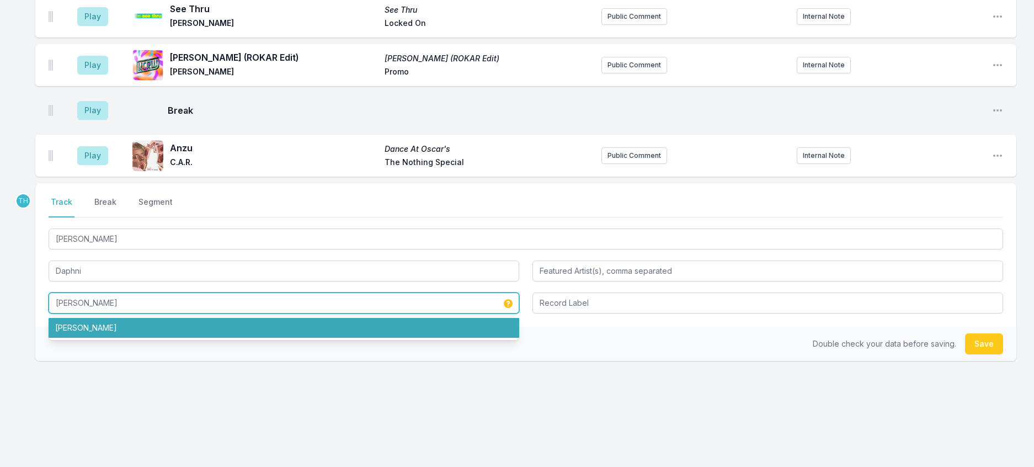
click at [99, 338] on li "[PERSON_NAME]" at bounding box center [284, 328] width 471 height 20
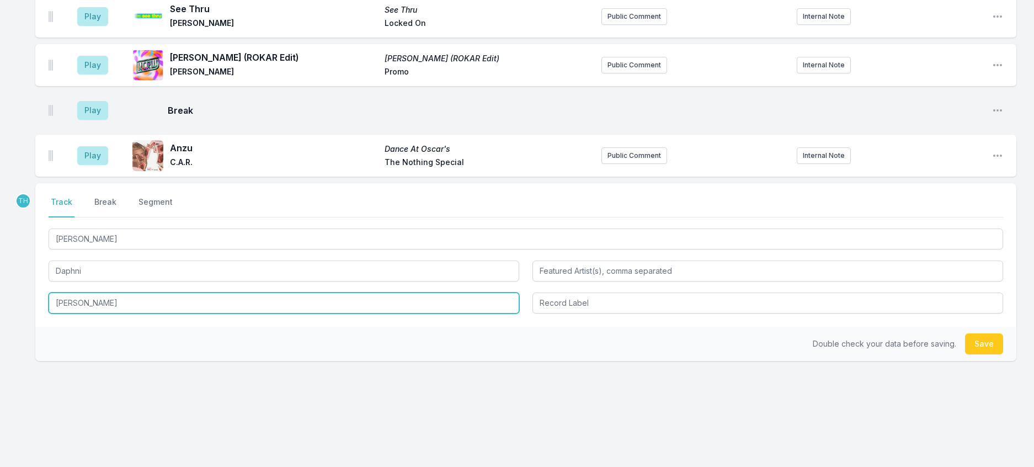
type input "[PERSON_NAME]"
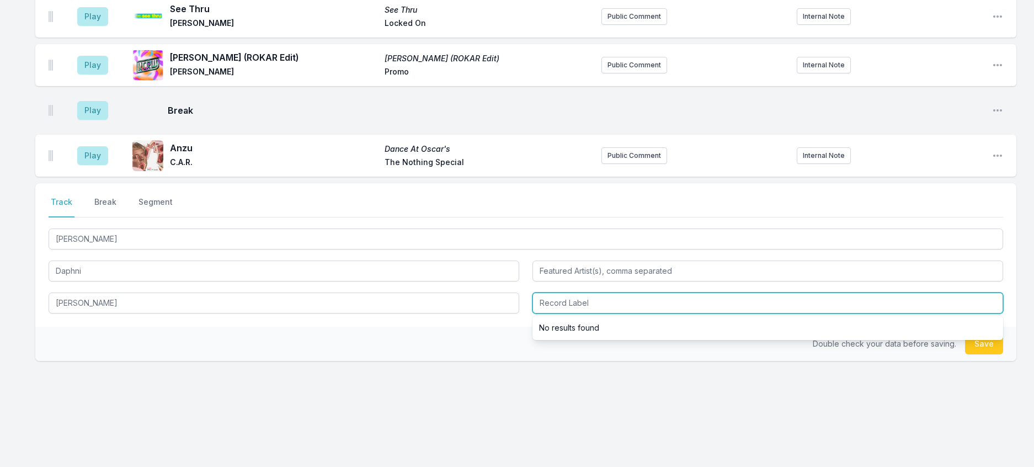
click at [569, 313] on input "Record Label" at bounding box center [767, 302] width 471 height 21
type input "K"
type input "Jiaolong"
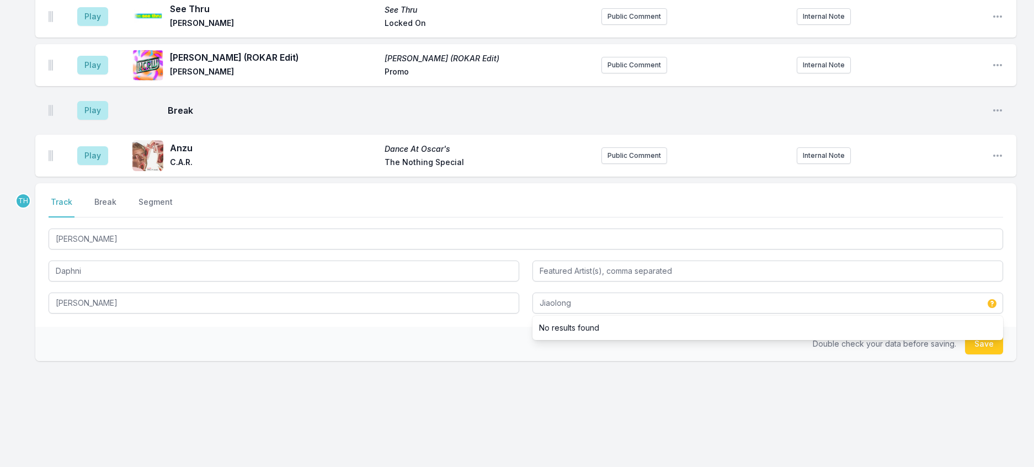
drag, startPoint x: 464, startPoint y: 442, endPoint x: 572, endPoint y: 443, distance: 107.6
click at [464, 327] on div "Select a tab Track Break Segment Track Break Segment [PERSON_NAME] [PERSON_NAME…" at bounding box center [525, 254] width 981 height 143
click at [979, 354] on button "Save" at bounding box center [984, 343] width 38 height 21
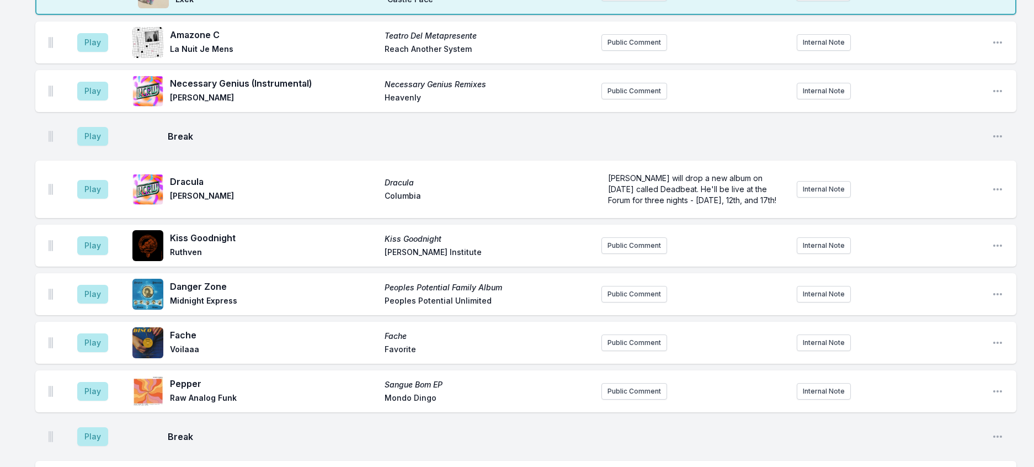
scroll to position [1161, 0]
click at [91, 52] on button "Play" at bounding box center [92, 43] width 31 height 19
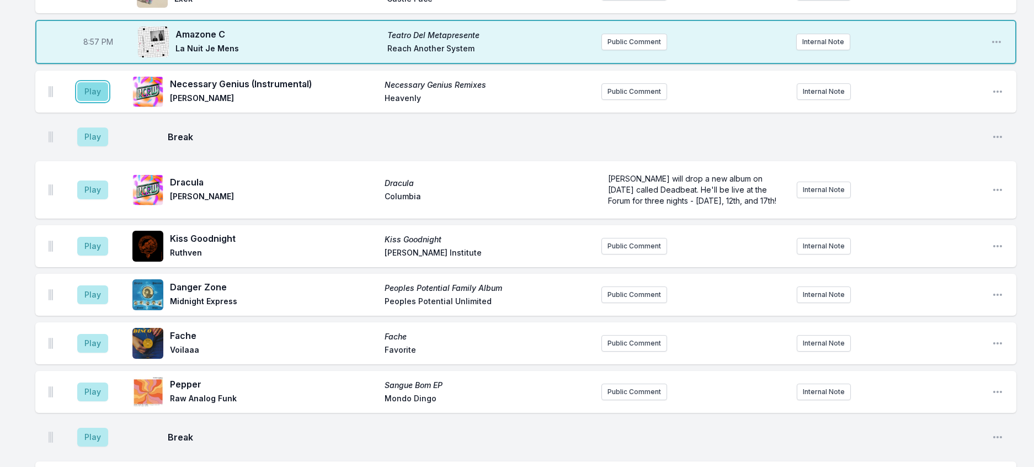
click at [108, 101] on button "Play" at bounding box center [92, 91] width 31 height 19
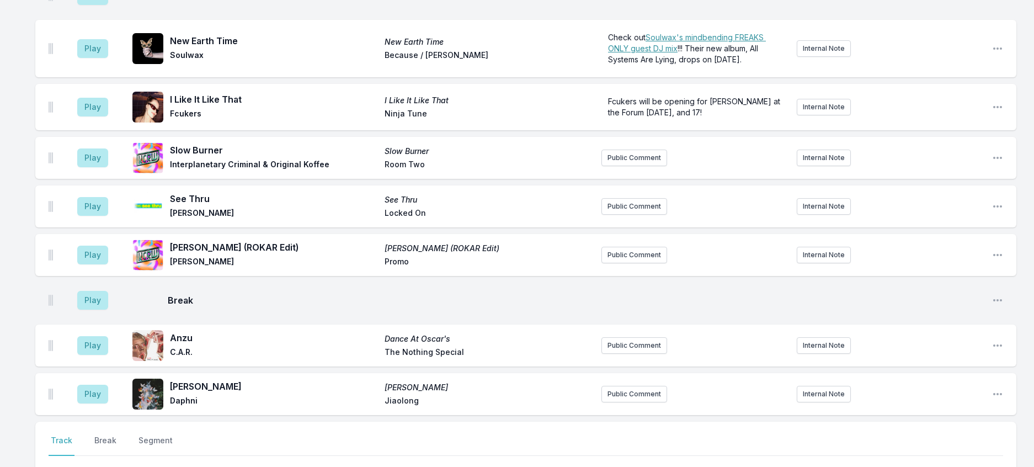
scroll to position [1382, 0]
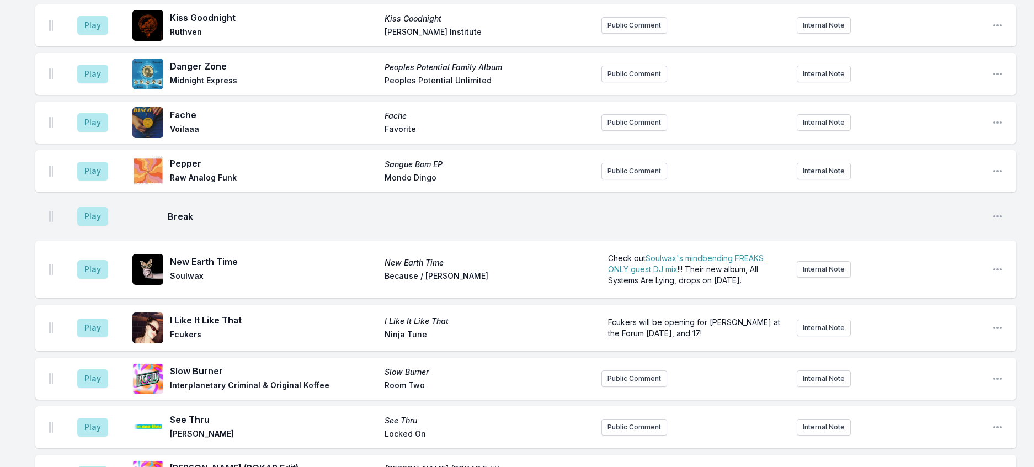
type input "21:06"
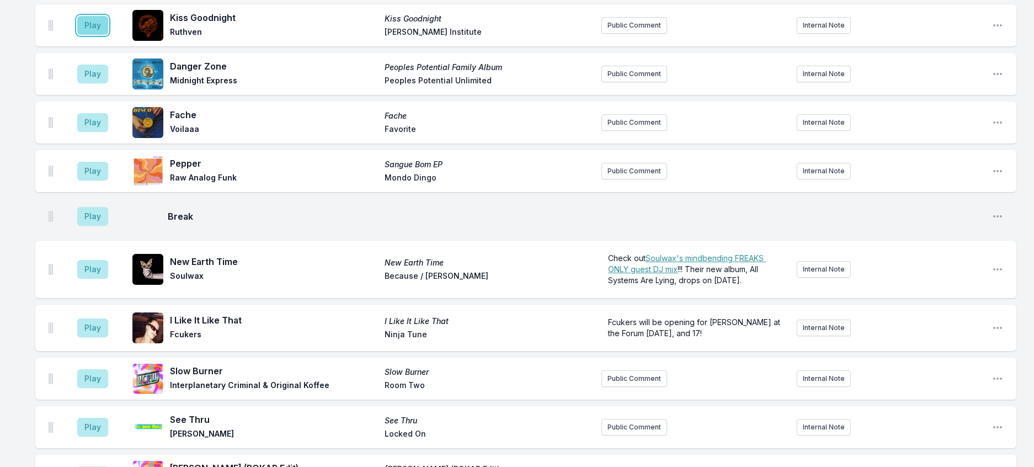
click at [102, 35] on button "Play" at bounding box center [92, 25] width 31 height 19
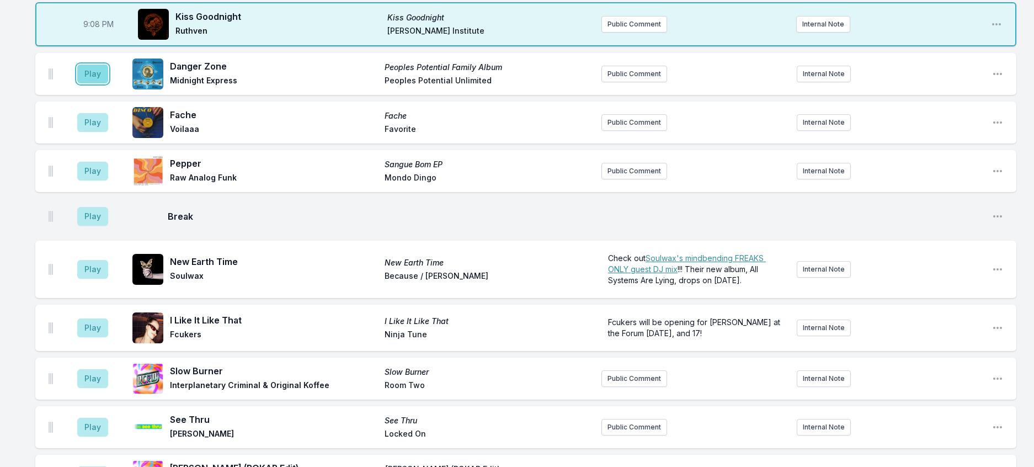
click at [100, 83] on button "Play" at bounding box center [92, 74] width 31 height 19
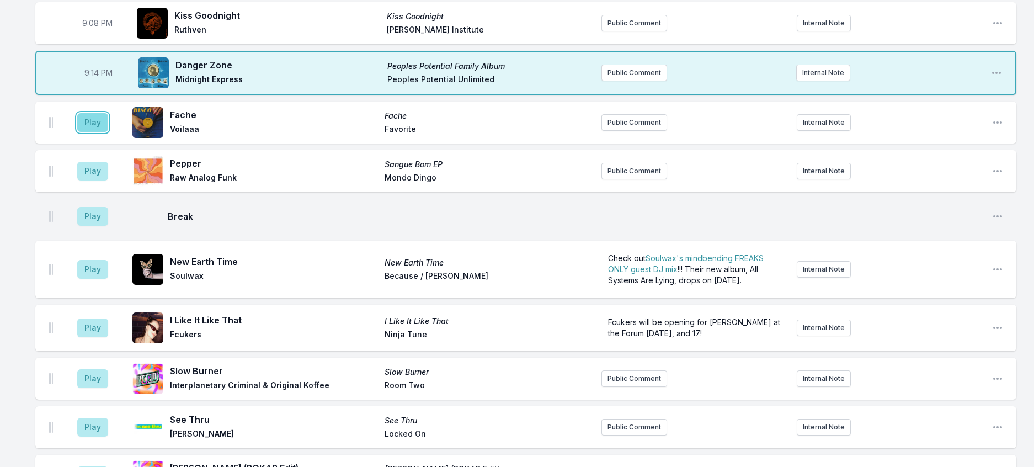
click at [105, 132] on button "Play" at bounding box center [92, 122] width 31 height 19
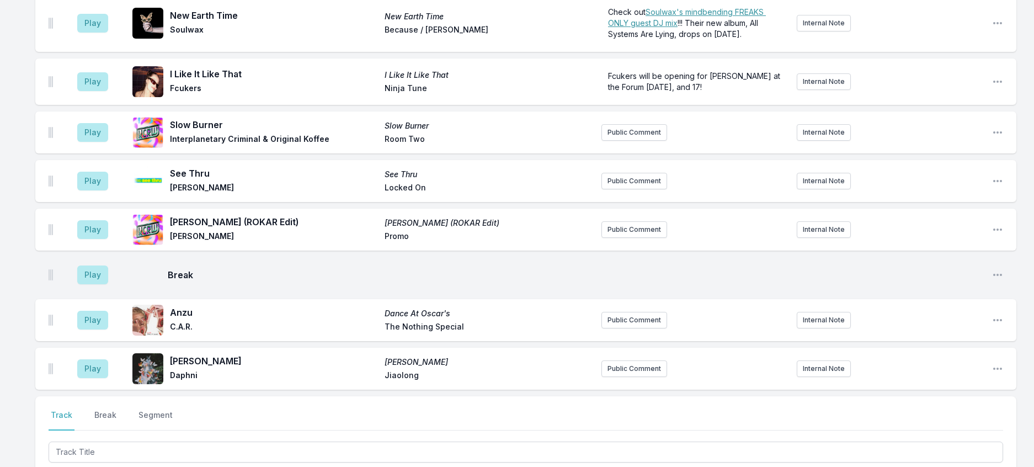
scroll to position [1657, 0]
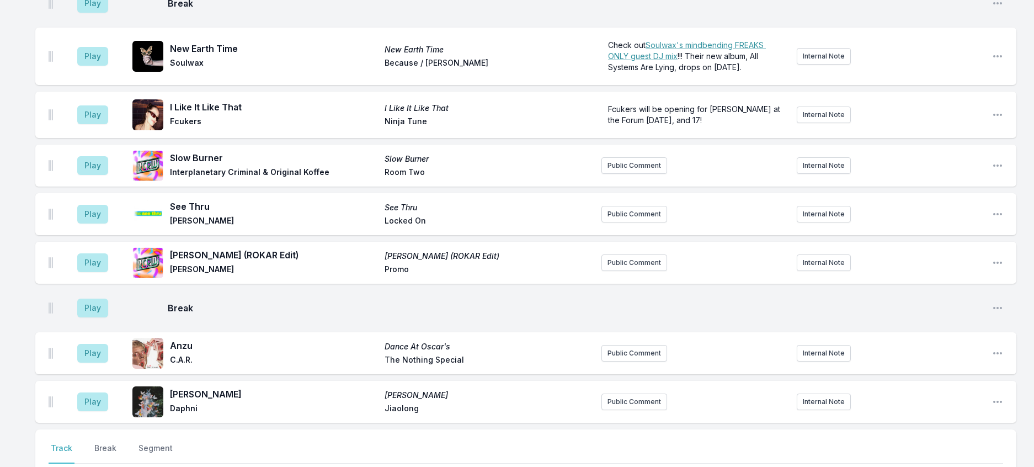
scroll to position [1492, 0]
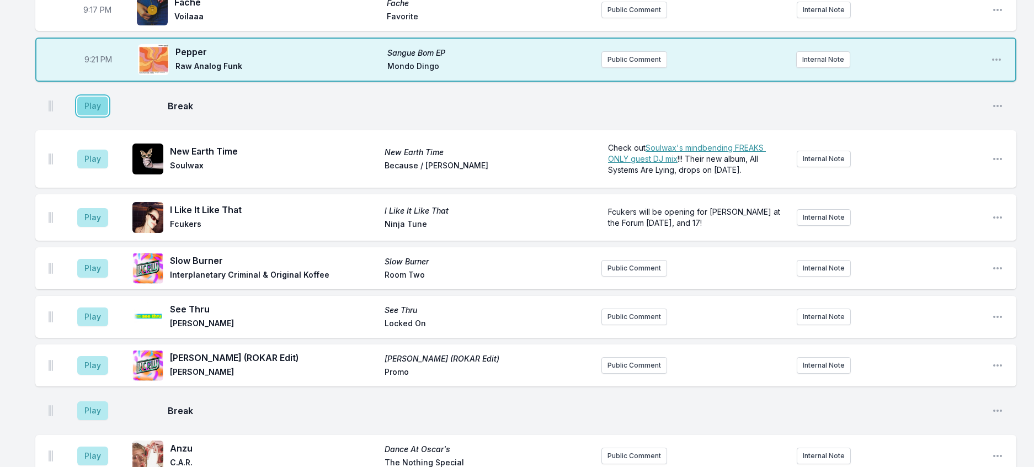
click at [104, 115] on button "Play" at bounding box center [92, 106] width 31 height 19
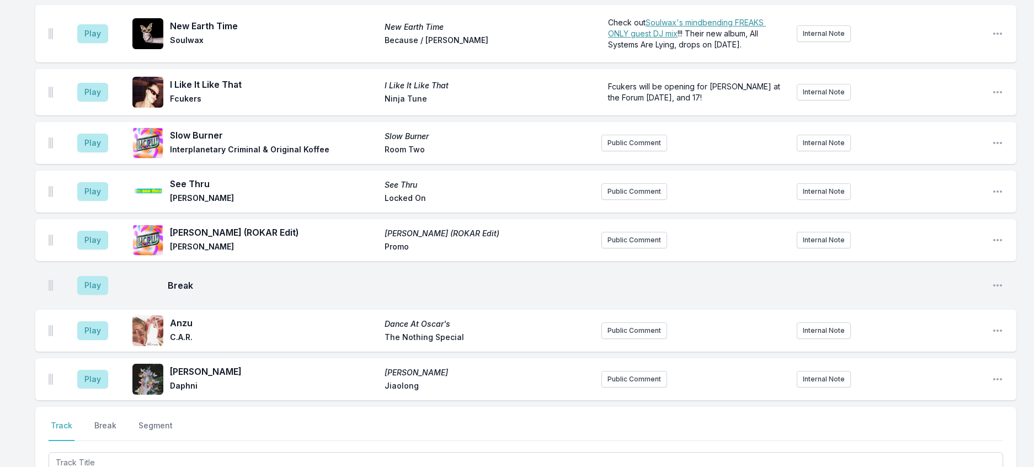
scroll to position [1713, 0]
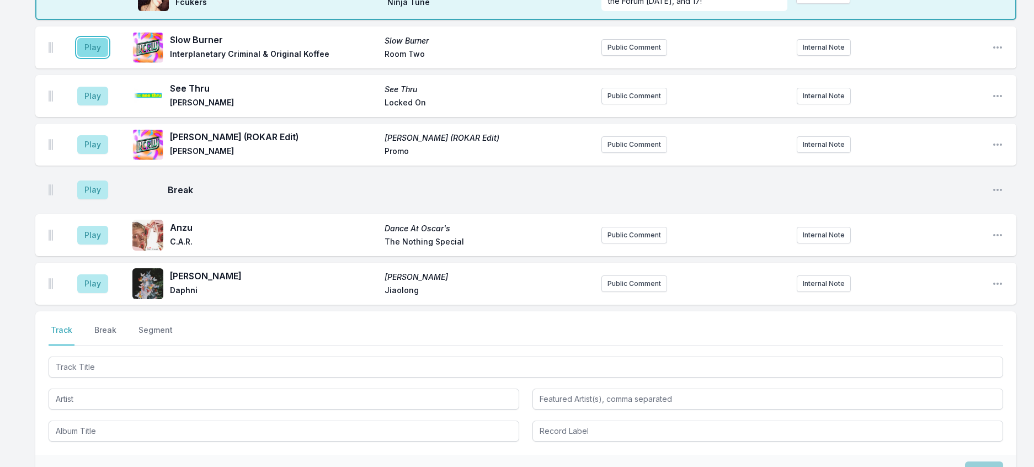
click at [105, 57] on button "Play" at bounding box center [92, 47] width 31 height 19
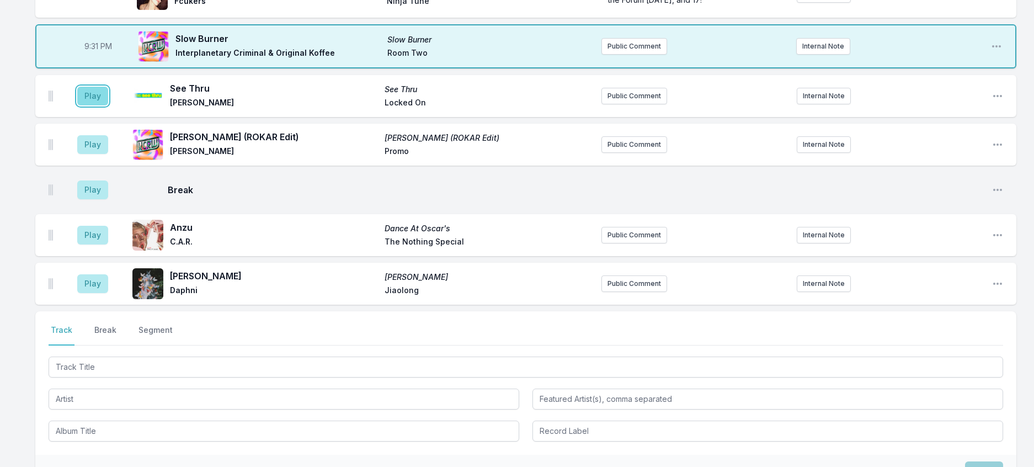
click at [108, 105] on button "Play" at bounding box center [92, 96] width 31 height 19
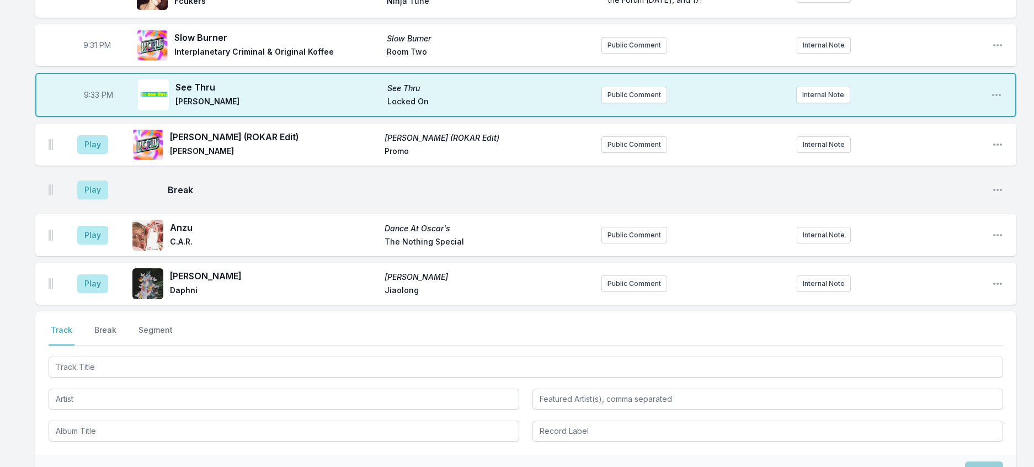
click at [113, 162] on aside "Play" at bounding box center [93, 144] width 62 height 35
click at [104, 154] on button "Play" at bounding box center [92, 144] width 31 height 19
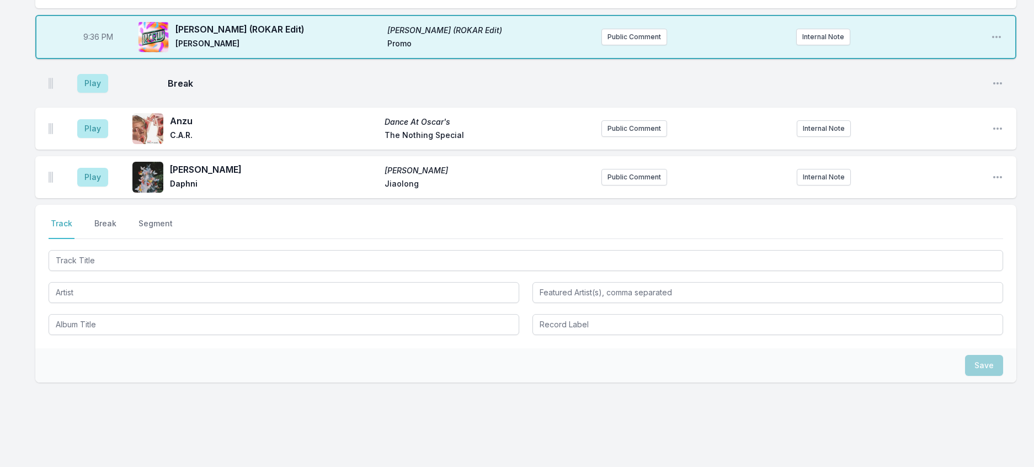
scroll to position [1823, 0]
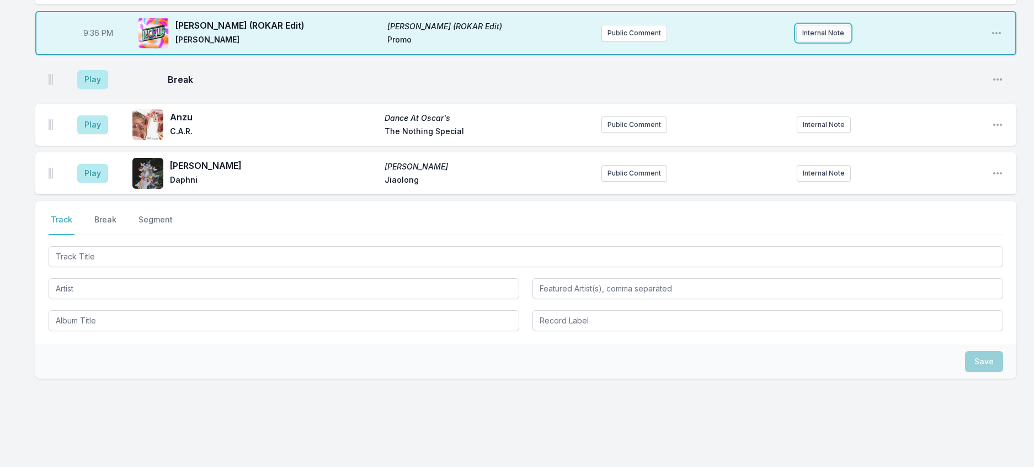
click at [831, 41] on button "Internal Note" at bounding box center [823, 33] width 54 height 17
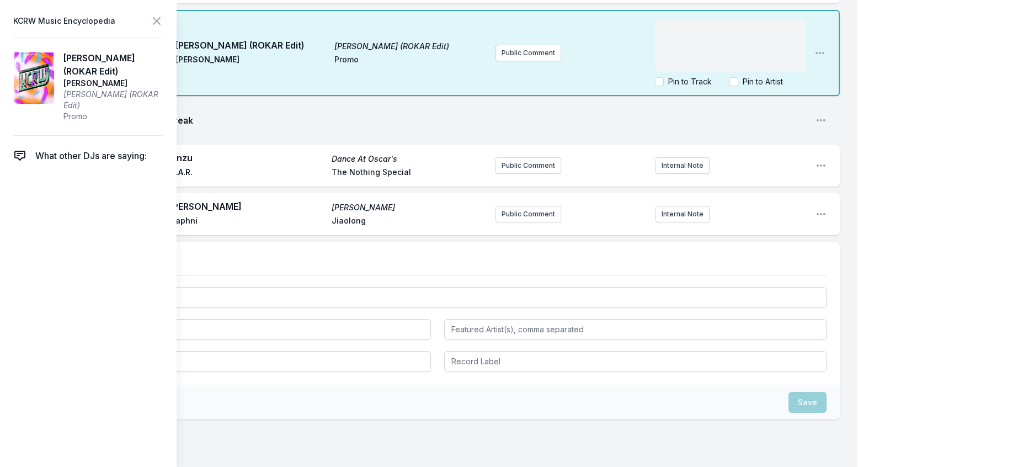
scroll to position [1933, 0]
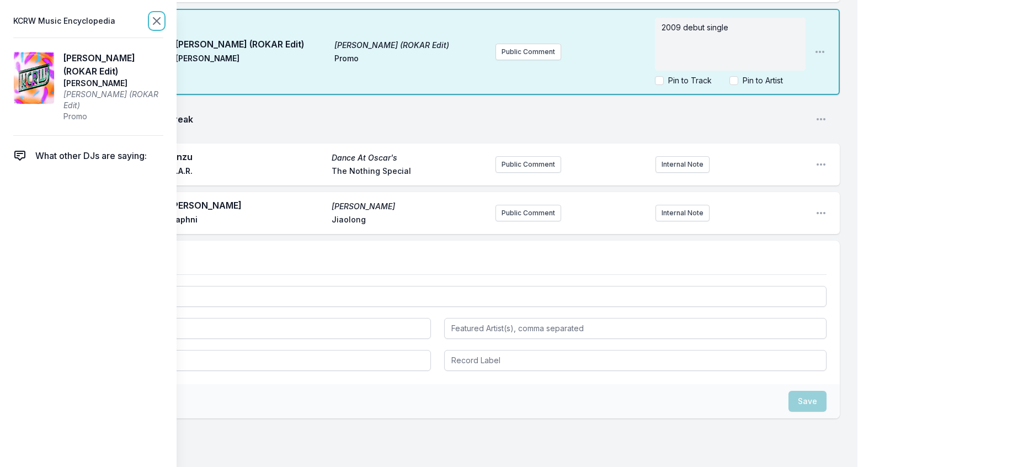
drag, startPoint x: 177, startPoint y: 29, endPoint x: 376, endPoint y: 84, distance: 206.8
click at [163, 28] on icon at bounding box center [156, 20] width 13 height 13
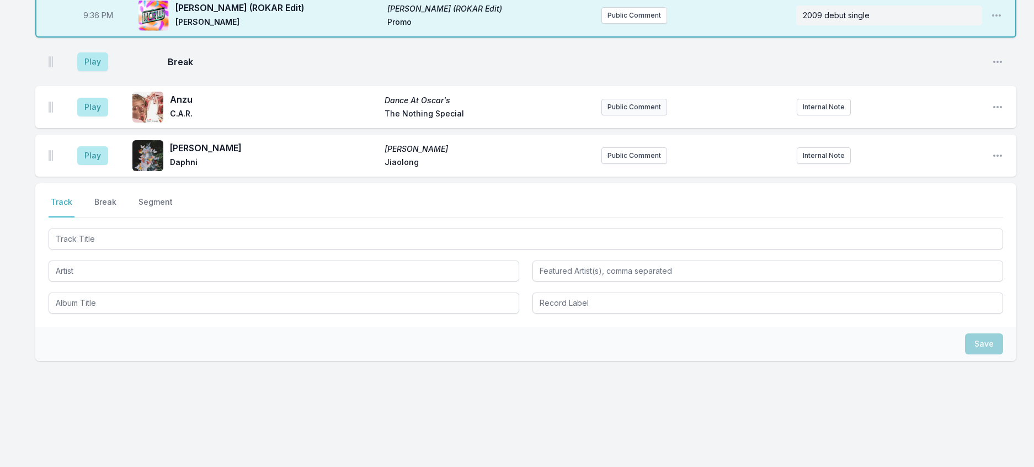
scroll to position [1989, 0]
click at [105, 71] on button "Play" at bounding box center [92, 61] width 31 height 19
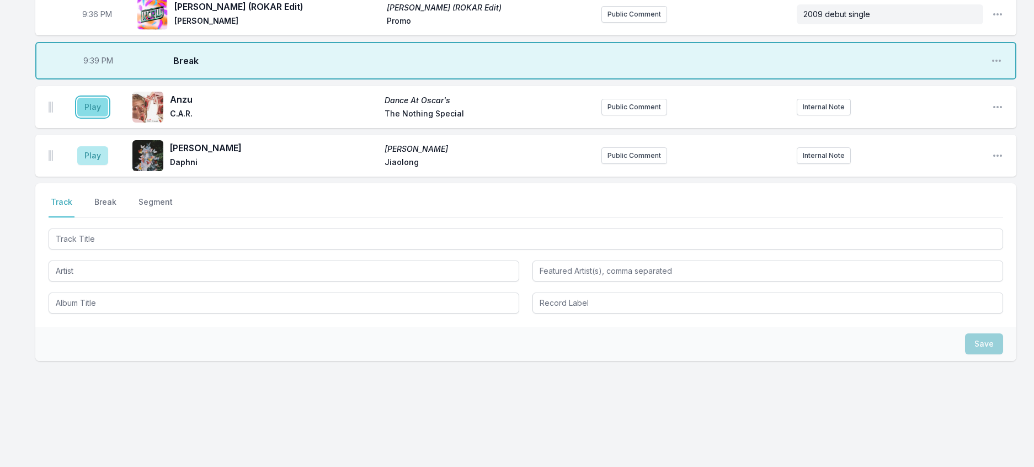
click at [98, 116] on button "Play" at bounding box center [92, 107] width 31 height 19
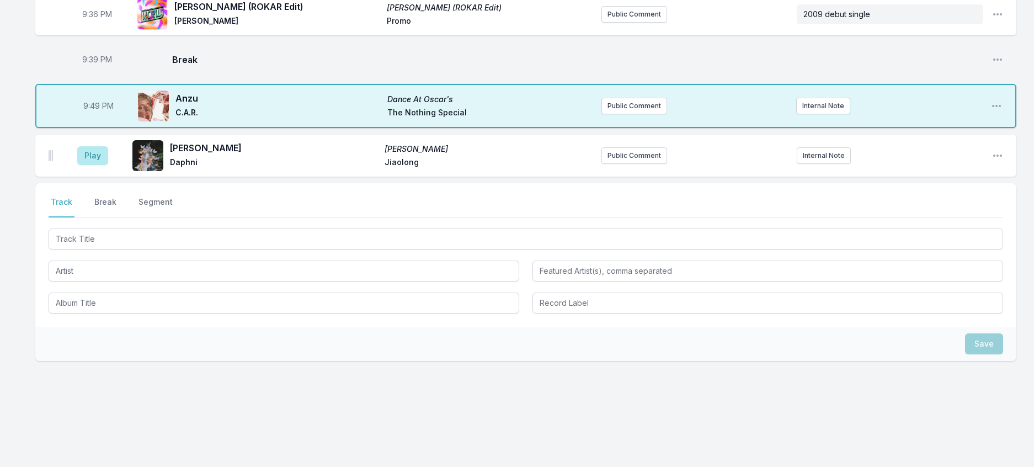
click at [99, 111] on span "9:49 PM" at bounding box center [98, 105] width 30 height 11
click at [100, 116] on input "21:49" at bounding box center [98, 105] width 62 height 21
type input "21:43"
click at [102, 165] on button "Play" at bounding box center [92, 155] width 31 height 19
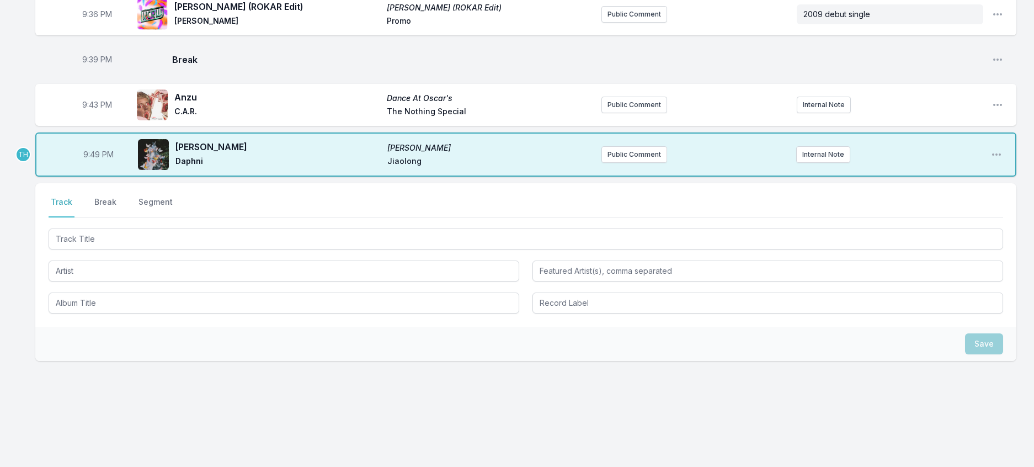
click at [106, 160] on span "9:49 PM" at bounding box center [98, 154] width 30 height 11
click at [106, 165] on input "21:49" at bounding box center [98, 154] width 62 height 21
type input "21:48"
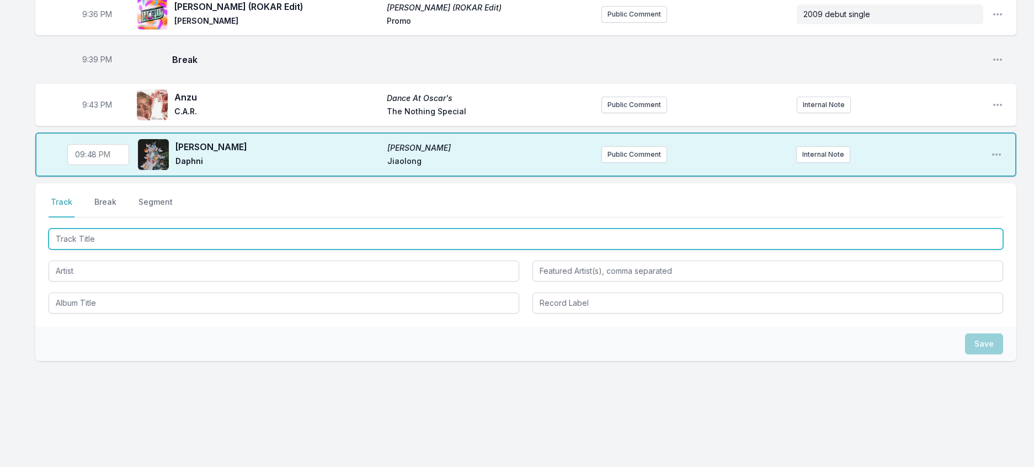
click at [103, 249] on input "Track Title" at bounding box center [526, 238] width 955 height 21
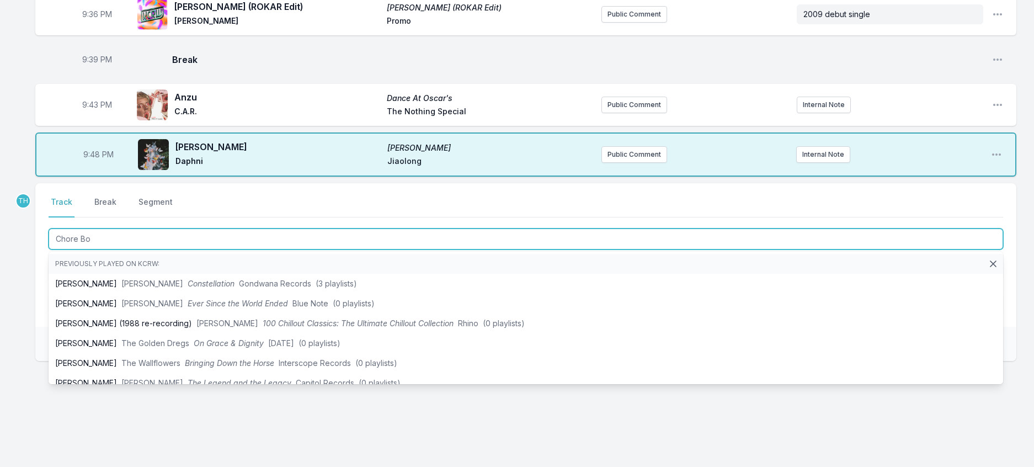
type input "Chore Boy"
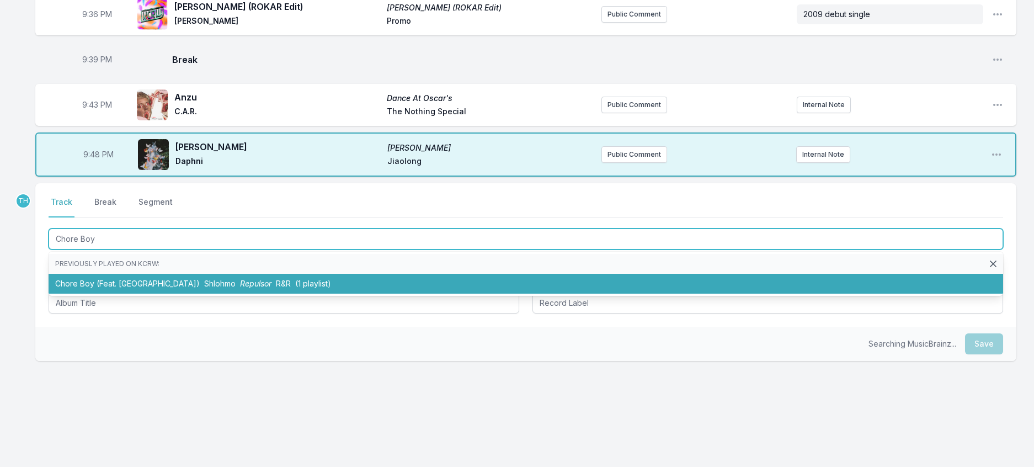
click at [147, 294] on li "Chore Boy (Feat. SALEM) Shlohmo Repulsor R&R (1 playlist)" at bounding box center [526, 284] width 955 height 20
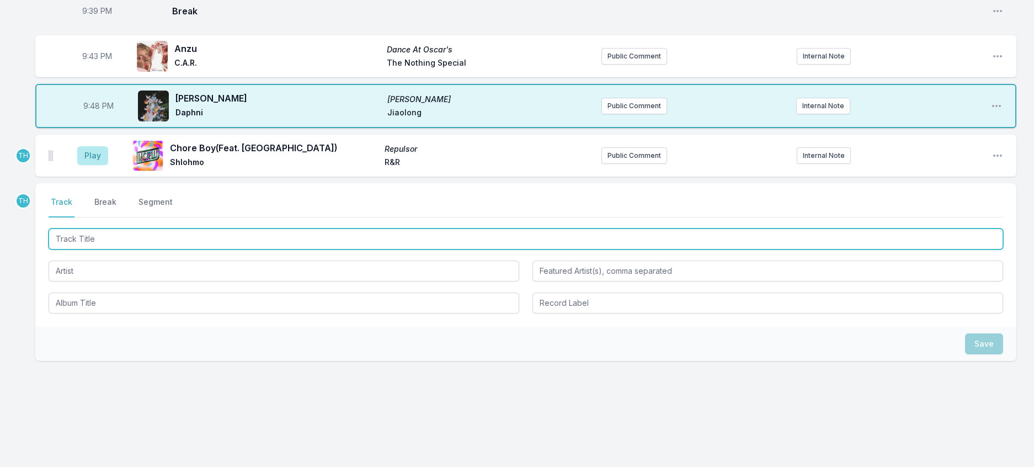
scroll to position [2099, 0]
click at [176, 249] on input "Track Title" at bounding box center [526, 238] width 955 height 21
type input "Polygon Window"
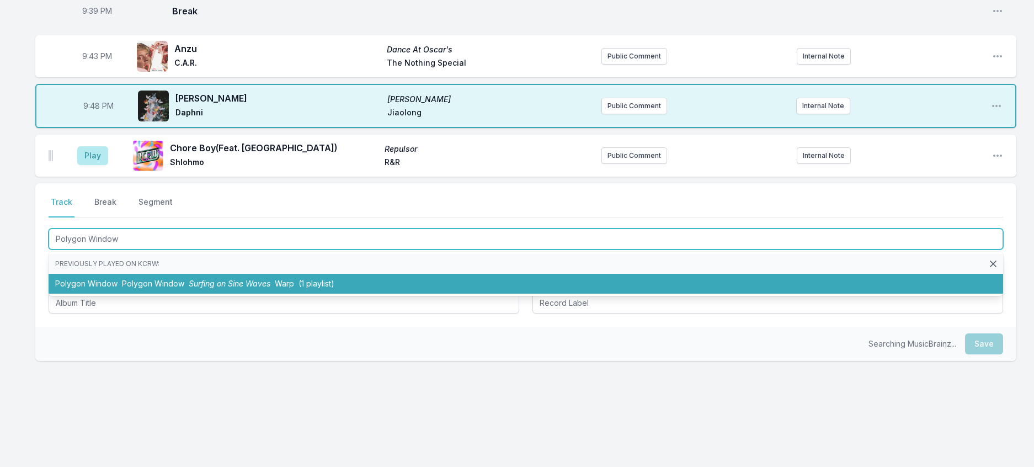
click at [201, 294] on li "Polygon Window Polygon Window Surfing on Sine Waves Warp (1 playlist)" at bounding box center [526, 284] width 955 height 20
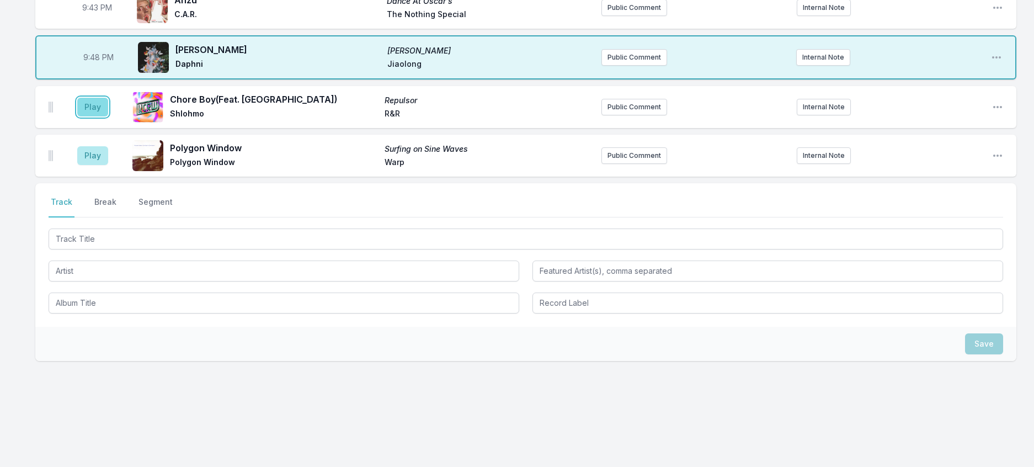
click at [108, 116] on button "Play" at bounding box center [92, 107] width 31 height 19
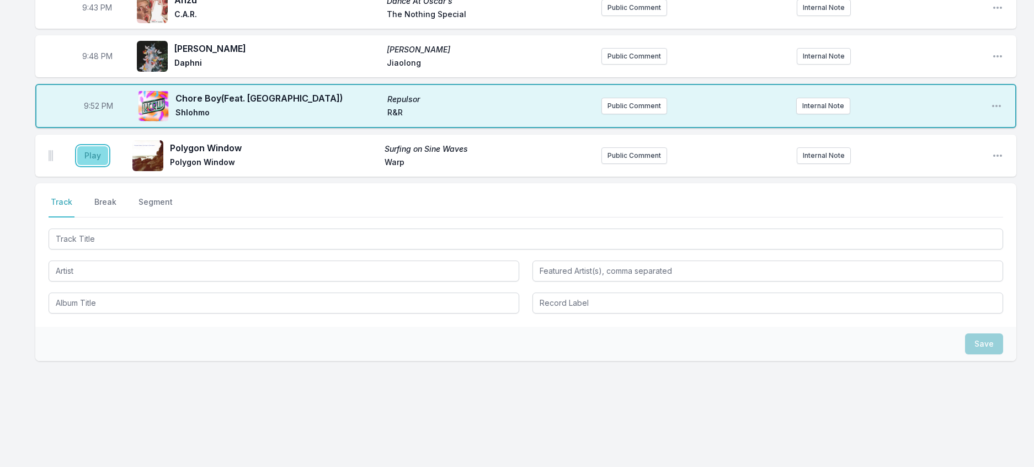
click at [99, 165] on button "Play" at bounding box center [92, 155] width 31 height 19
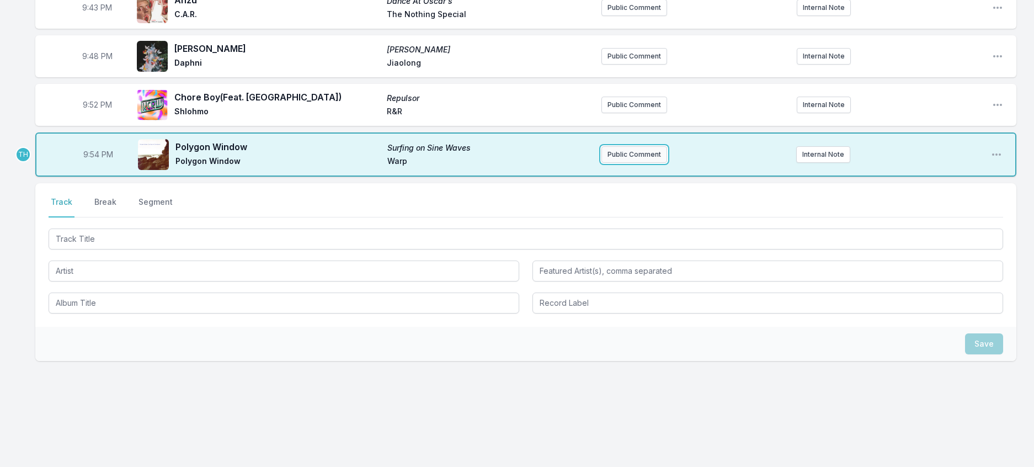
click at [638, 163] on button "Public Comment" at bounding box center [634, 154] width 66 height 17
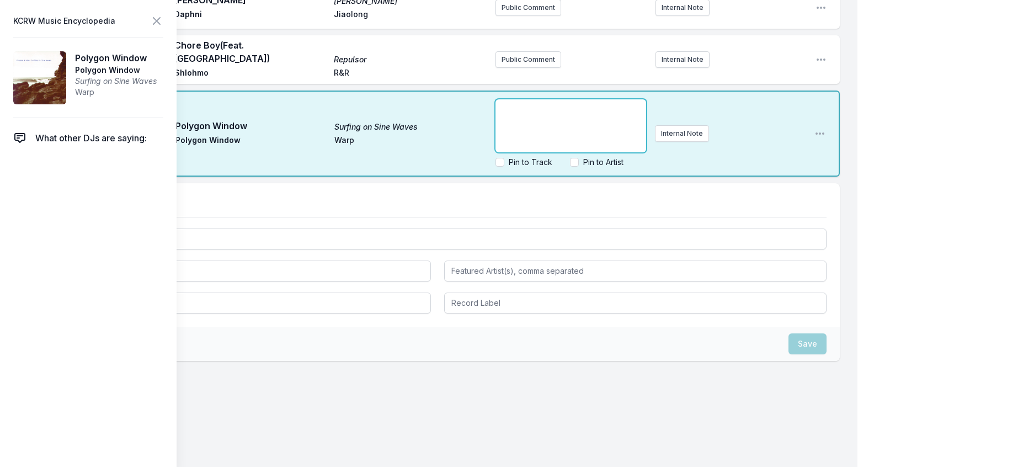
scroll to position [2349, 0]
click at [670, 177] on div "9:54 PM Polygon Window Surfing on Sine Waves Polygon Window Warp ﻿ Pin to Track…" at bounding box center [437, 133] width 804 height 86
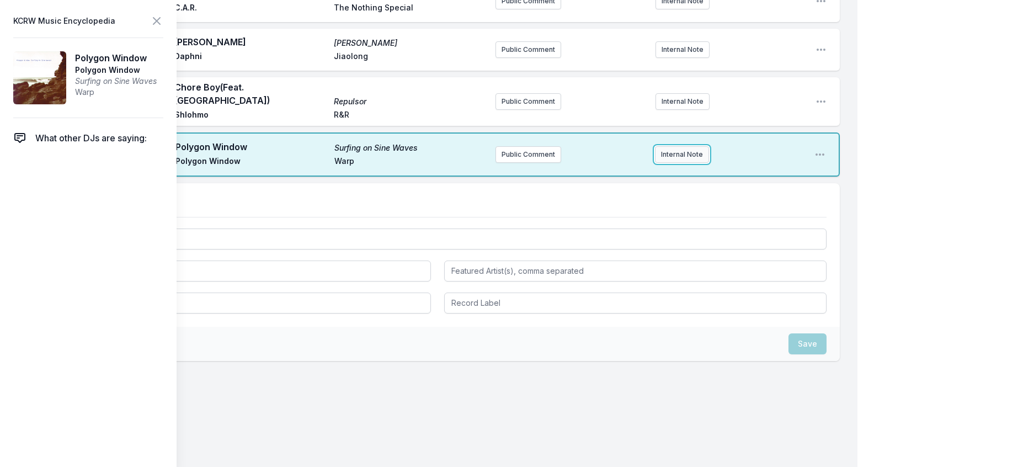
click at [669, 163] on button "Internal Note" at bounding box center [682, 154] width 54 height 17
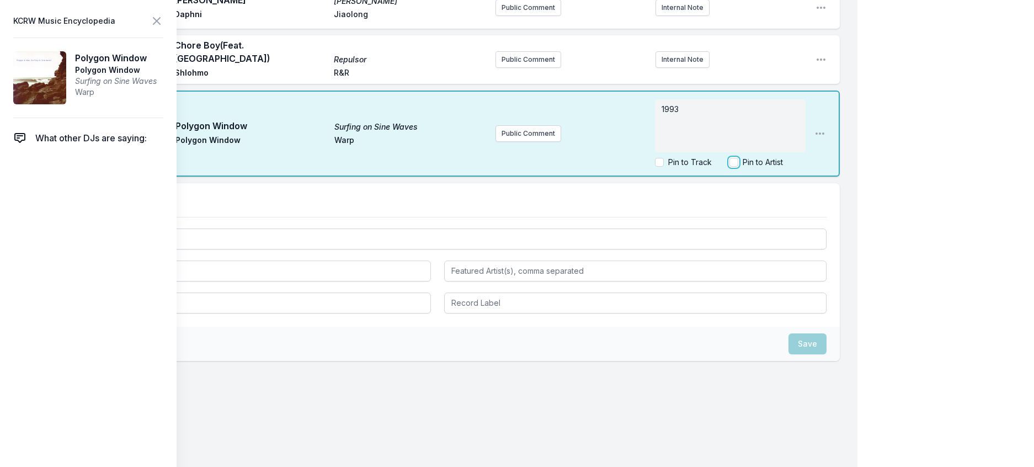
click at [729, 167] on input "Pin to Artist" at bounding box center [733, 162] width 9 height 9
checkbox input "true"
click at [163, 25] on icon at bounding box center [156, 20] width 13 height 13
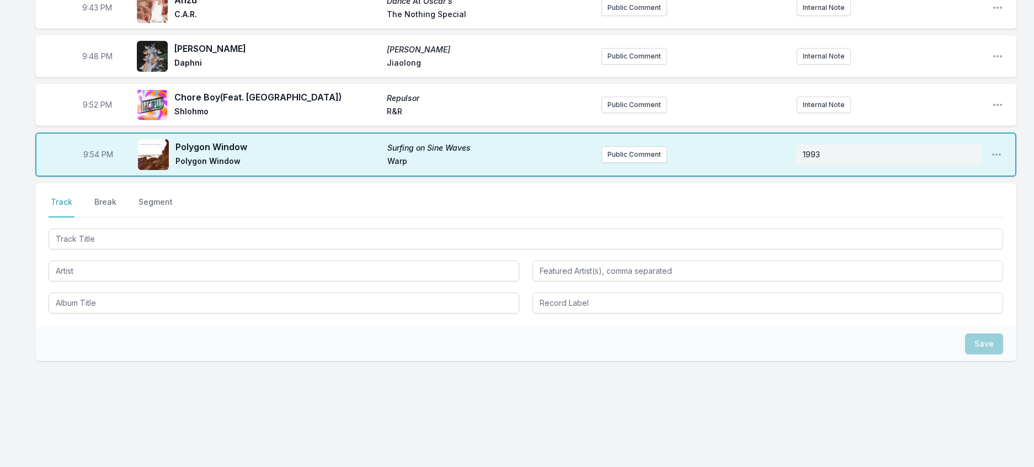
scroll to position [2121, 0]
